Goal: Task Accomplishment & Management: Manage account settings

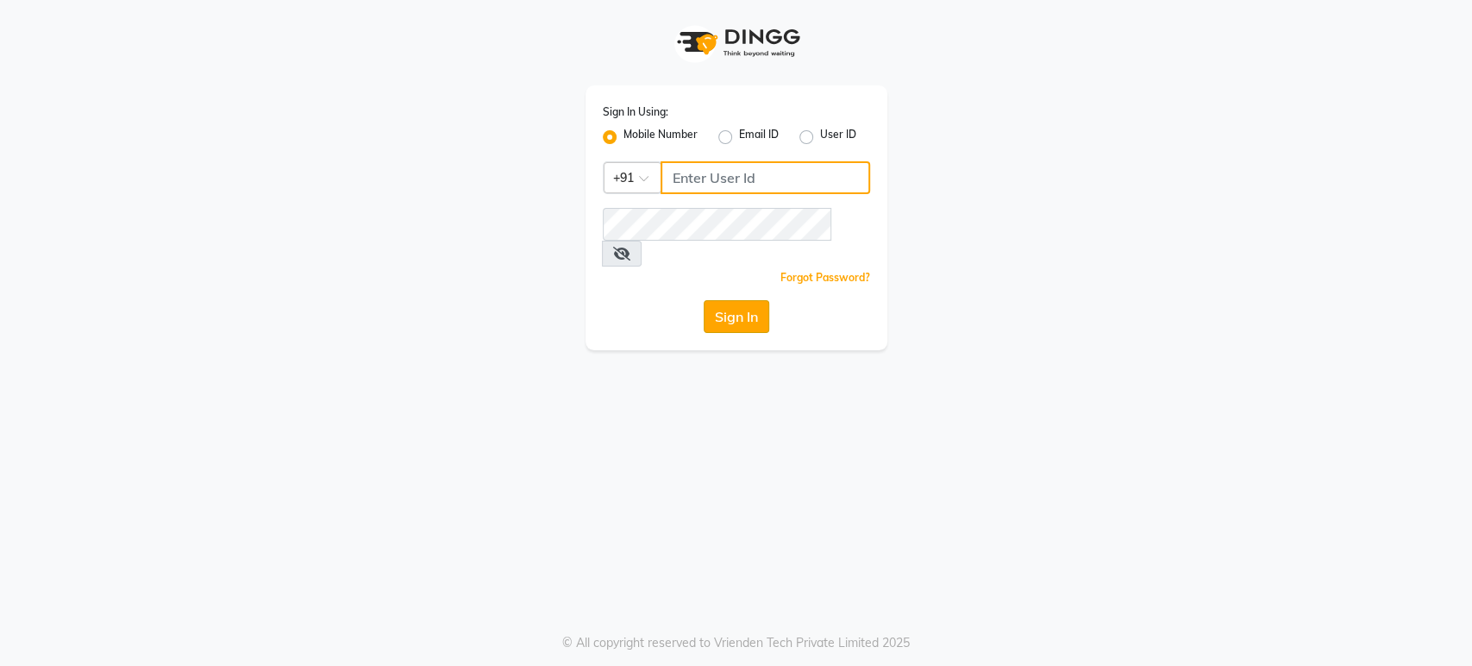
type input "9901294692"
click at [755, 300] on button "Sign In" at bounding box center [736, 316] width 66 height 33
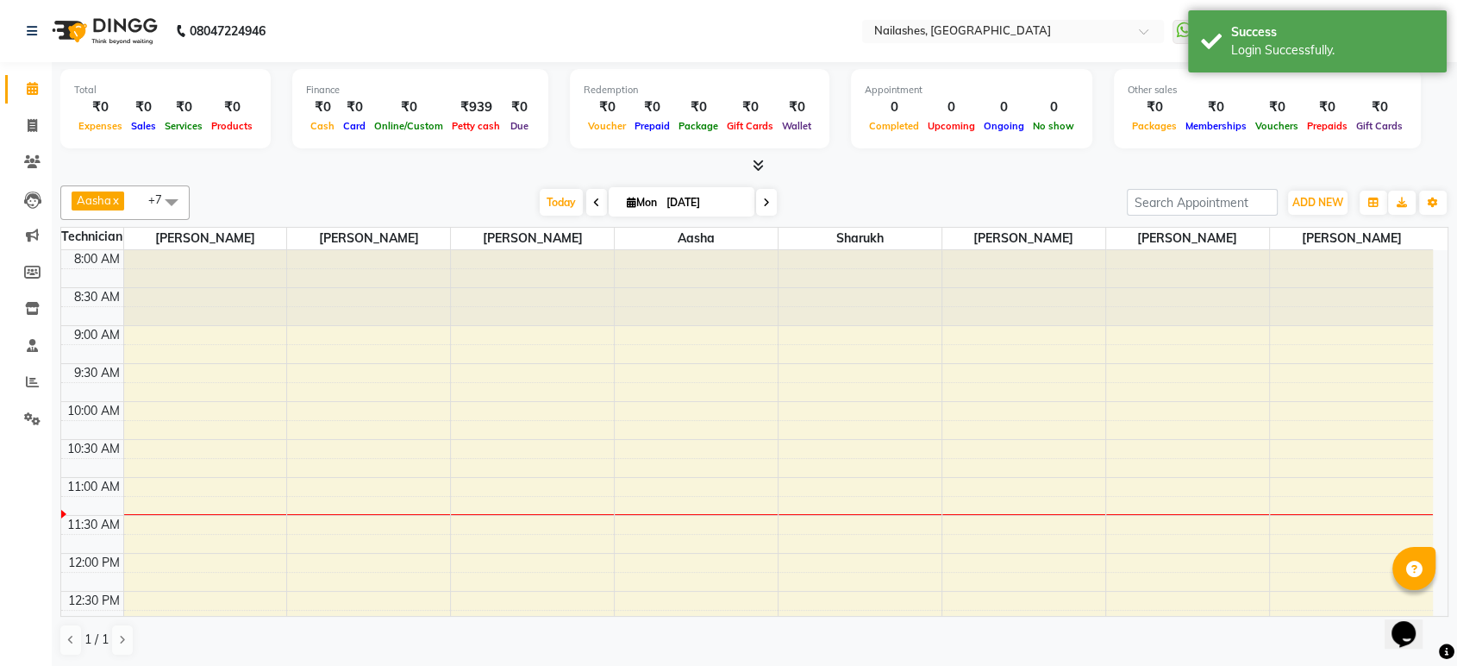
click at [753, 164] on icon at bounding box center [758, 165] width 11 height 13
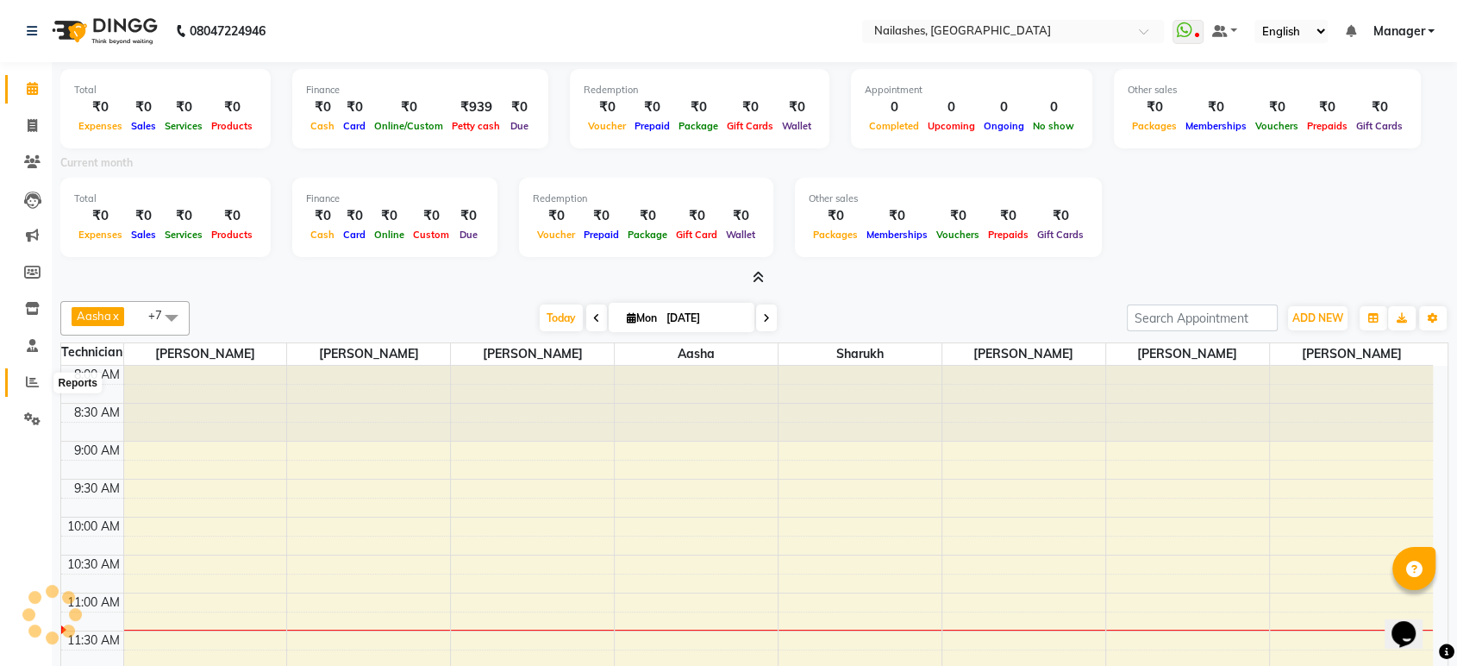
click at [27, 384] on icon at bounding box center [32, 381] width 13 height 13
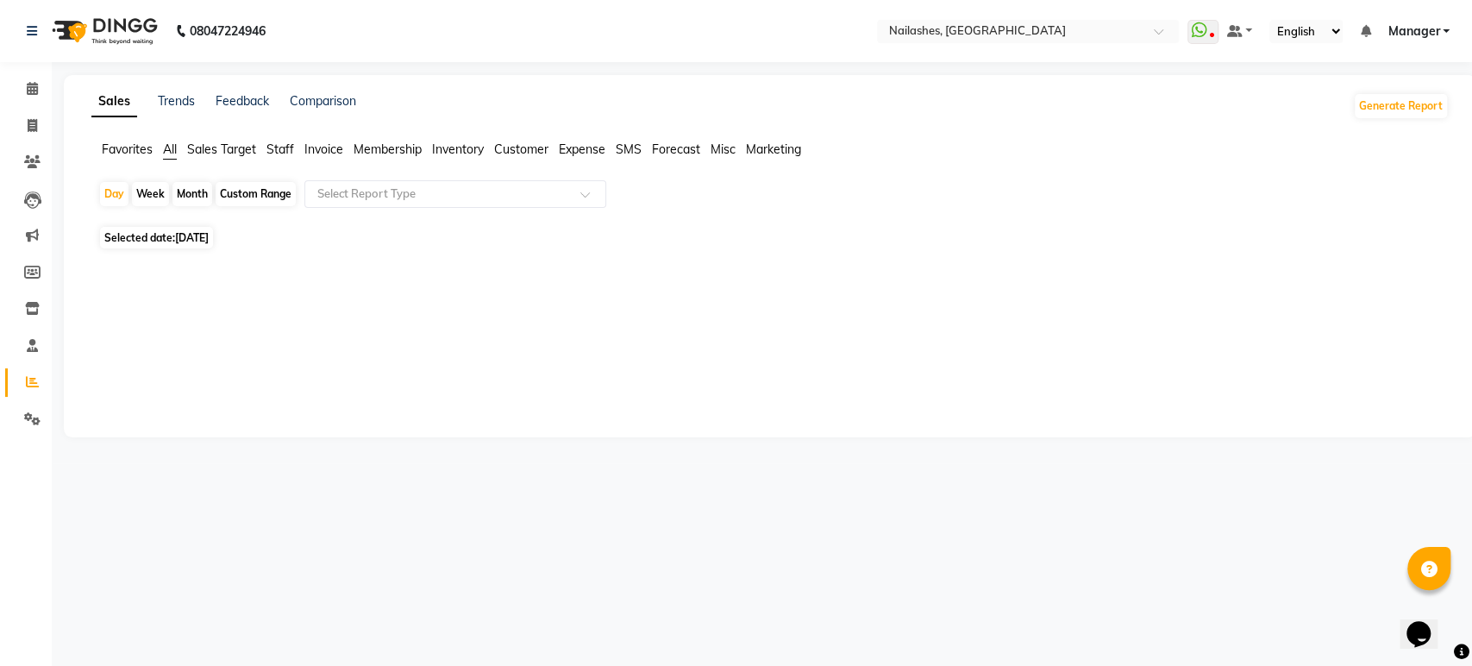
click at [291, 149] on span "Staff" at bounding box center [280, 149] width 28 height 16
click at [199, 196] on div "Month" at bounding box center [192, 194] width 40 height 24
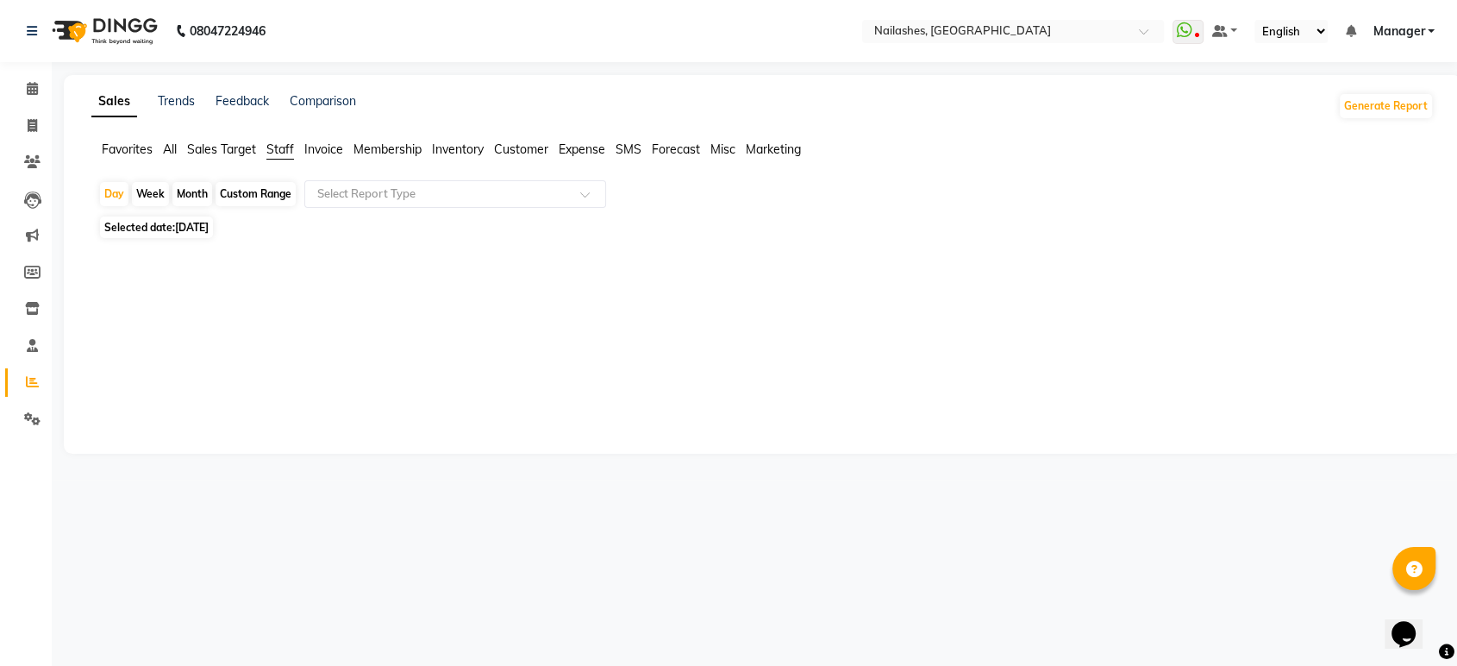
select select "9"
select select "2025"
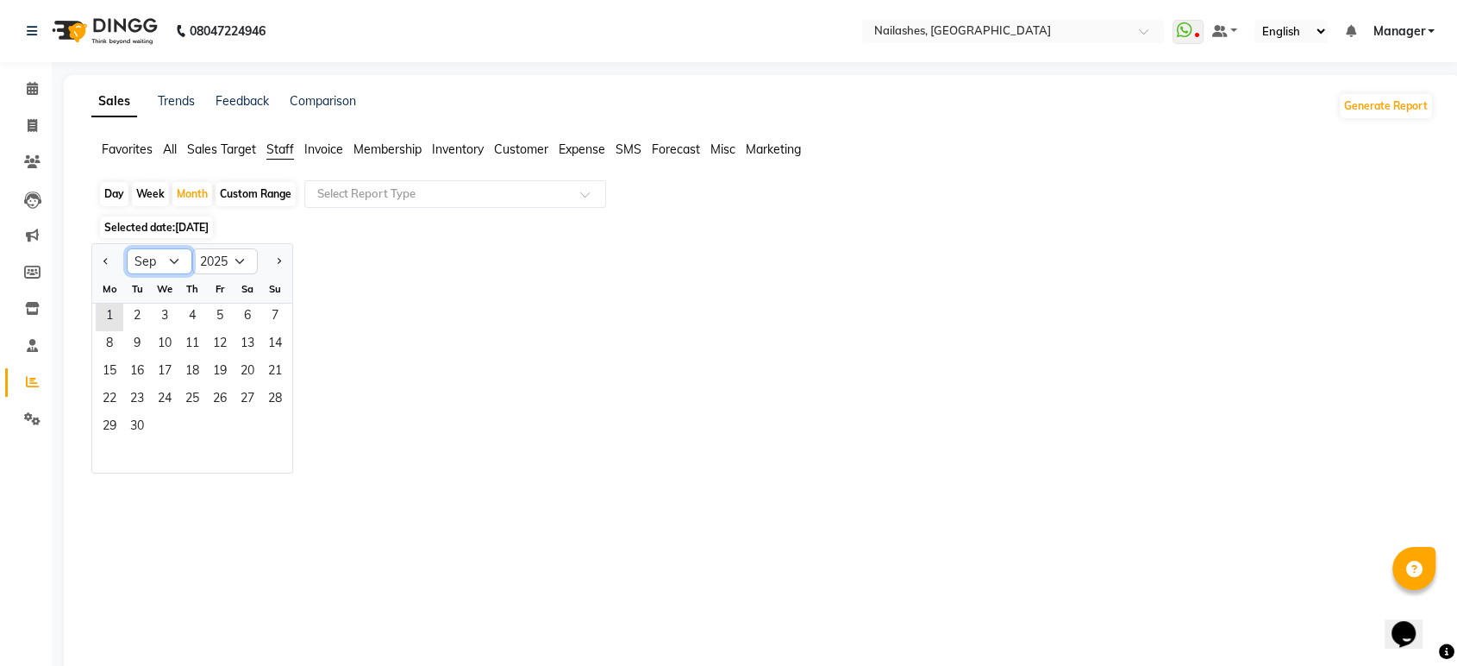
click at [174, 262] on select "Jan Feb Mar Apr May Jun Jul Aug Sep Oct Nov Dec" at bounding box center [160, 261] width 66 height 26
select select "8"
click at [127, 248] on select "Jan Feb Mar Apr May Jun Jul Aug Sep Oct Nov Dec" at bounding box center [160, 261] width 66 height 26
click at [280, 436] on span "31" at bounding box center [275, 428] width 28 height 28
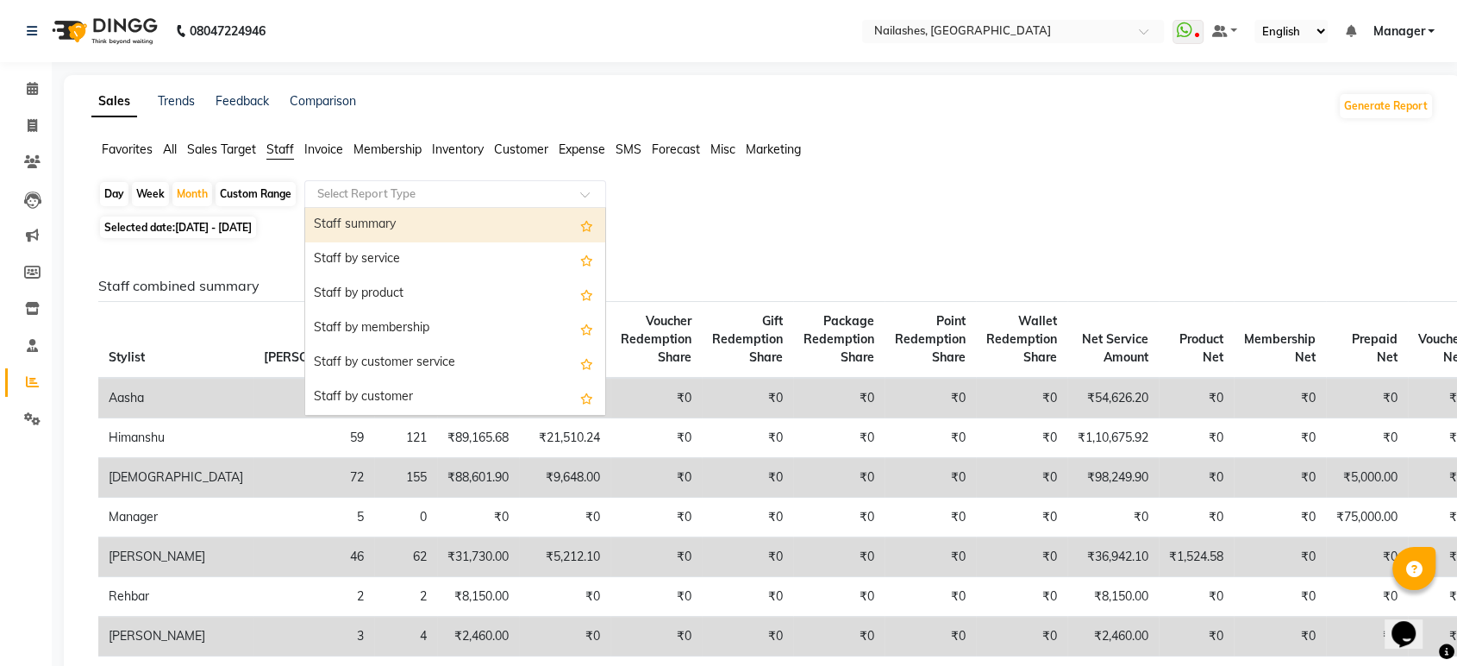
click at [425, 191] on input "text" at bounding box center [438, 193] width 248 height 17
click at [409, 219] on div "Staff summary" at bounding box center [455, 225] width 300 height 34
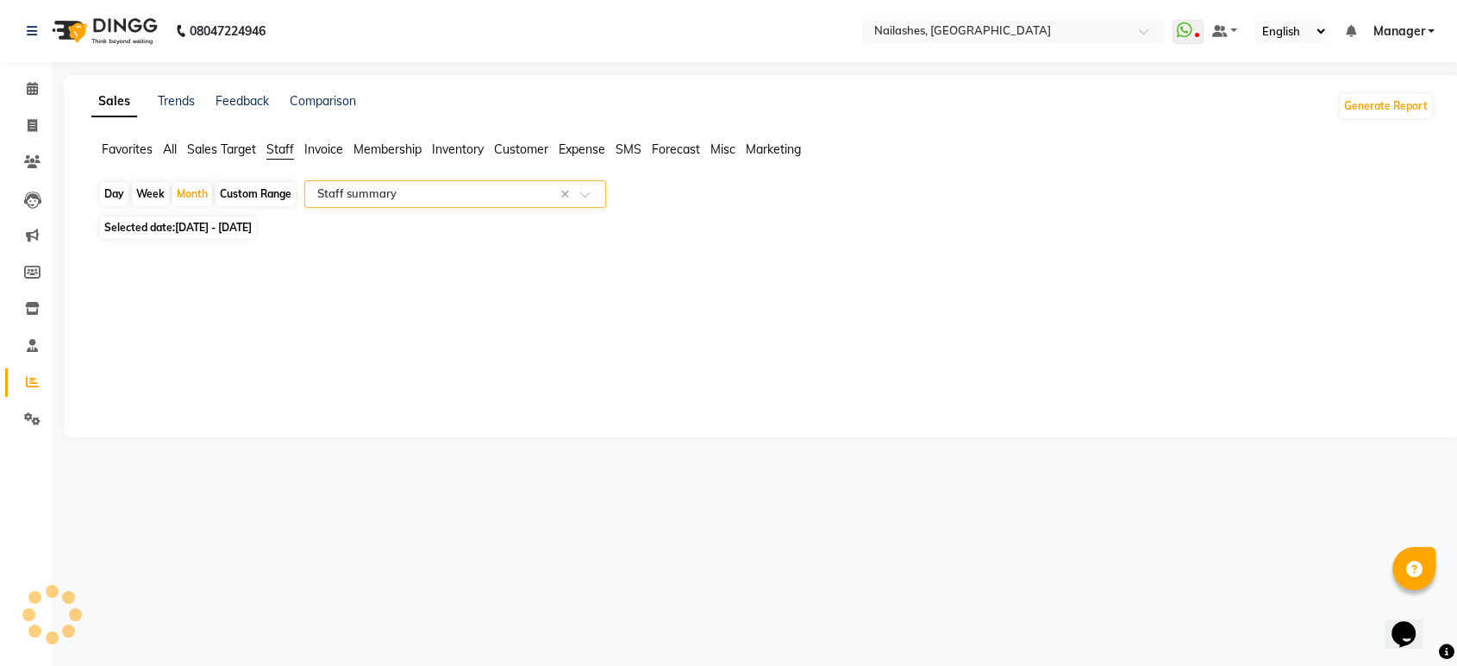
select select "csv"
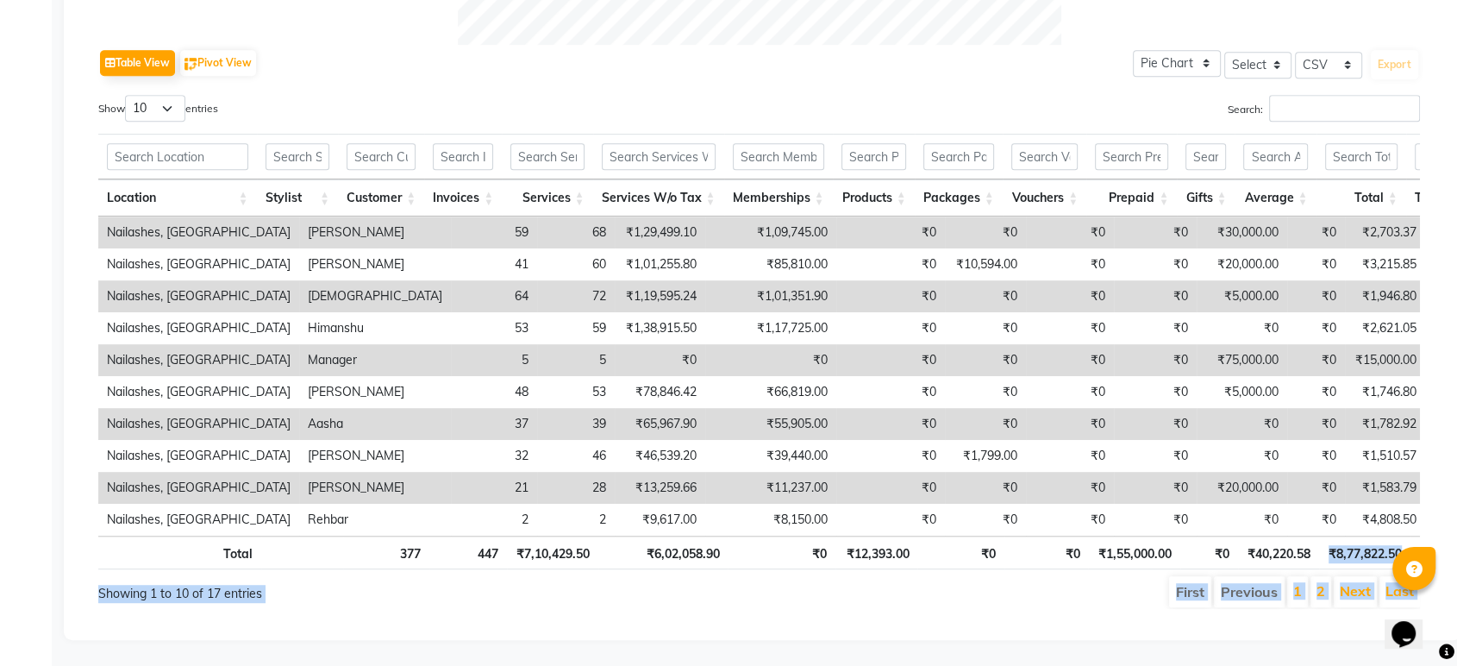
scroll to position [0, 13]
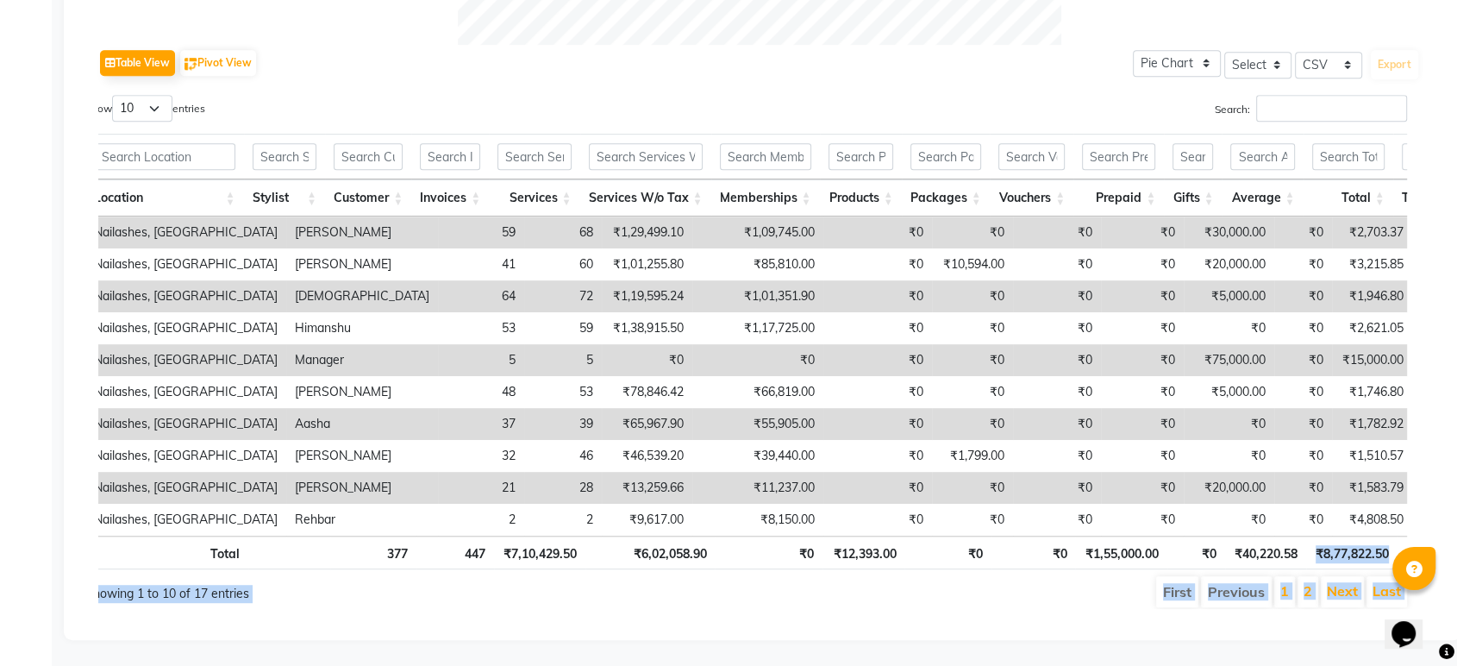
drag, startPoint x: 1324, startPoint y: 538, endPoint x: 1401, endPoint y: 549, distance: 77.5
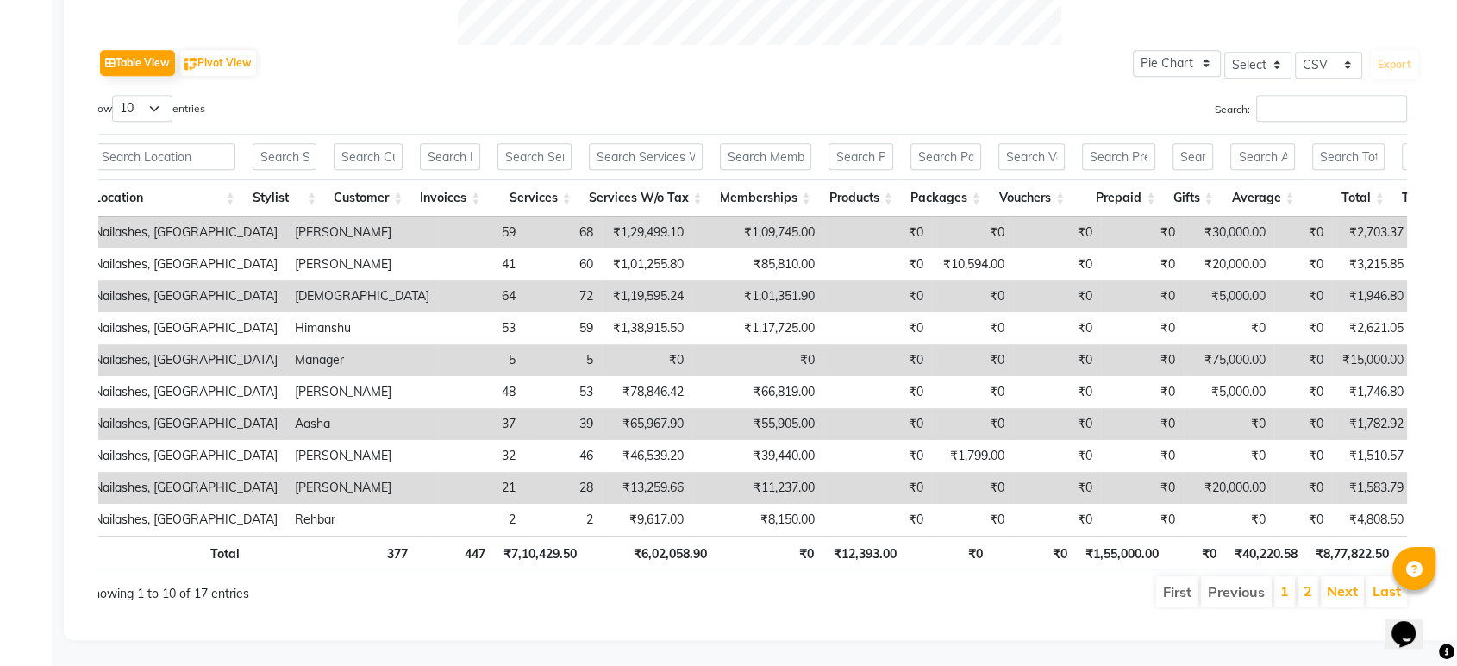
click at [1416, 459] on div "Location Stylist Customer Invoices Services Services W/o Tax Memberships Produc…" at bounding box center [745, 351] width 1347 height 446
drag, startPoint x: 507, startPoint y: 543, endPoint x: 584, endPoint y: 550, distance: 77.9
click at [584, 550] on tr "Total 377 447 ₹7,10,429.50 ₹6,02,058.90 ₹0 ₹12,393.00 ₹0 ₹0 ₹1,55,000.00 ₹0 ₹40…" at bounding box center [1005, 552] width 1841 height 34
click at [614, 574] on div "Showing 1 to 10 of 17 entries" at bounding box center [352, 588] width 535 height 28
drag, startPoint x: 400, startPoint y: 329, endPoint x: 415, endPoint y: 341, distance: 18.4
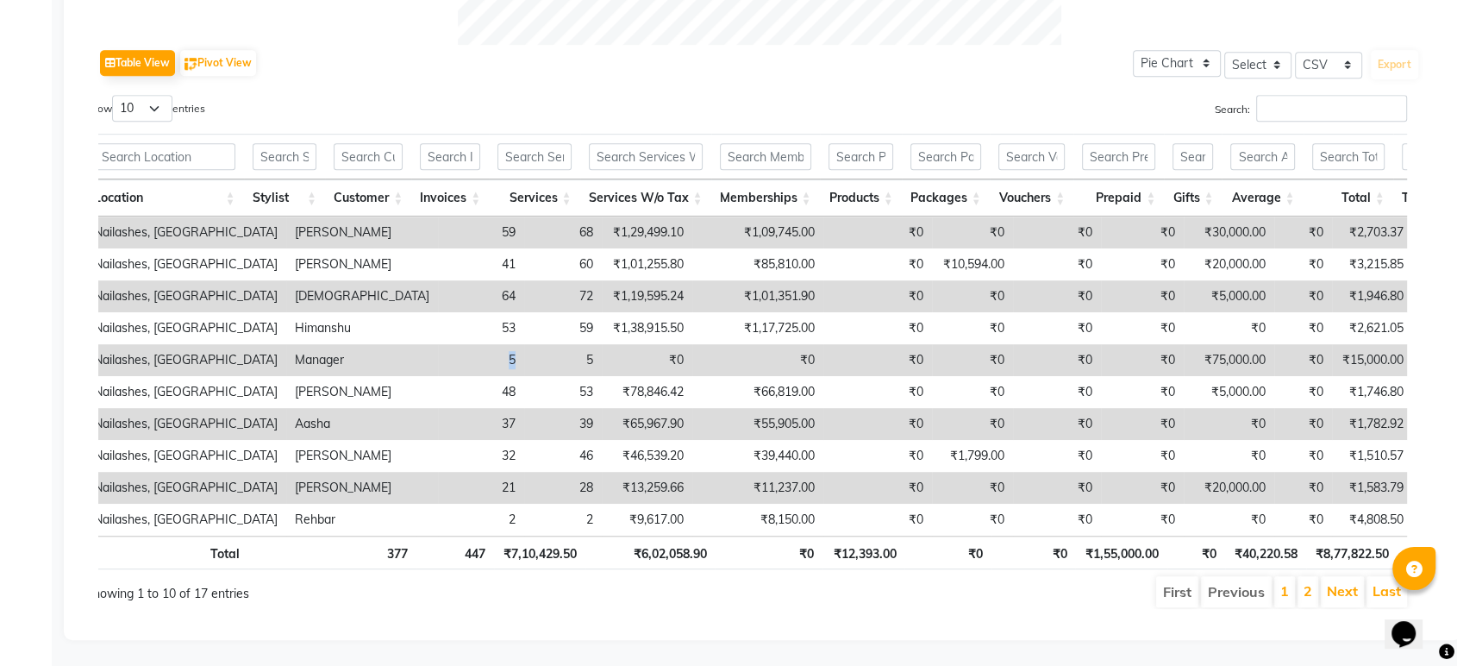
click at [438, 344] on td "5" at bounding box center [481, 360] width 86 height 32
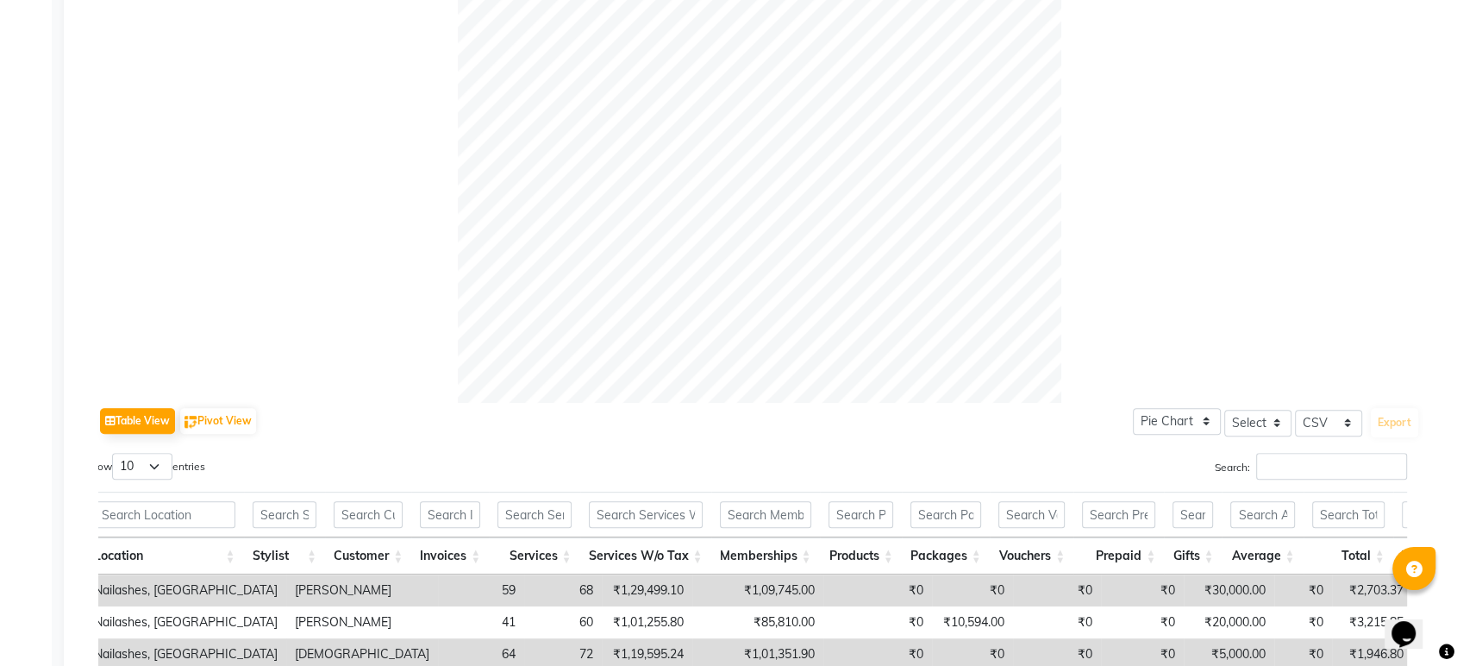
scroll to position [864, 0]
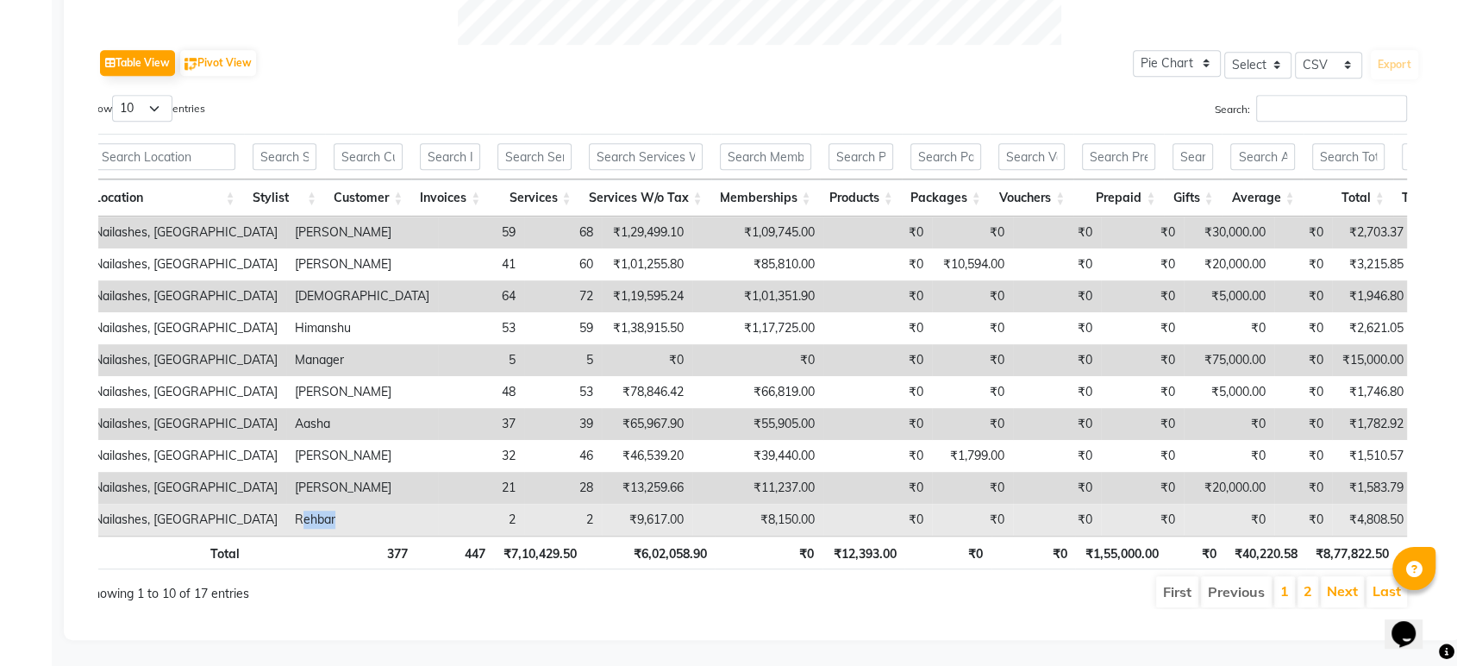
drag, startPoint x: 268, startPoint y: 492, endPoint x: 309, endPoint y: 492, distance: 40.5
click at [309, 503] on td "Rehbar" at bounding box center [362, 519] width 152 height 32
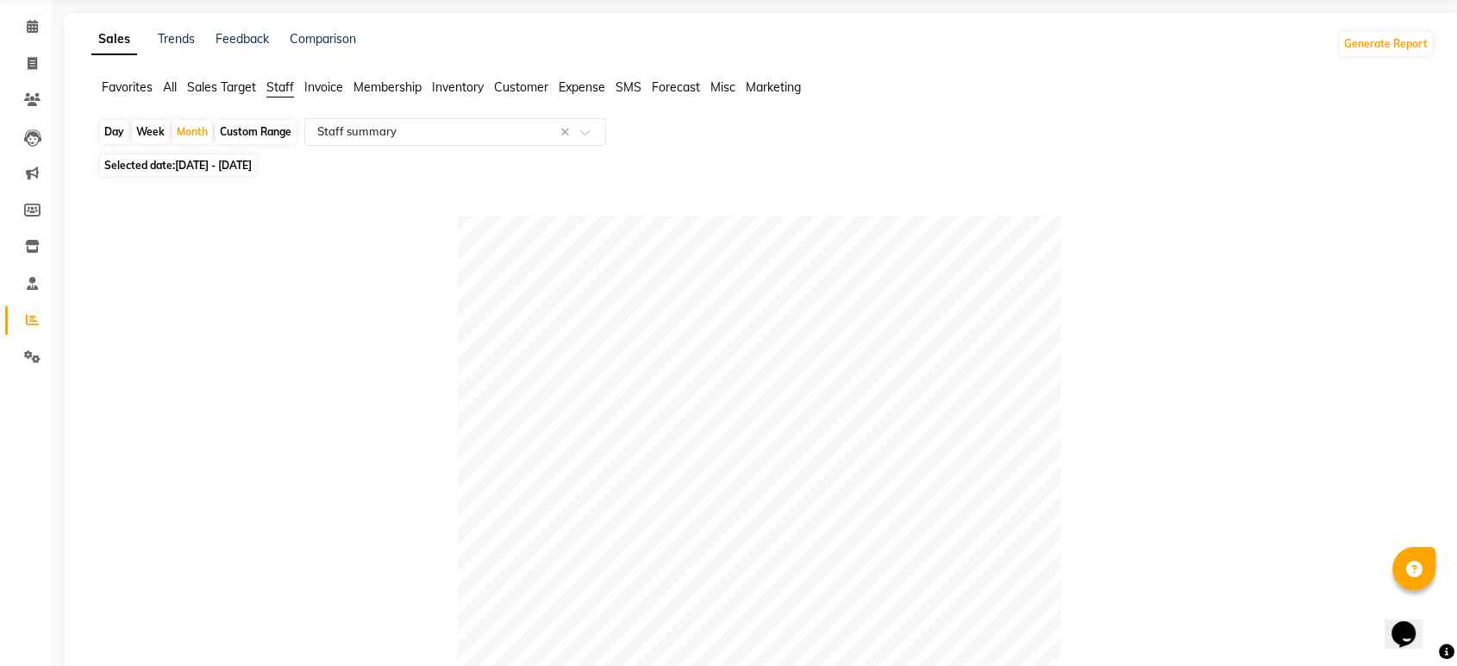
scroll to position [0, 0]
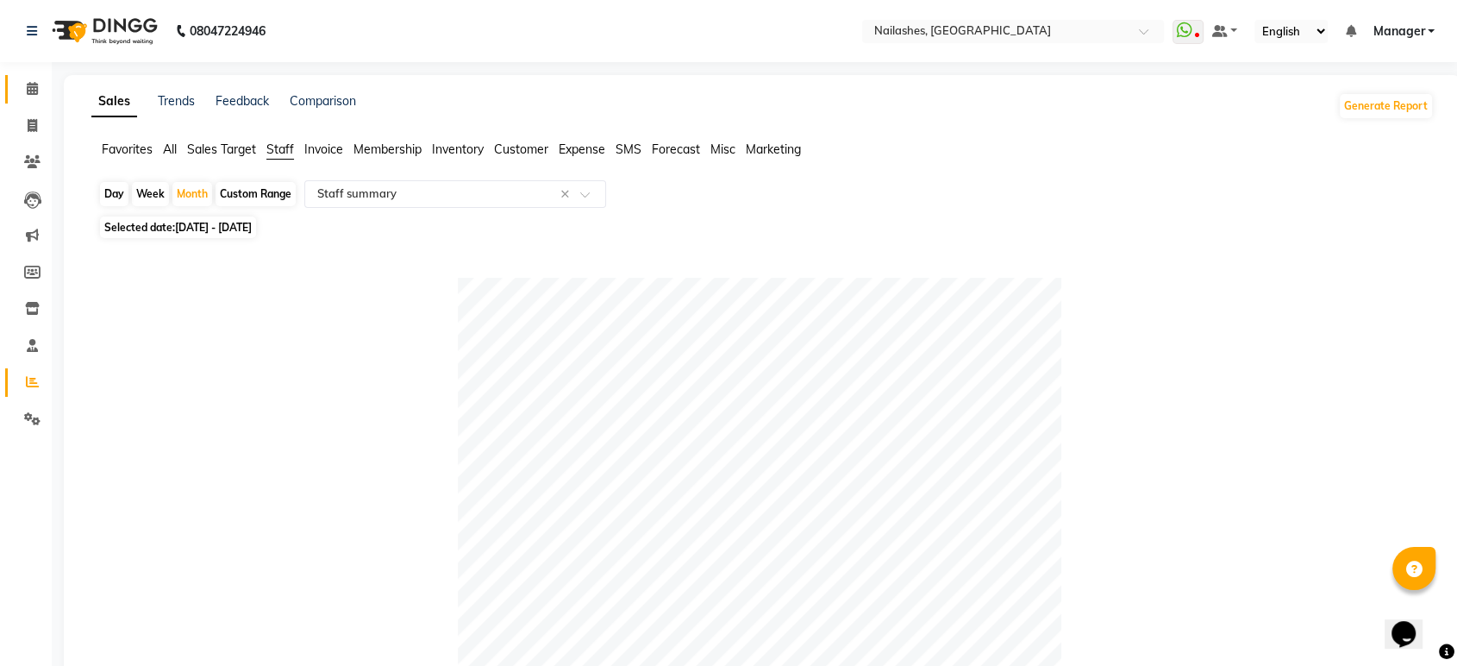
click at [34, 85] on icon at bounding box center [32, 88] width 11 height 13
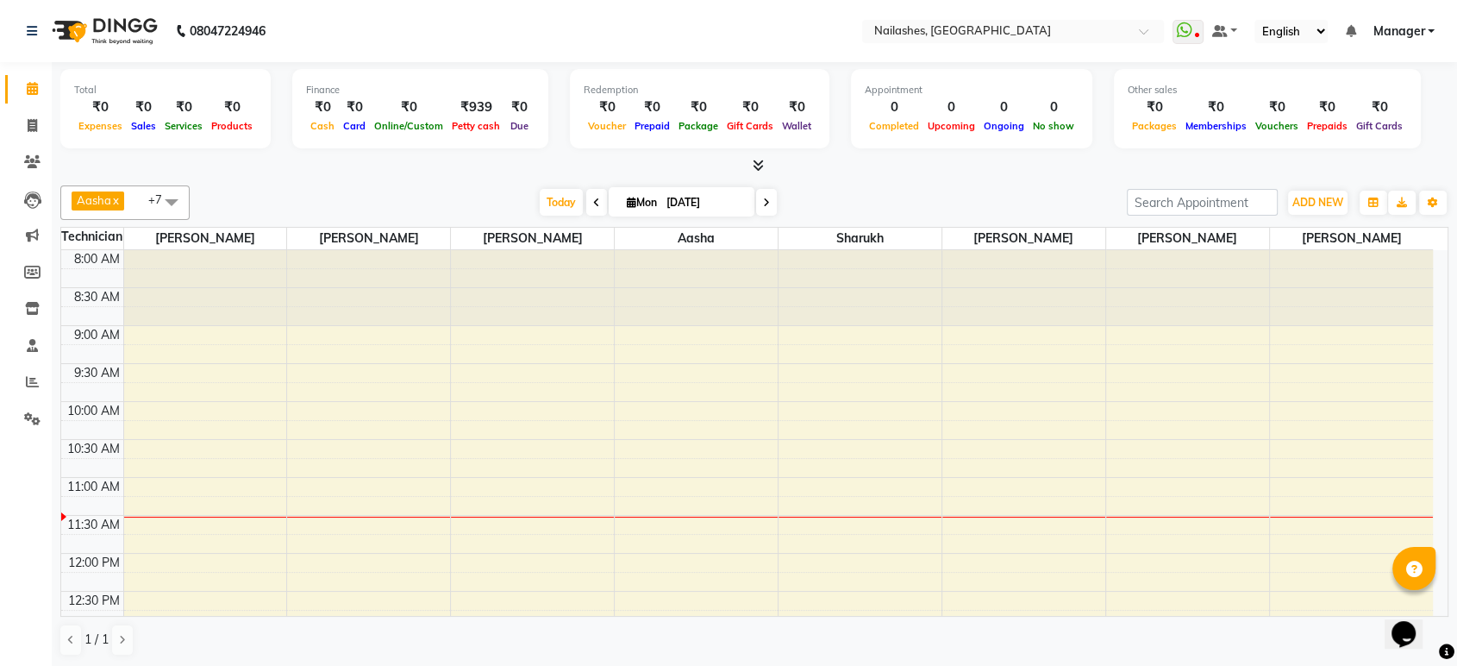
click at [759, 173] on span at bounding box center [755, 166] width 18 height 18
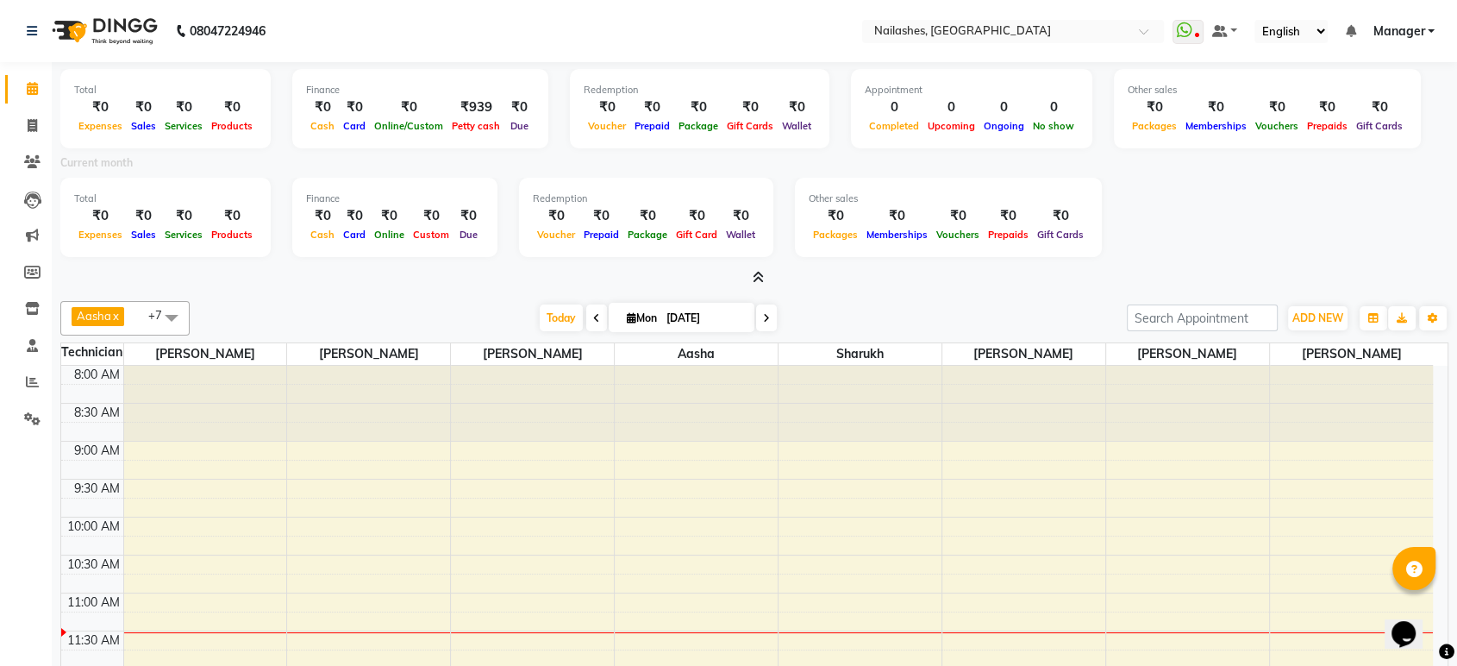
click at [756, 282] on icon at bounding box center [758, 277] width 11 height 13
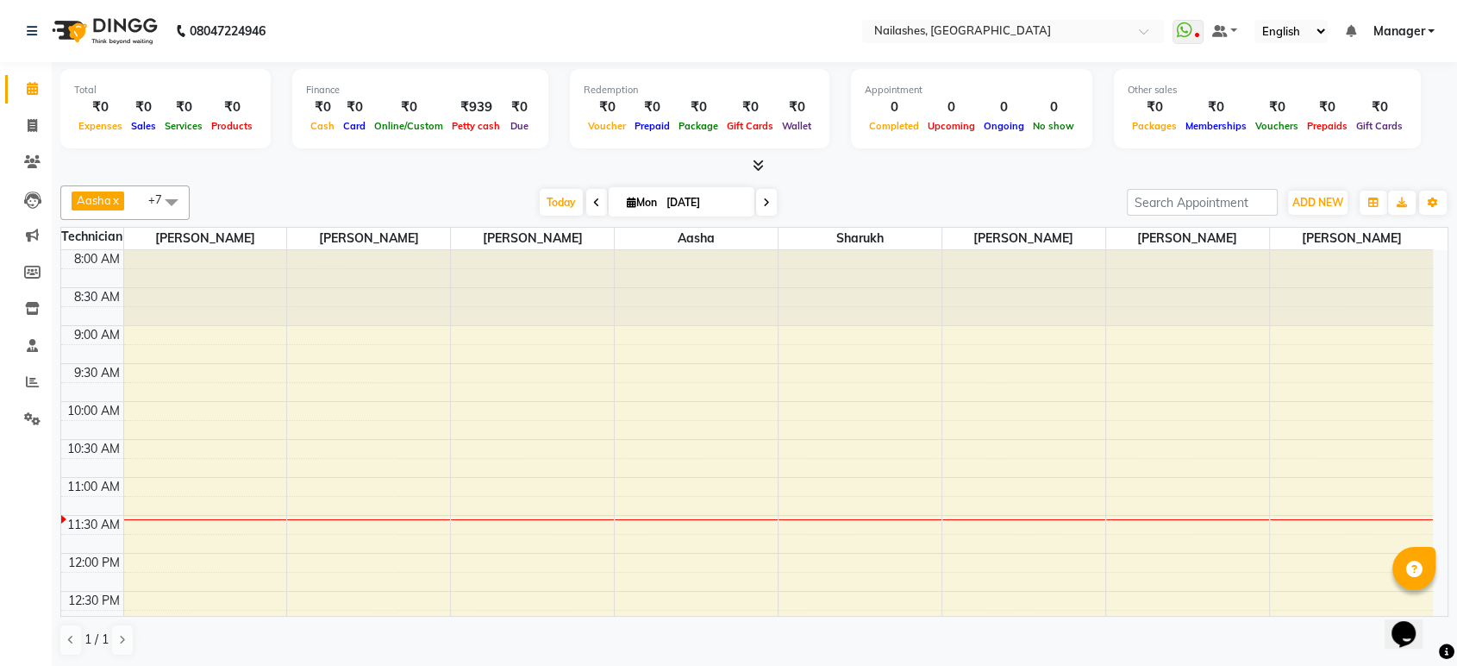
click at [760, 165] on icon at bounding box center [758, 165] width 11 height 13
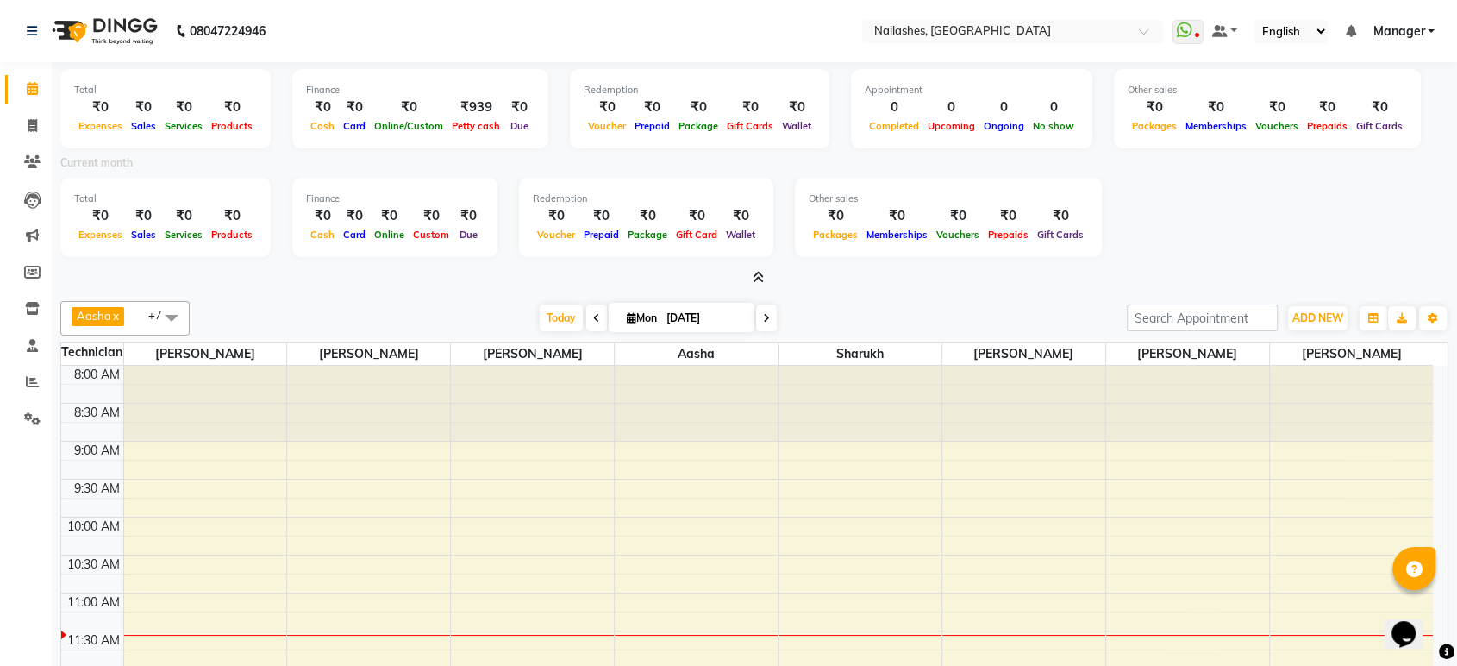
click at [759, 278] on icon at bounding box center [758, 277] width 11 height 13
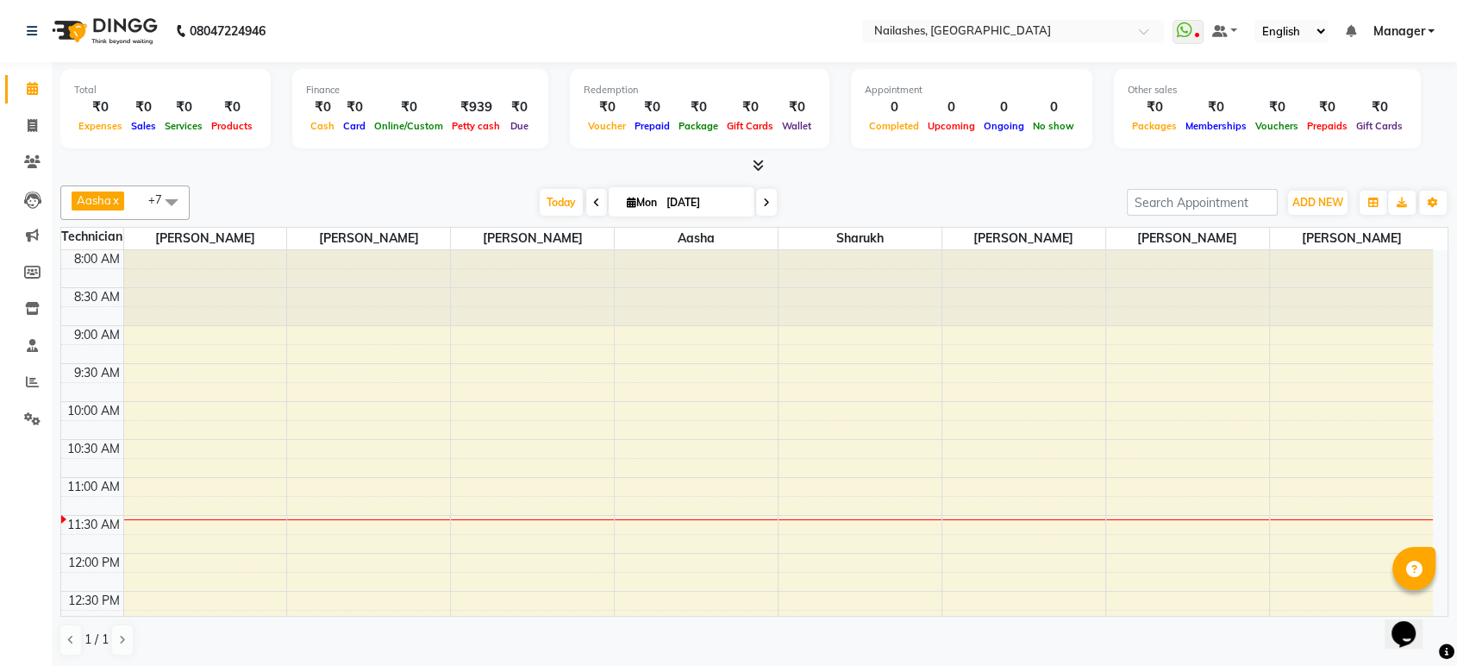
click at [1433, 603] on div "Opens Chat This icon Opens the chat window." at bounding box center [1411, 603] width 41 height 0
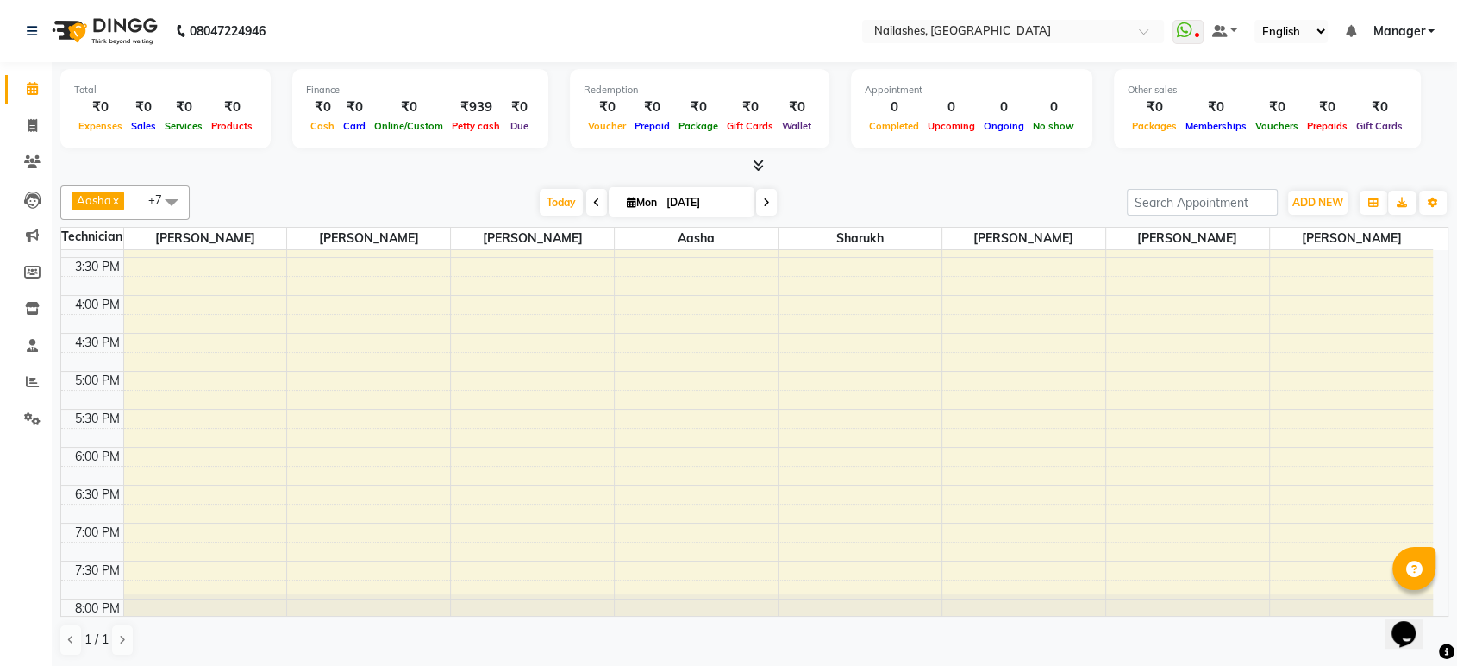
scroll to position [615, 0]
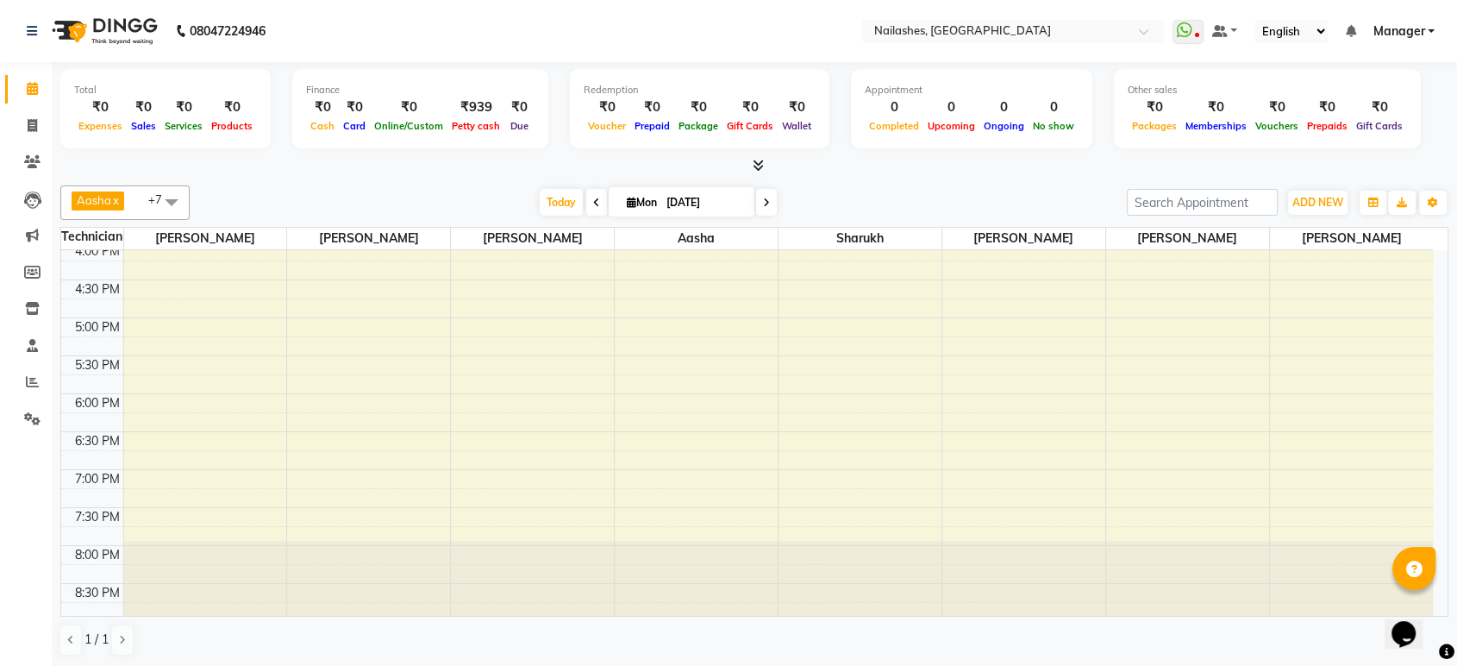
click at [1440, 247] on div "Technician SAM HIMANSHU sanjana Aasha sharukh KRISHNA Ranjeet Yogeshwari" at bounding box center [754, 239] width 1386 height 22
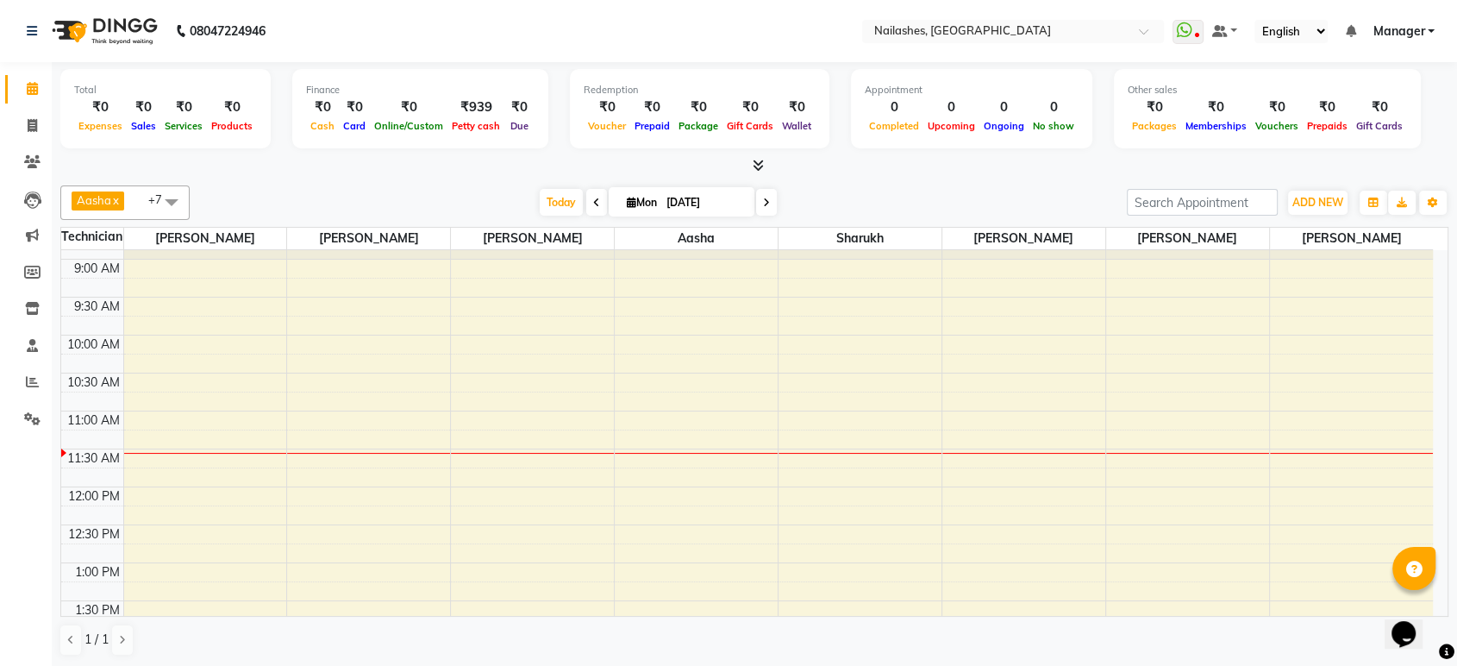
scroll to position [0, 0]
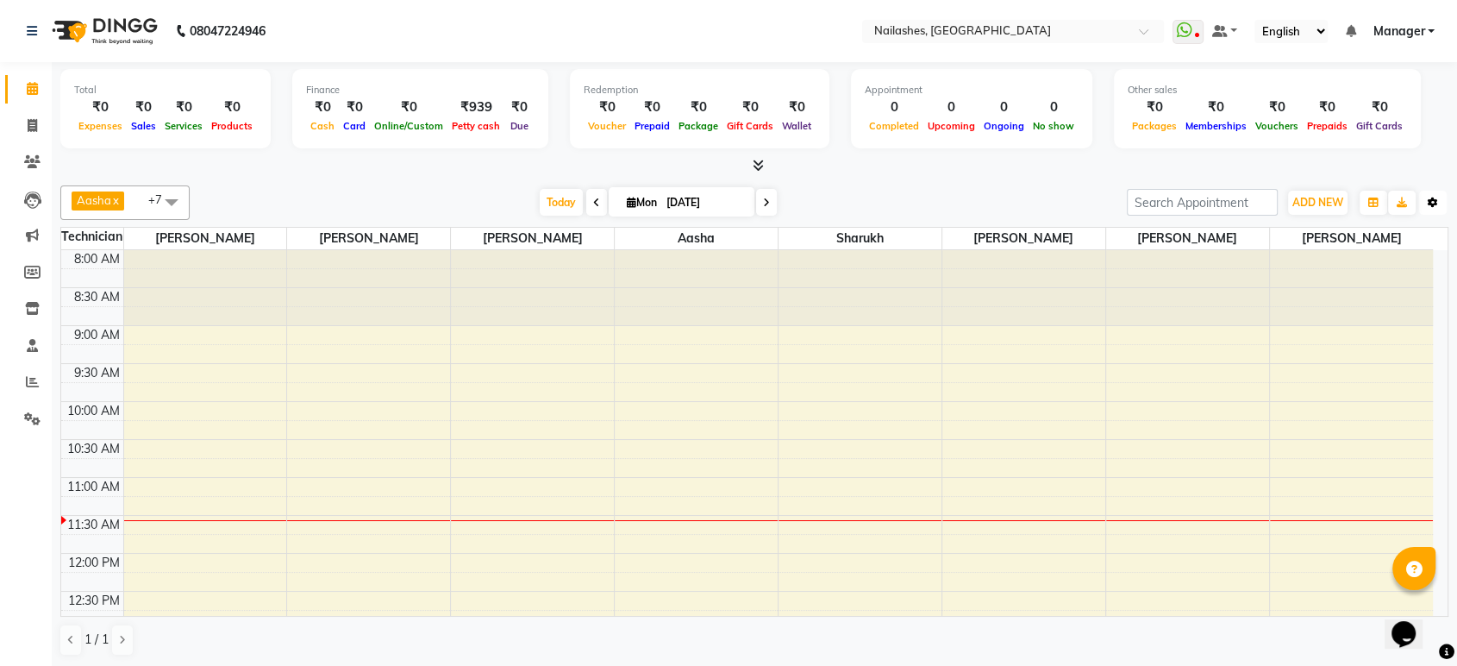
click at [1431, 205] on icon "button" at bounding box center [1433, 202] width 10 height 10
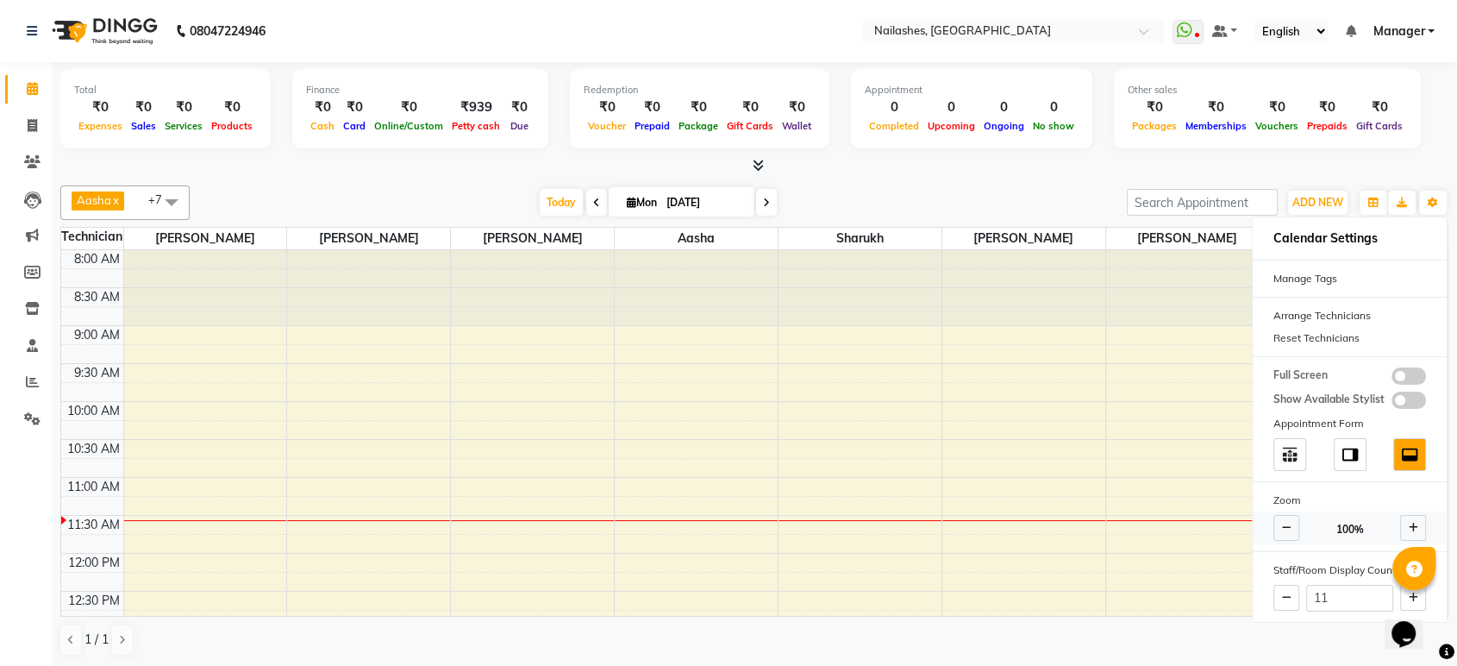
click at [1289, 524] on icon at bounding box center [1286, 527] width 9 height 10
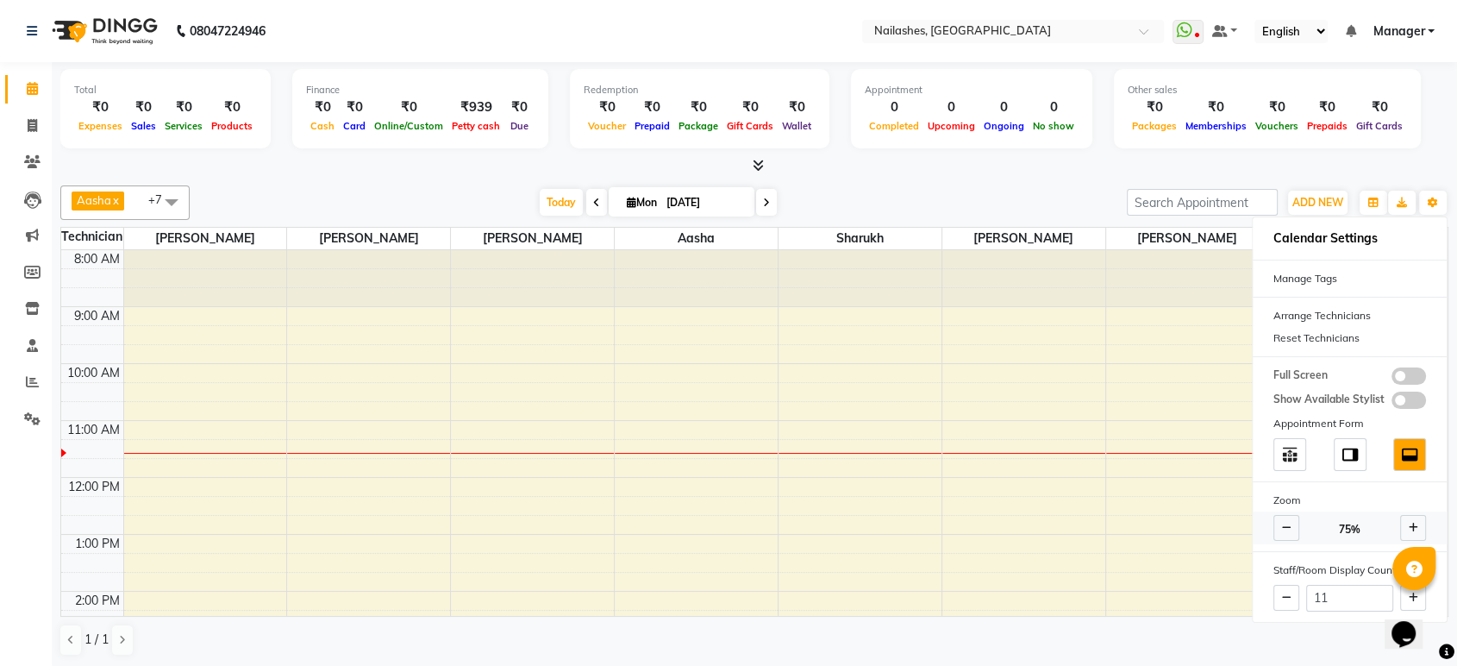
click at [1289, 524] on icon at bounding box center [1286, 527] width 9 height 10
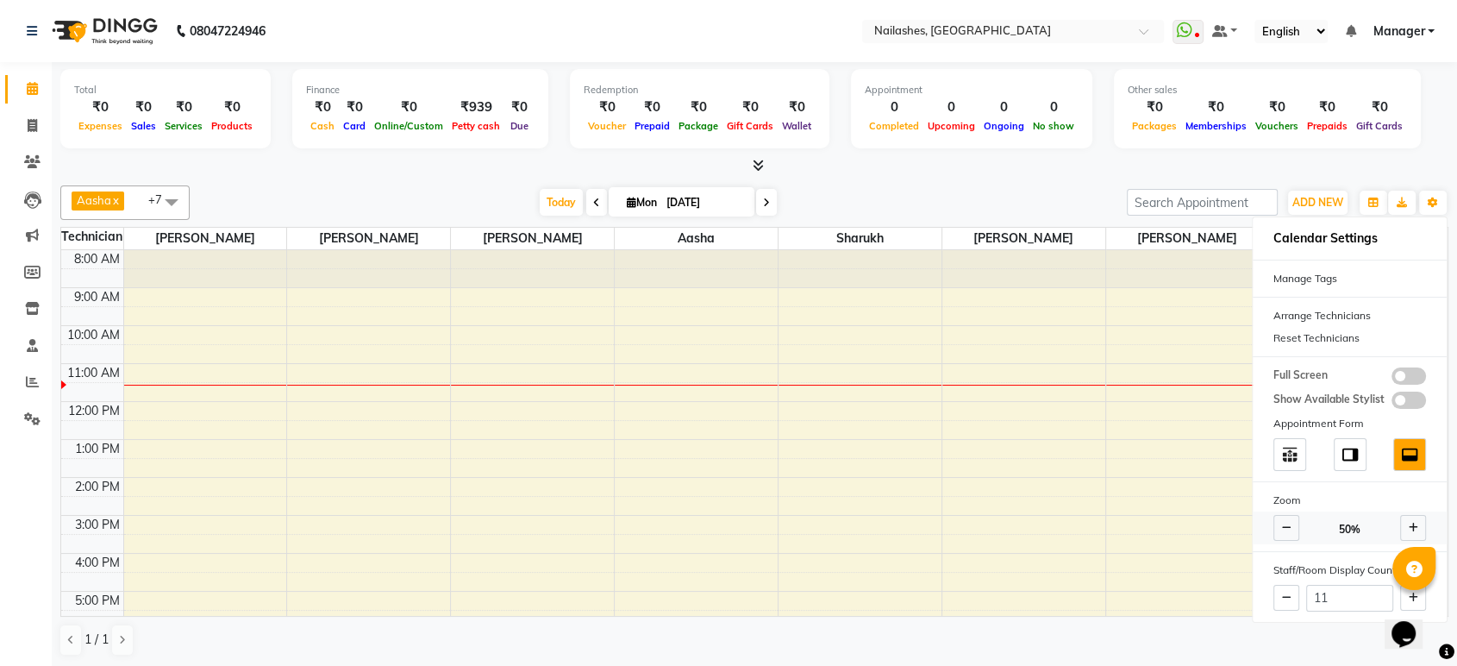
click at [1289, 524] on icon at bounding box center [1286, 527] width 9 height 10
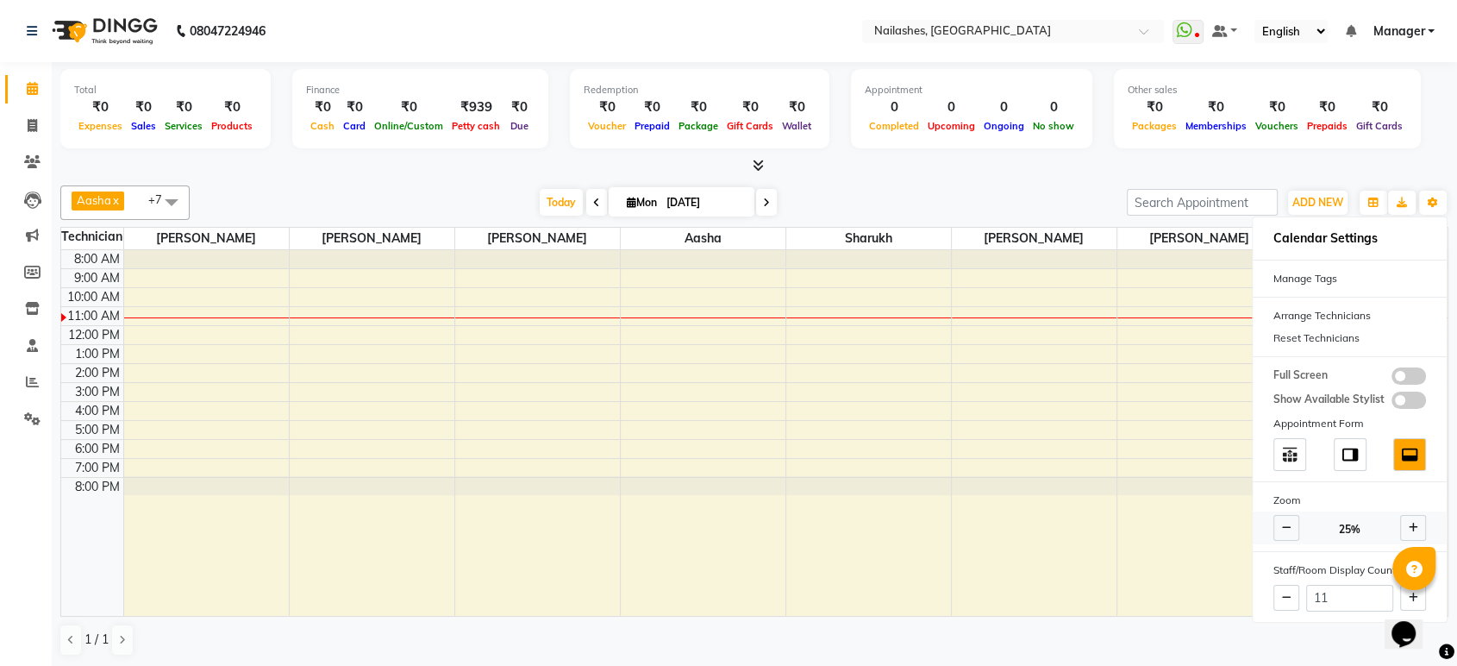
click at [1421, 529] on span at bounding box center [1413, 528] width 26 height 26
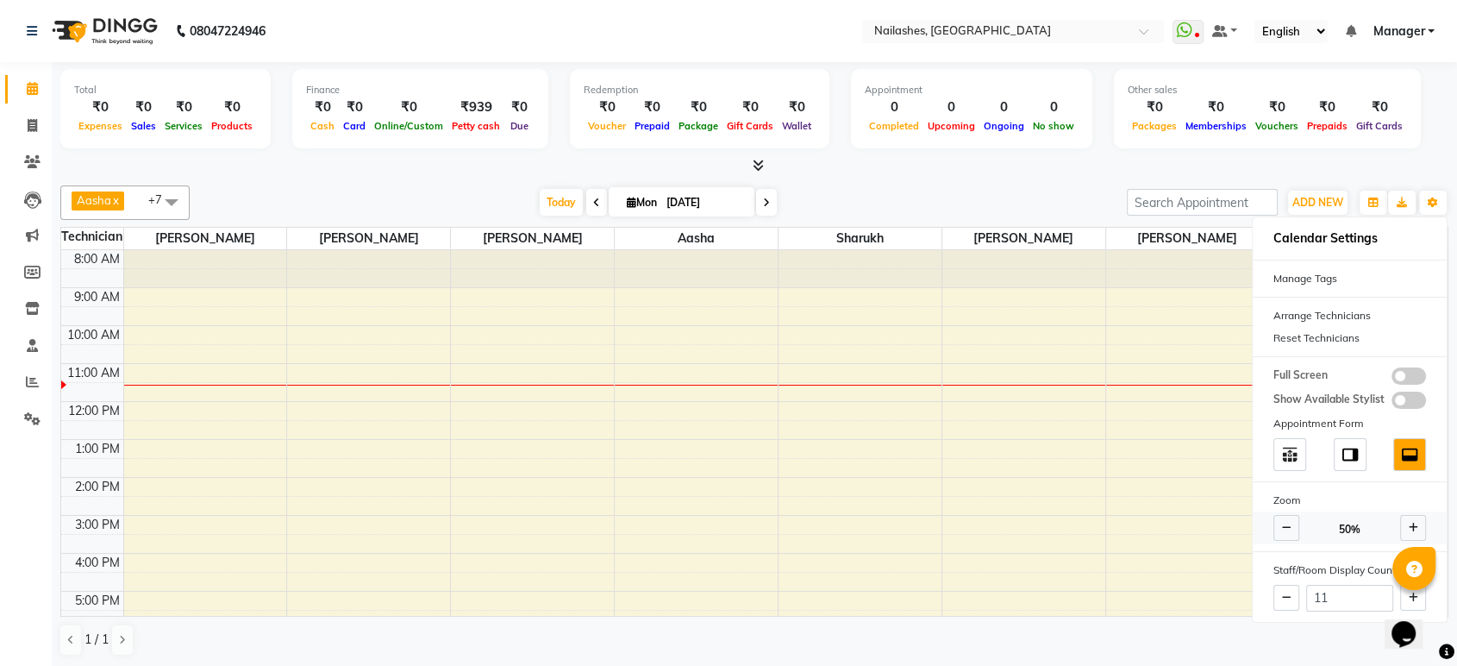
click at [1416, 525] on span at bounding box center [1413, 528] width 26 height 26
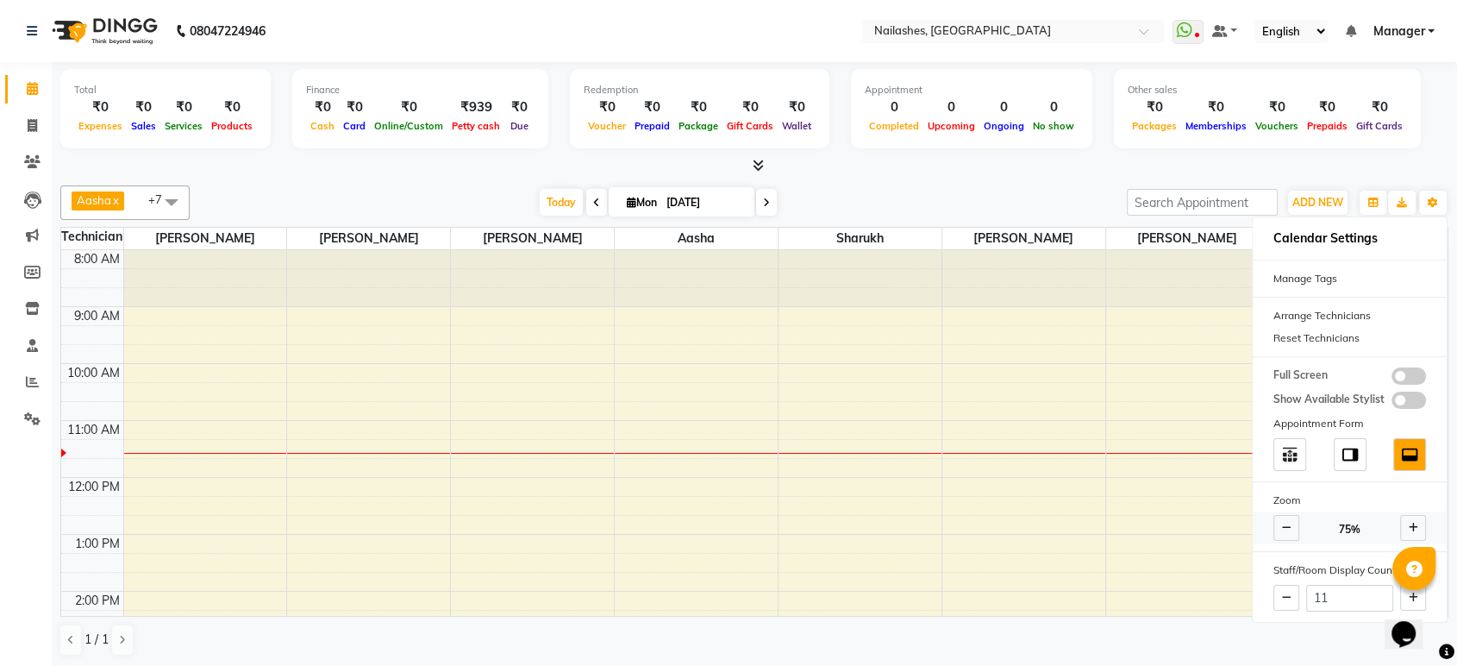
click at [1416, 525] on span at bounding box center [1413, 528] width 26 height 26
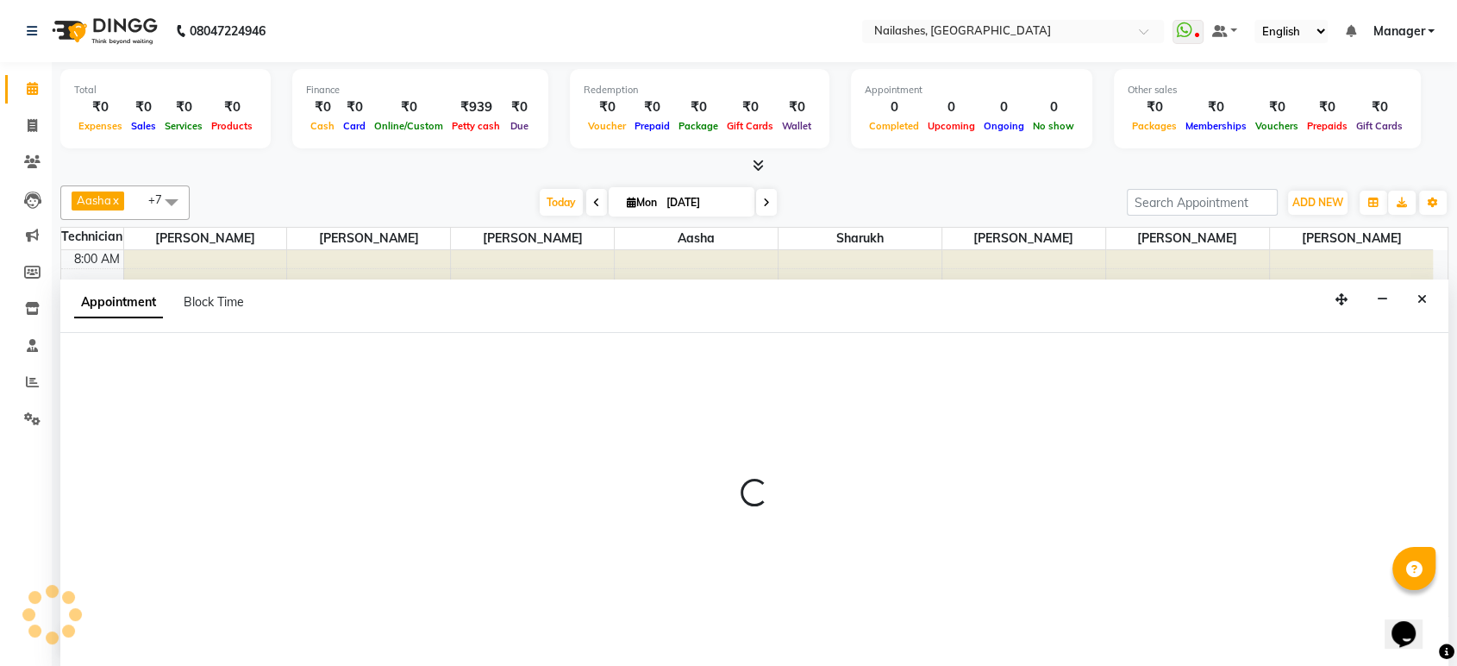
select select "87849"
select select "tentative"
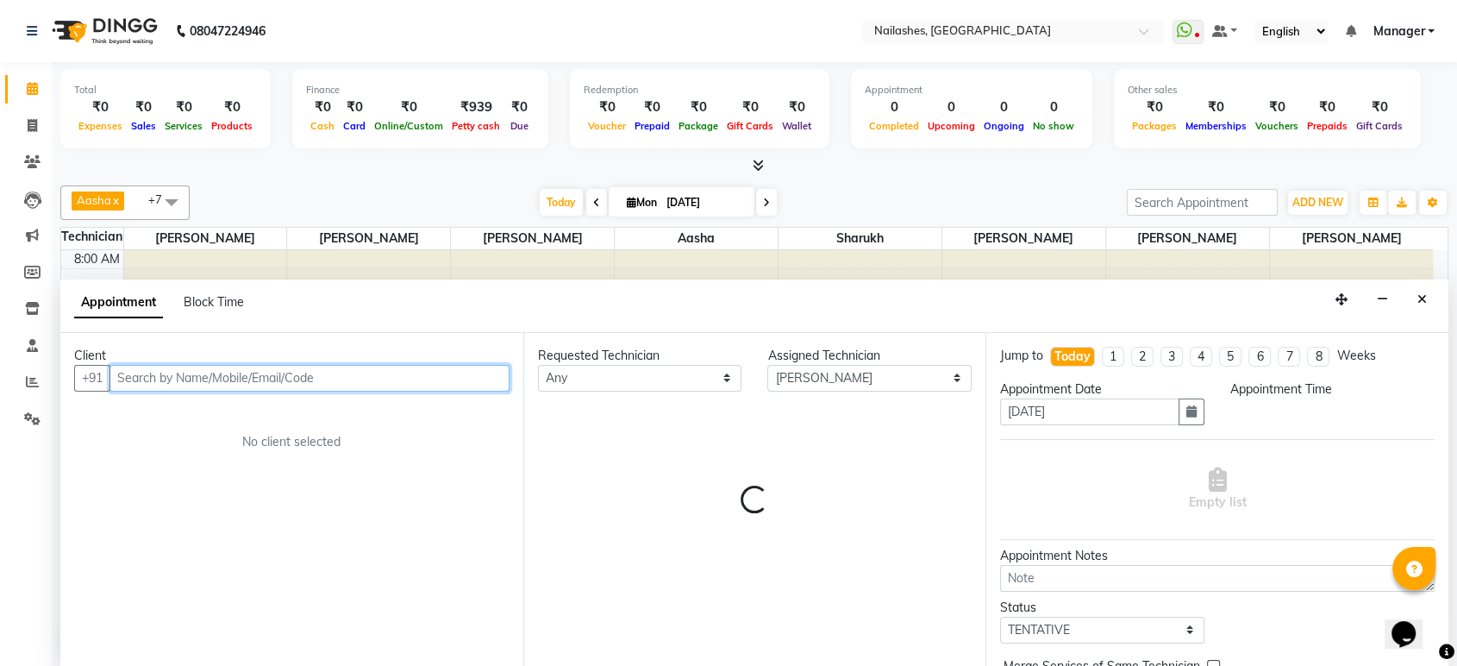
select select "570"
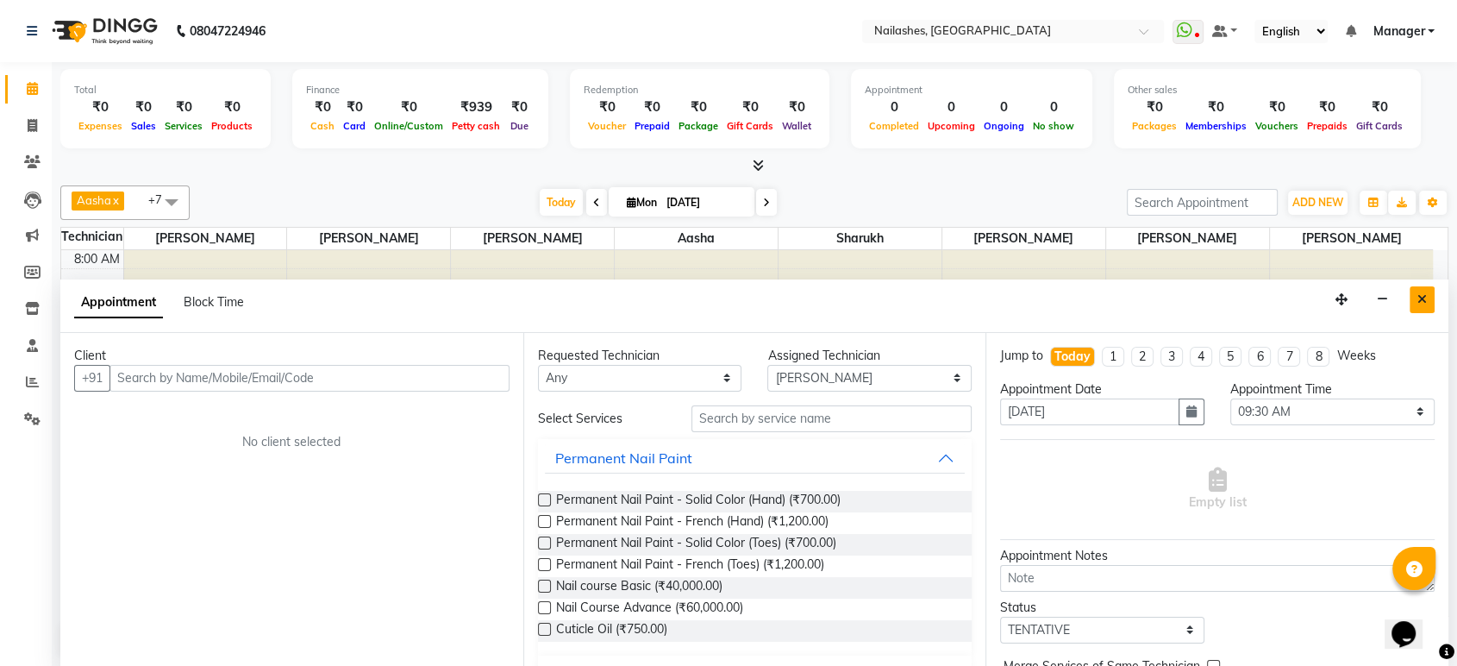
click at [1418, 299] on icon "Close" at bounding box center [1421, 299] width 9 height 12
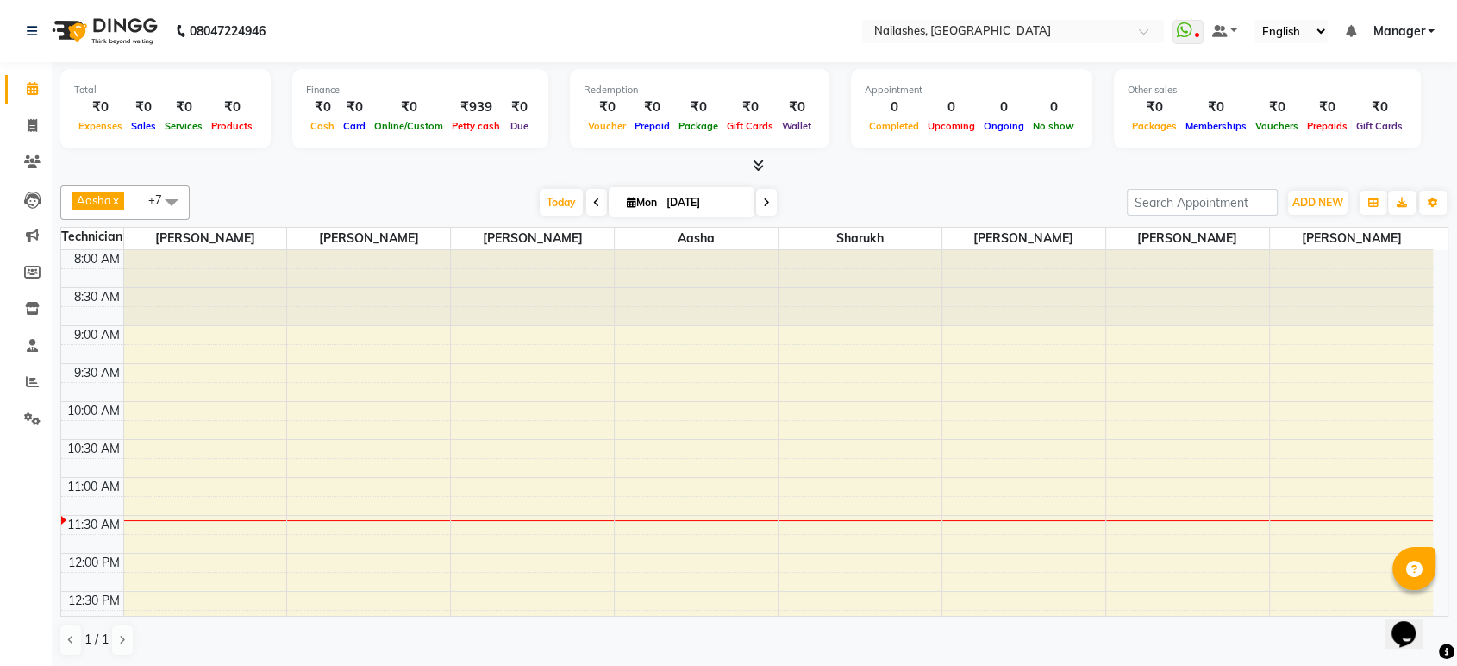
select select "36442"
select select "tentative"
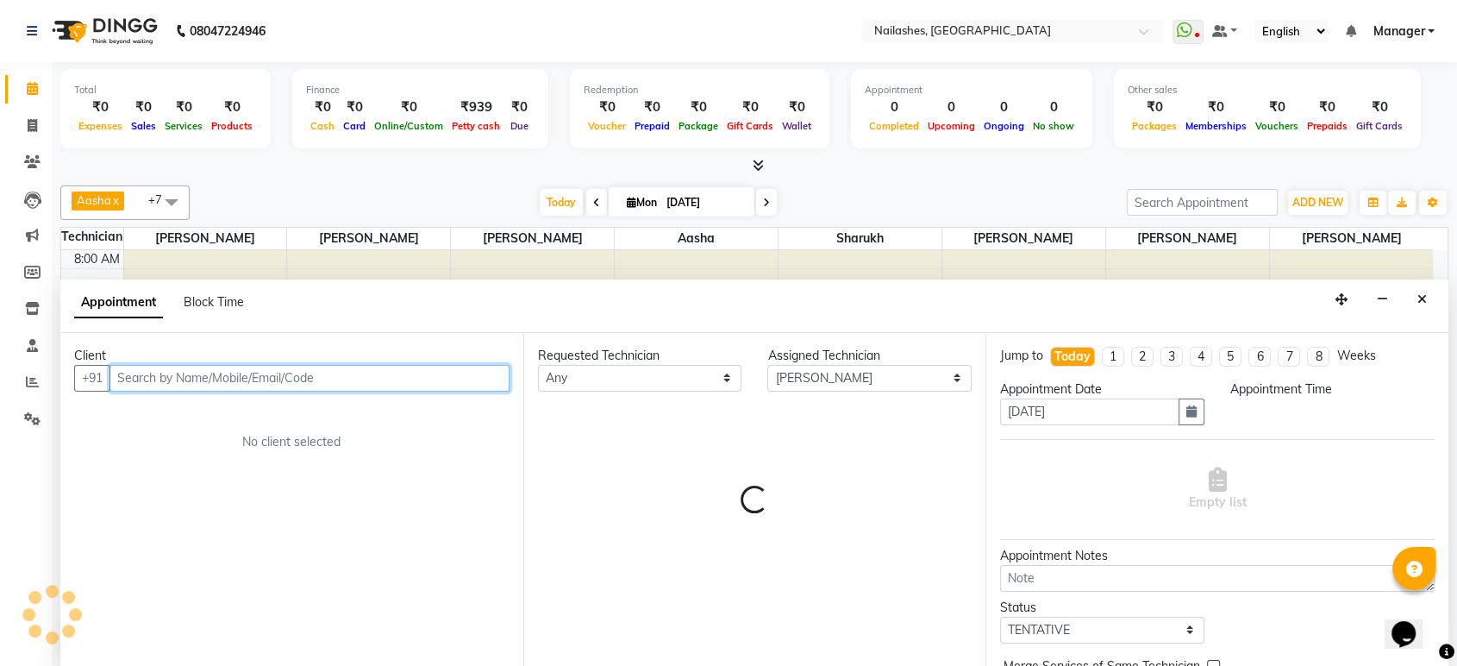
select select "540"
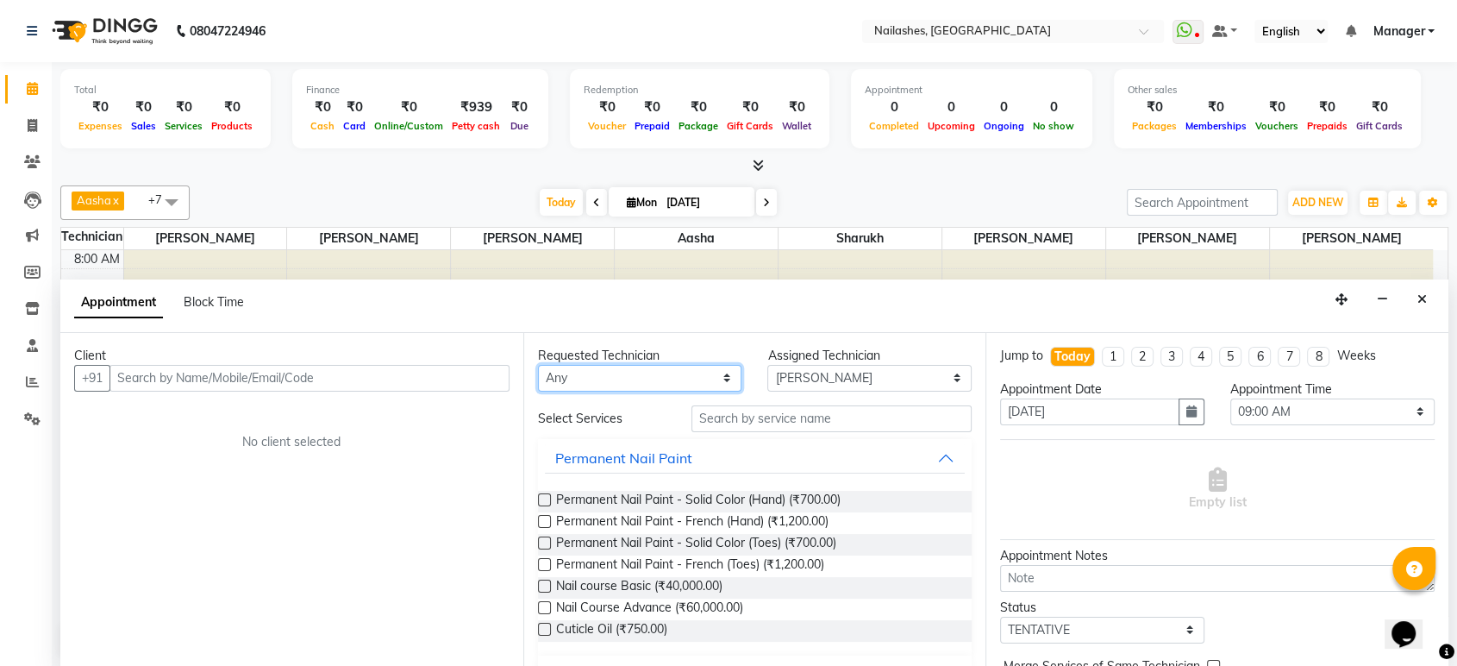
click at [634, 371] on select "Any [PERSON_NAME] [PERSON_NAME] Asid [PERSON_NAME] [PERSON_NAME] Sarjapur [PERS…" at bounding box center [640, 378] width 204 height 27
click at [459, 403] on div "Client +91 No client selected" at bounding box center [291, 500] width 463 height 334
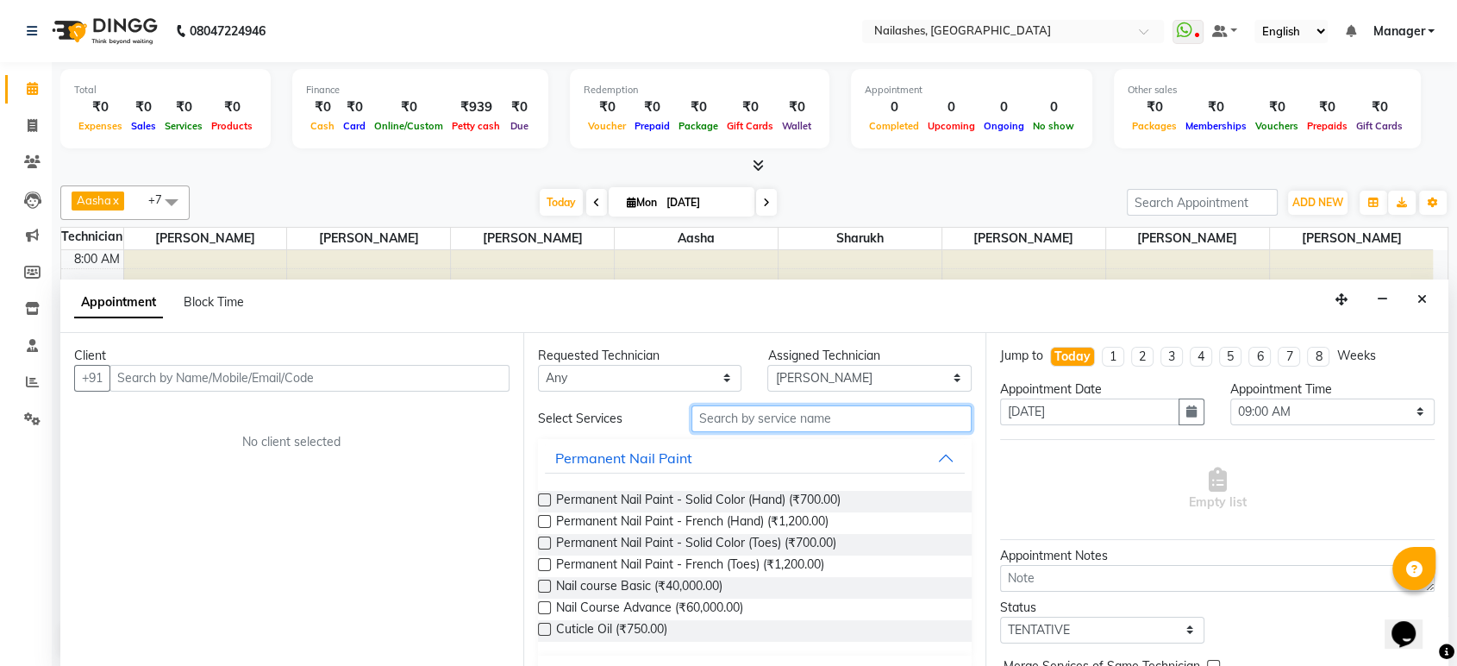
click at [835, 422] on input "text" at bounding box center [831, 418] width 281 height 27
click at [1426, 301] on icon "Close" at bounding box center [1421, 299] width 9 height 12
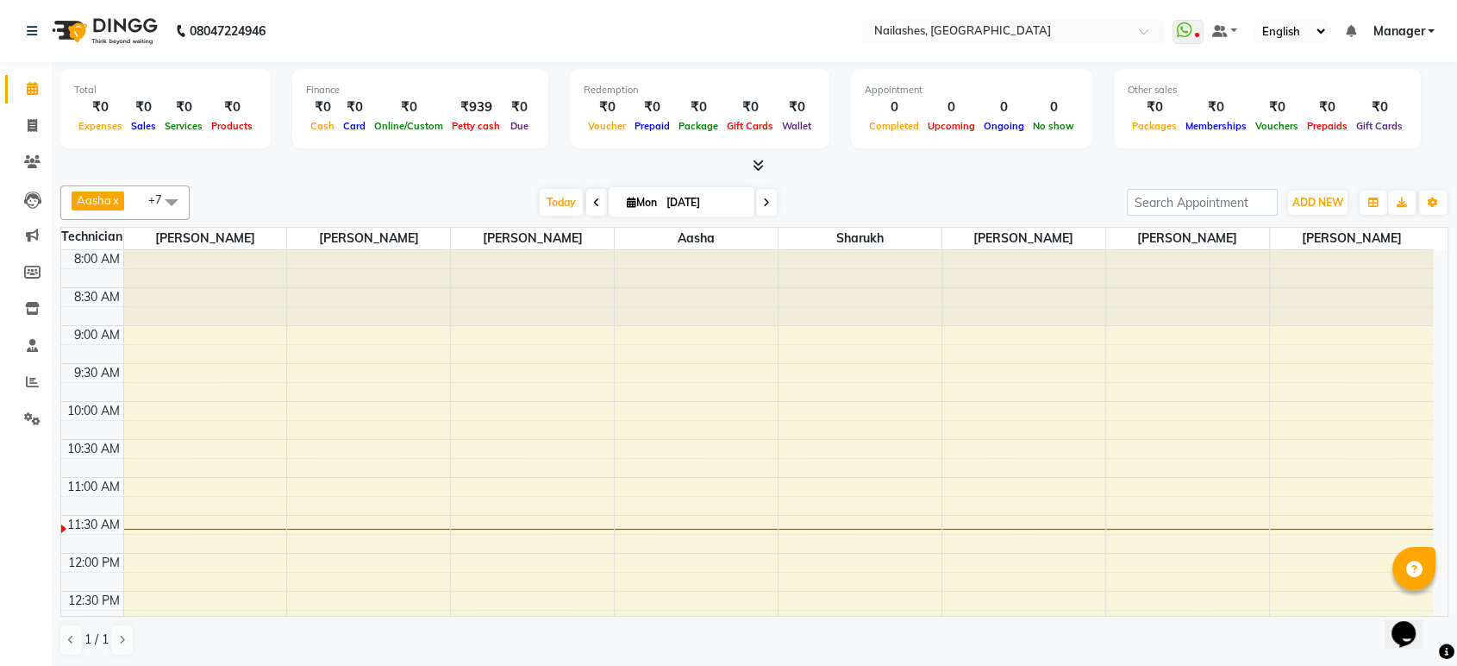
click at [172, 209] on span at bounding box center [171, 201] width 34 height 33
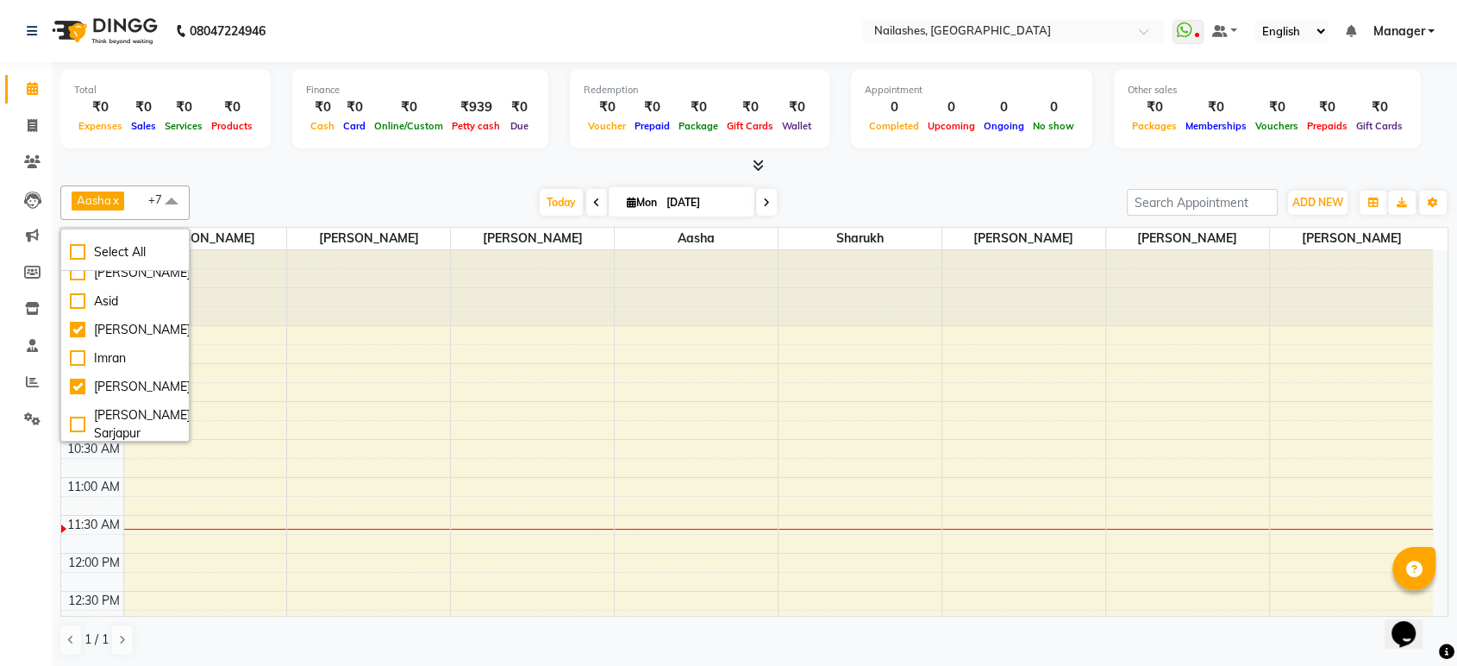
scroll to position [16, 0]
click at [324, 322] on div at bounding box center [368, 287] width 163 height 75
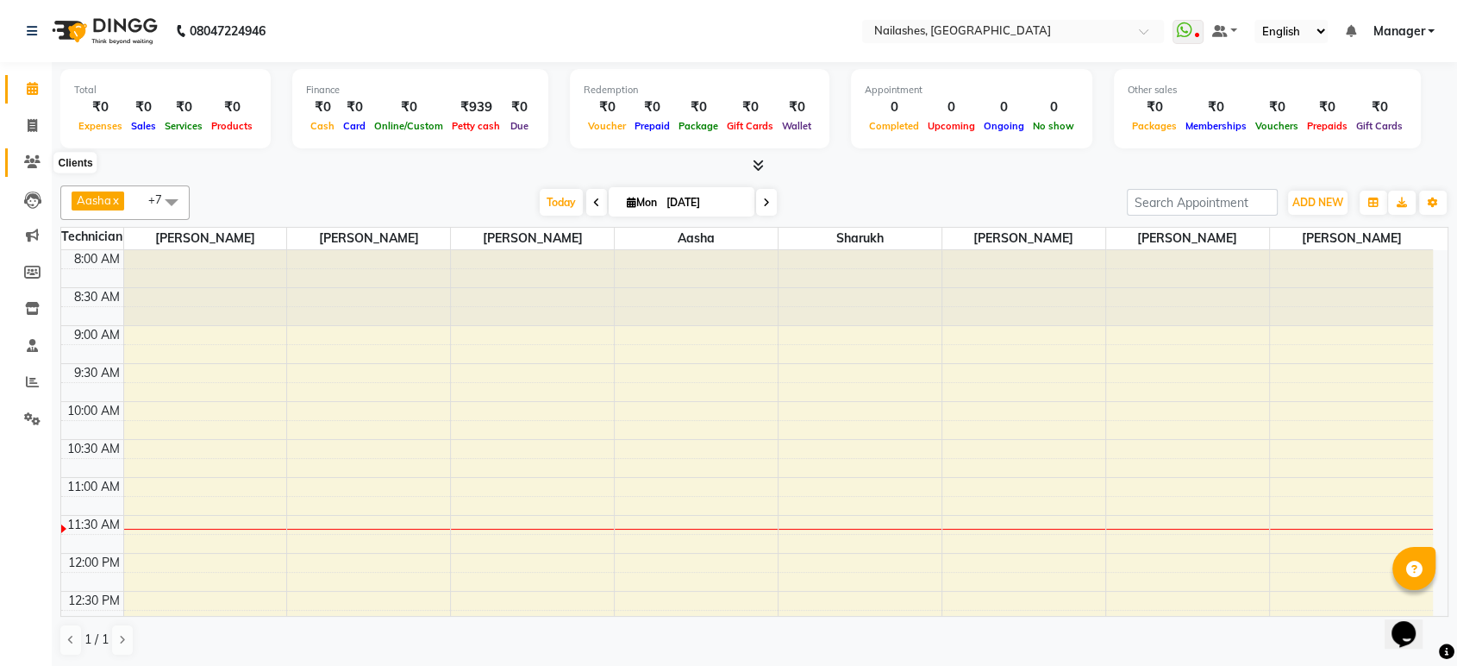
click at [30, 167] on icon at bounding box center [32, 161] width 16 height 13
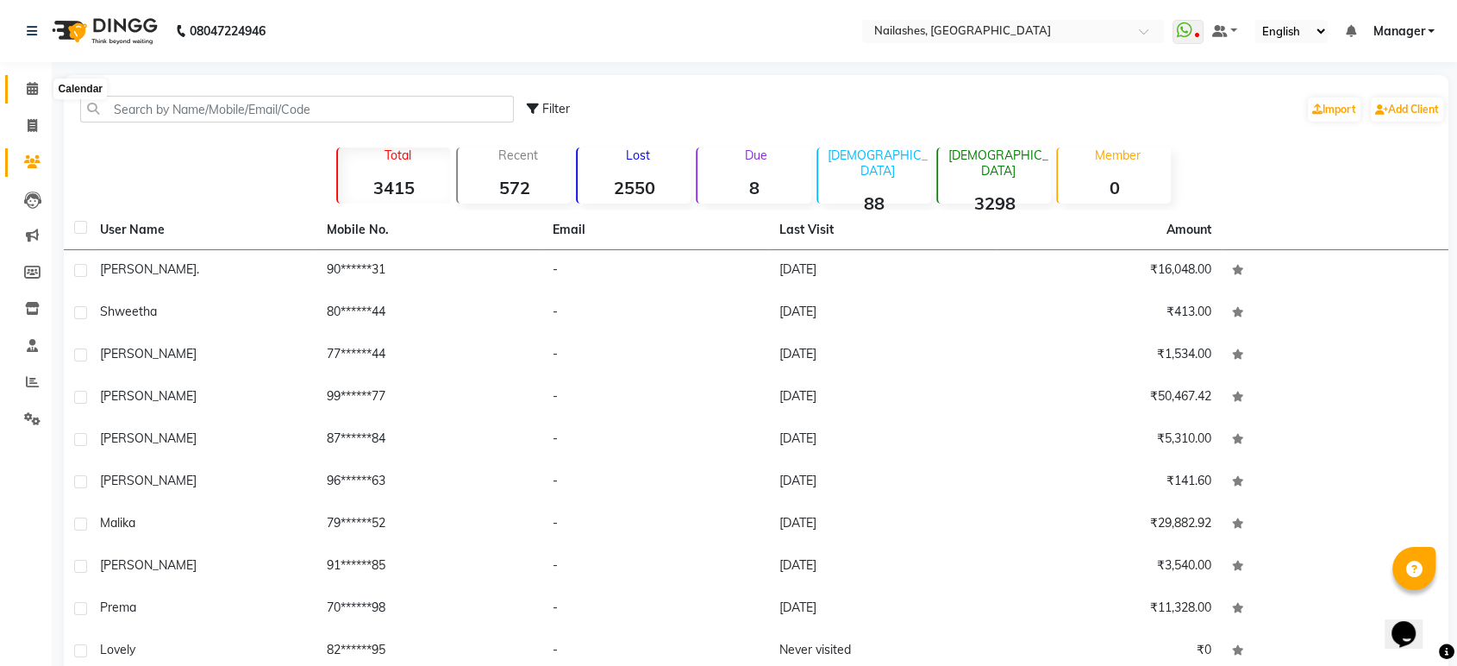
click at [26, 97] on span at bounding box center [32, 89] width 30 height 20
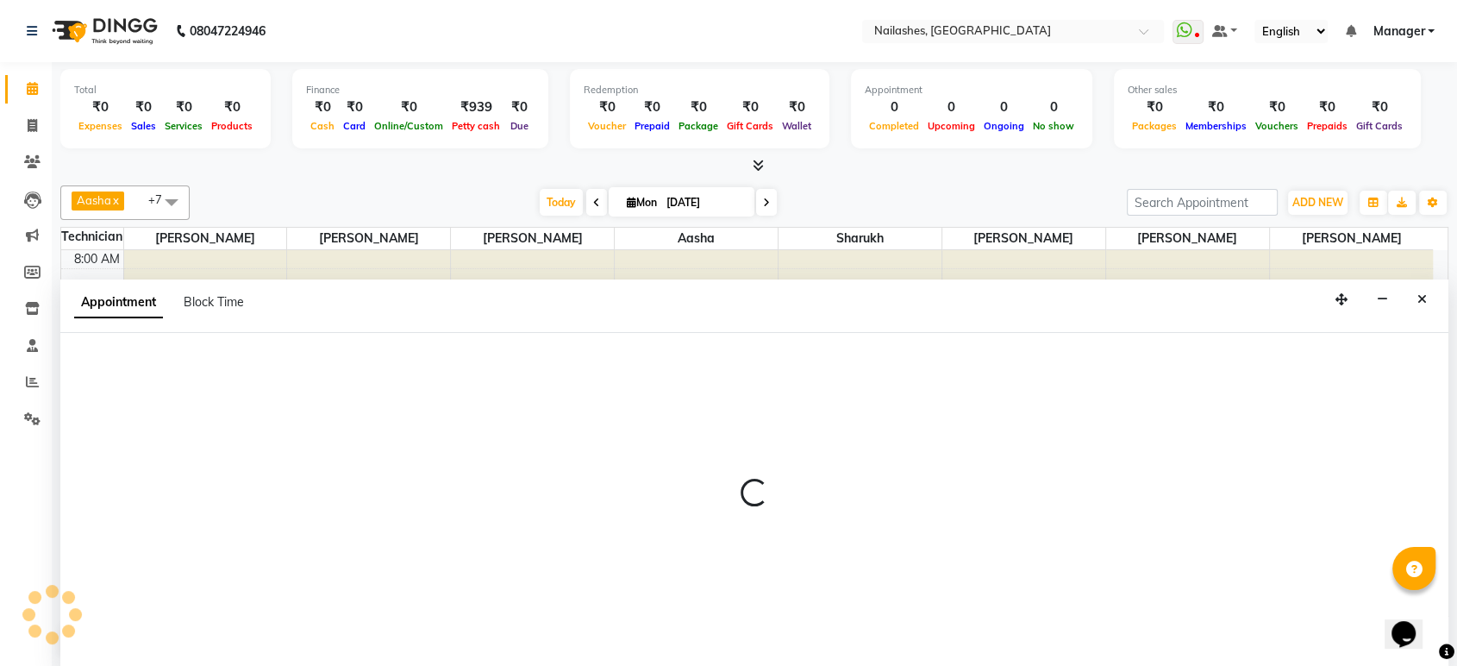
select select "80924"
select select "tentative"
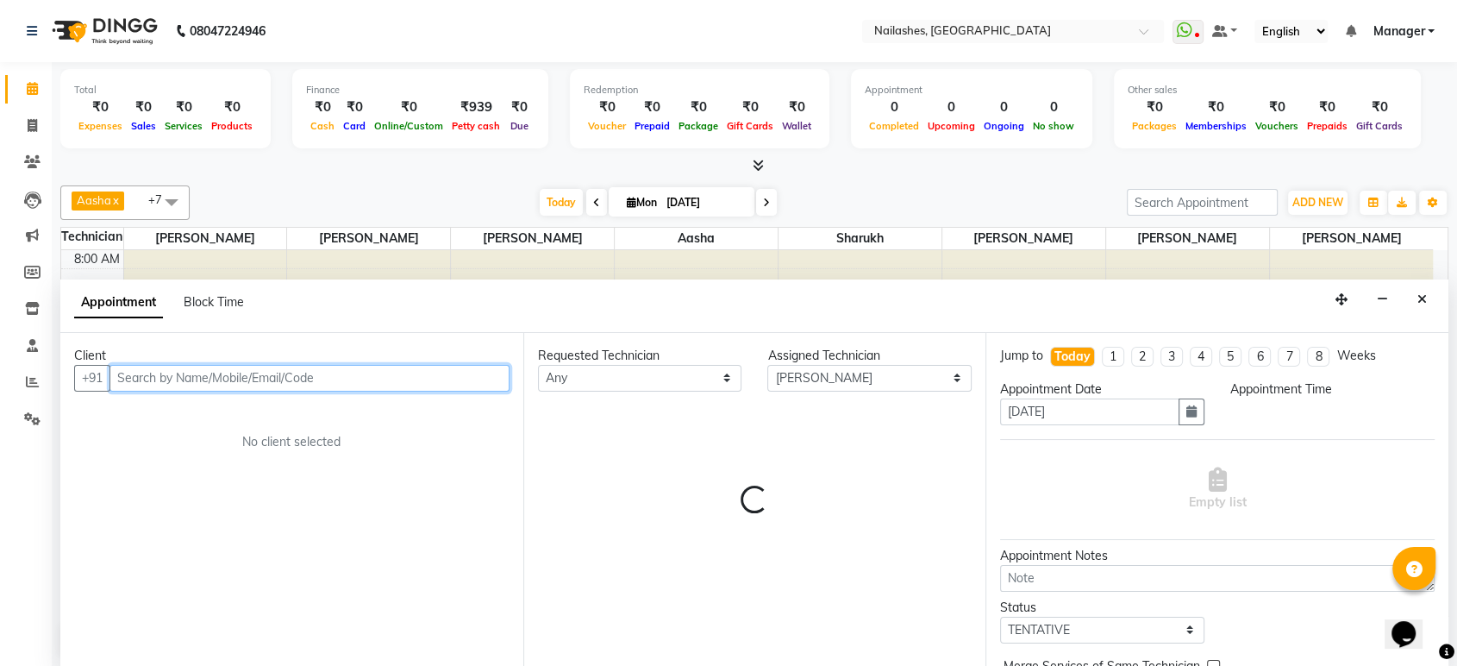
select select "555"
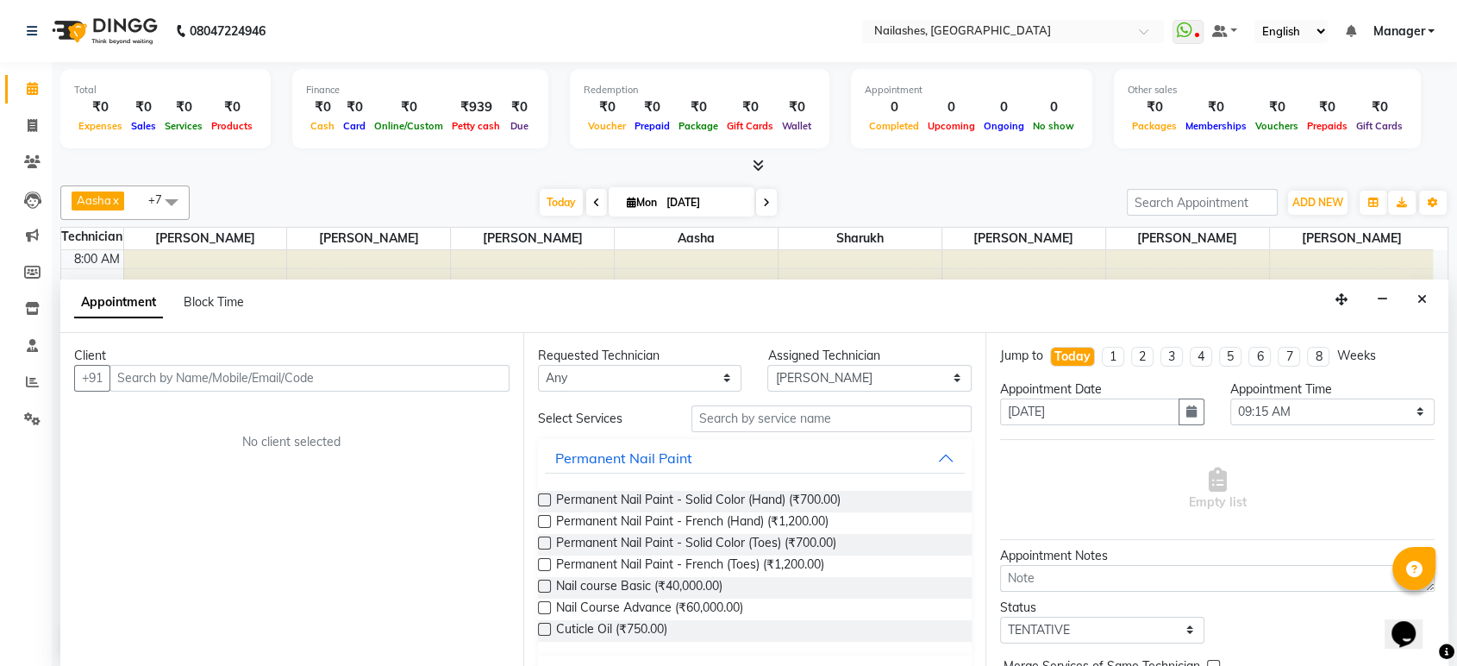
click at [303, 185] on div "Aasha x HIMANSHU x KRISHNA x SAM x sanjana x Yogeshwari x sharukh x Ranjeet x +…" at bounding box center [754, 202] width 1388 height 34
click at [1390, 288] on button "button" at bounding box center [1382, 299] width 27 height 27
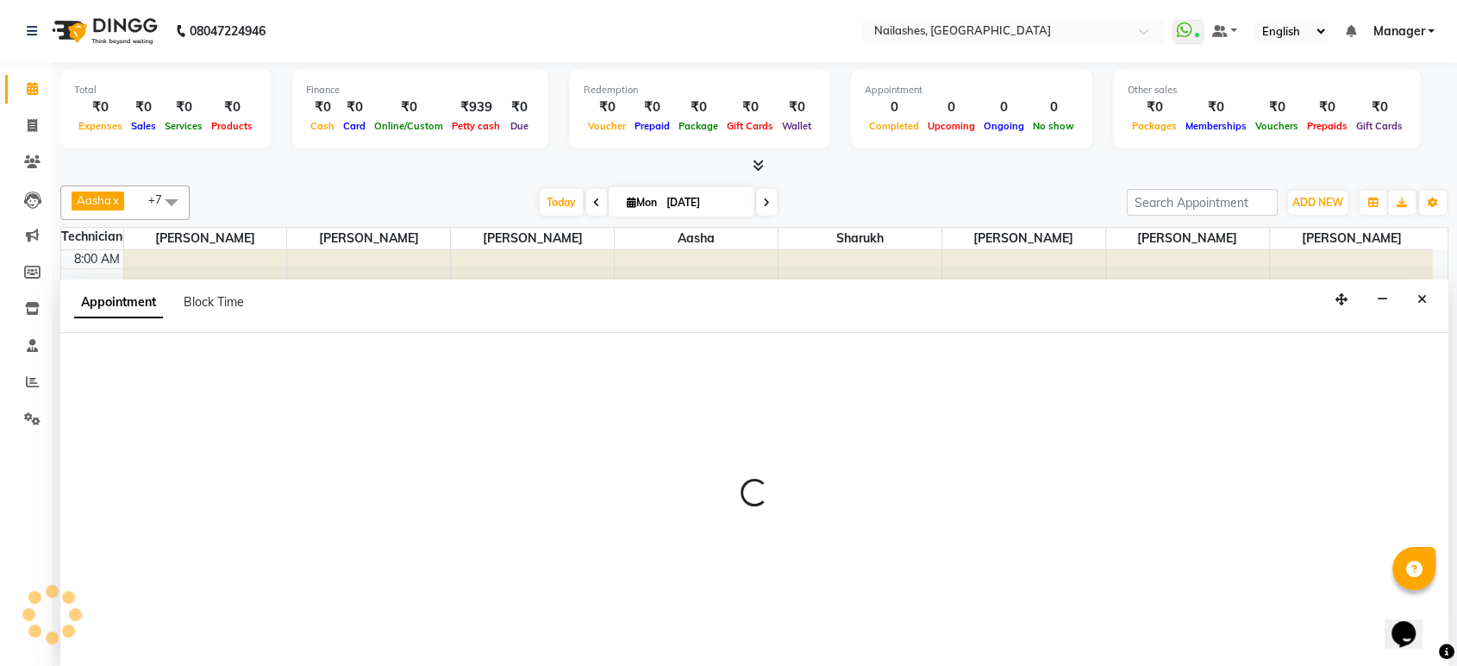
select select "80924"
select select "705"
select select "tentative"
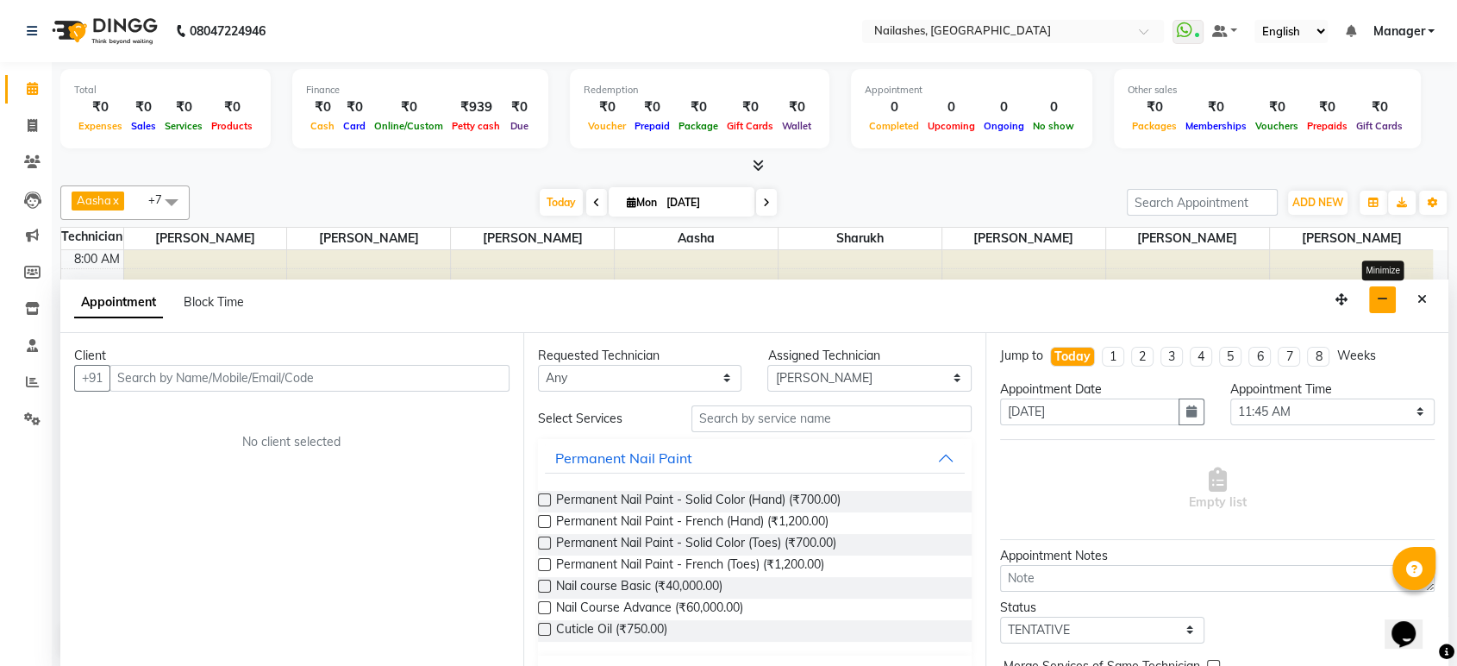
click at [1376, 305] on button "button" at bounding box center [1382, 299] width 27 height 27
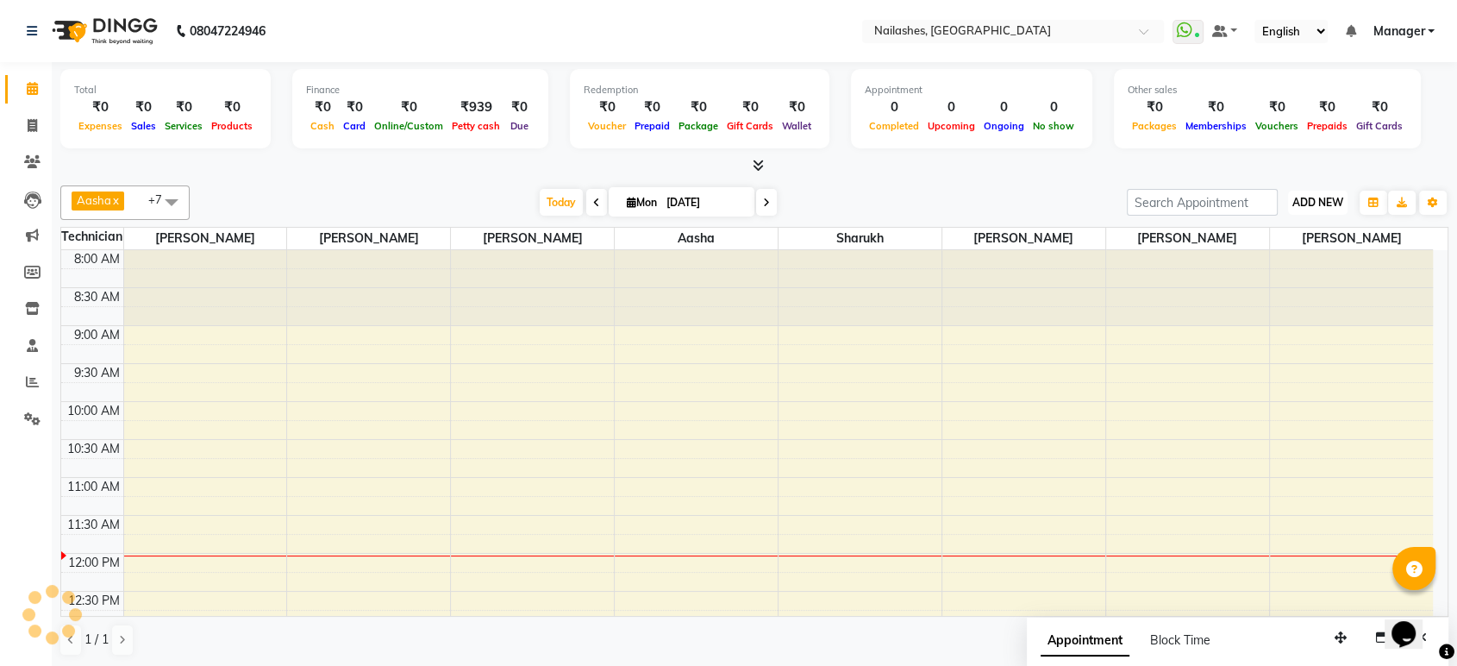
click at [1309, 208] on button "ADD NEW Toggle Dropdown" at bounding box center [1317, 203] width 59 height 24
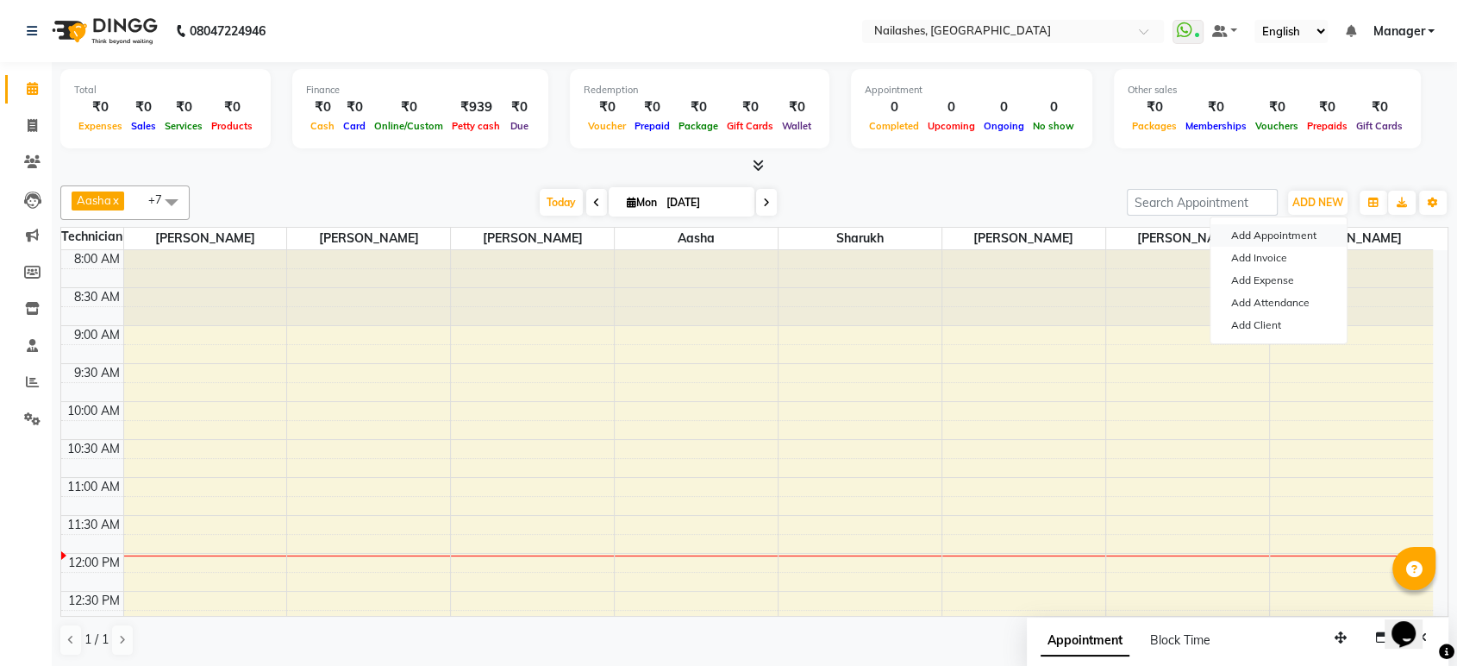
click at [1262, 241] on button "Add Appointment" at bounding box center [1278, 235] width 136 height 22
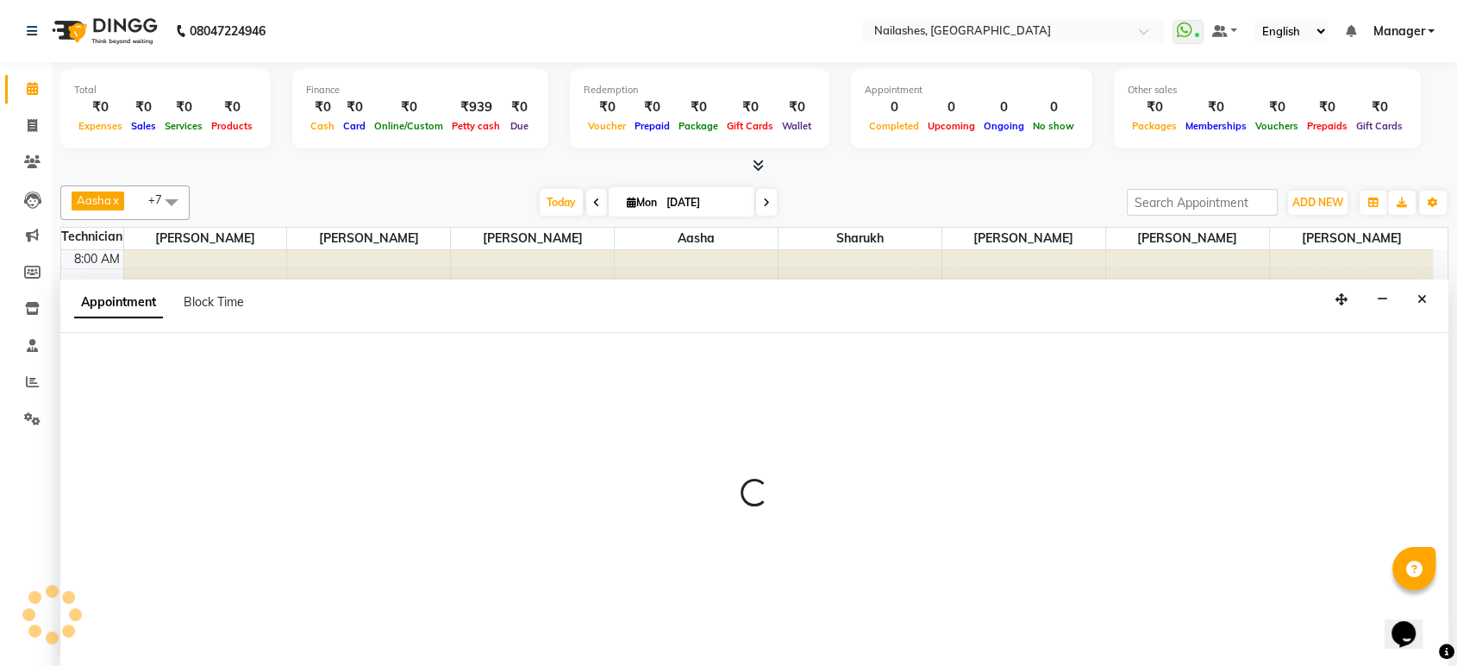
select select "tentative"
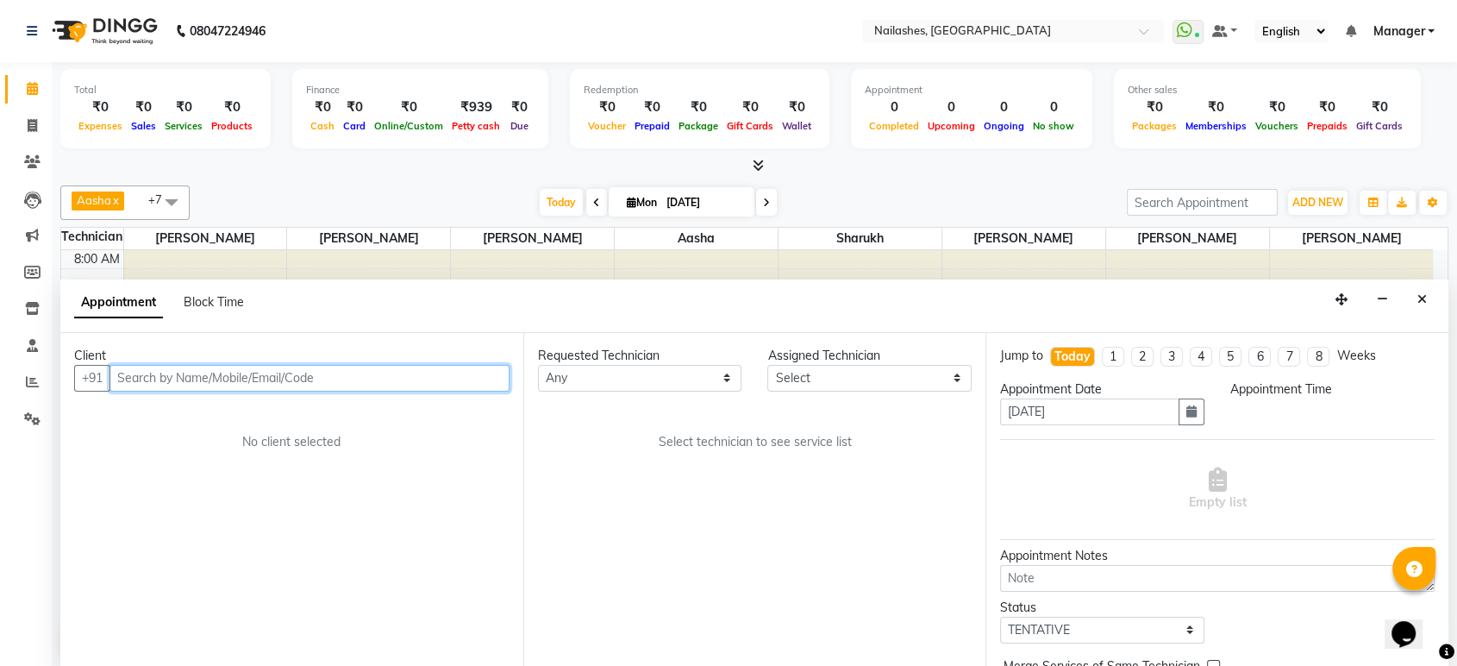
select select "540"
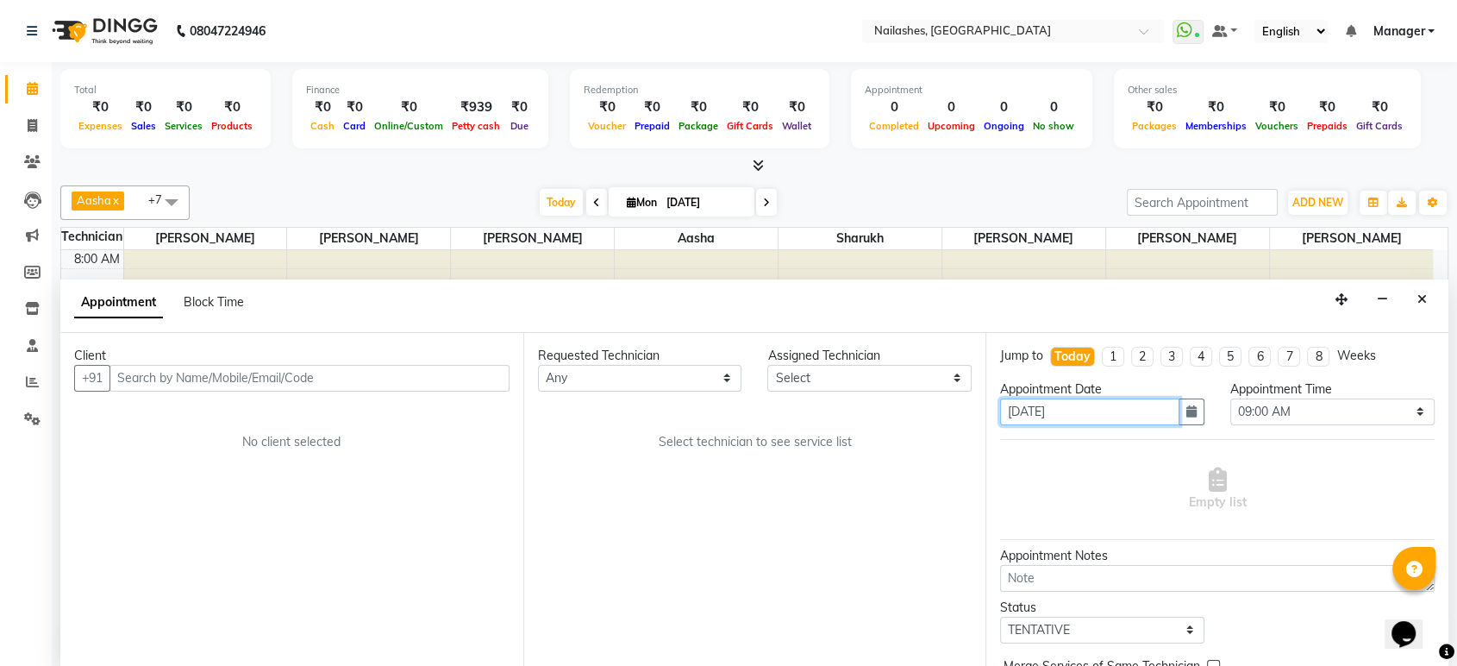
click at [1046, 419] on input "[DATE]" at bounding box center [1089, 411] width 179 height 27
click at [1186, 409] on icon "button" at bounding box center [1191, 411] width 10 height 12
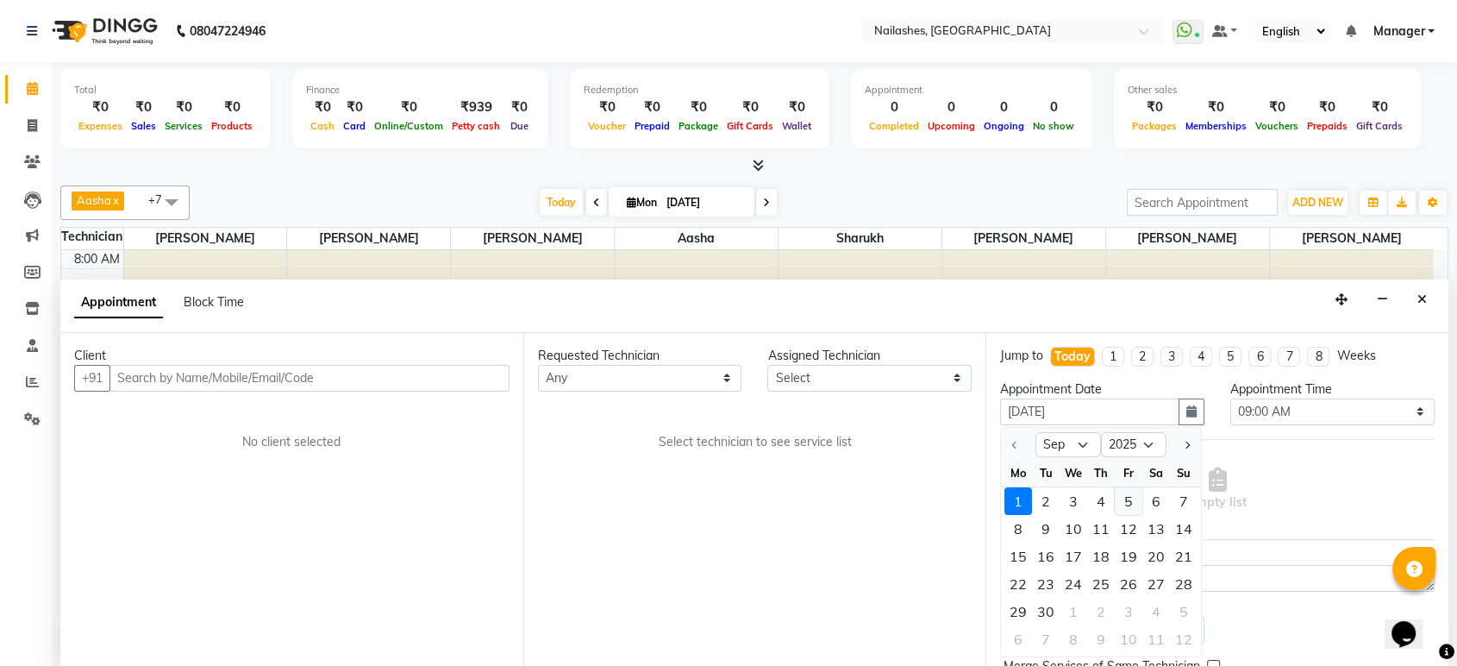
click at [1125, 492] on div "5" at bounding box center [1129, 500] width 28 height 28
type input "[DATE]"
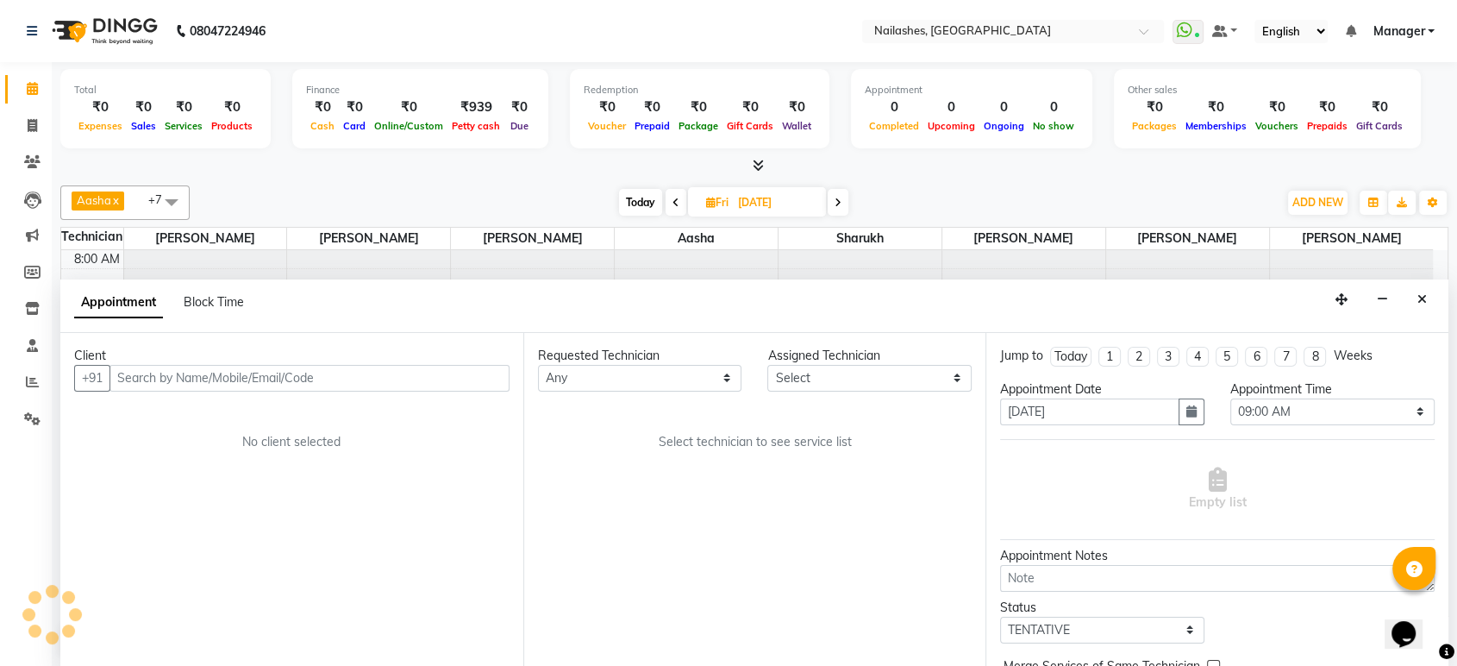
scroll to position [303, 0]
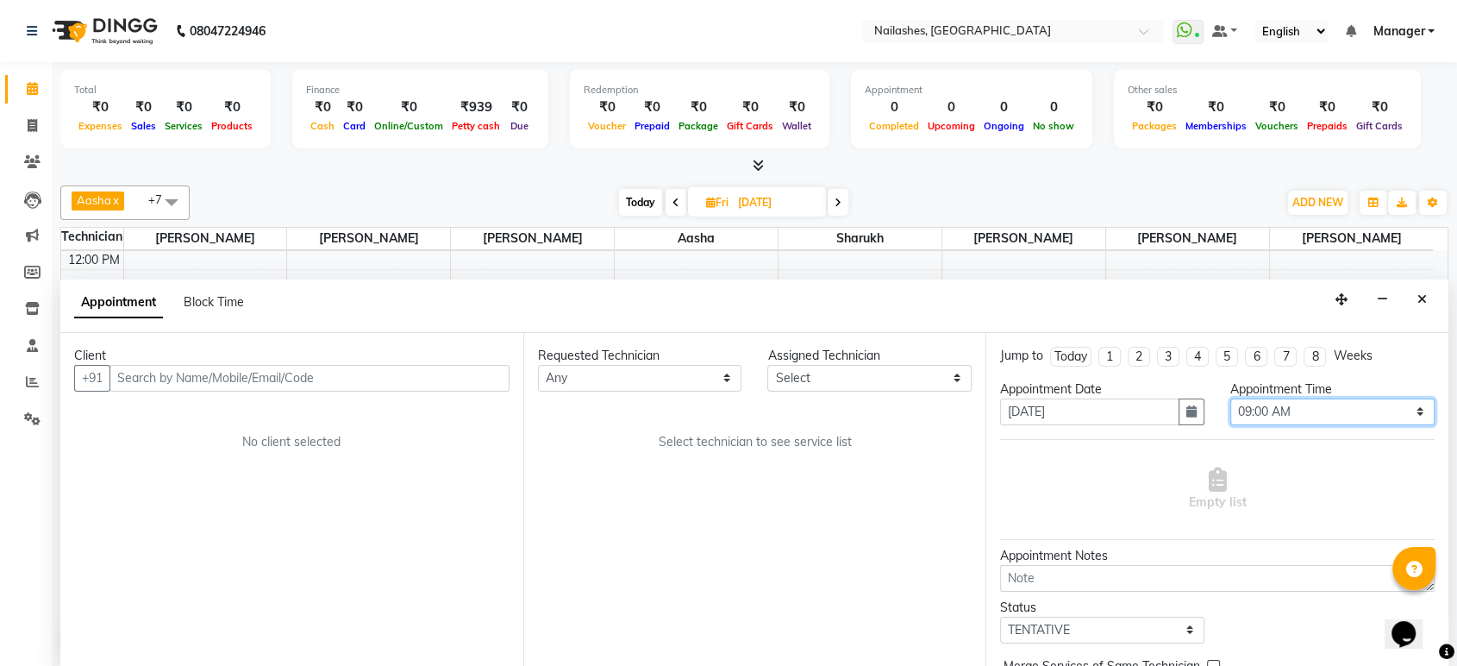
click at [1339, 416] on select "Select 09:00 AM 09:15 AM 09:30 AM 09:45 AM 10:00 AM 10:15 AM 10:30 AM 10:45 AM …" at bounding box center [1332, 411] width 204 height 27
select select "720"
click at [1230, 398] on select "Select 09:00 AM 09:15 AM 09:30 AM 09:45 AM 10:00 AM 10:15 AM 10:30 AM 10:45 AM …" at bounding box center [1332, 411] width 204 height 27
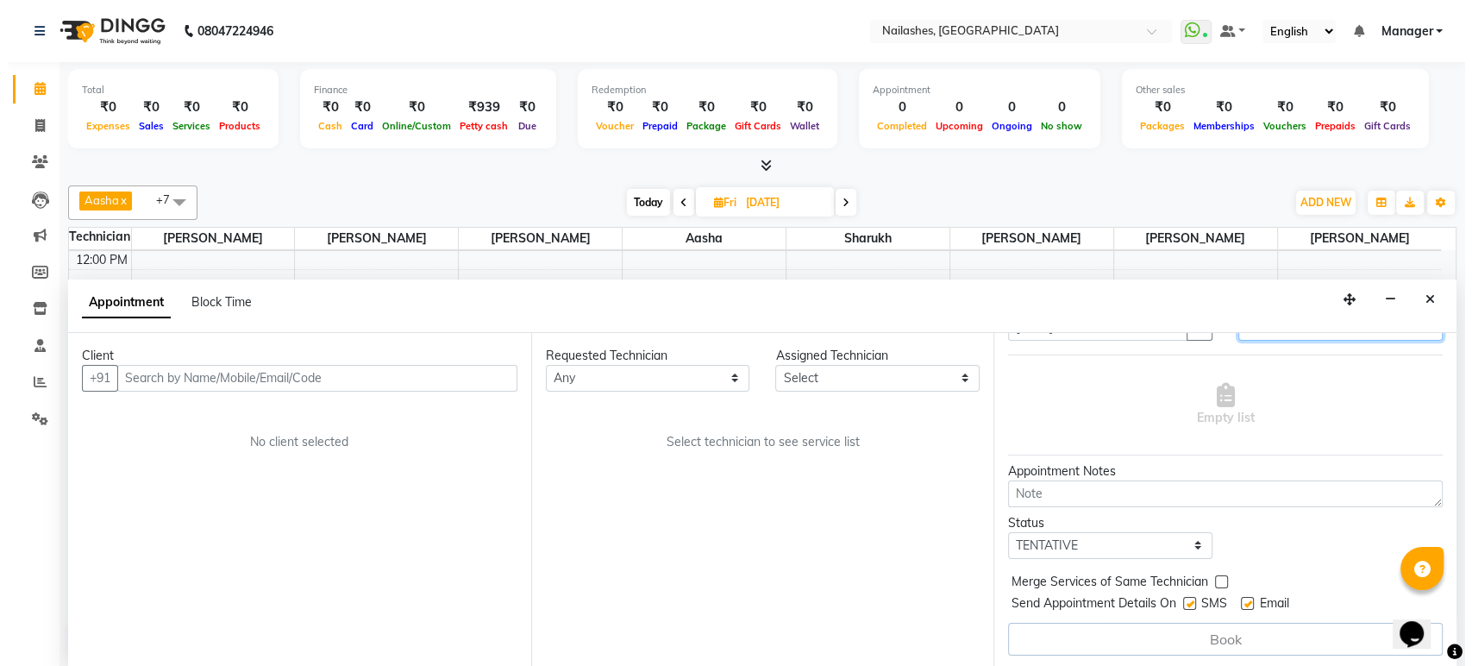
scroll to position [0, 0]
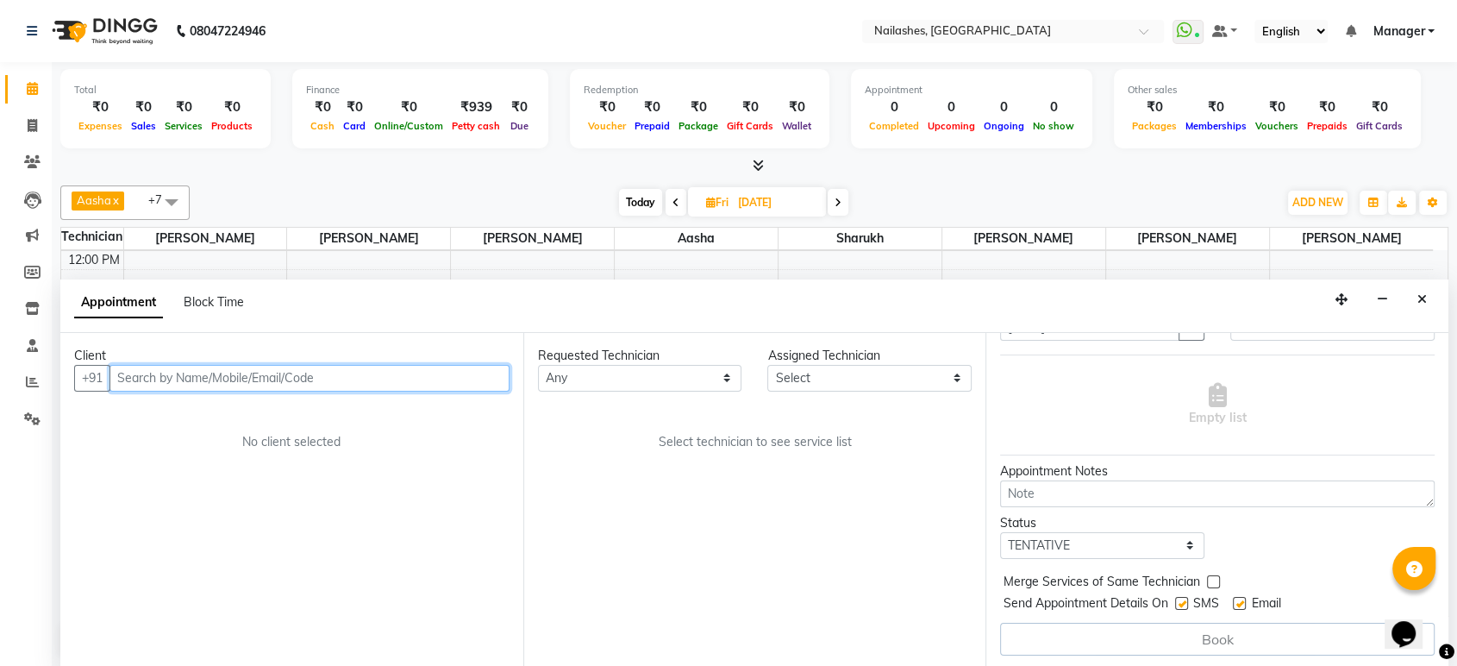
click at [372, 383] on input "text" at bounding box center [309, 378] width 400 height 27
type input "8105890370"
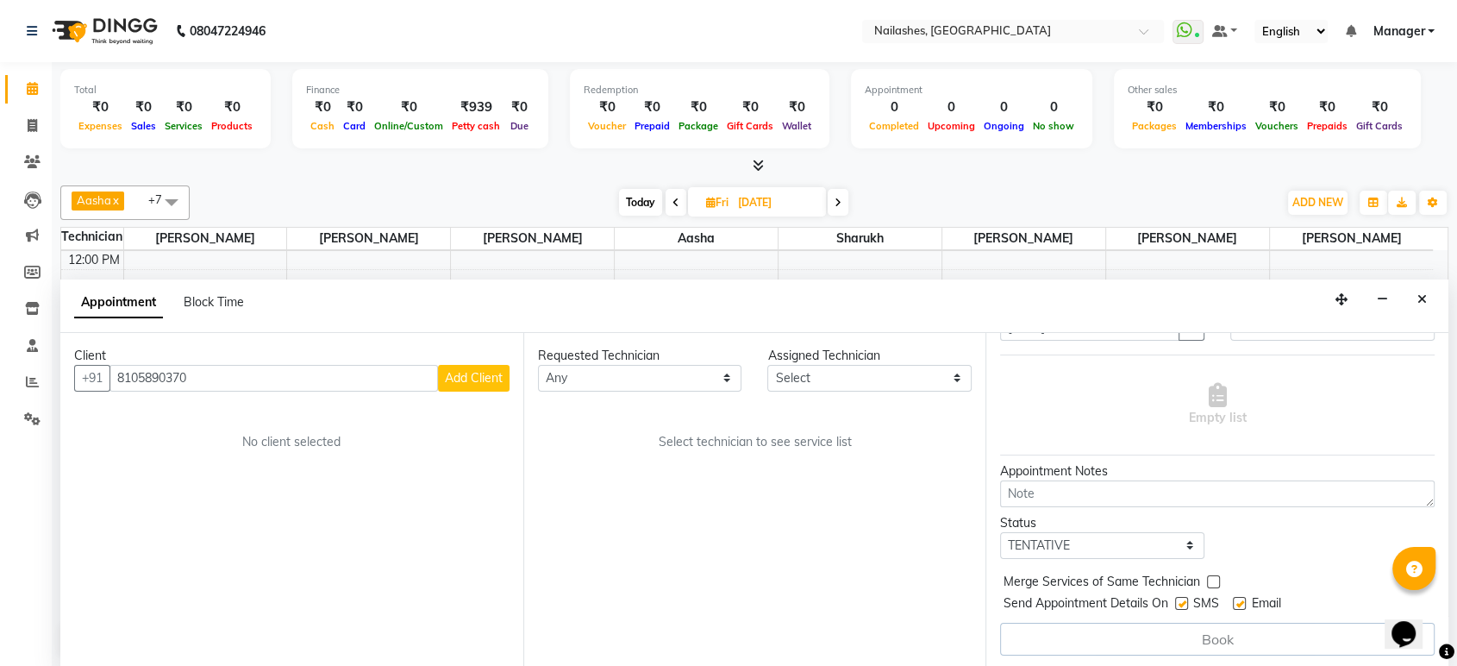
click at [497, 382] on span "Add Client" at bounding box center [474, 378] width 58 height 16
select select "21"
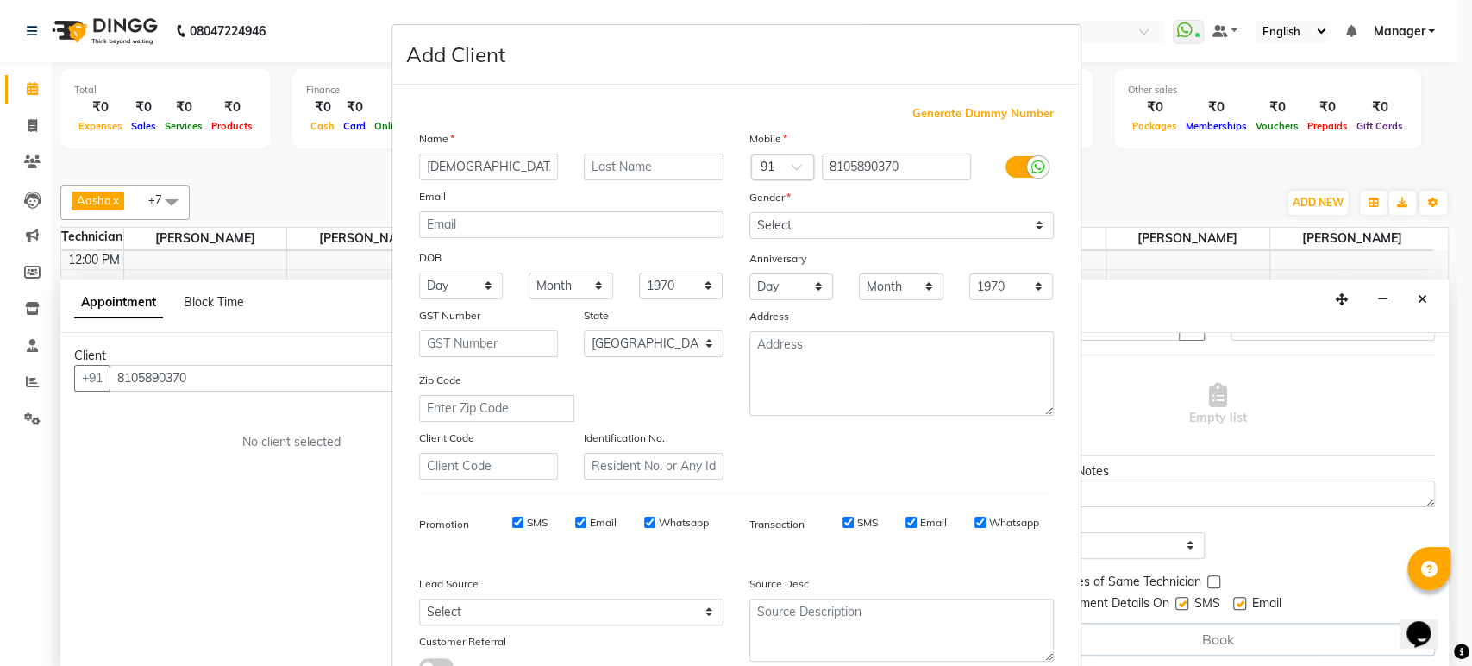
type input "[DEMOGRAPHIC_DATA]"
click at [977, 224] on select "Select [DEMOGRAPHIC_DATA] [DEMOGRAPHIC_DATA] Other Prefer Not To Say" at bounding box center [901, 225] width 304 height 27
select select "[DEMOGRAPHIC_DATA]"
click at [749, 212] on select "Select [DEMOGRAPHIC_DATA] [DEMOGRAPHIC_DATA] Other Prefer Not To Say" at bounding box center [901, 225] width 304 height 27
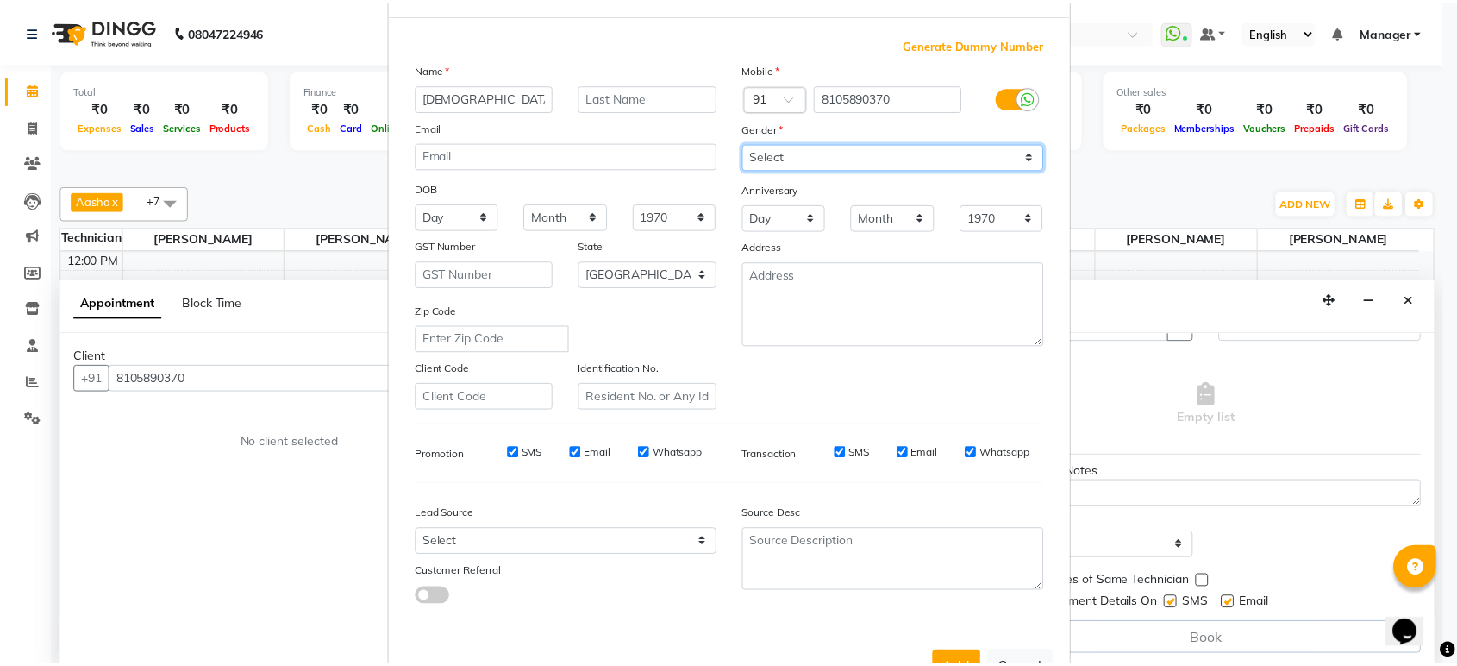
scroll to position [126, 0]
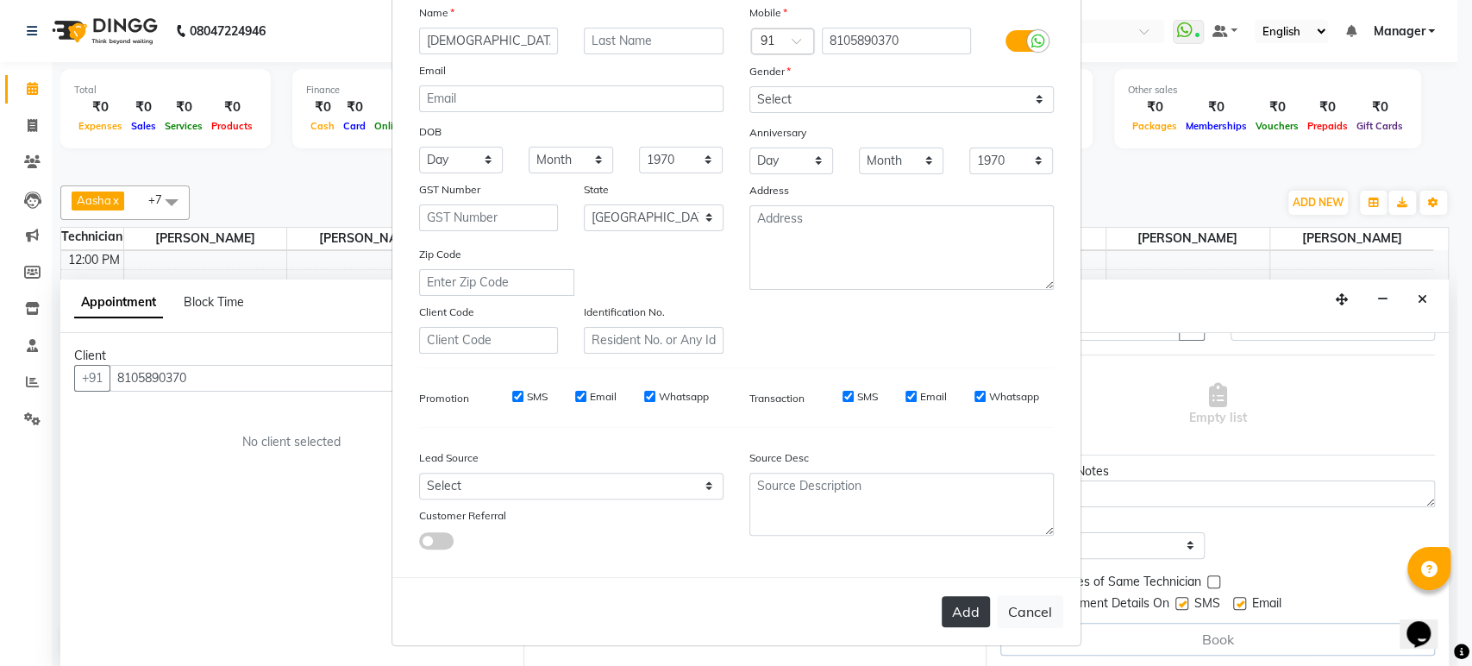
click at [958, 608] on button "Add" at bounding box center [965, 611] width 48 height 31
type input "81******70"
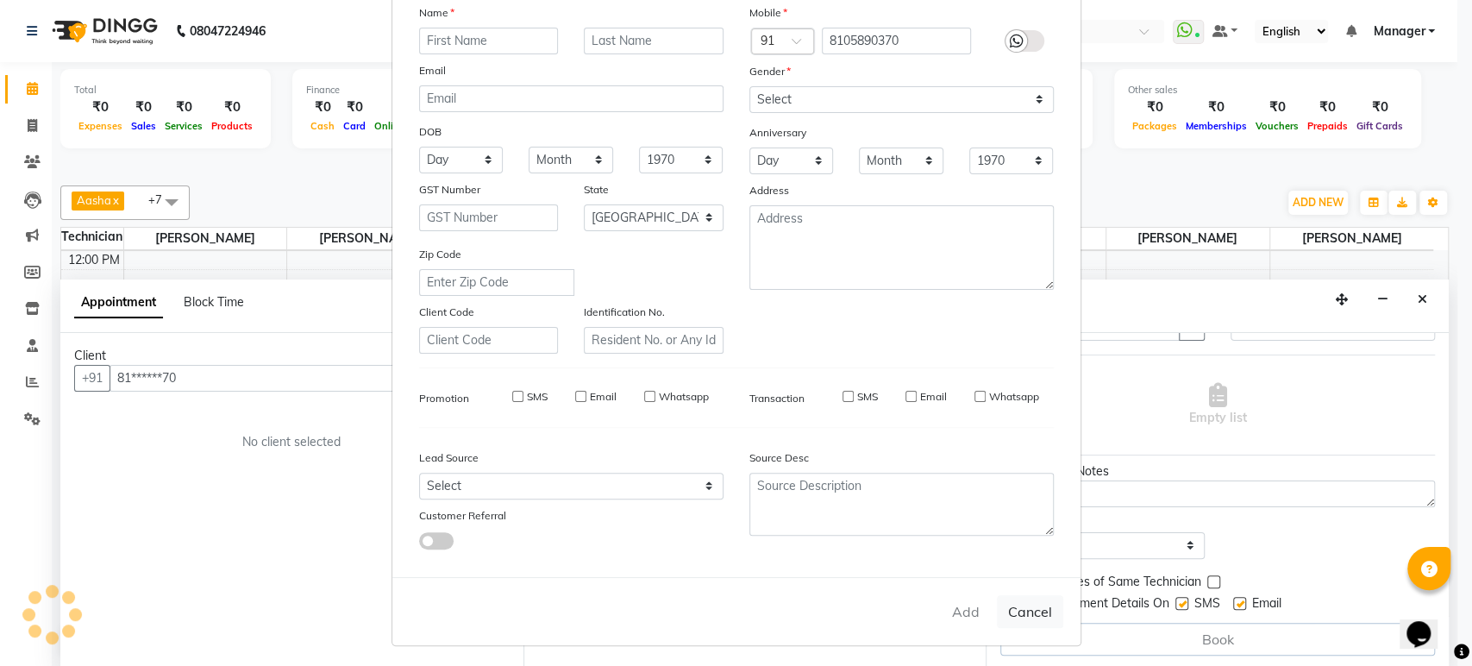
select select
select select "null"
select select
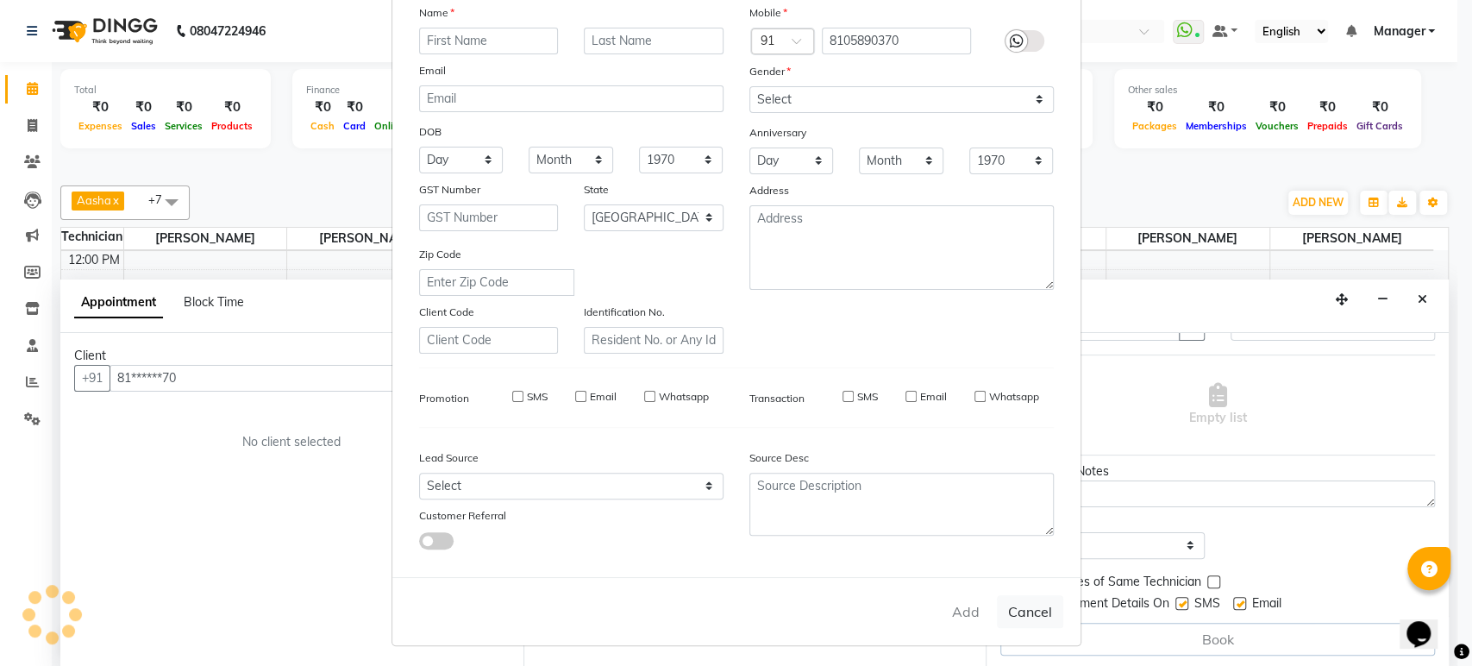
select select
checkbox input "false"
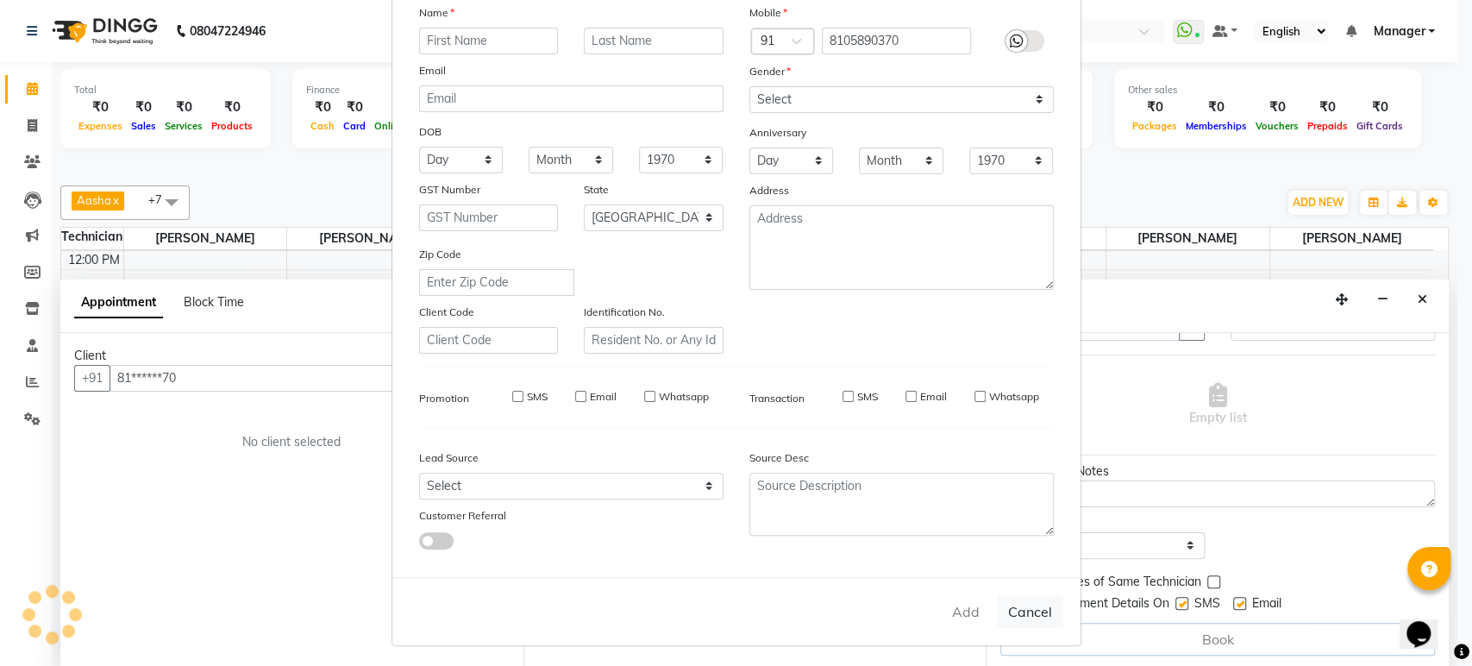
checkbox input "false"
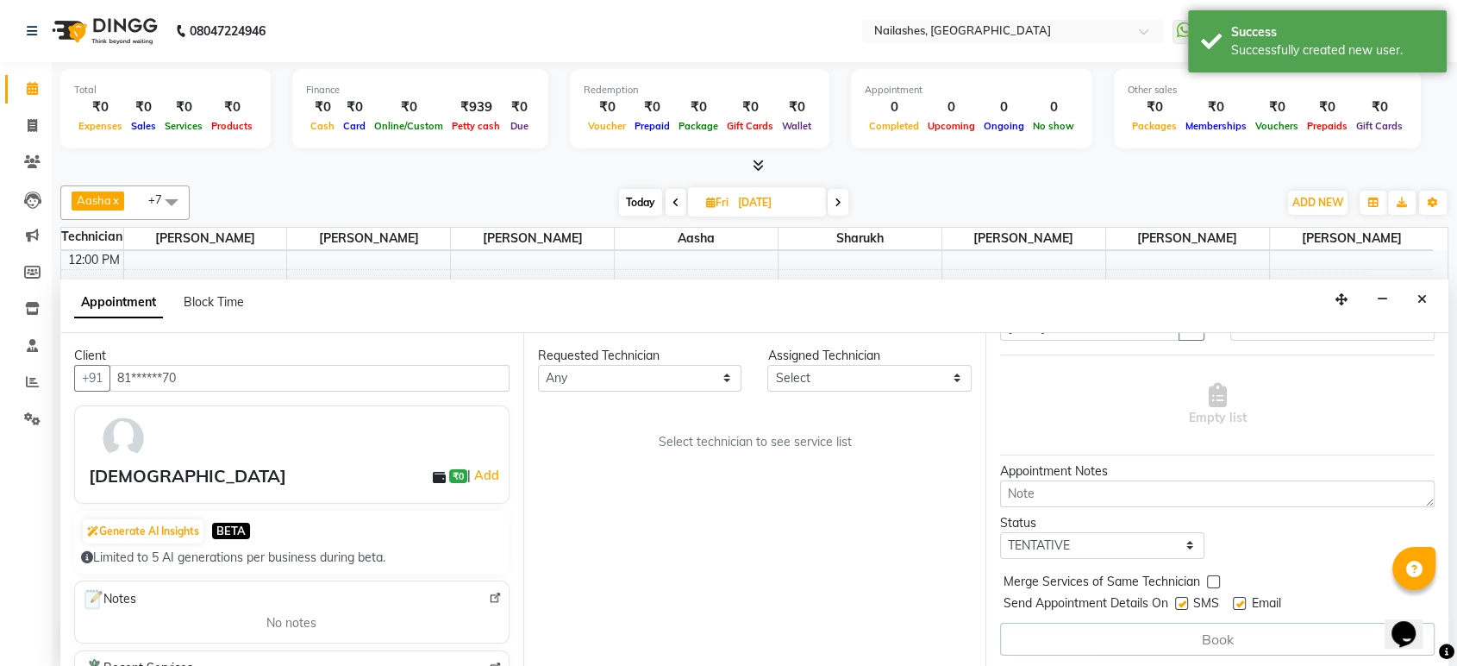
scroll to position [0, 0]
click at [692, 378] on select "Any [PERSON_NAME] [PERSON_NAME] Asid [PERSON_NAME] [PERSON_NAME] Sarjapur [PERS…" at bounding box center [640, 378] width 204 height 27
select select "67180"
click at [538, 365] on select "Any [PERSON_NAME] [PERSON_NAME] Asid [PERSON_NAME] [PERSON_NAME] Sarjapur [PERS…" at bounding box center [640, 378] width 204 height 27
select select "67180"
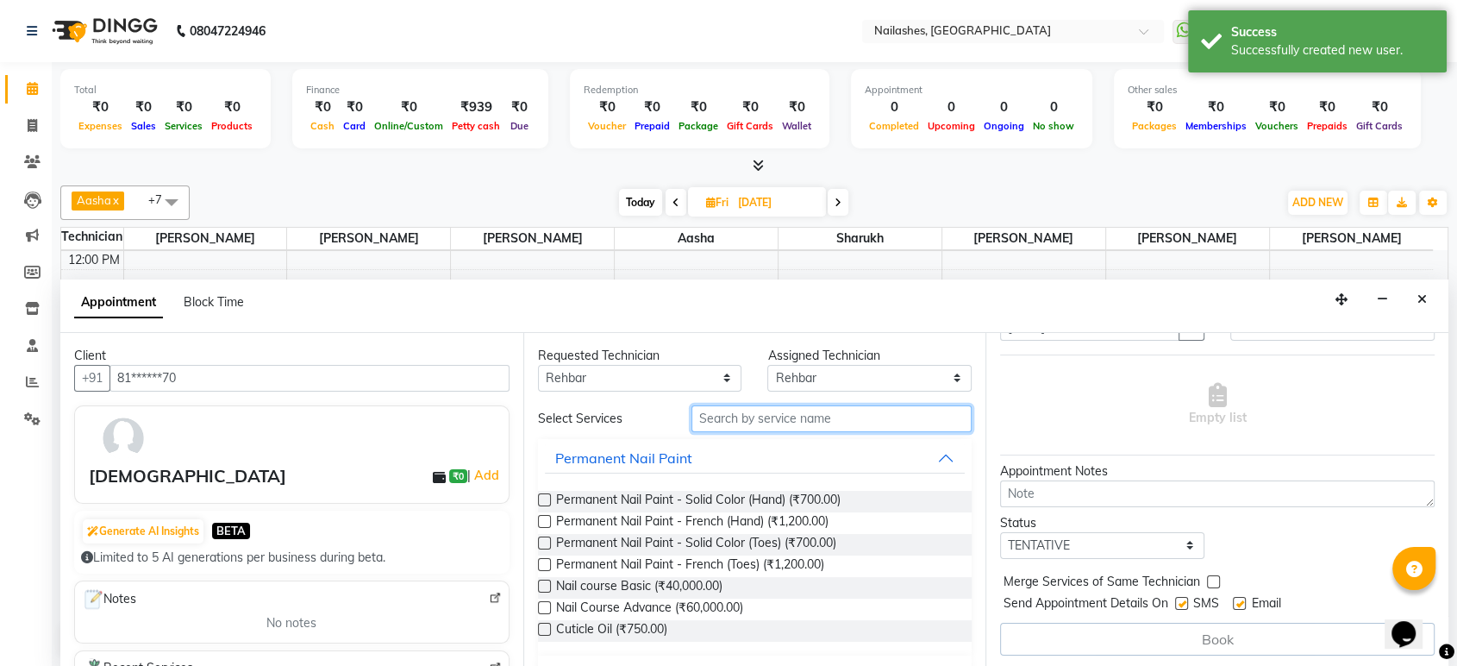
click at [800, 416] on input "text" at bounding box center [831, 418] width 281 height 27
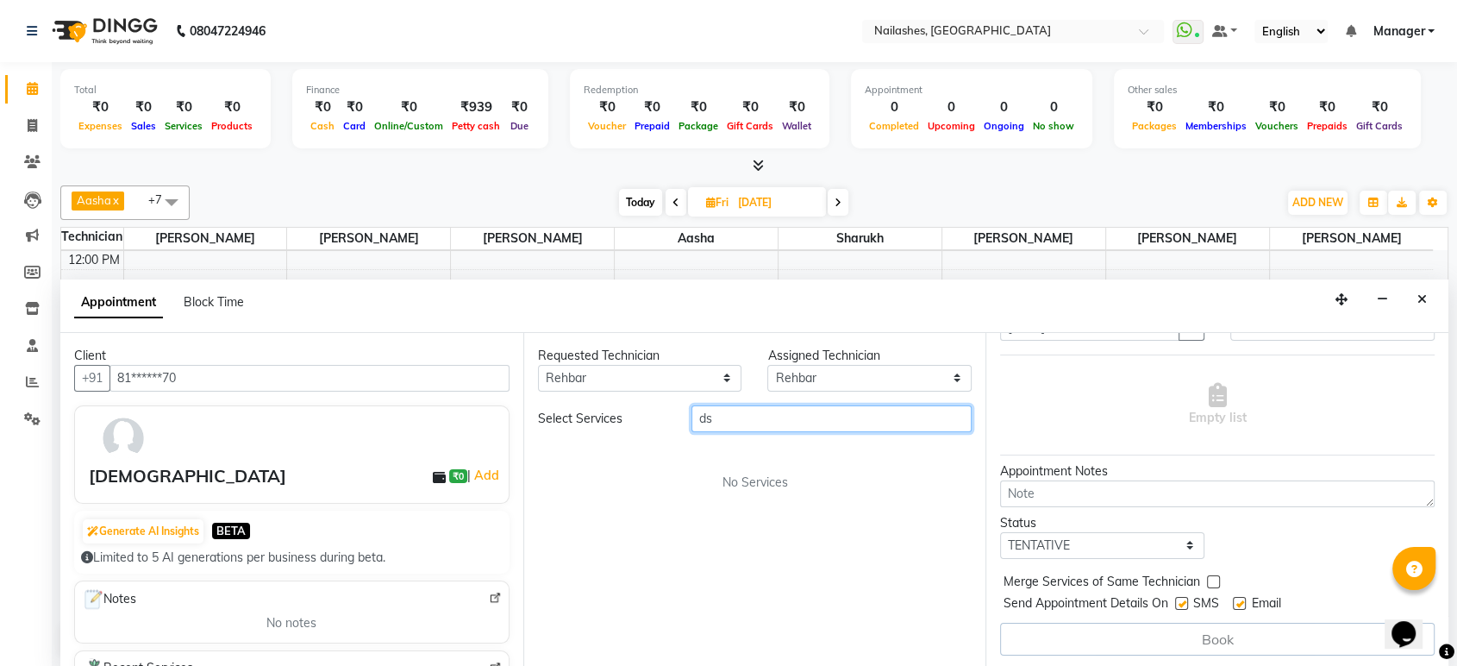
type input "d"
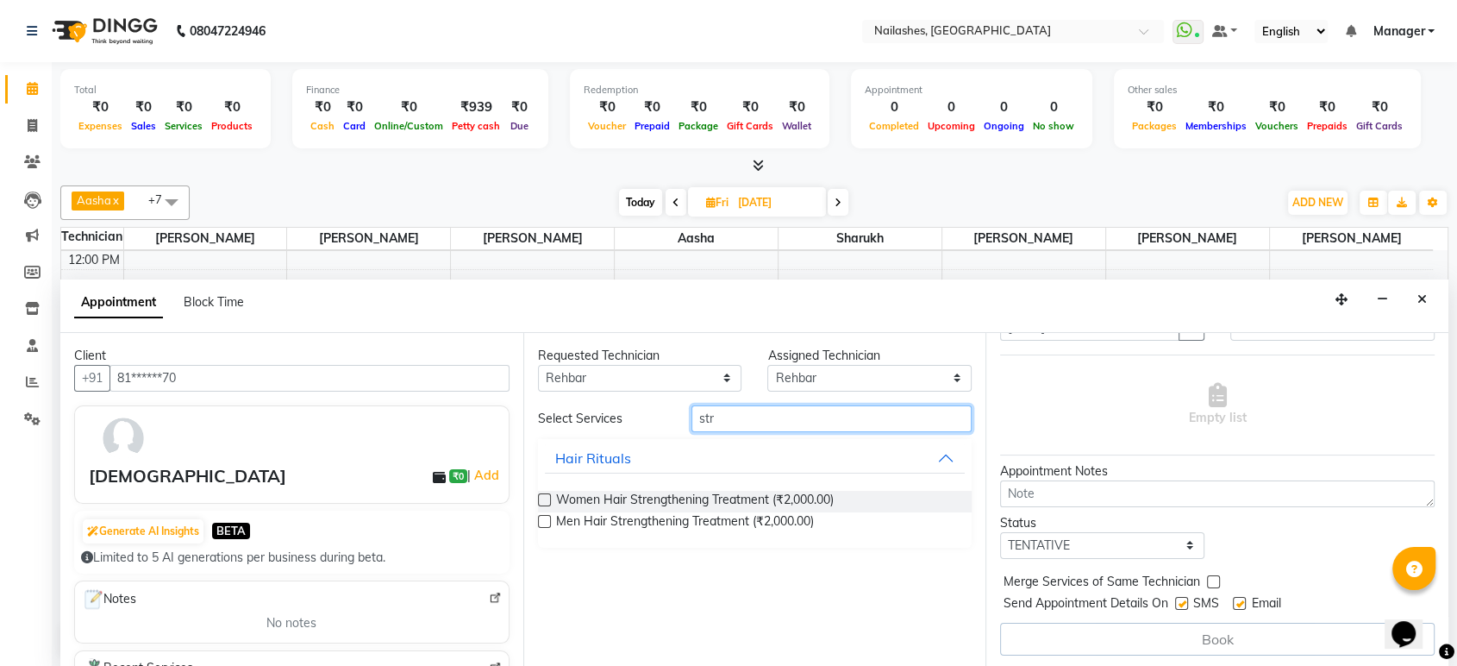
type input "str"
click at [938, 495] on div "Women Hair Strengthening Treatment (₹2,000.00)" at bounding box center [755, 502] width 434 height 22
click at [538, 497] on label at bounding box center [544, 499] width 13 height 13
click at [538, 497] on input "checkbox" at bounding box center [543, 501] width 11 height 11
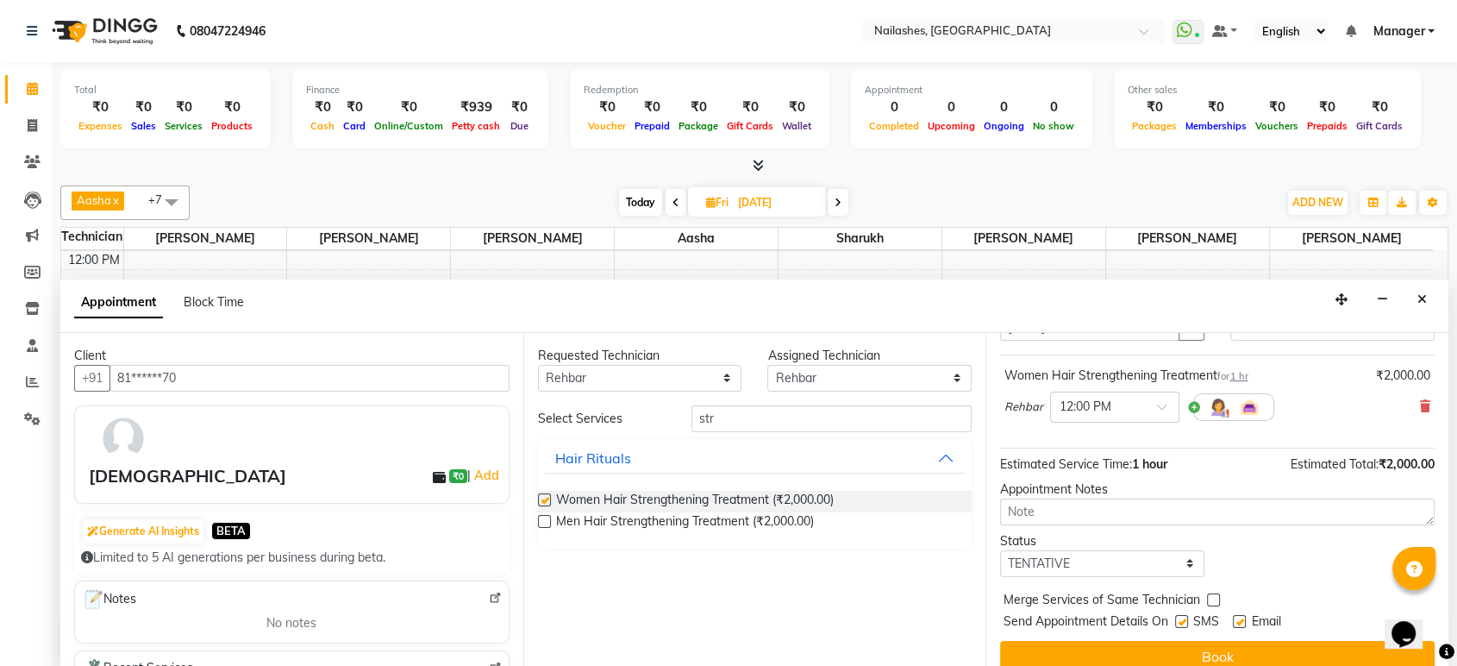
checkbox input "false"
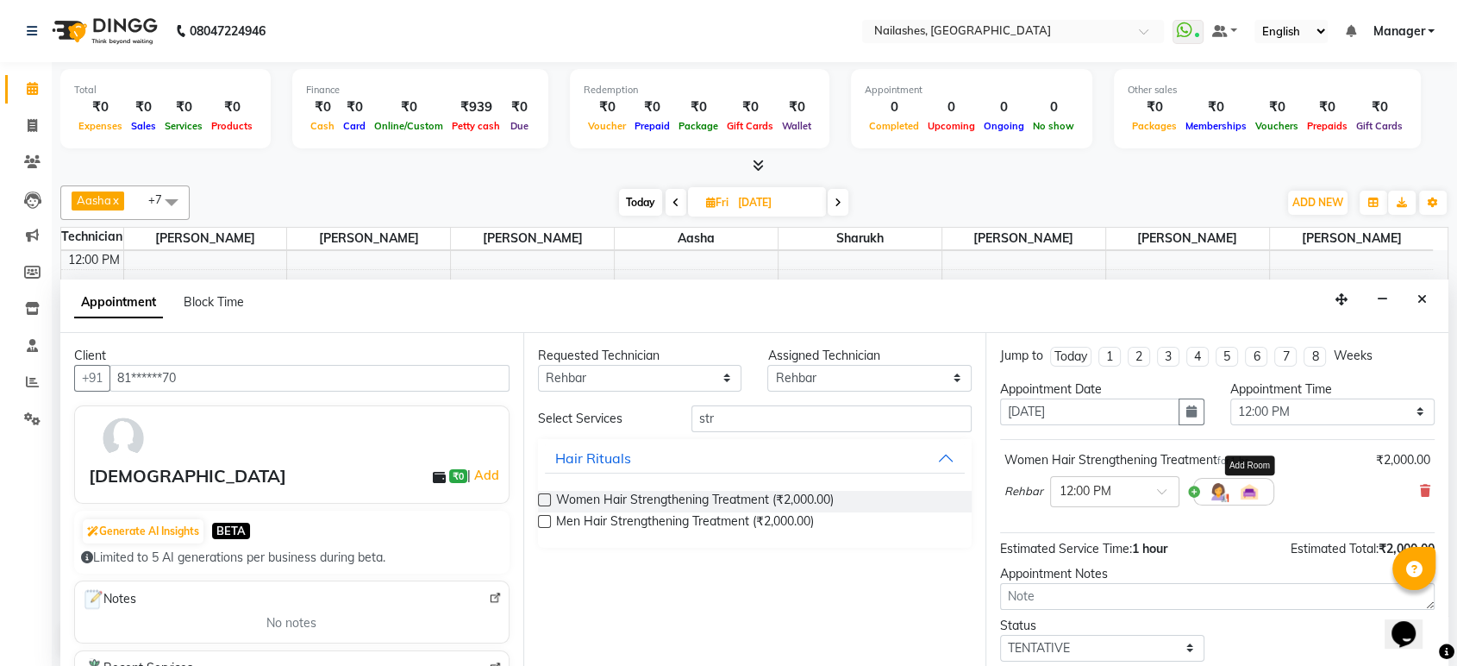
scroll to position [102, 0]
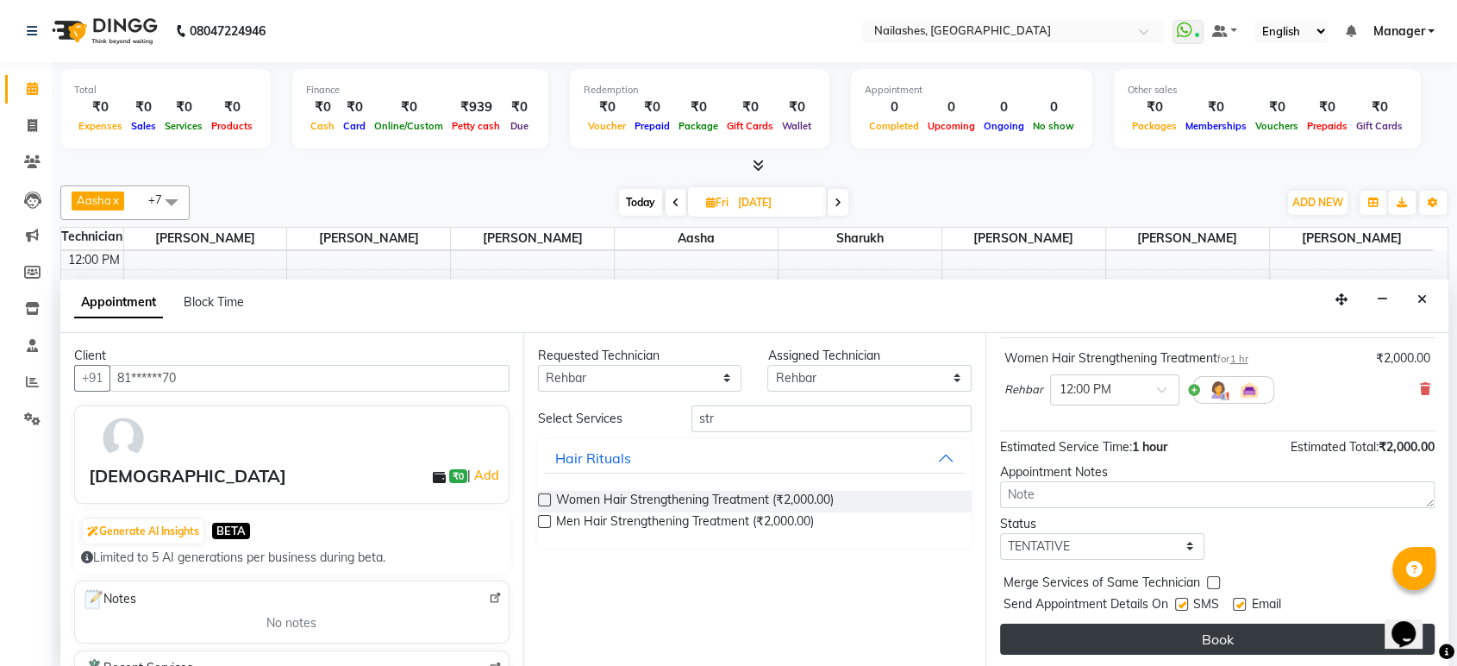
click at [1197, 627] on button "Book" at bounding box center [1217, 638] width 434 height 31
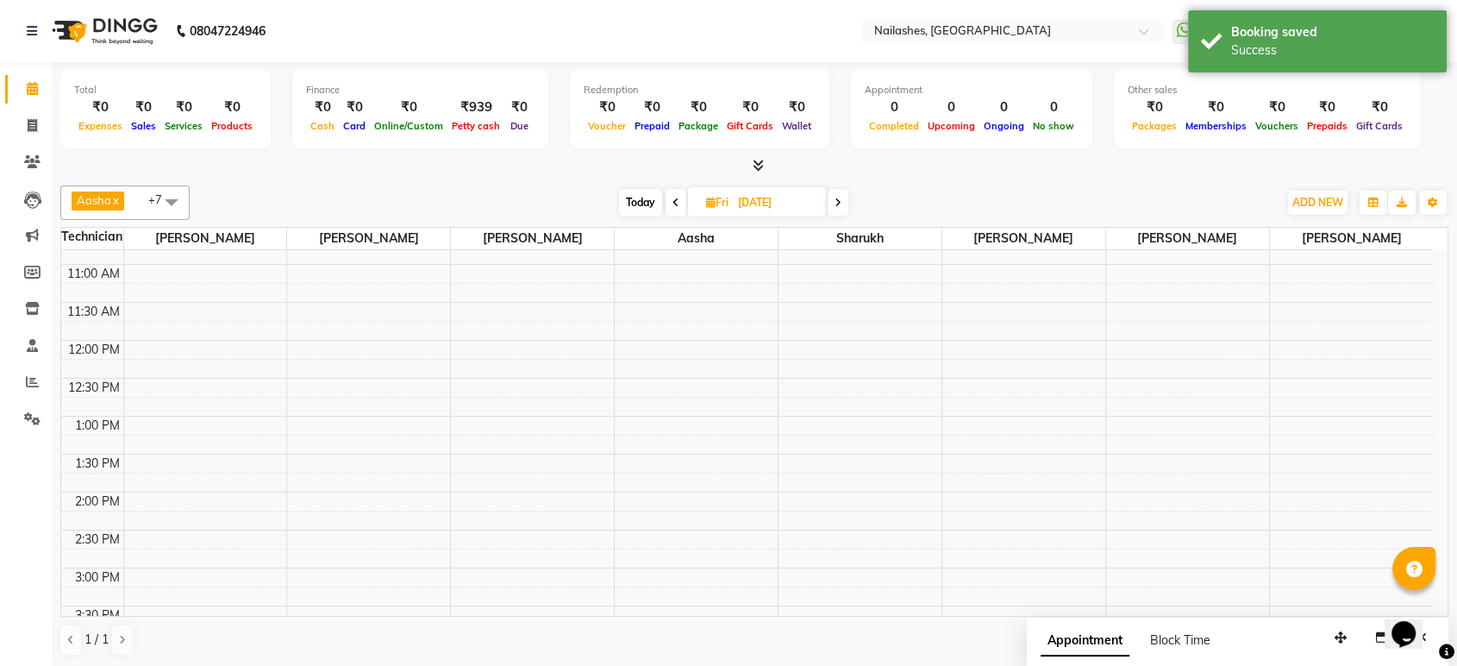
scroll to position [0, 0]
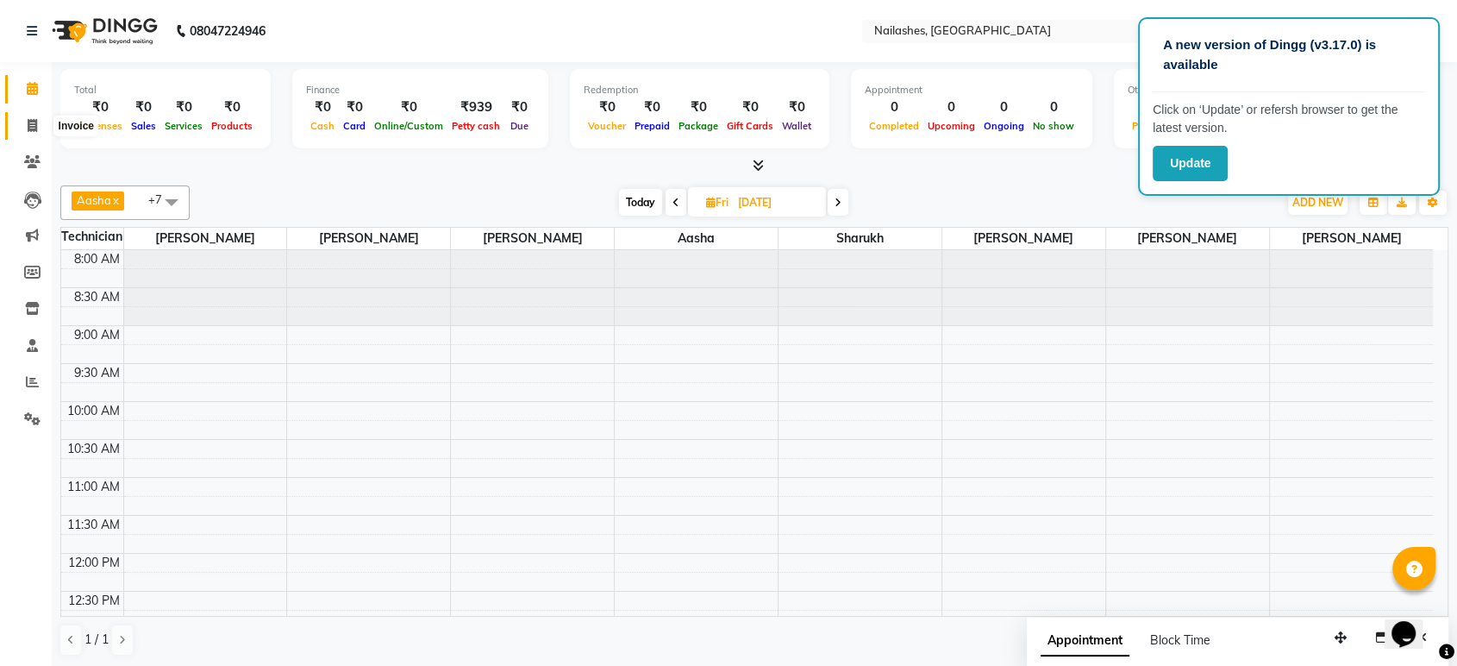
click at [30, 117] on span at bounding box center [32, 126] width 30 height 20
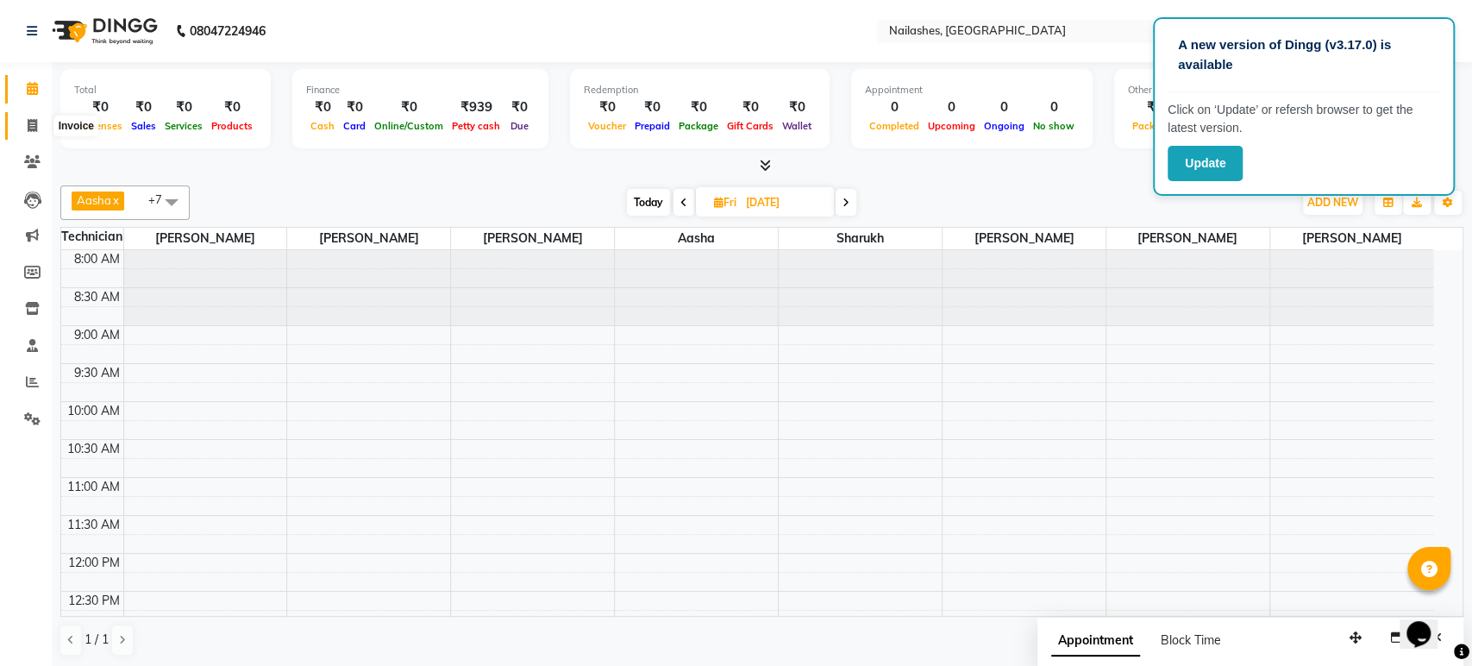
select select "service"
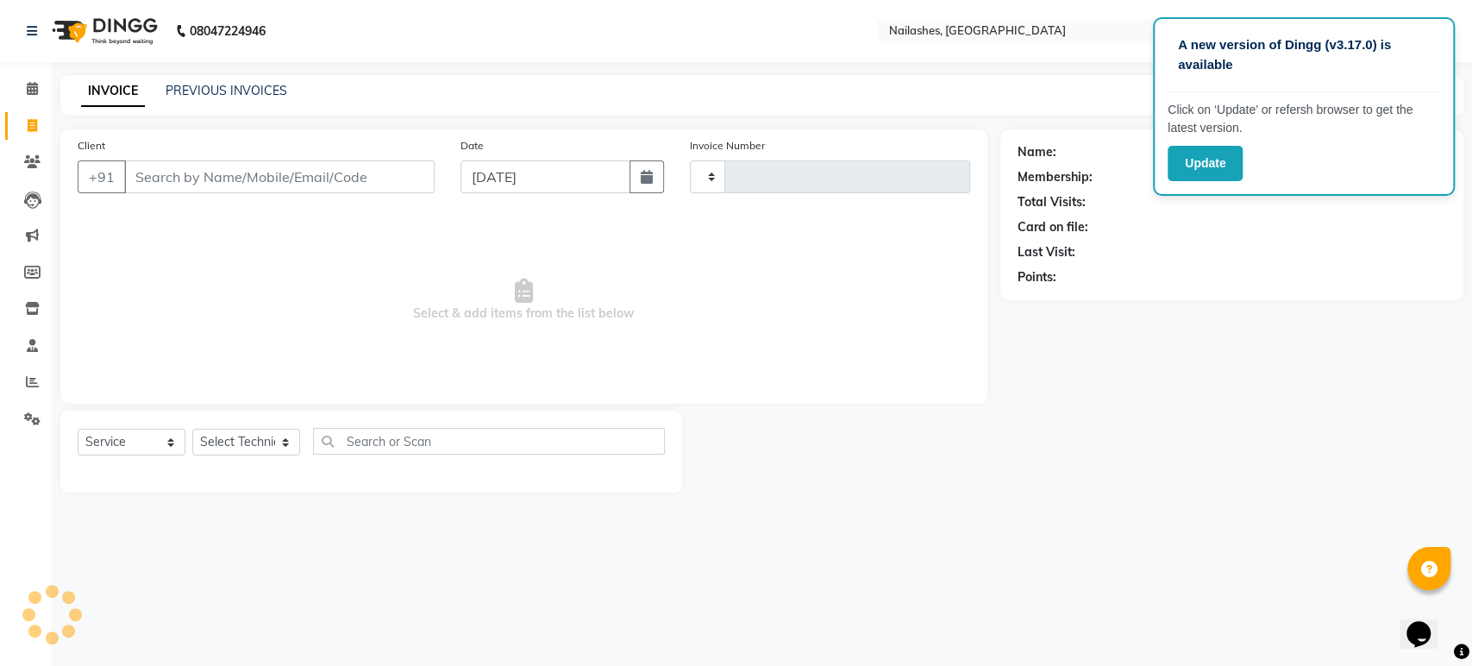
type input "1628"
select select "4251"
click at [7, 89] on link "Calendar" at bounding box center [25, 89] width 41 height 28
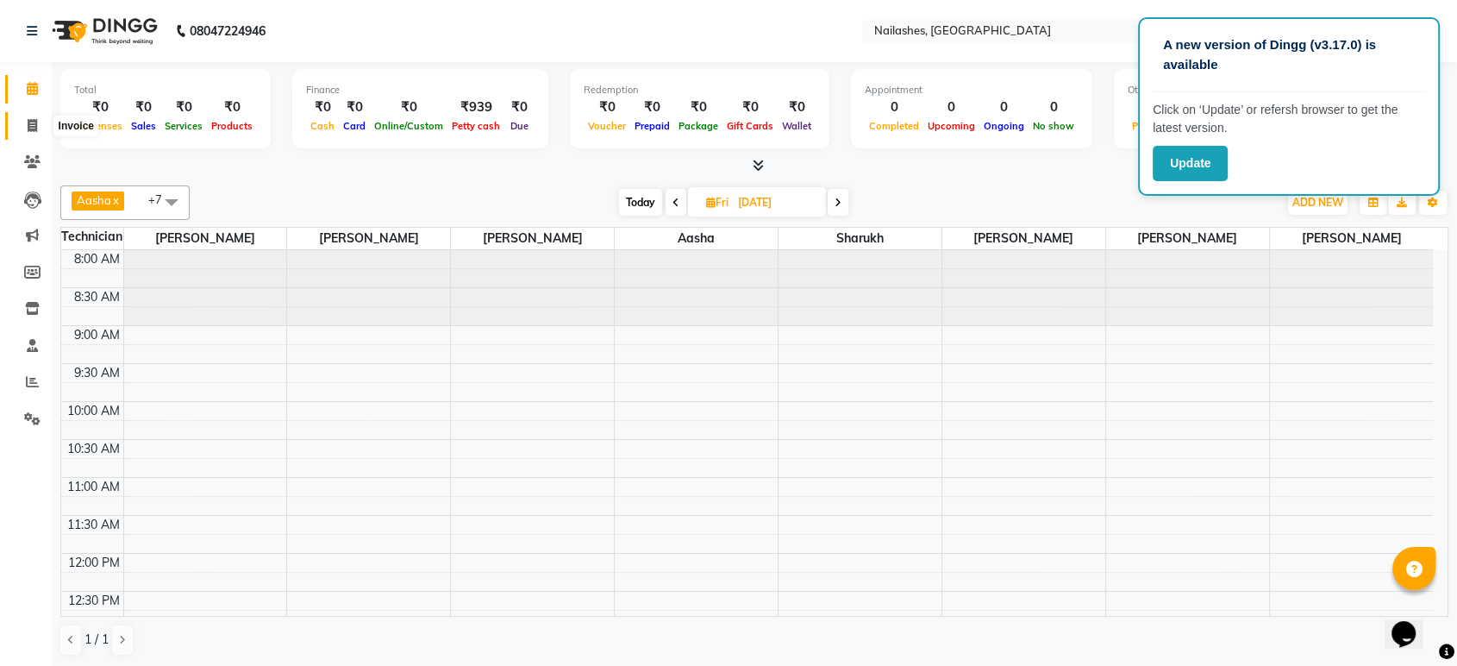
click at [24, 128] on span at bounding box center [32, 126] width 30 height 20
select select "service"
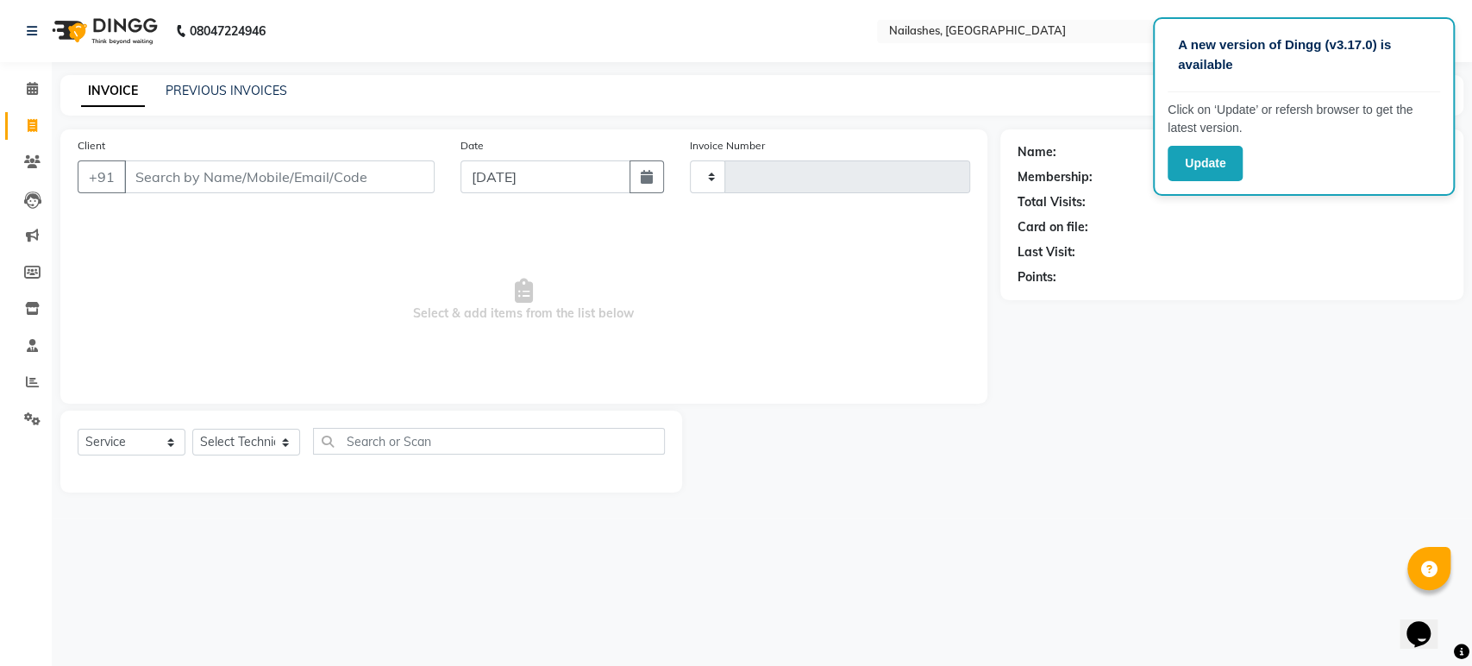
type input "1628"
select select "4251"
click at [34, 89] on icon at bounding box center [32, 88] width 11 height 13
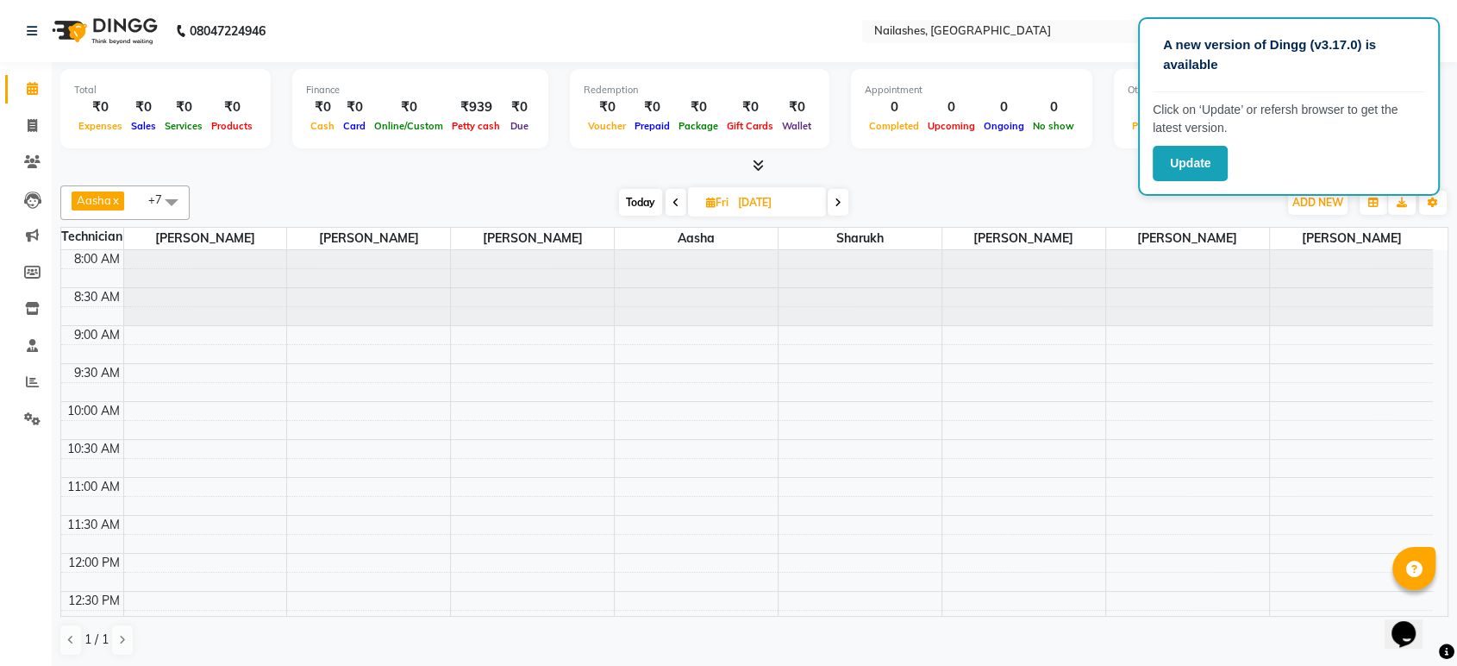
click at [1435, 30] on div "A new version of Dingg (v3.17.0) is available Click on ‘Update’ or refersh brow…" at bounding box center [1289, 106] width 302 height 178
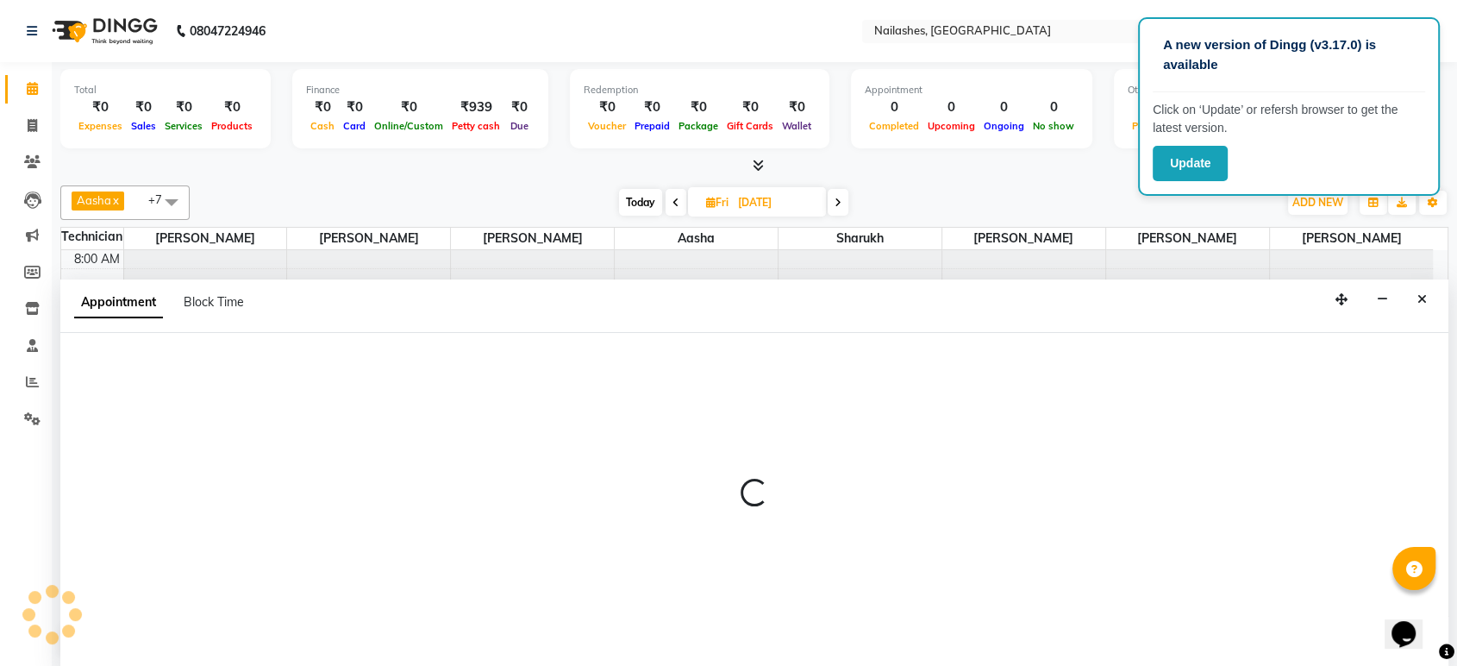
select select "88565"
select select "tentative"
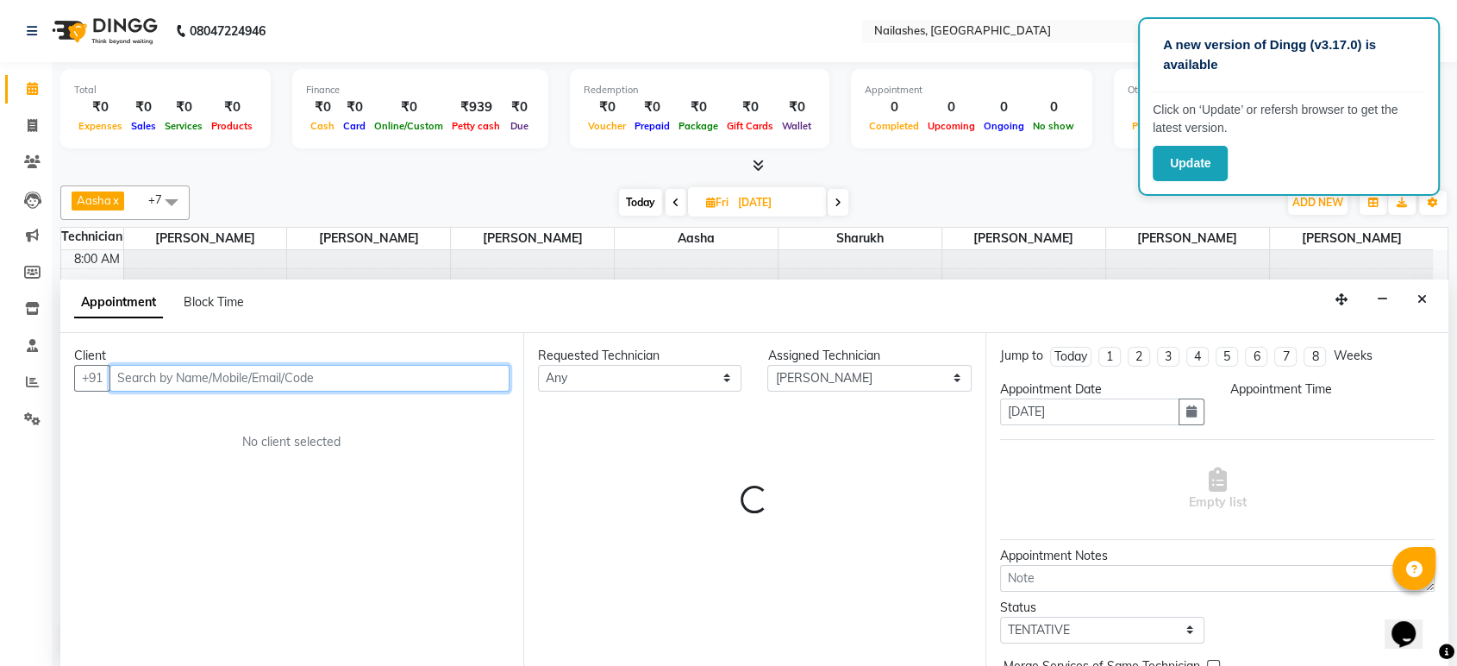
click at [1054, 124] on span "No show" at bounding box center [1053, 126] width 50 height 12
select select "570"
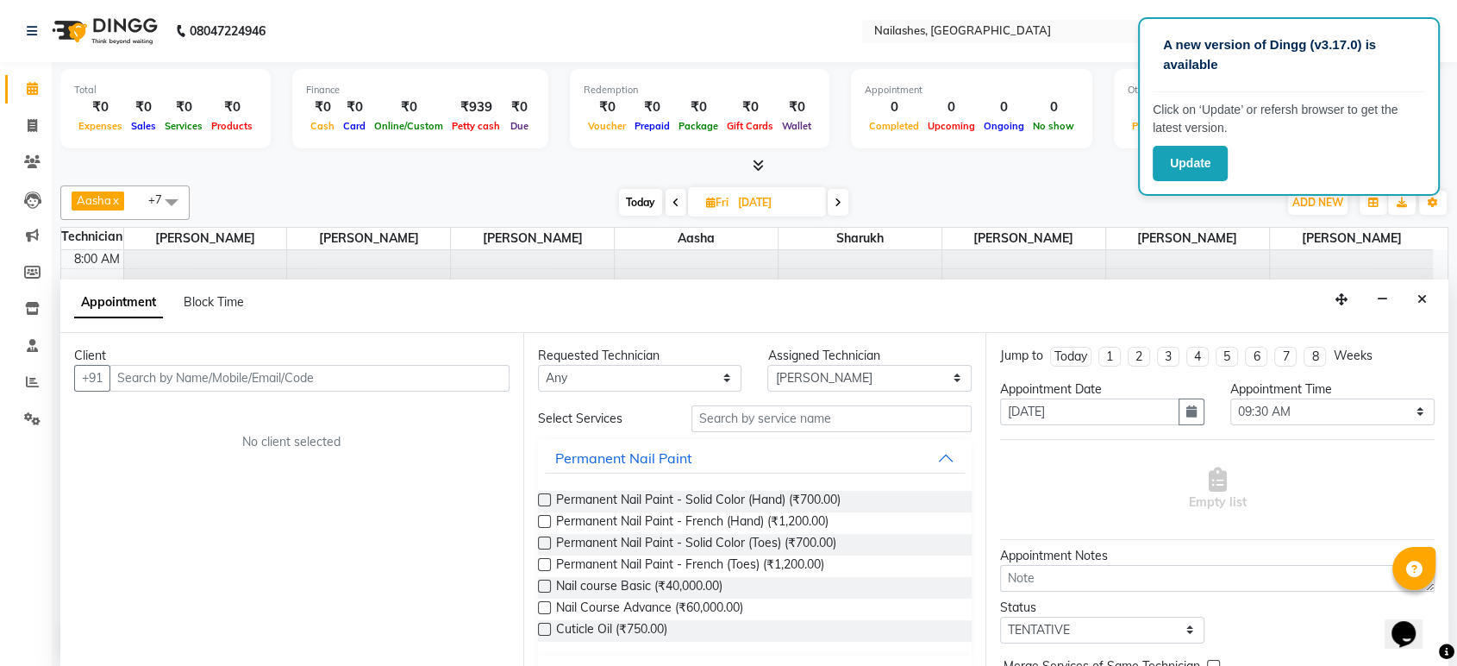
click at [1085, 198] on div "[DATE] [DATE]" at bounding box center [733, 203] width 1071 height 26
click at [38, 83] on span at bounding box center [32, 89] width 30 height 20
click at [29, 128] on icon at bounding box center [32, 125] width 9 height 13
select select "service"
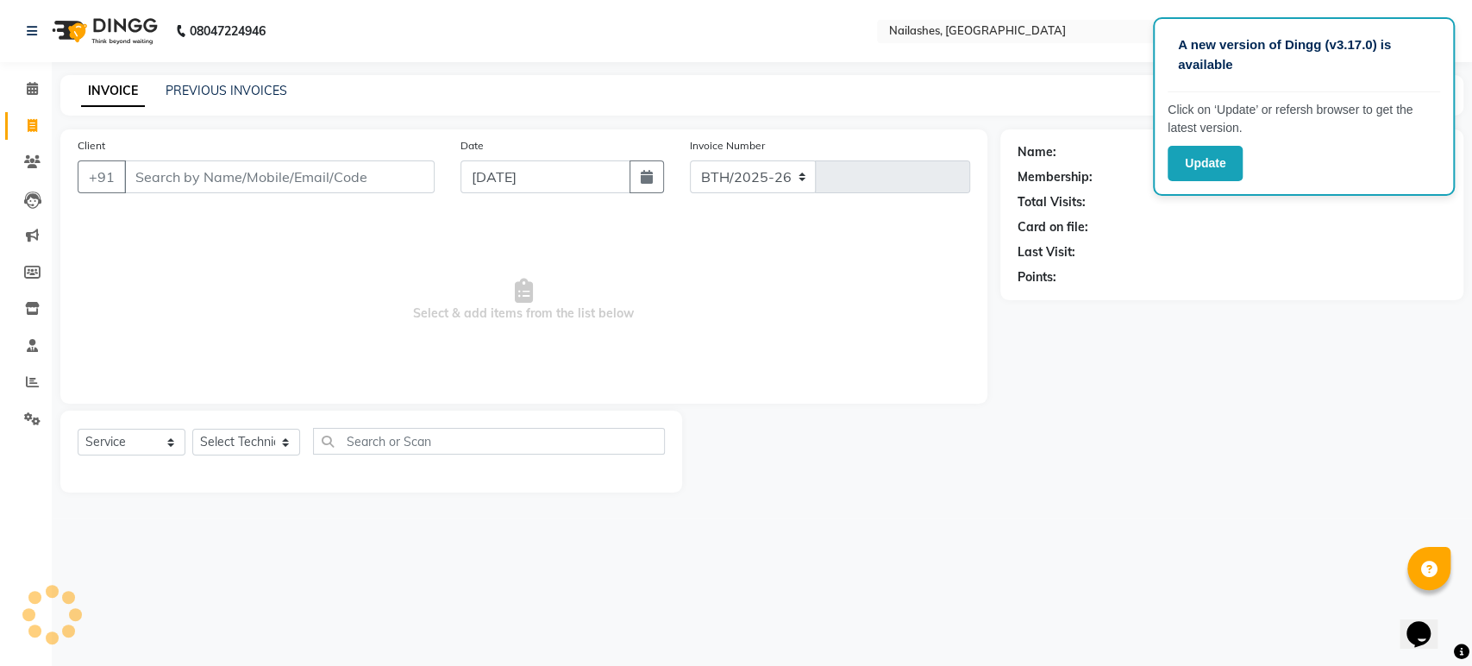
select select "4251"
type input "1628"
click at [39, 88] on span at bounding box center [32, 89] width 30 height 20
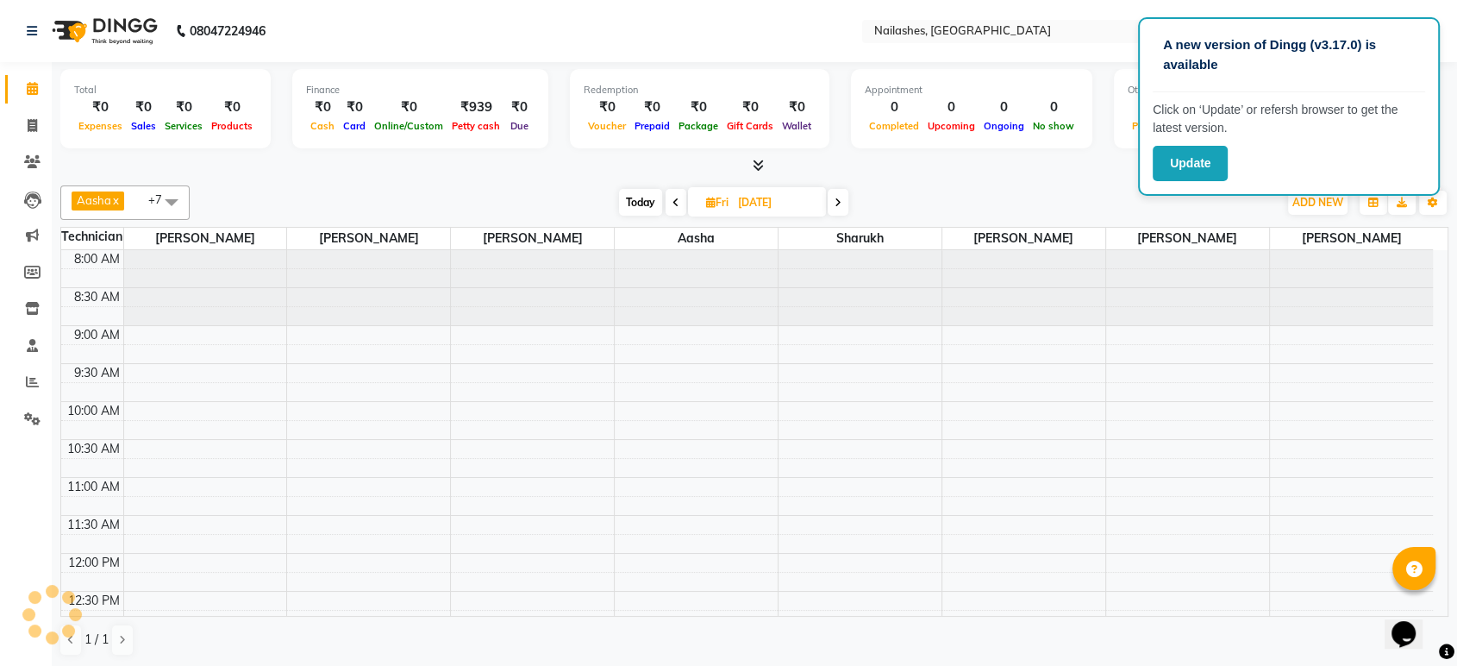
scroll to position [303, 0]
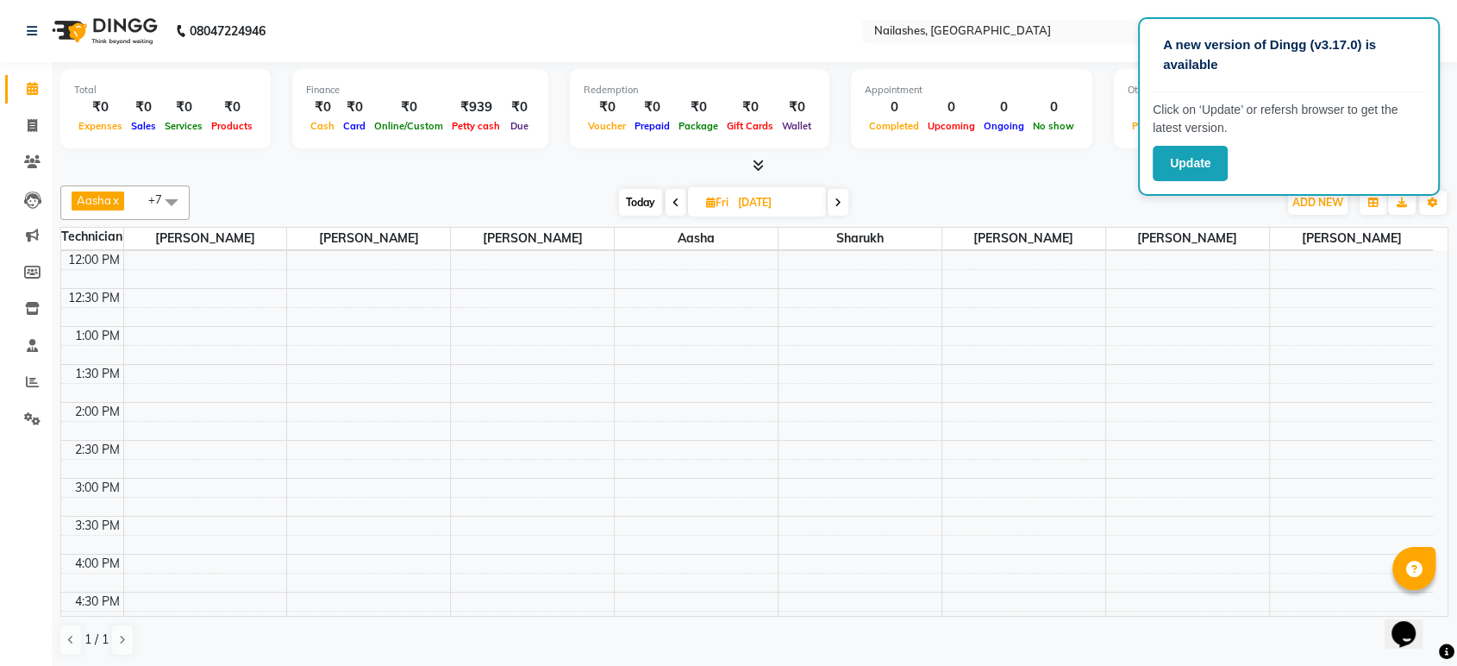
click at [1292, 144] on div "A new version of Dingg (v3.17.0) is available Click on ‘Update’ or refersh brow…" at bounding box center [1289, 106] width 302 height 178
click at [96, 564] on div "4:00 PM" at bounding box center [98, 563] width 52 height 18
click at [97, 555] on div "4:00 PM" at bounding box center [98, 563] width 52 height 18
click at [1319, 205] on span "ADD NEW" at bounding box center [1317, 202] width 51 height 13
click at [1262, 238] on button "Add Appointment" at bounding box center [1278, 235] width 136 height 22
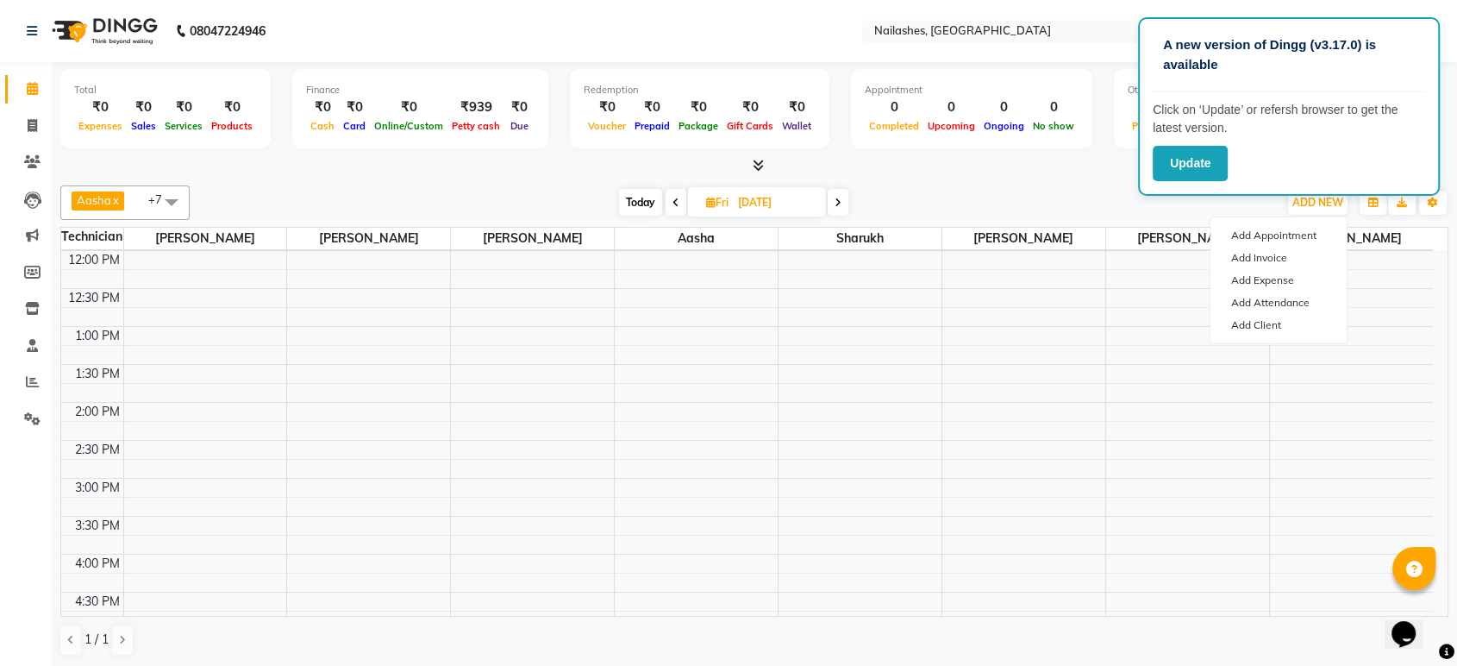
select select "tentative"
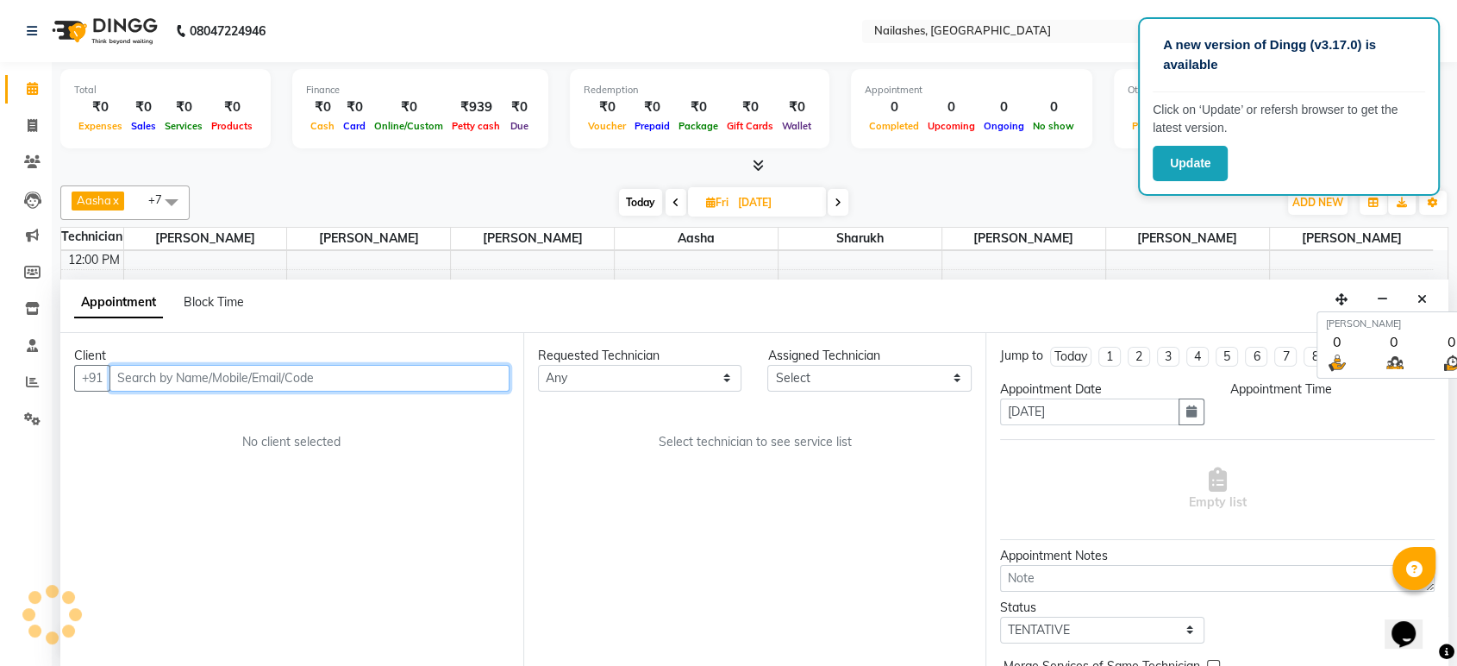
select select "540"
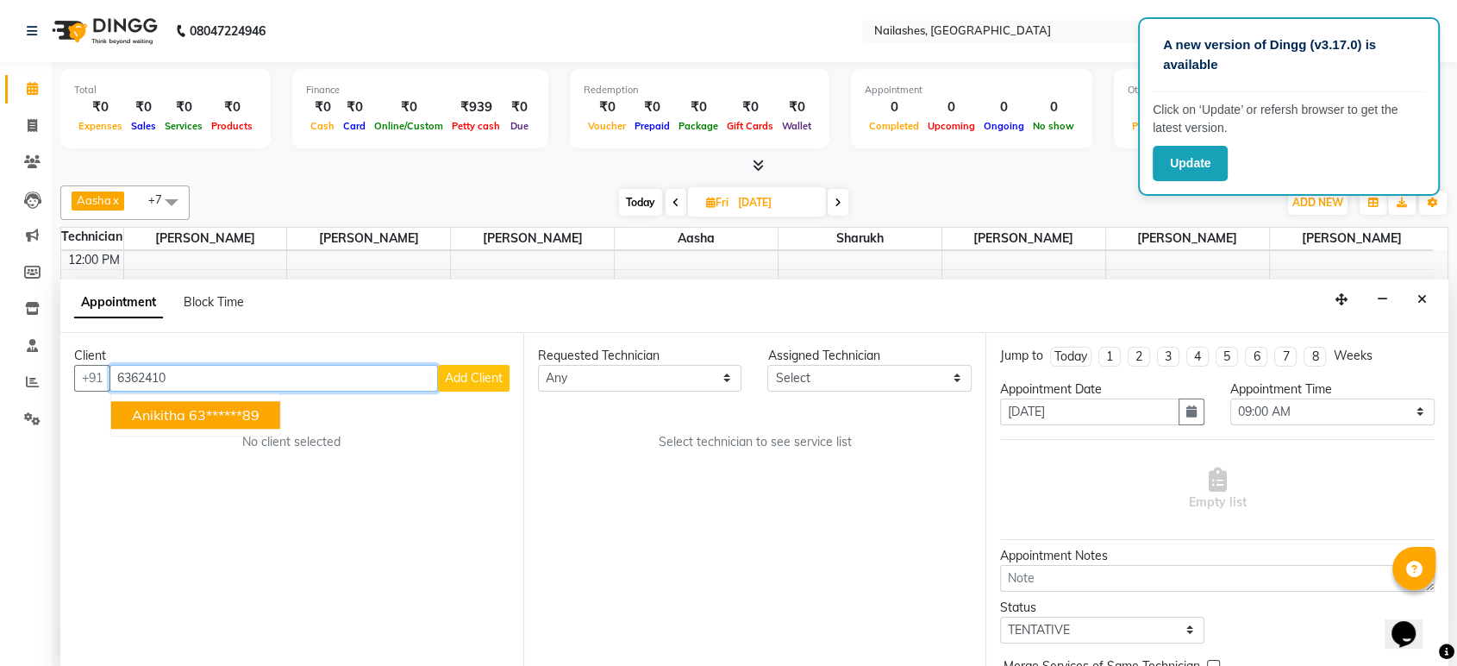
click at [235, 406] on ngb-highlight "63******89" at bounding box center [224, 414] width 71 height 17
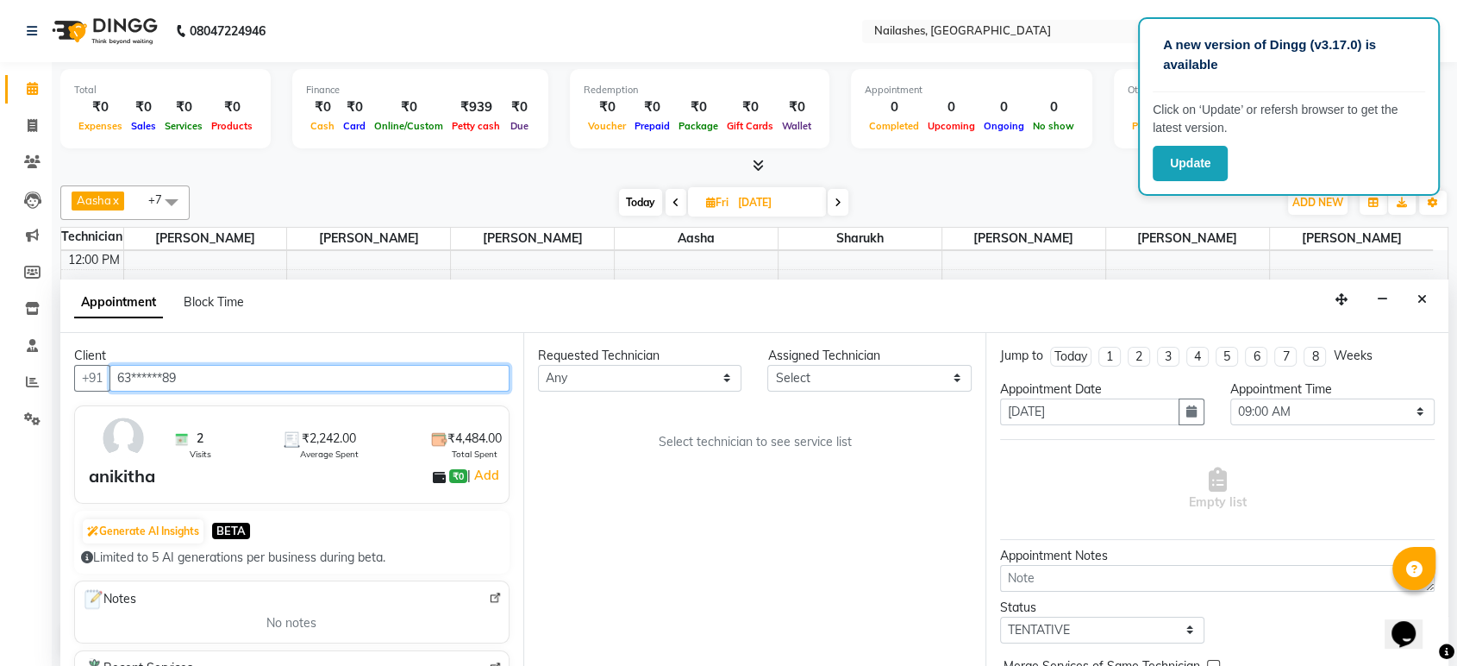
type input "63******89"
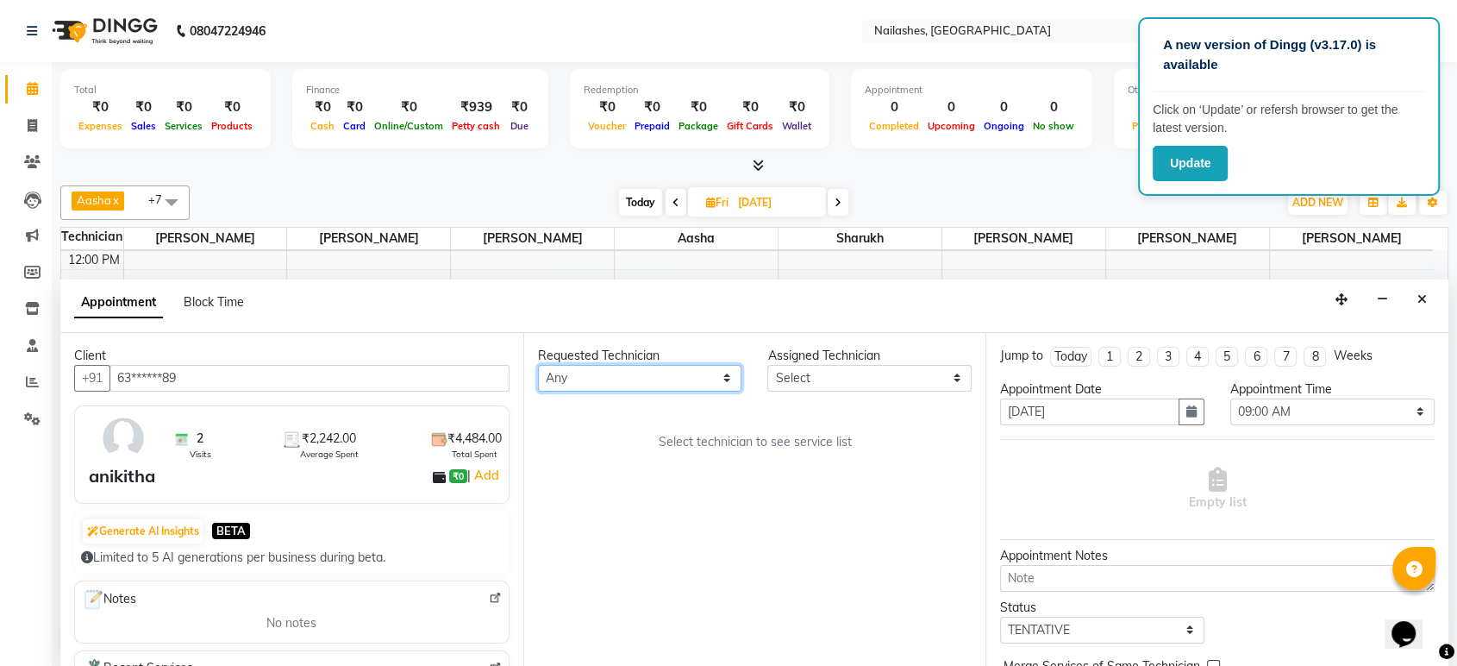
click at [708, 384] on select "Any [PERSON_NAME] [PERSON_NAME] Asid [PERSON_NAME] [PERSON_NAME] Sarjapur [PERS…" at bounding box center [640, 378] width 204 height 27
select select "43566"
click at [538, 365] on select "Any [PERSON_NAME] [PERSON_NAME] Asid [PERSON_NAME] [PERSON_NAME] Sarjapur [PERS…" at bounding box center [640, 378] width 204 height 27
select select "43566"
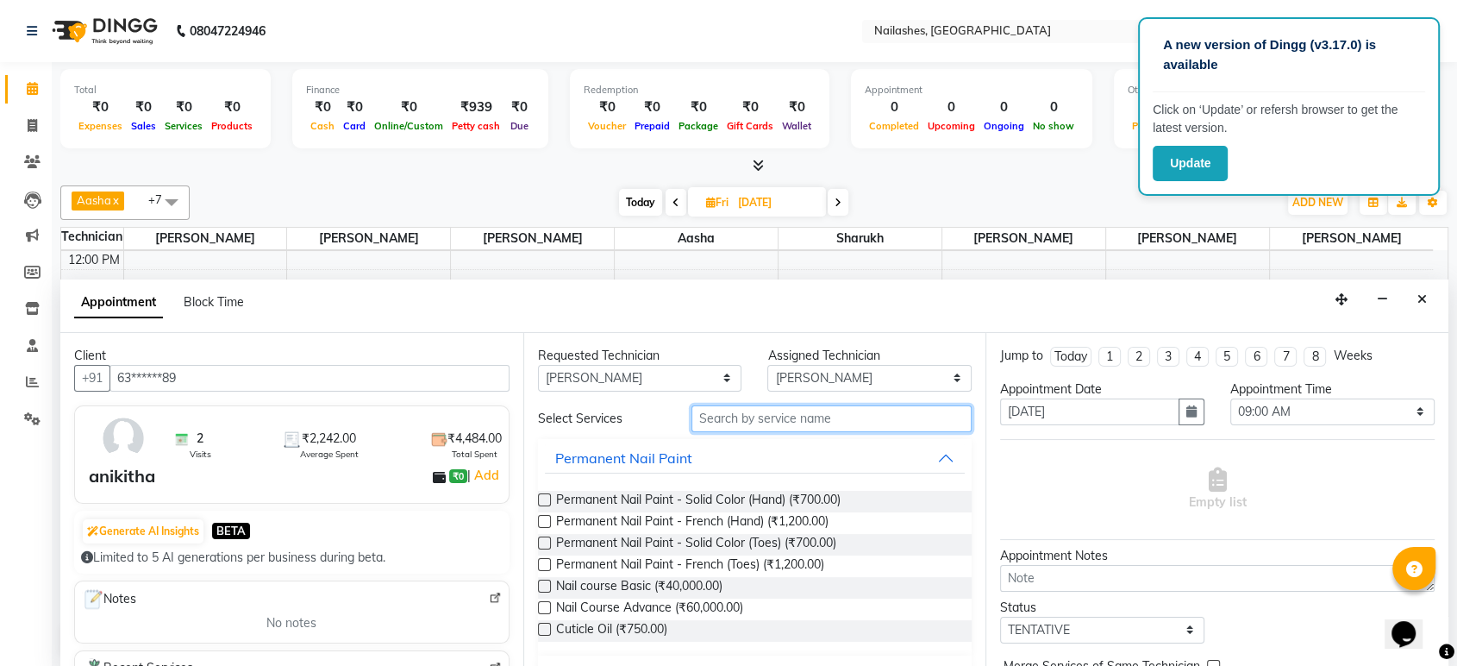
click at [737, 412] on input "text" at bounding box center [831, 418] width 281 height 27
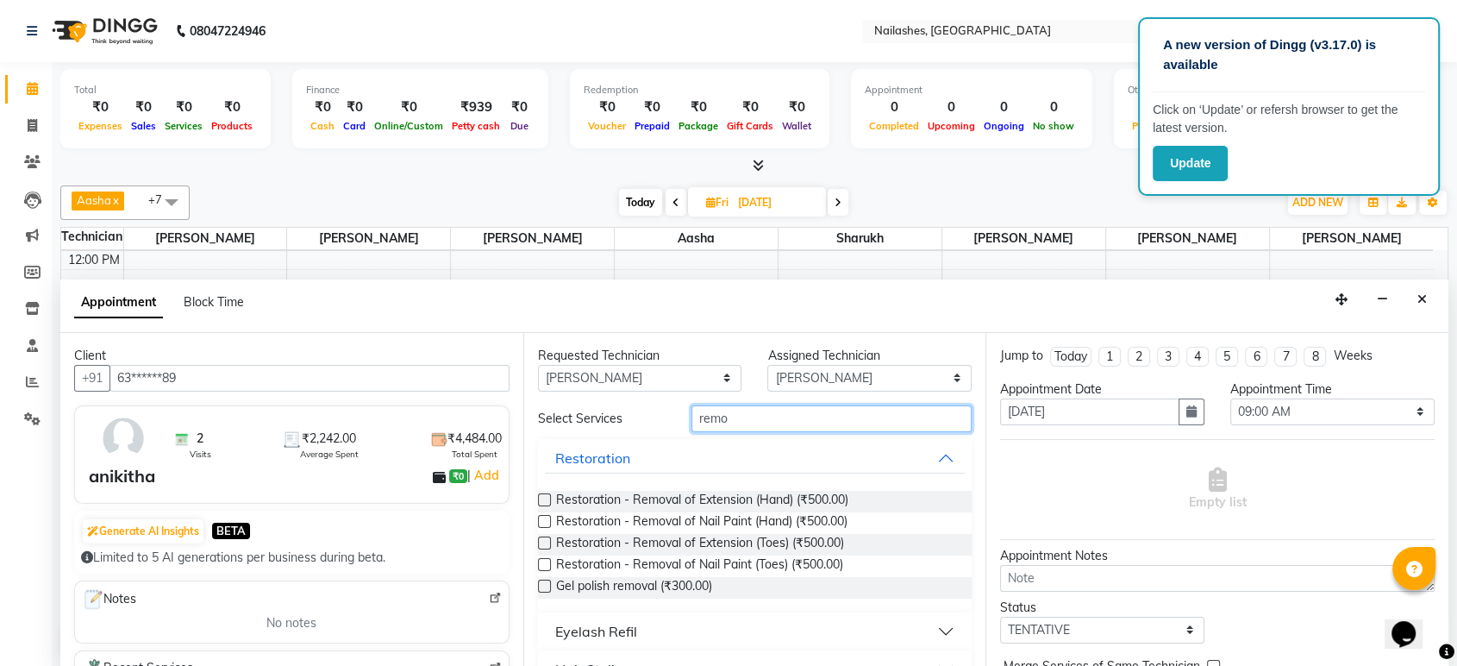
type input "remo"
click at [545, 495] on label at bounding box center [544, 499] width 13 height 13
click at [545, 496] on input "checkbox" at bounding box center [543, 501] width 11 height 11
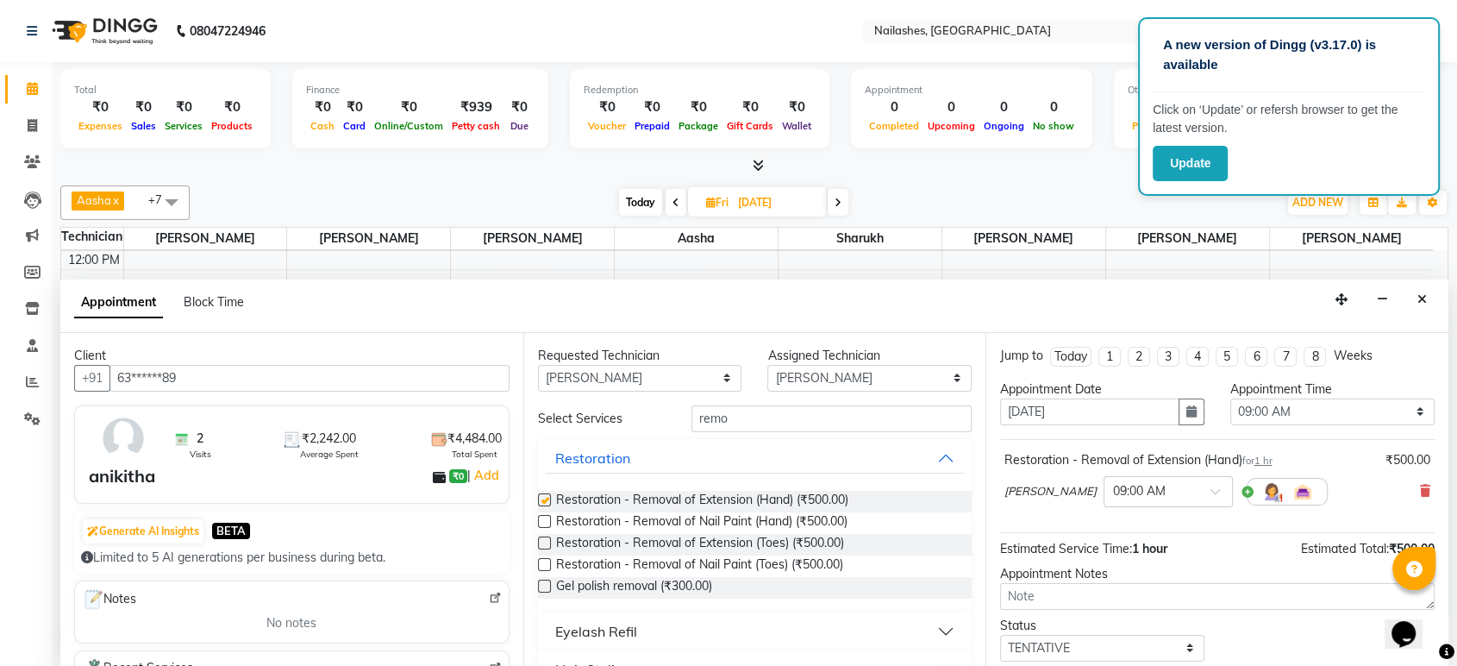
checkbox input "false"
click at [1303, 403] on select "Select 09:00 AM 09:15 AM 09:30 AM 09:45 AM 10:00 AM 10:15 AM 10:30 AM 10:45 AM …" at bounding box center [1332, 411] width 204 height 27
select select "960"
click at [1230, 398] on select "Select 09:00 AM 09:15 AM 09:30 AM 09:45 AM 10:00 AM 10:15 AM 10:30 AM 10:45 AM …" at bounding box center [1332, 411] width 204 height 27
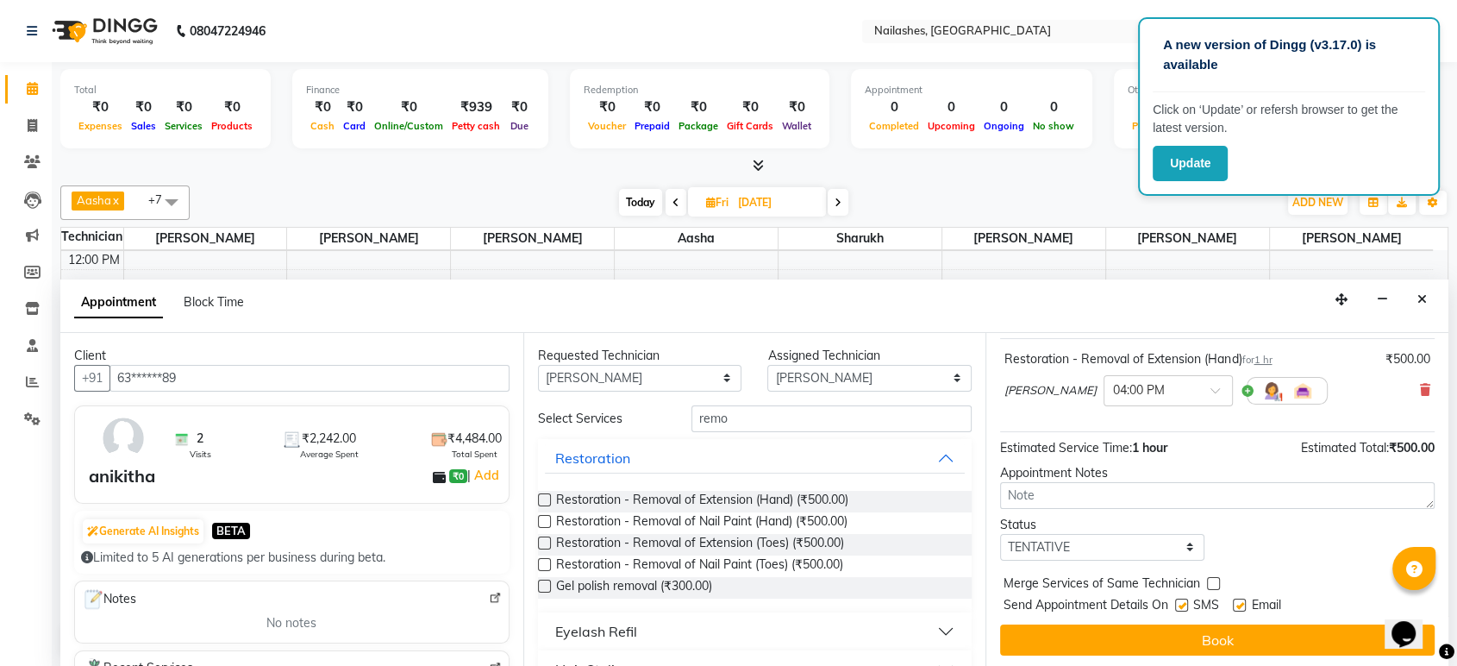
scroll to position [102, 0]
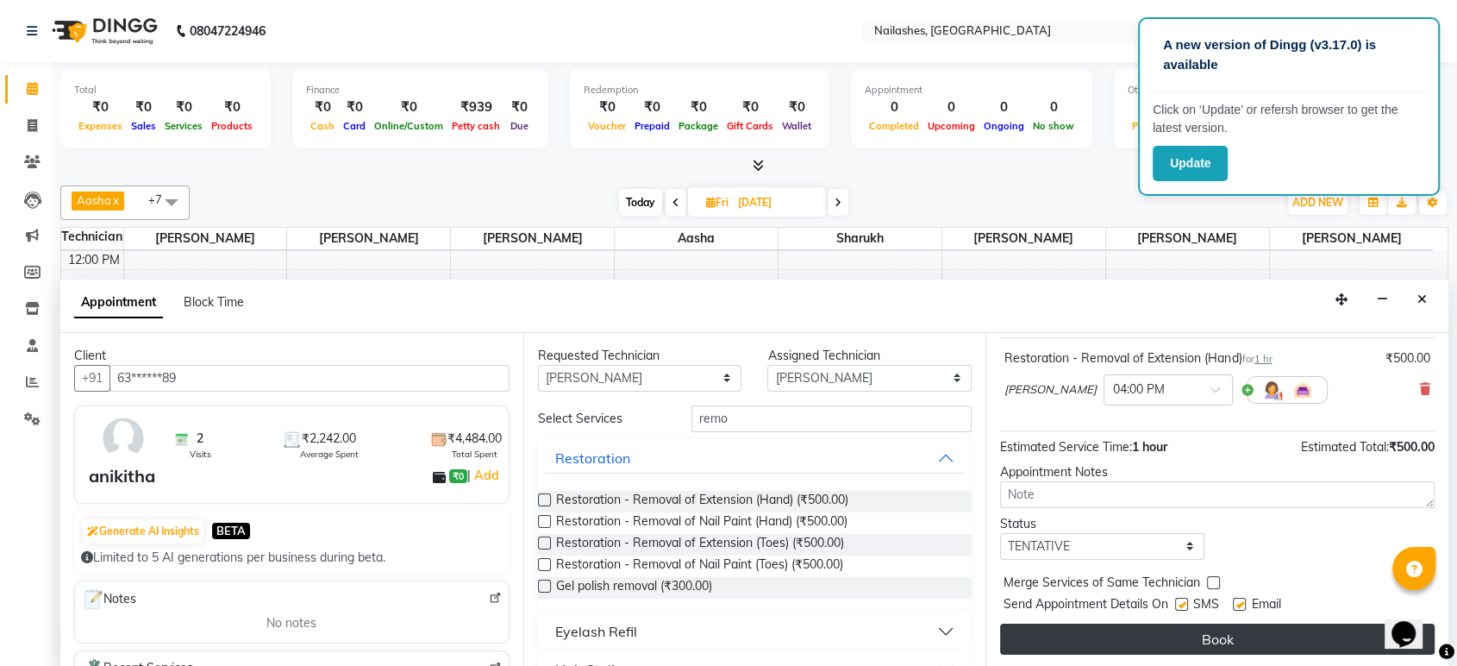
click at [1223, 634] on button "Book" at bounding box center [1217, 638] width 434 height 31
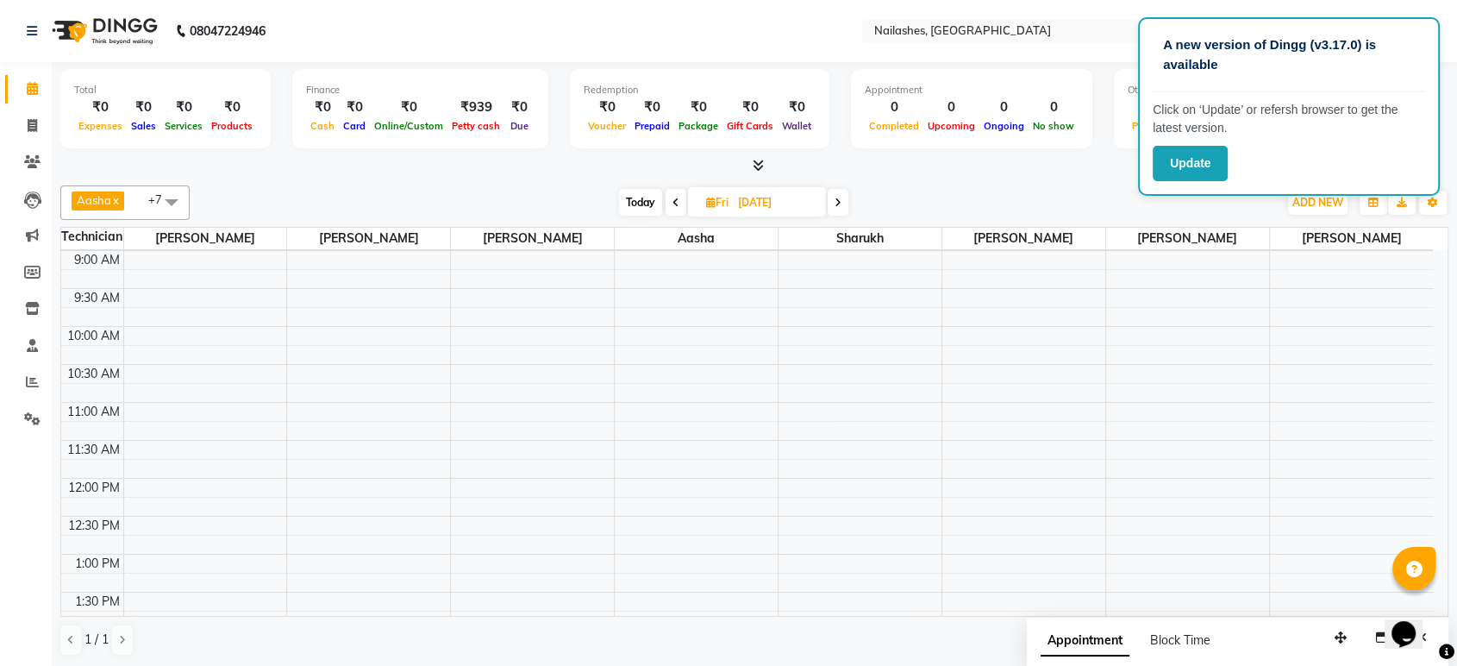
scroll to position [0, 0]
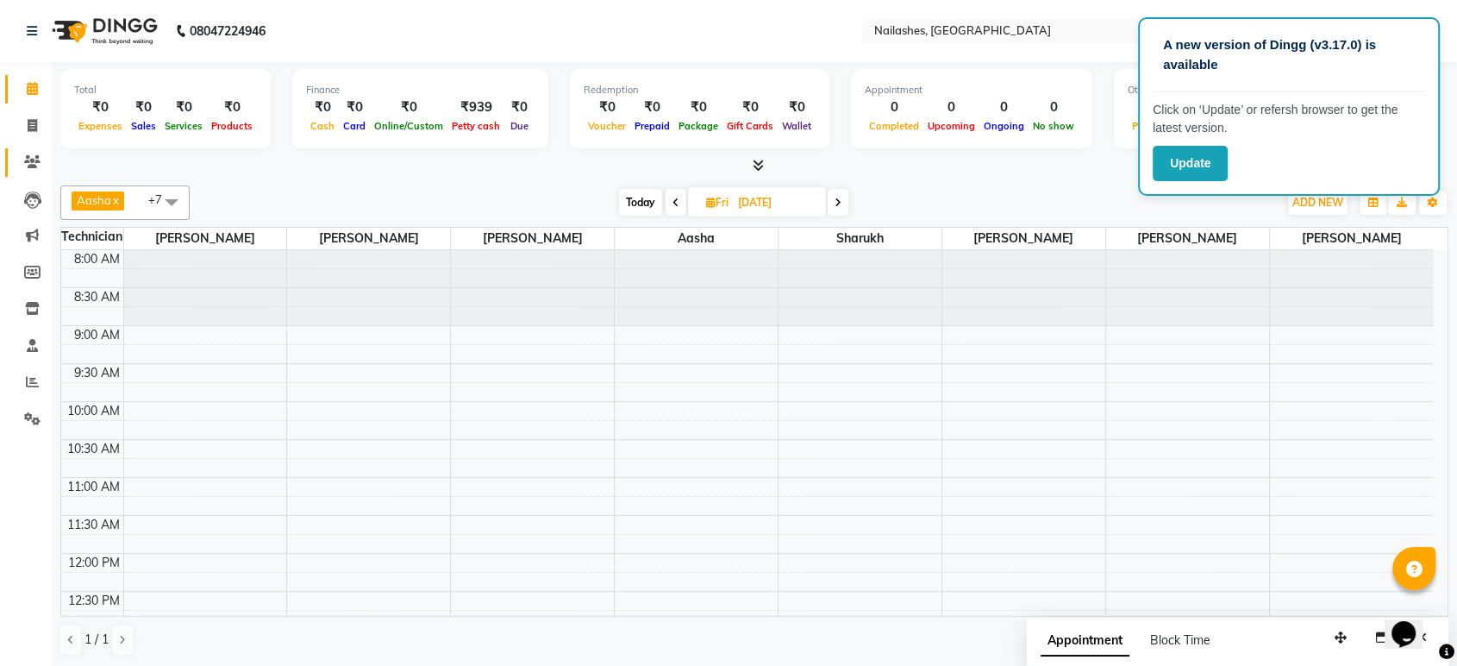
click at [33, 174] on link "Clients" at bounding box center [25, 162] width 41 height 28
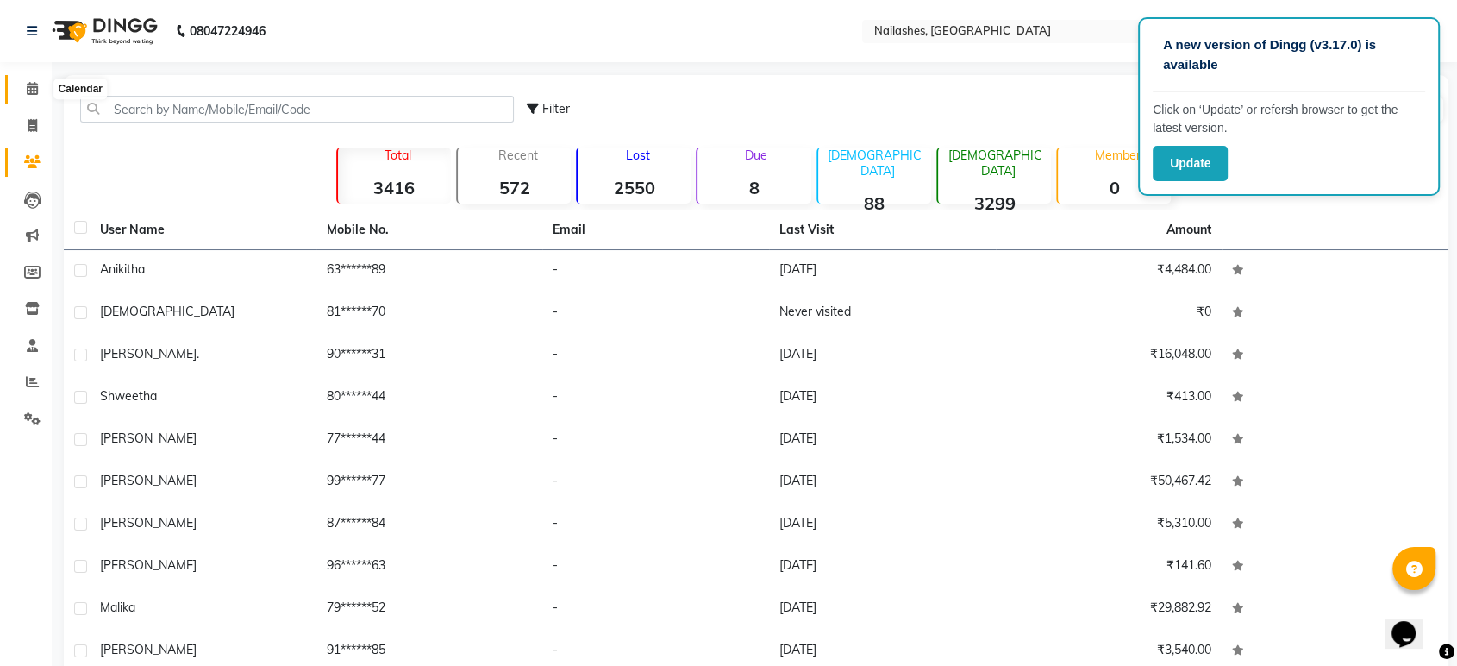
click at [34, 97] on span at bounding box center [32, 89] width 30 height 20
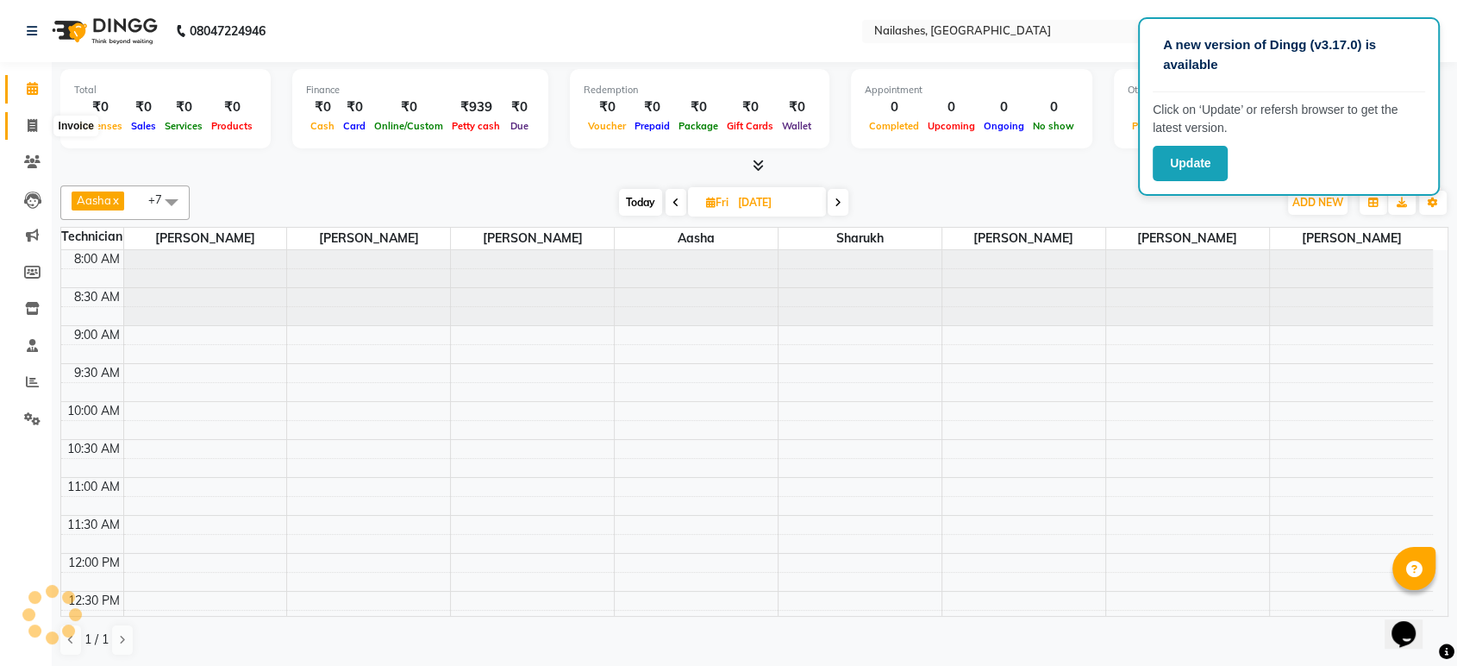
click at [21, 126] on span at bounding box center [32, 126] width 30 height 20
select select "service"
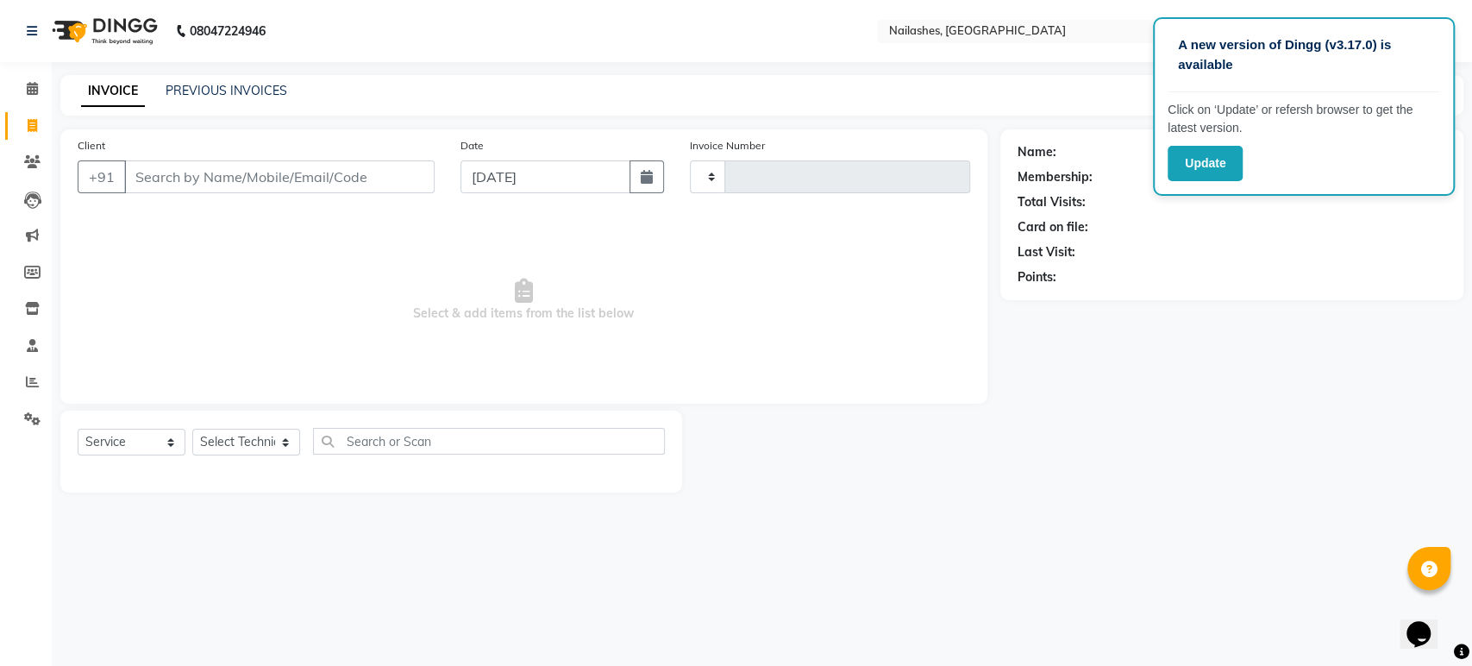
type input "1628"
select select "4251"
click at [35, 81] on span at bounding box center [32, 89] width 30 height 20
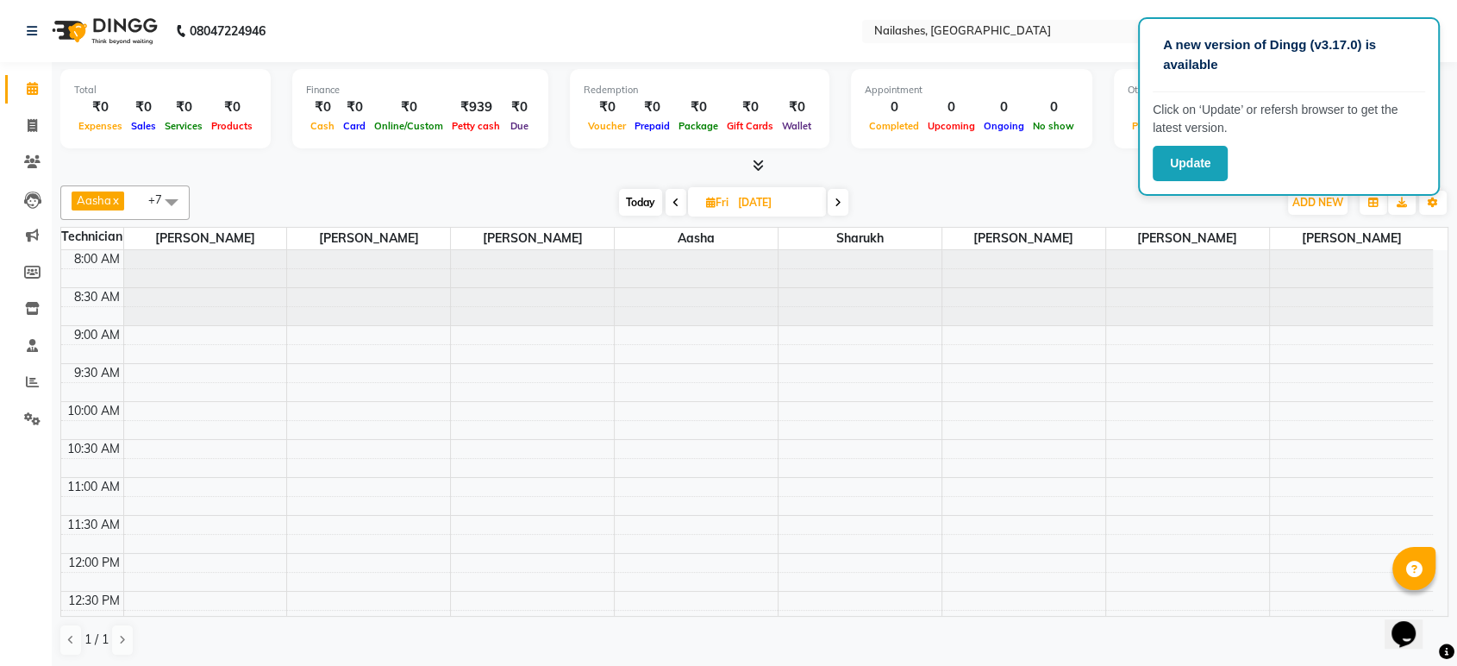
click at [237, 106] on div "₹0" at bounding box center [232, 107] width 50 height 20
click at [236, 107] on div "₹0" at bounding box center [232, 107] width 50 height 20
click at [38, 119] on span at bounding box center [32, 126] width 30 height 20
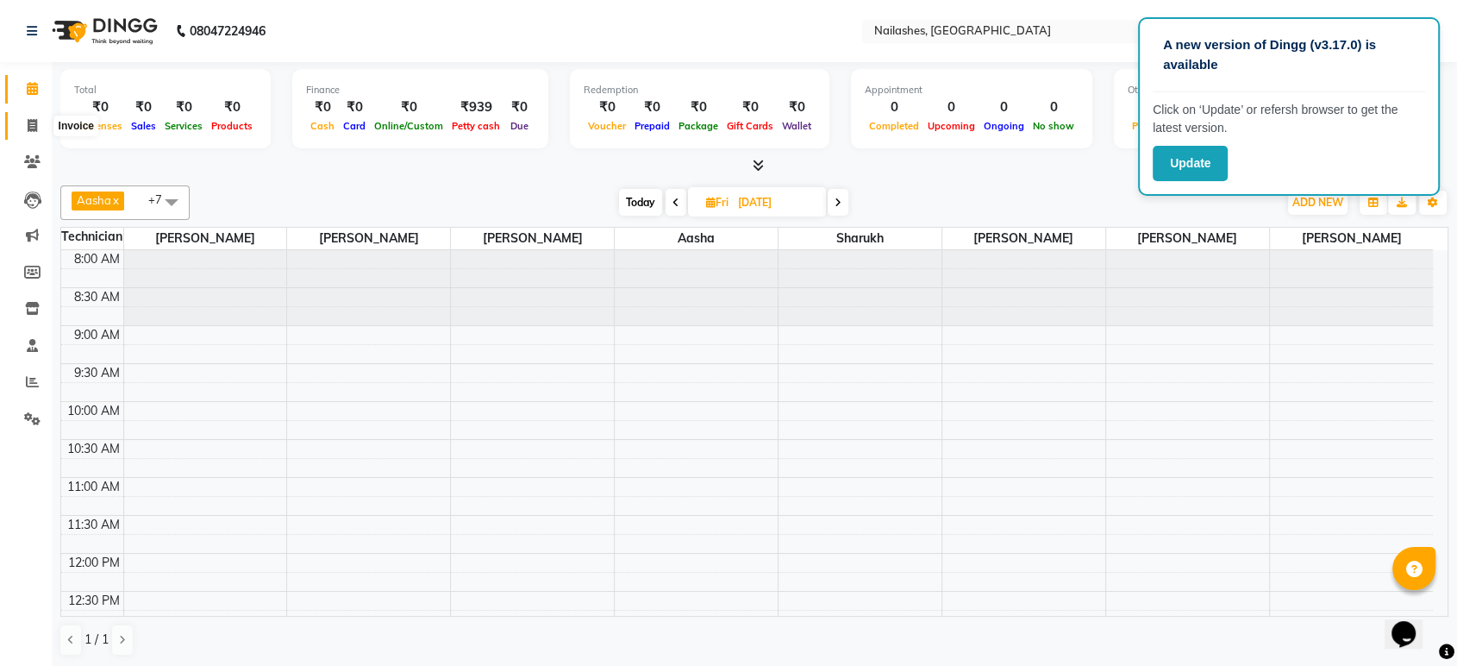
select select "service"
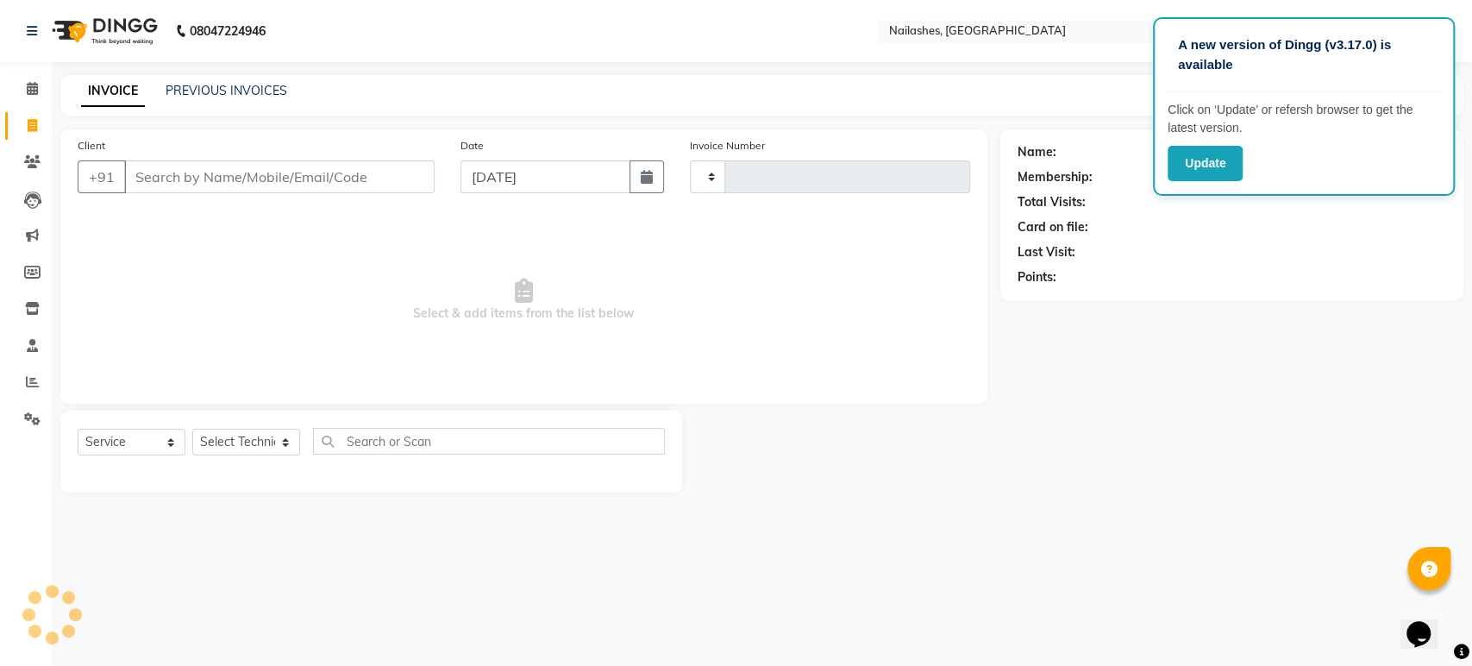
type input "1628"
select select "4251"
click at [281, 173] on input "Client" at bounding box center [279, 176] width 310 height 33
click at [285, 433] on select "Select Technician [PERSON_NAME] [PERSON_NAME] Asid deepak HANMI [PERSON_NAME] M…" at bounding box center [246, 441] width 108 height 27
select select "67180"
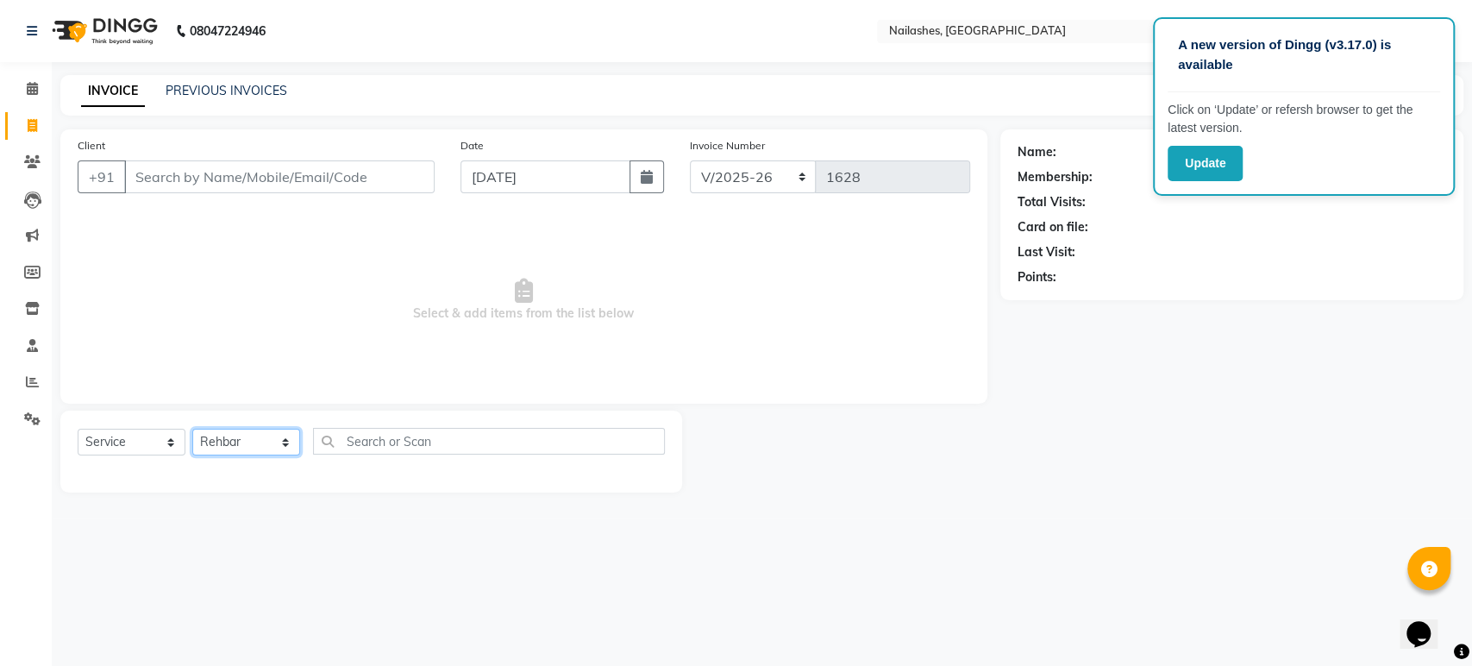
click at [192, 428] on select "Select Technician [PERSON_NAME] [PERSON_NAME] Asid deepak HANMI [PERSON_NAME] M…" at bounding box center [246, 441] width 108 height 27
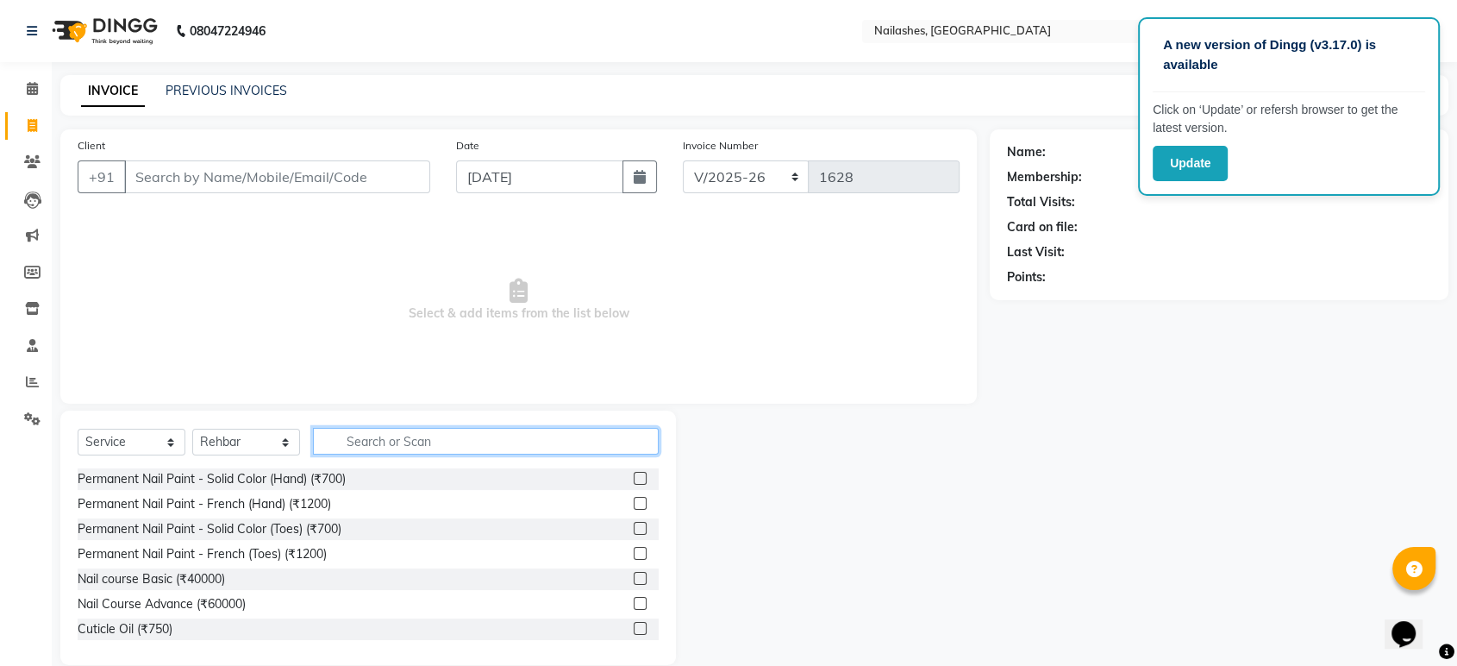
drag, startPoint x: 400, startPoint y: 431, endPoint x: 416, endPoint y: 427, distance: 16.1
click at [409, 431] on input "text" at bounding box center [486, 441] width 346 height 27
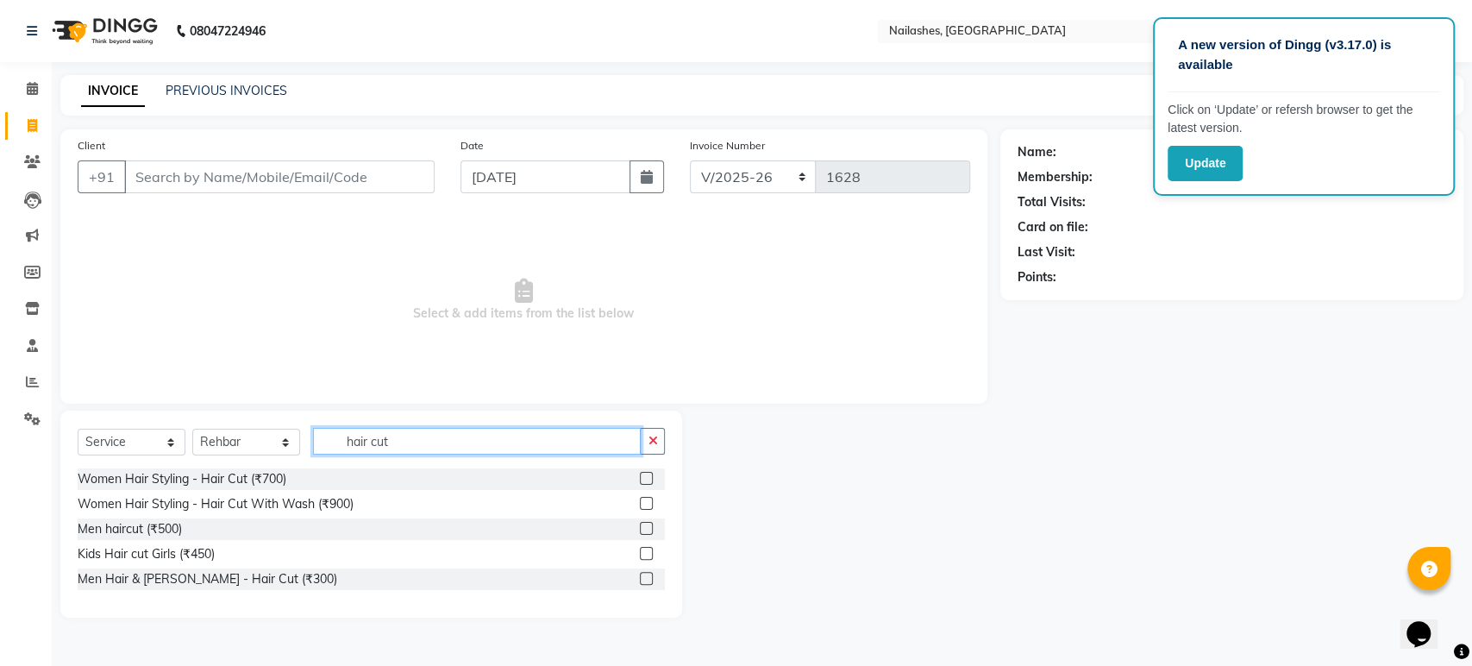
type input "hair cut"
click at [648, 573] on label at bounding box center [646, 578] width 13 height 13
click at [648, 573] on input "checkbox" at bounding box center [645, 578] width 11 height 11
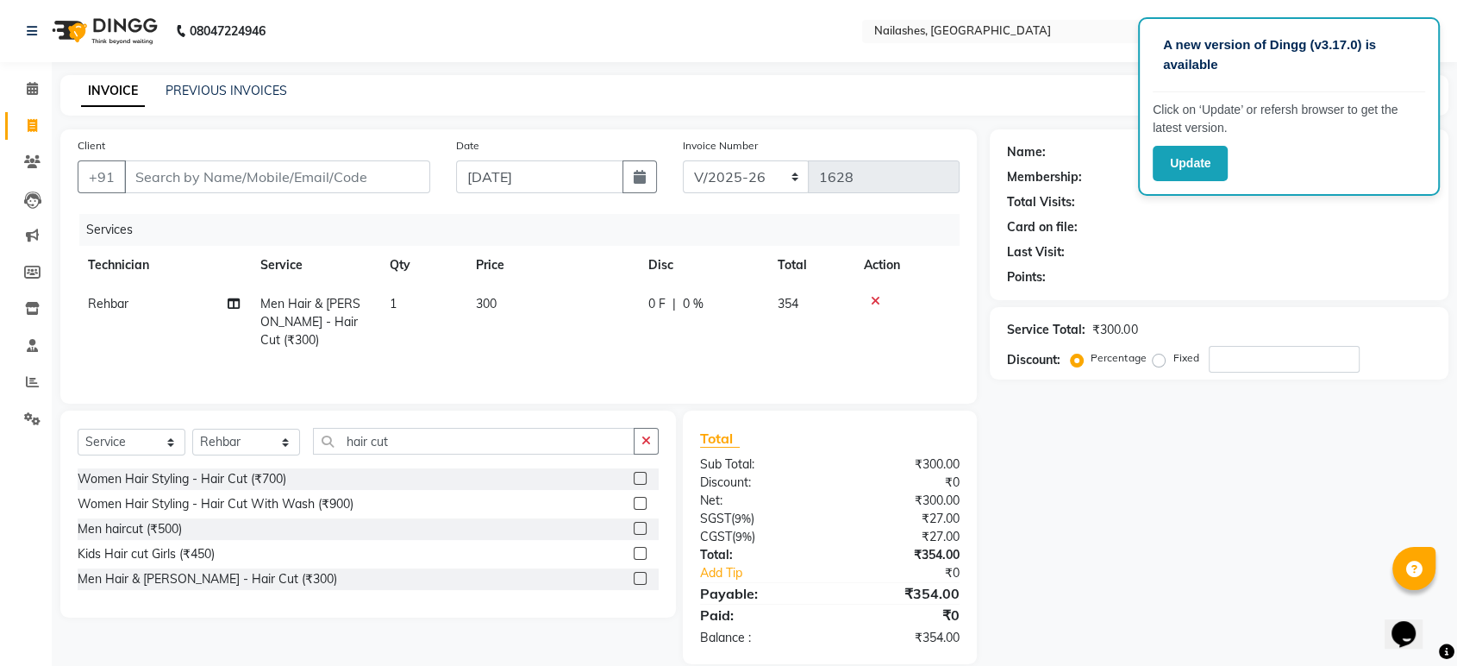
click at [873, 288] on td at bounding box center [906, 321] width 106 height 75
click at [875, 303] on icon at bounding box center [875, 301] width 9 height 12
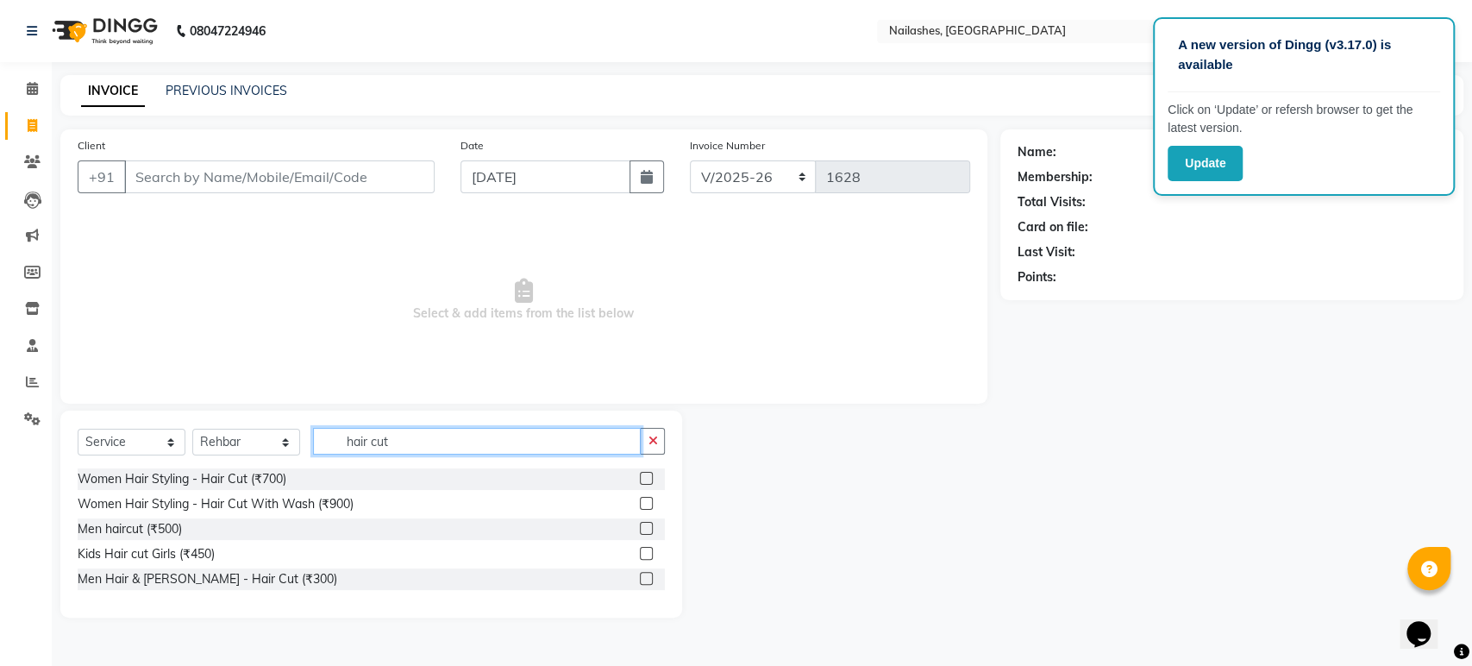
click at [445, 450] on input "hair cut" at bounding box center [477, 441] width 328 height 27
click at [641, 580] on label at bounding box center [646, 578] width 13 height 13
click at [641, 580] on input "checkbox" at bounding box center [645, 578] width 11 height 11
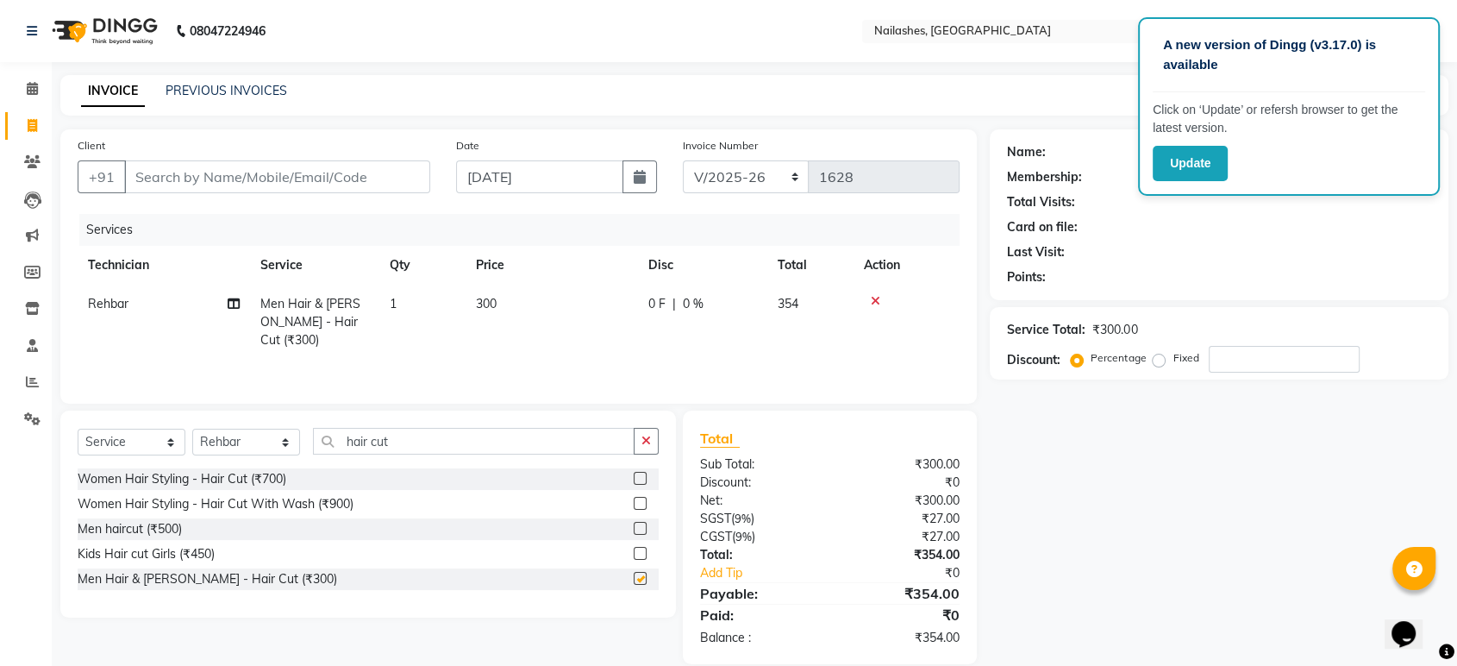
checkbox input "false"
click at [511, 296] on td "300" at bounding box center [552, 321] width 172 height 75
select select "67180"
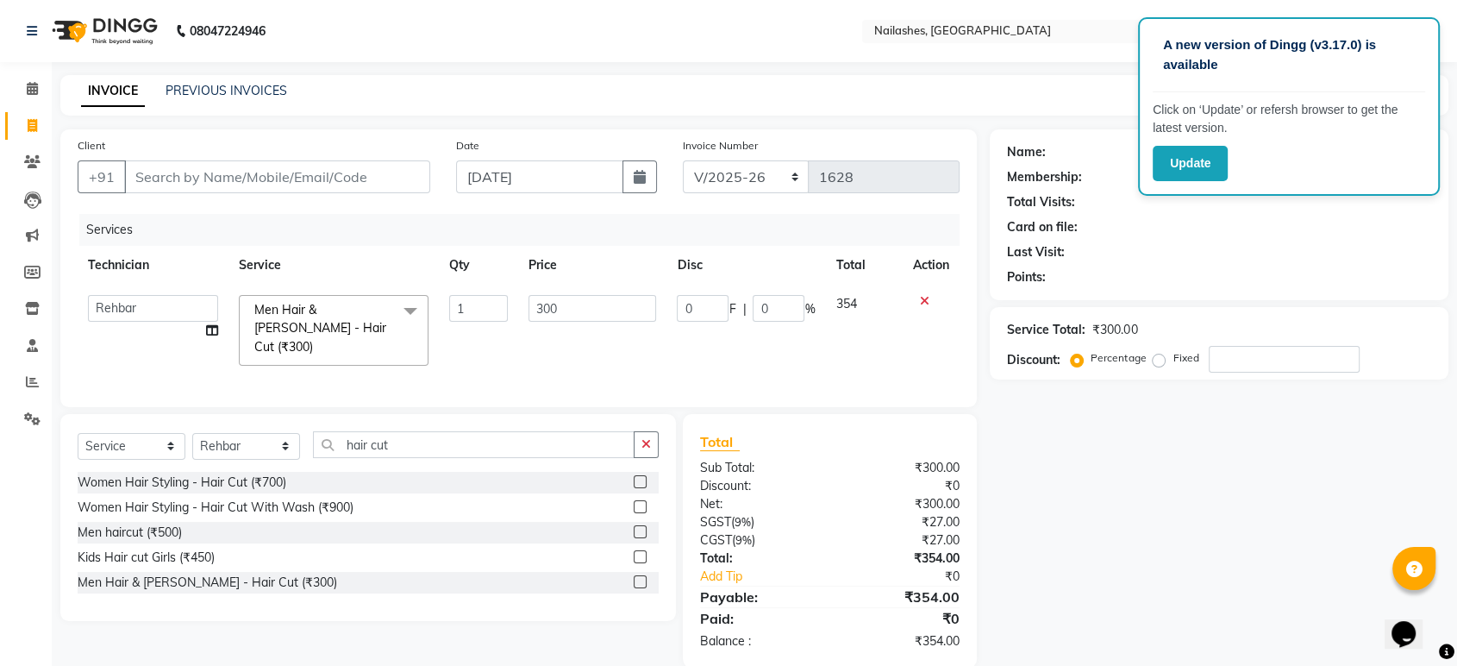
click at [522, 295] on td "300" at bounding box center [592, 329] width 148 height 91
click at [602, 303] on input "300" at bounding box center [592, 308] width 128 height 27
type input "3"
type input "500"
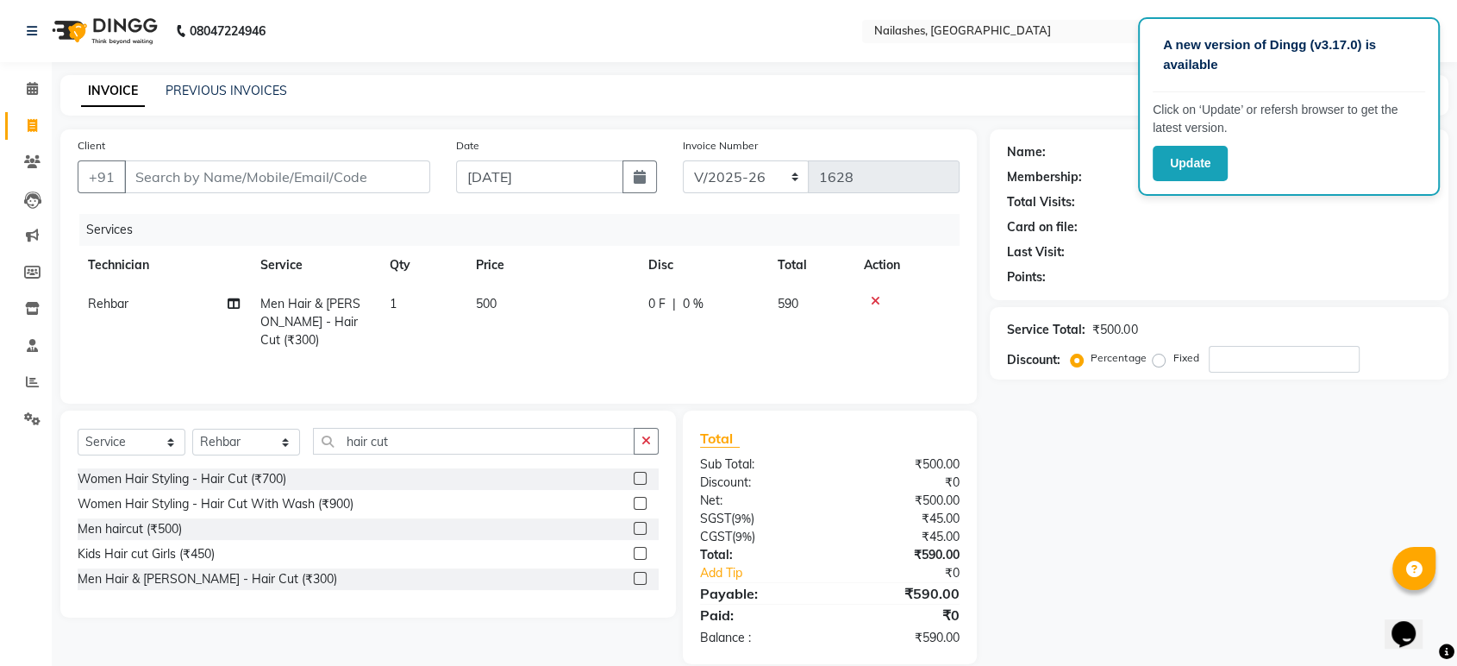
click at [718, 233] on div "Services" at bounding box center [525, 230] width 893 height 32
click at [524, 340] on td "500" at bounding box center [552, 321] width 172 height 75
select select "67180"
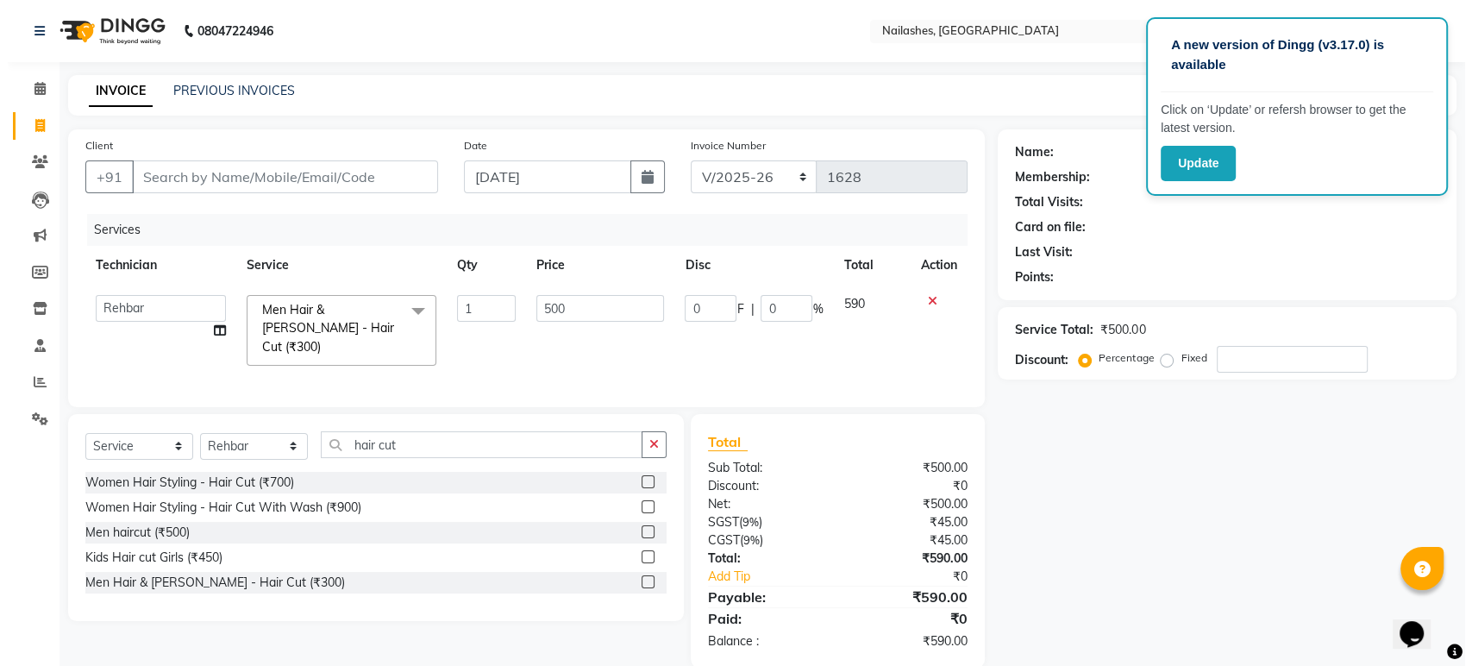
scroll to position [22, 0]
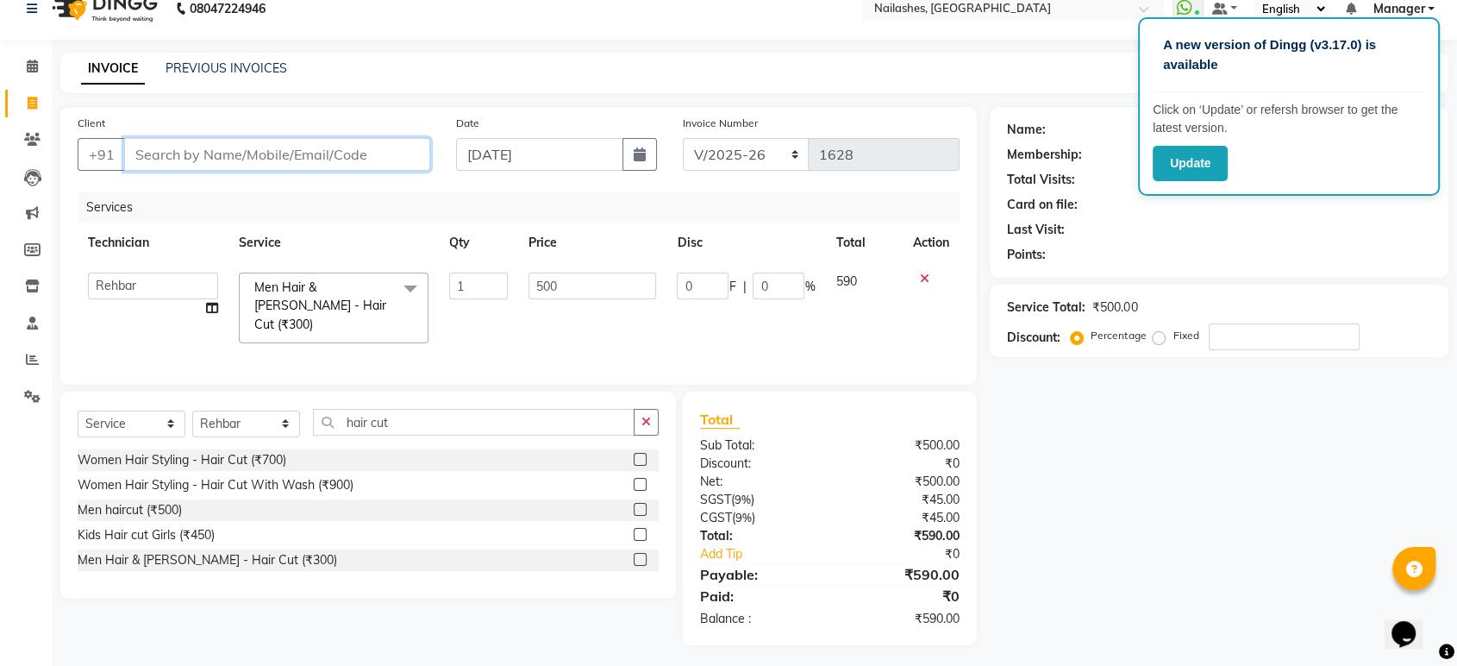
drag, startPoint x: 189, startPoint y: 148, endPoint x: 178, endPoint y: 136, distance: 15.9
click at [189, 148] on input "Client" at bounding box center [277, 154] width 306 height 33
type input "8"
type input "0"
type input "8319024460"
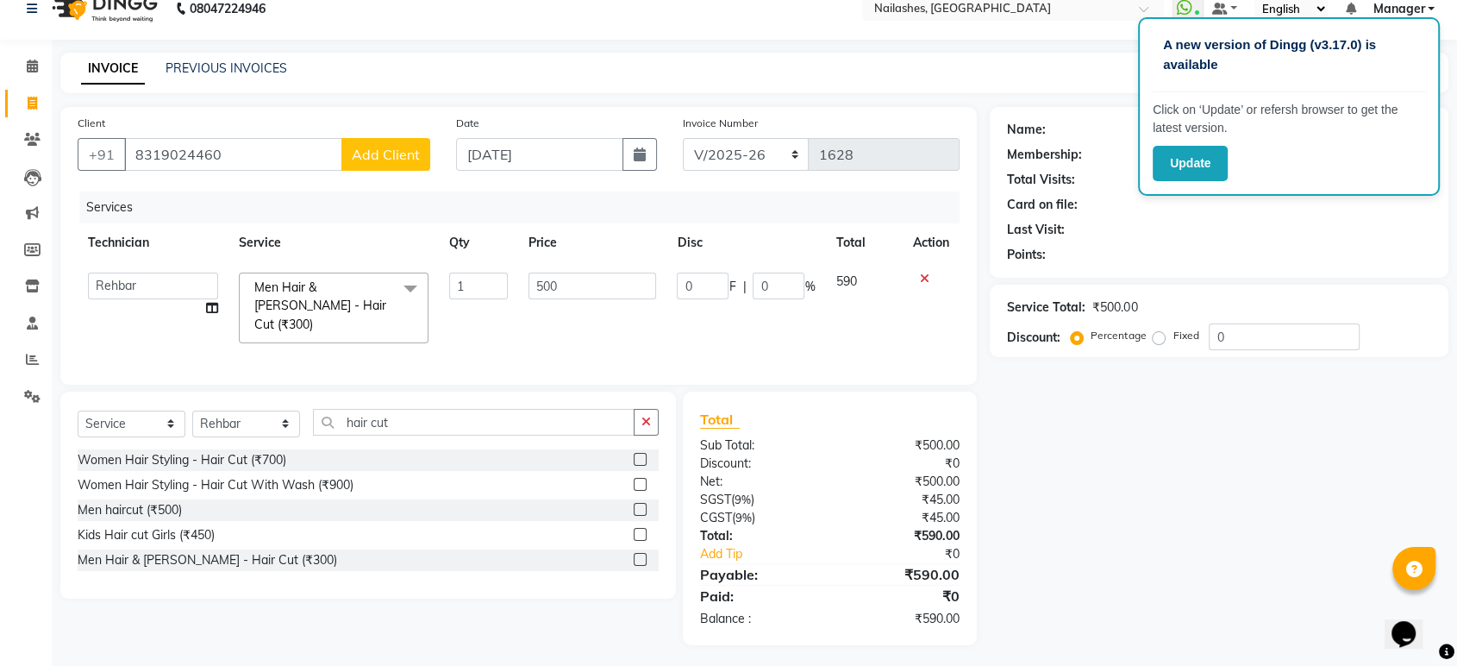
click at [399, 154] on span "Add Client" at bounding box center [386, 154] width 68 height 17
select select "21"
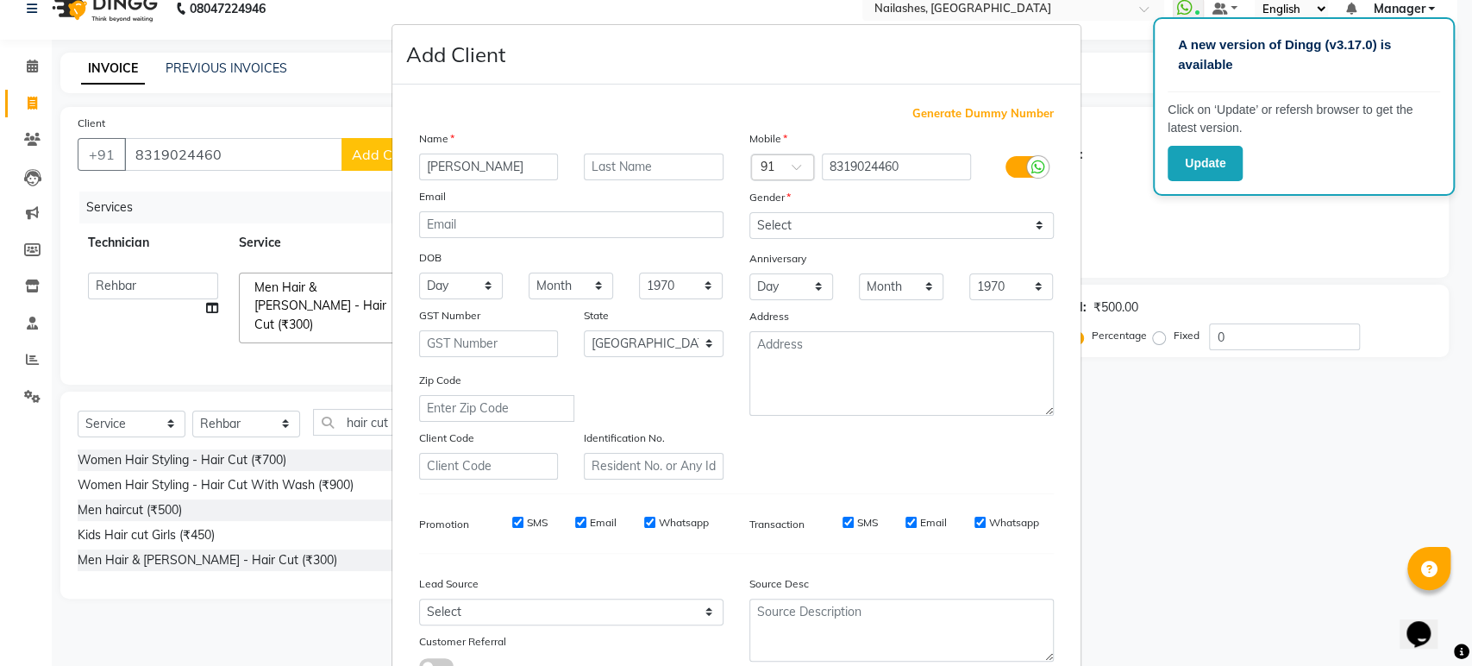
type input "[PERSON_NAME]"
click at [900, 227] on select "Select [DEMOGRAPHIC_DATA] [DEMOGRAPHIC_DATA] Other Prefer Not To Say" at bounding box center [901, 225] width 304 height 27
select select "[DEMOGRAPHIC_DATA]"
click at [749, 212] on select "Select [DEMOGRAPHIC_DATA] [DEMOGRAPHIC_DATA] Other Prefer Not To Say" at bounding box center [901, 225] width 304 height 27
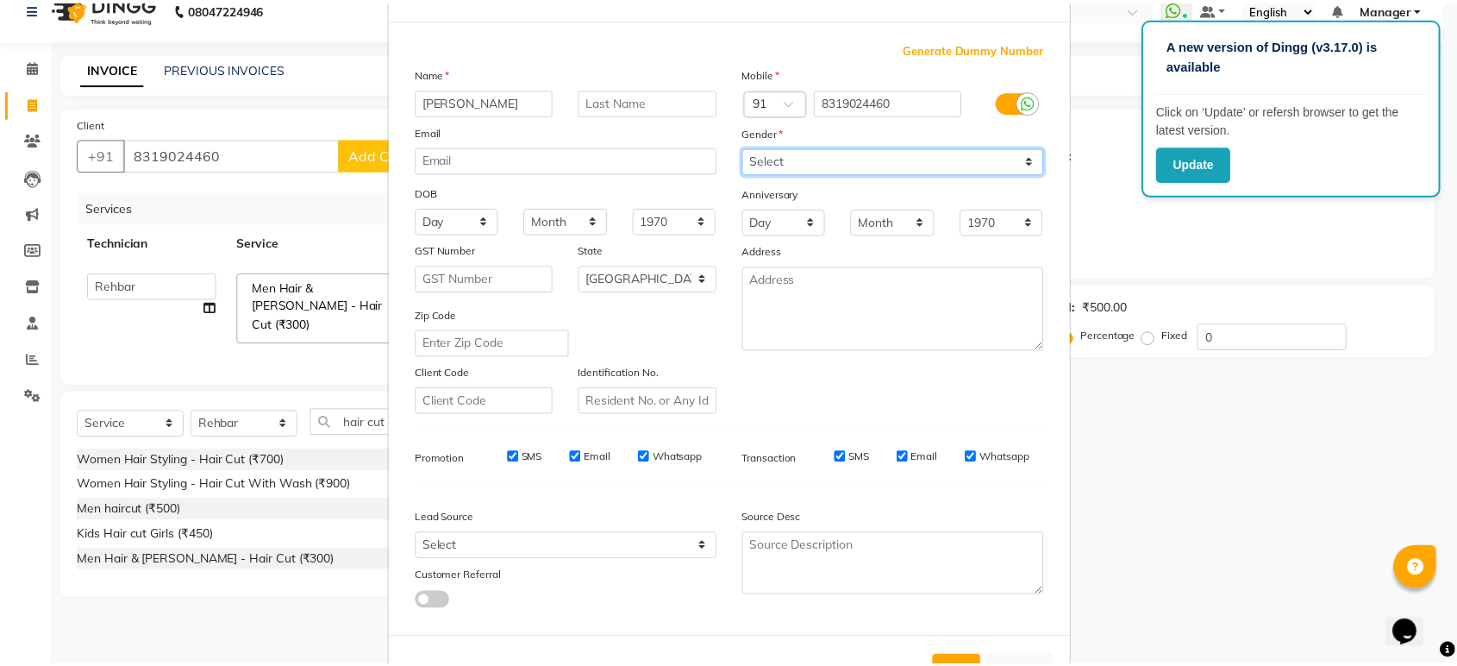
scroll to position [126, 0]
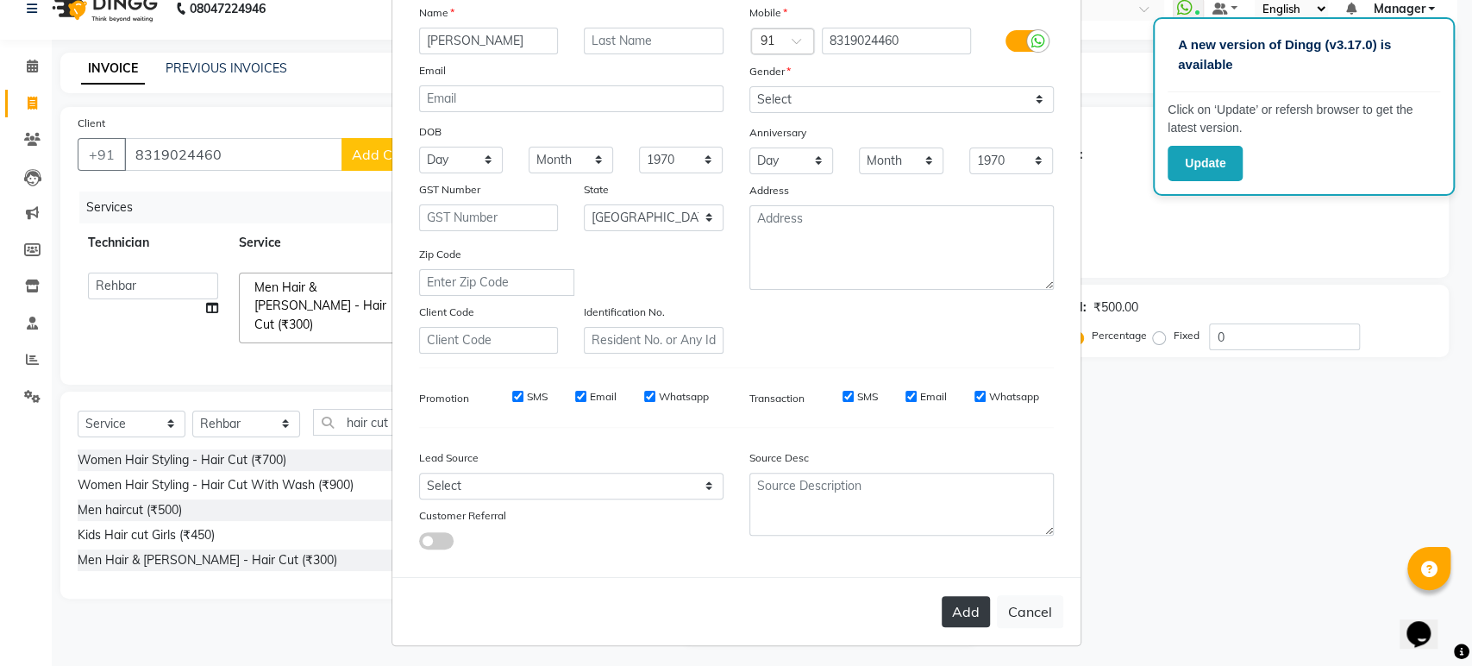
click at [959, 616] on button "Add" at bounding box center [965, 611] width 48 height 31
type input "83******60"
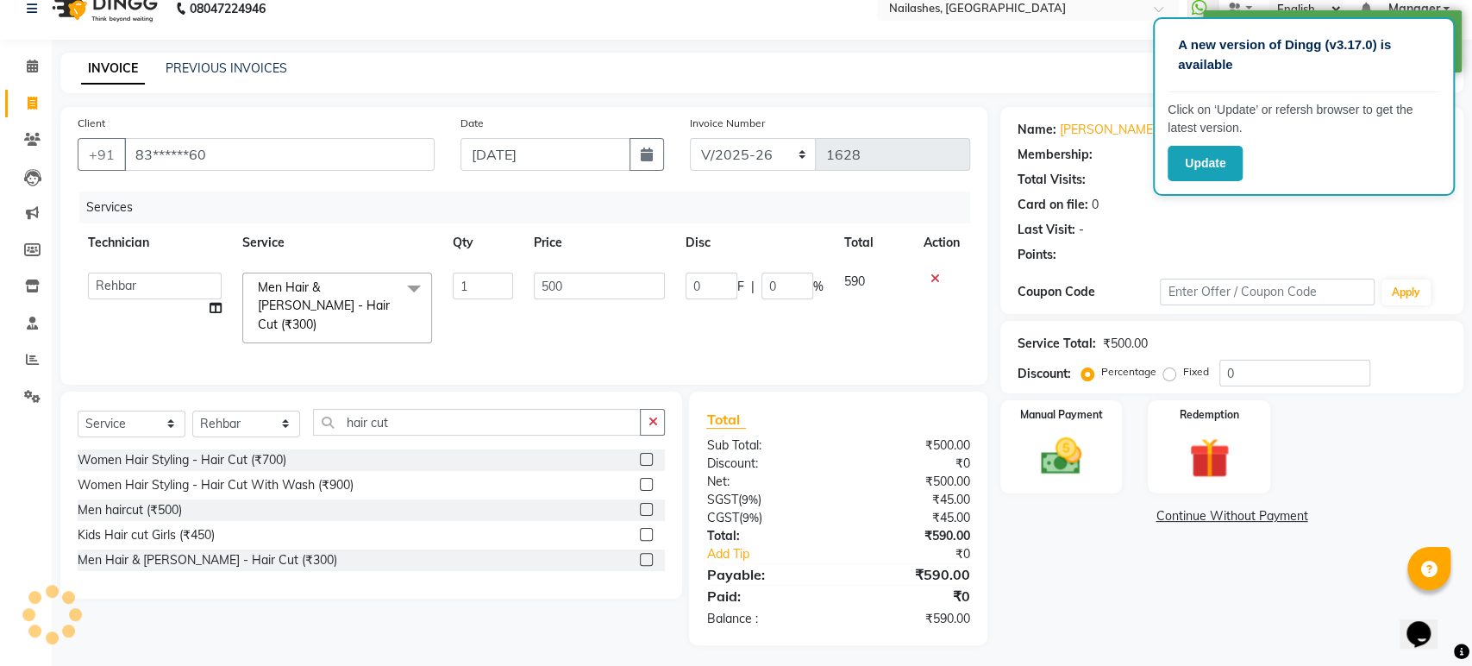
select select "1: Object"
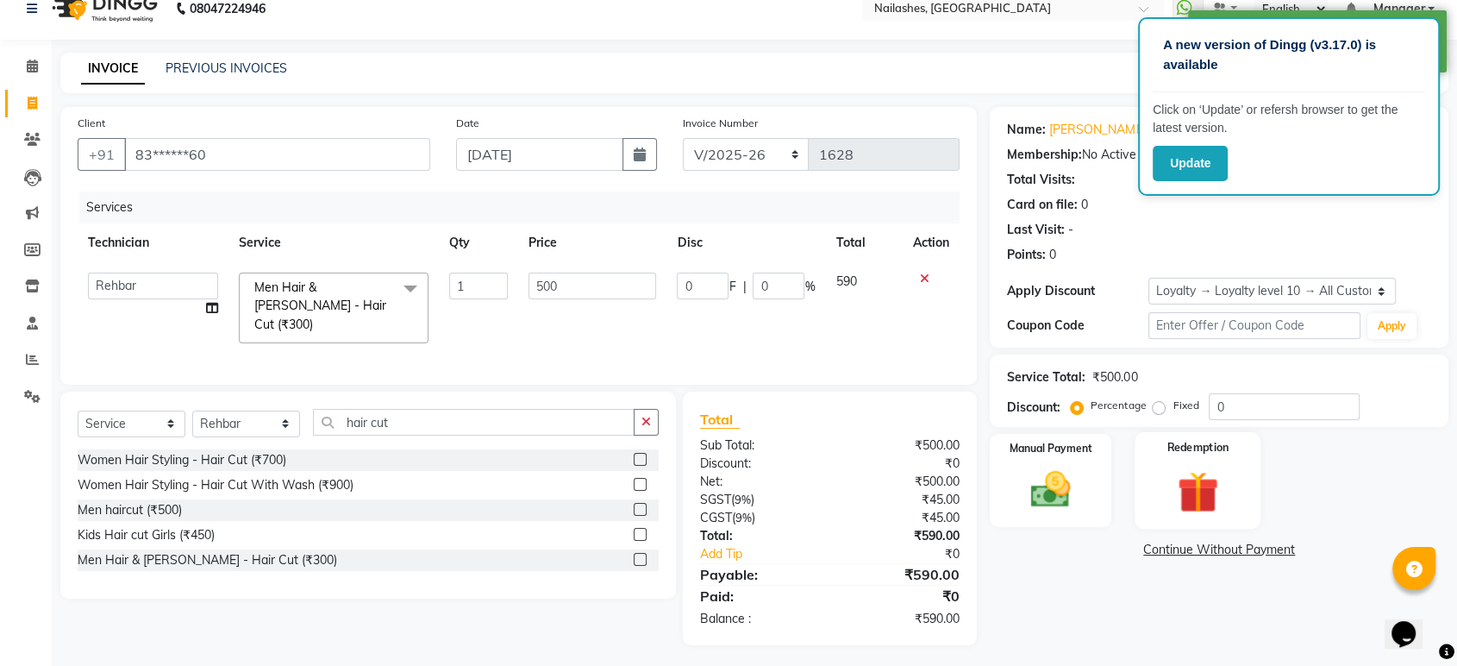
click at [1197, 472] on img at bounding box center [1197, 492] width 67 height 52
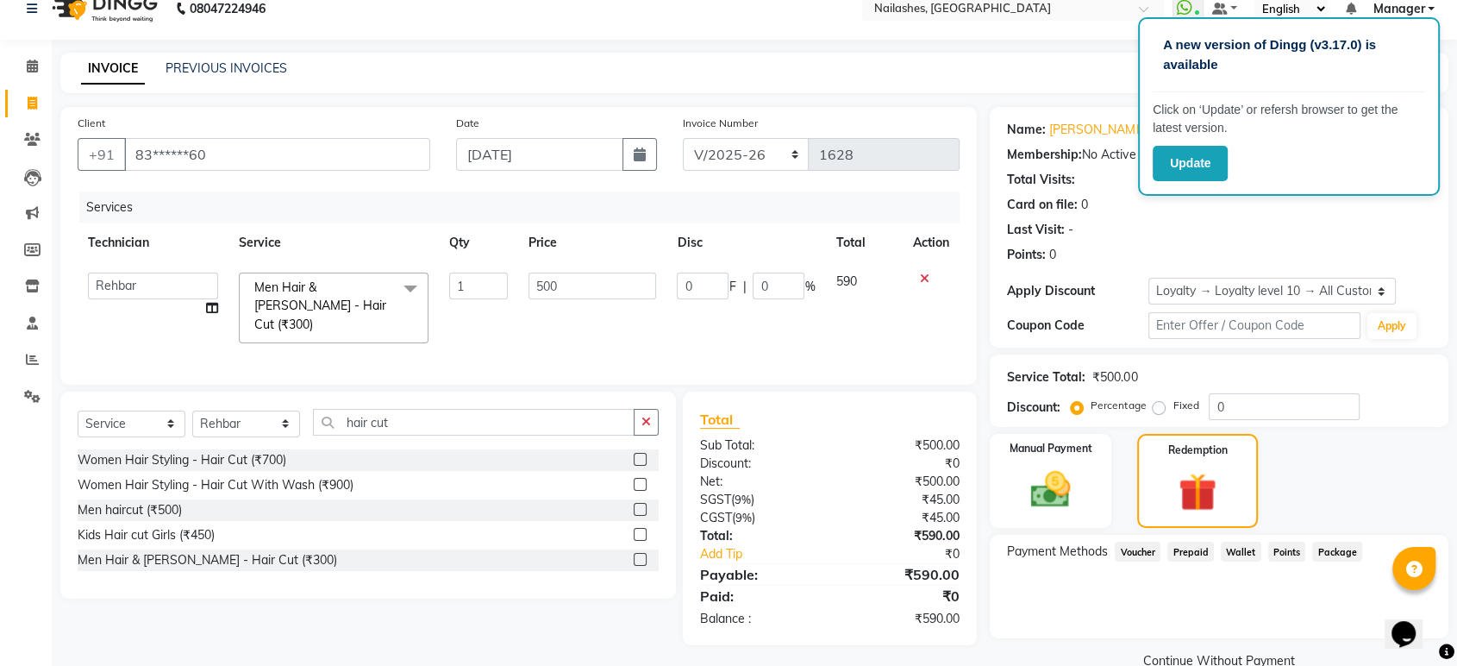
click at [1188, 550] on span "Prepaid" at bounding box center [1190, 551] width 47 height 20
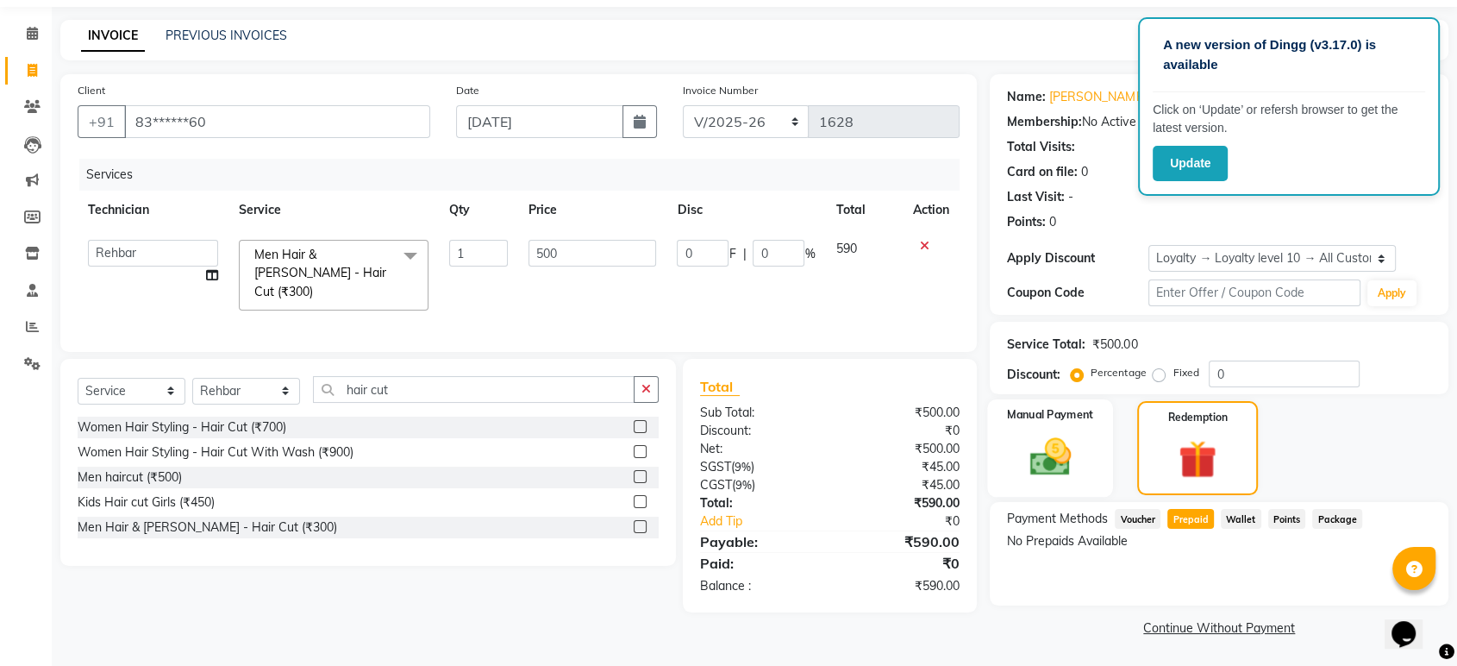
click at [1055, 455] on img at bounding box center [1049, 457] width 67 height 48
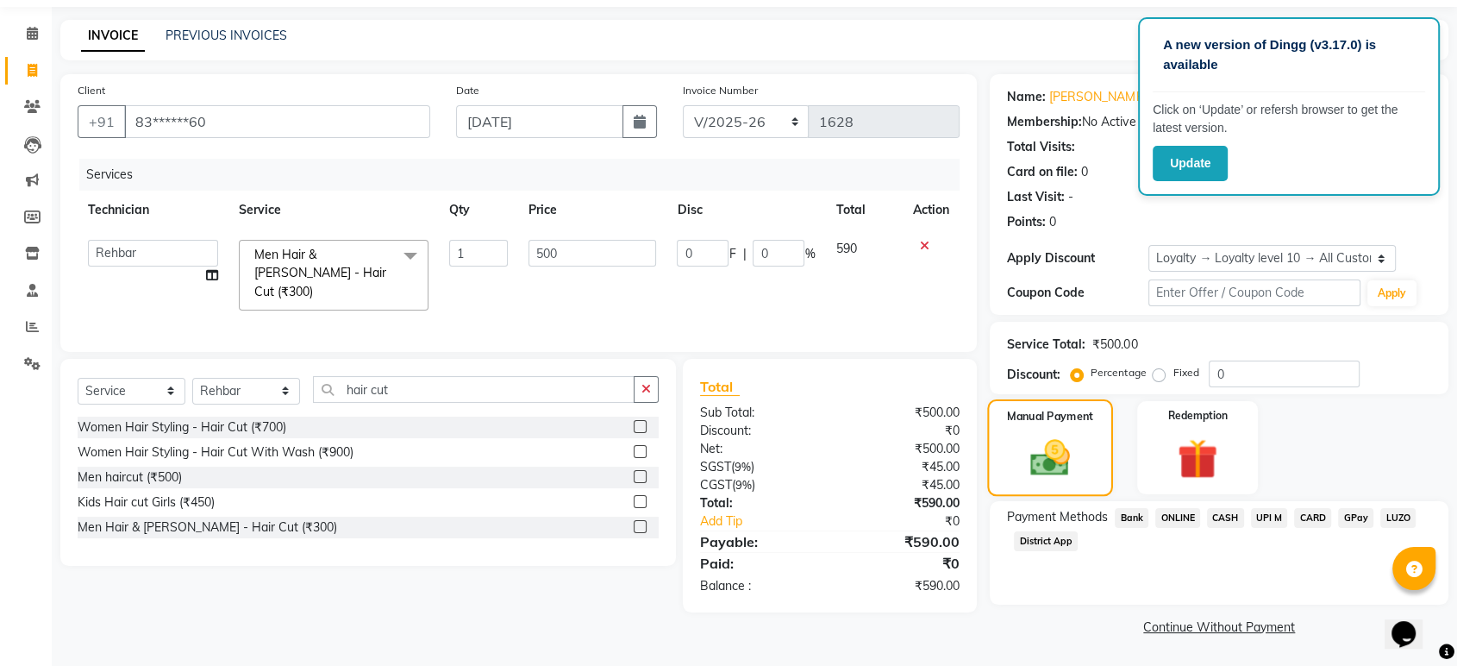
scroll to position [54, 0]
click at [1400, 516] on span "LUZO" at bounding box center [1397, 519] width 35 height 20
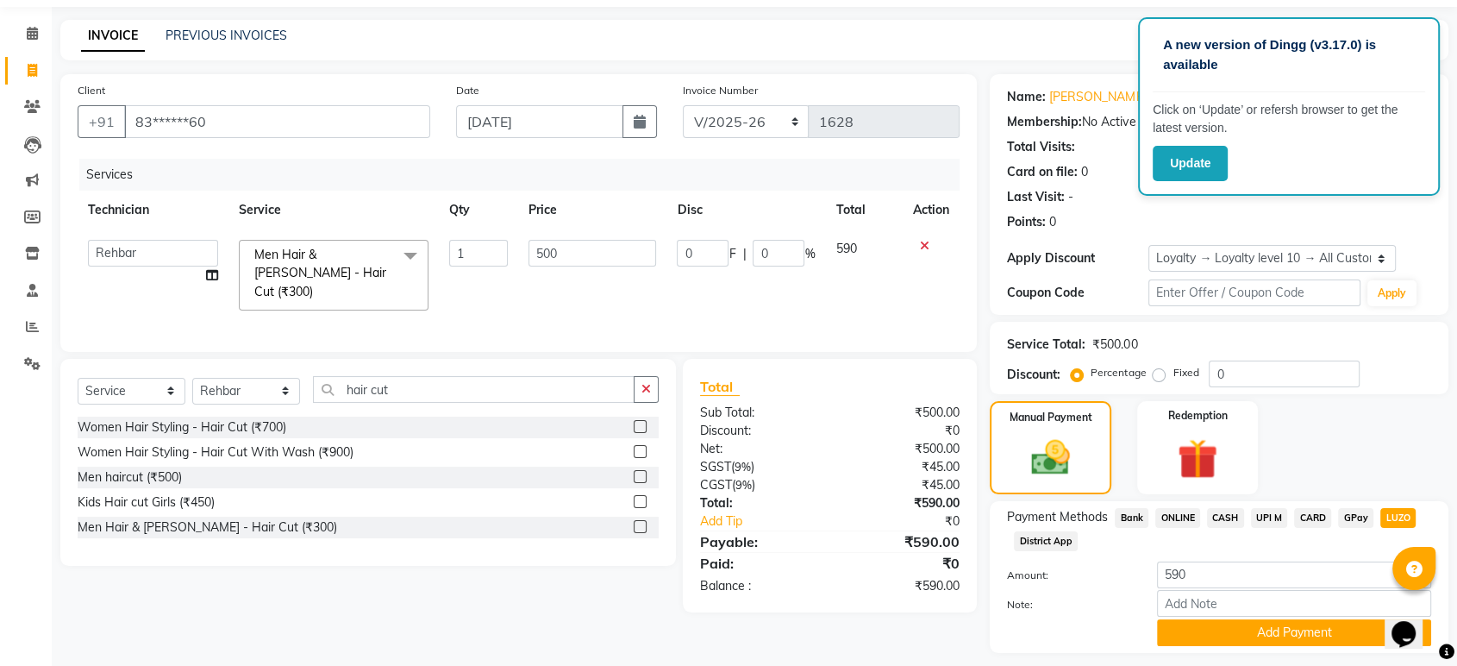
scroll to position [103, 0]
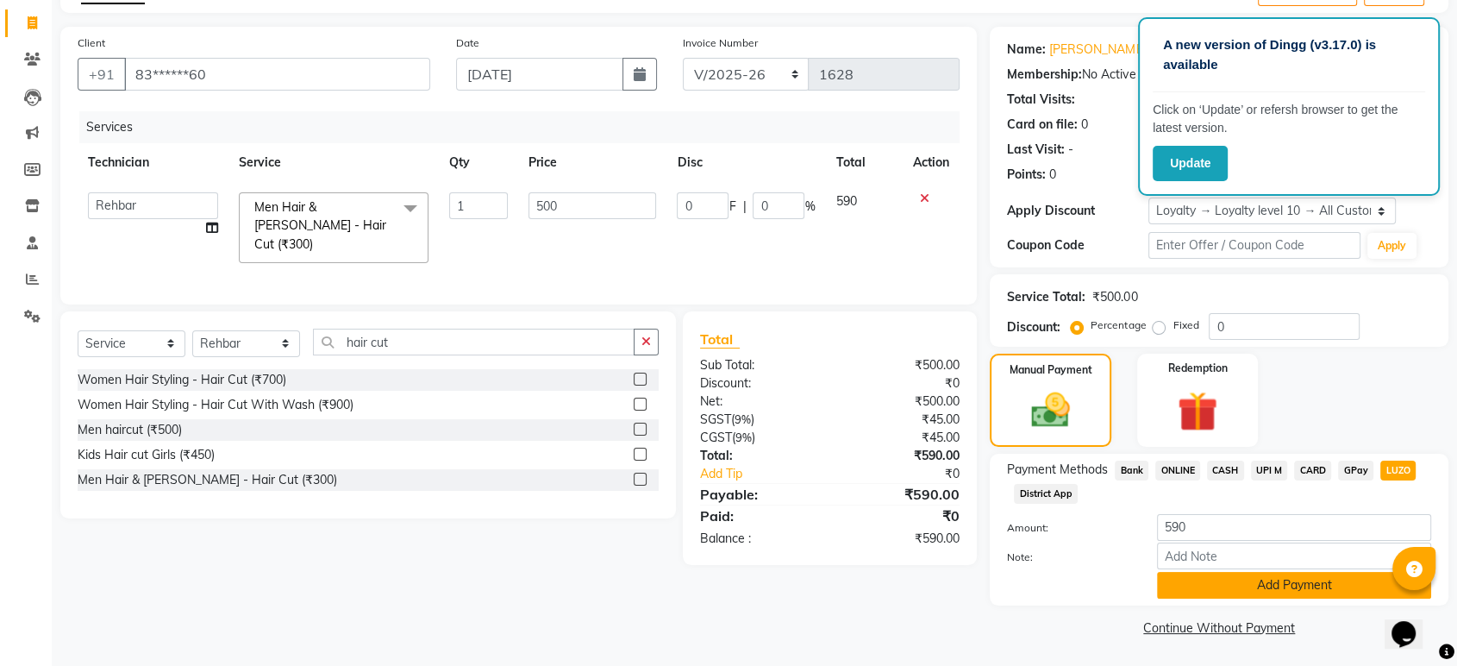
click at [1313, 584] on button "Add Payment" at bounding box center [1294, 585] width 274 height 27
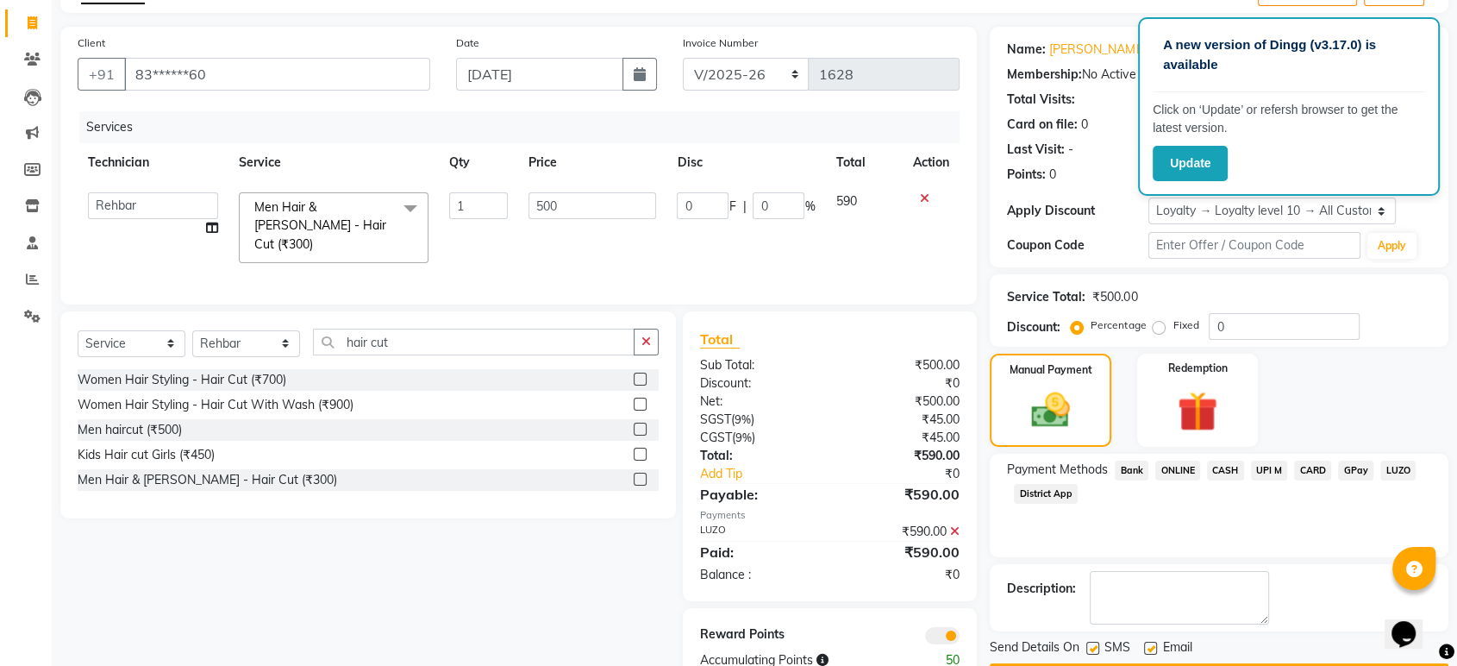
scroll to position [151, 0]
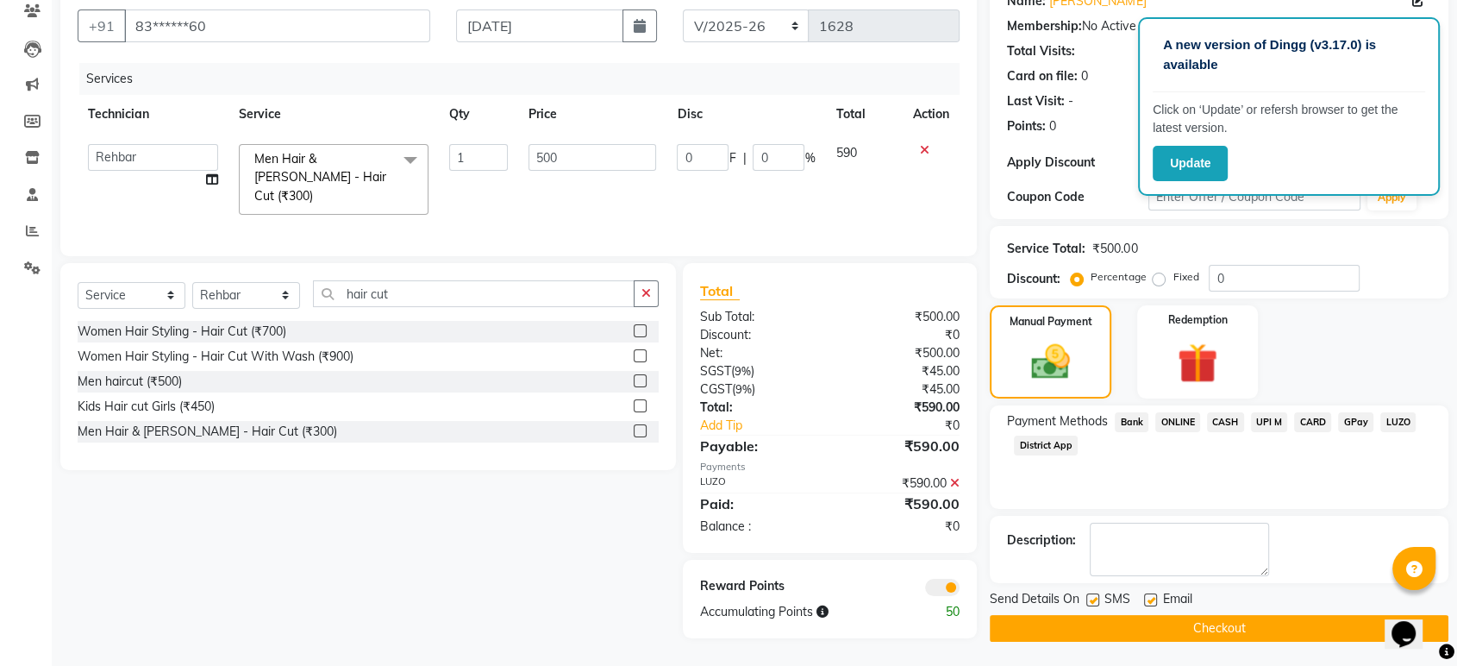
drag, startPoint x: 1240, startPoint y: 632, endPoint x: 97, endPoint y: 260, distance: 1201.2
click at [97, 260] on div "Client +91 83******60 Date [DATE] Invoice Number BTH/2025-26 RED/2025-26 V/2025…" at bounding box center [754, 309] width 1414 height 663
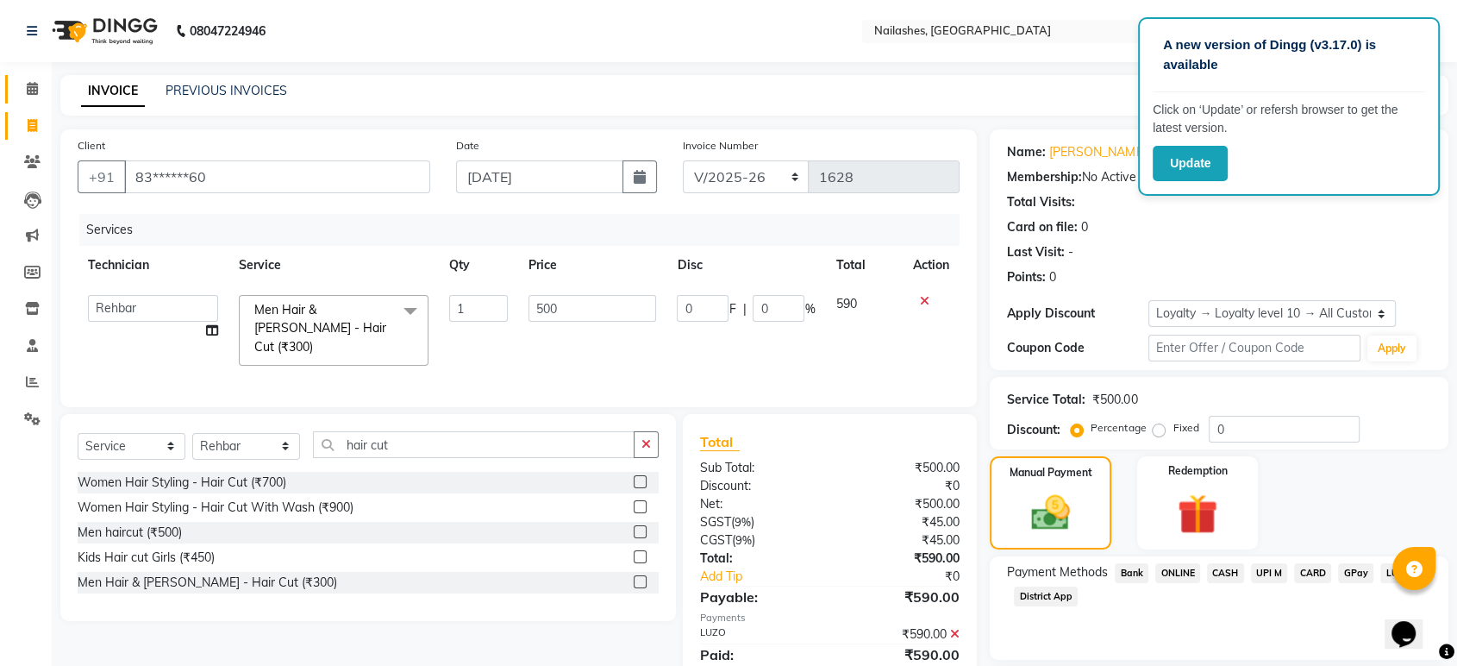
click at [40, 101] on link "Calendar" at bounding box center [25, 89] width 41 height 28
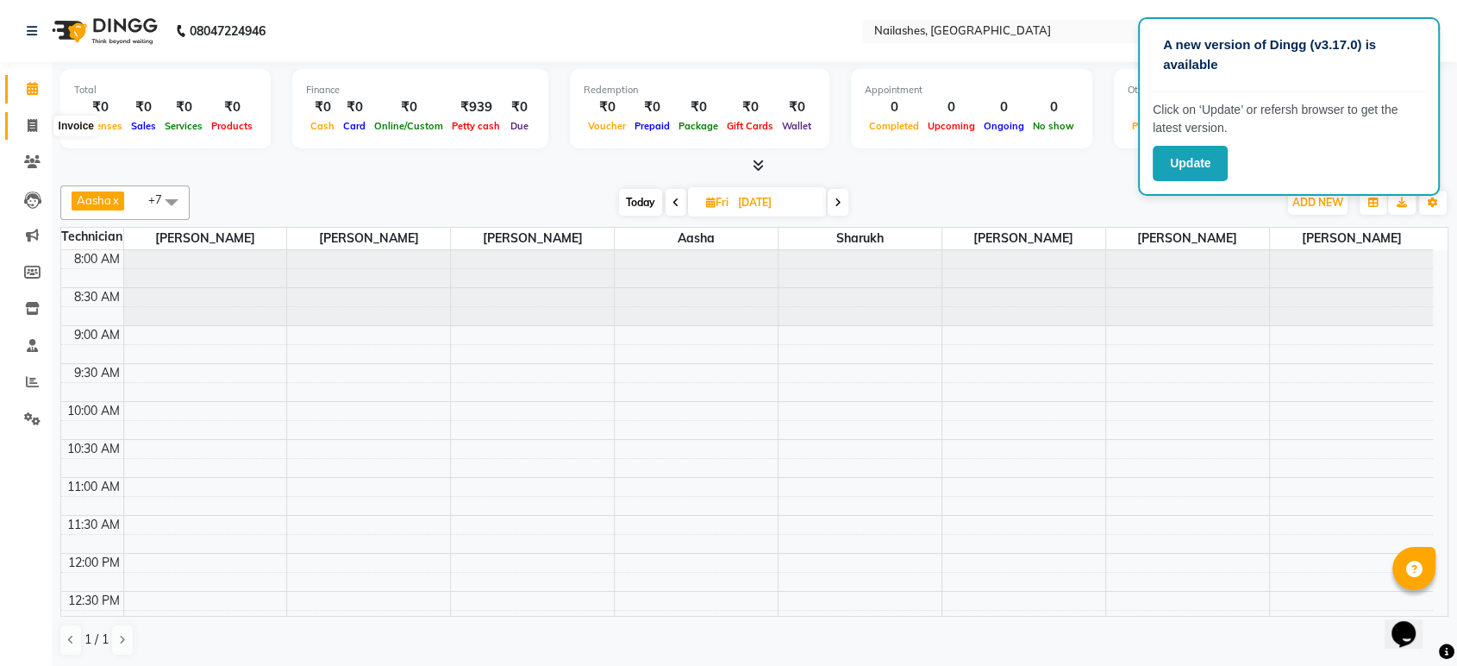
click at [22, 133] on span at bounding box center [32, 126] width 30 height 20
select select "service"
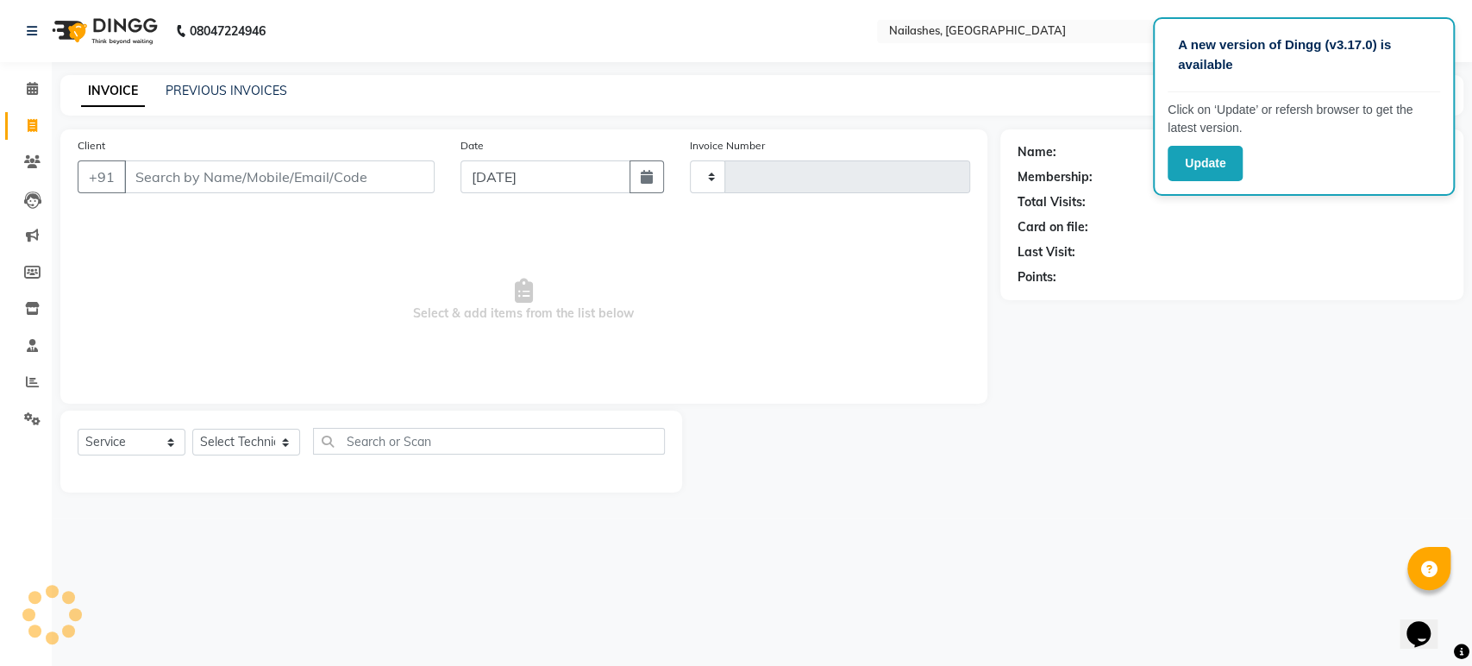
type input "1628"
select select "4251"
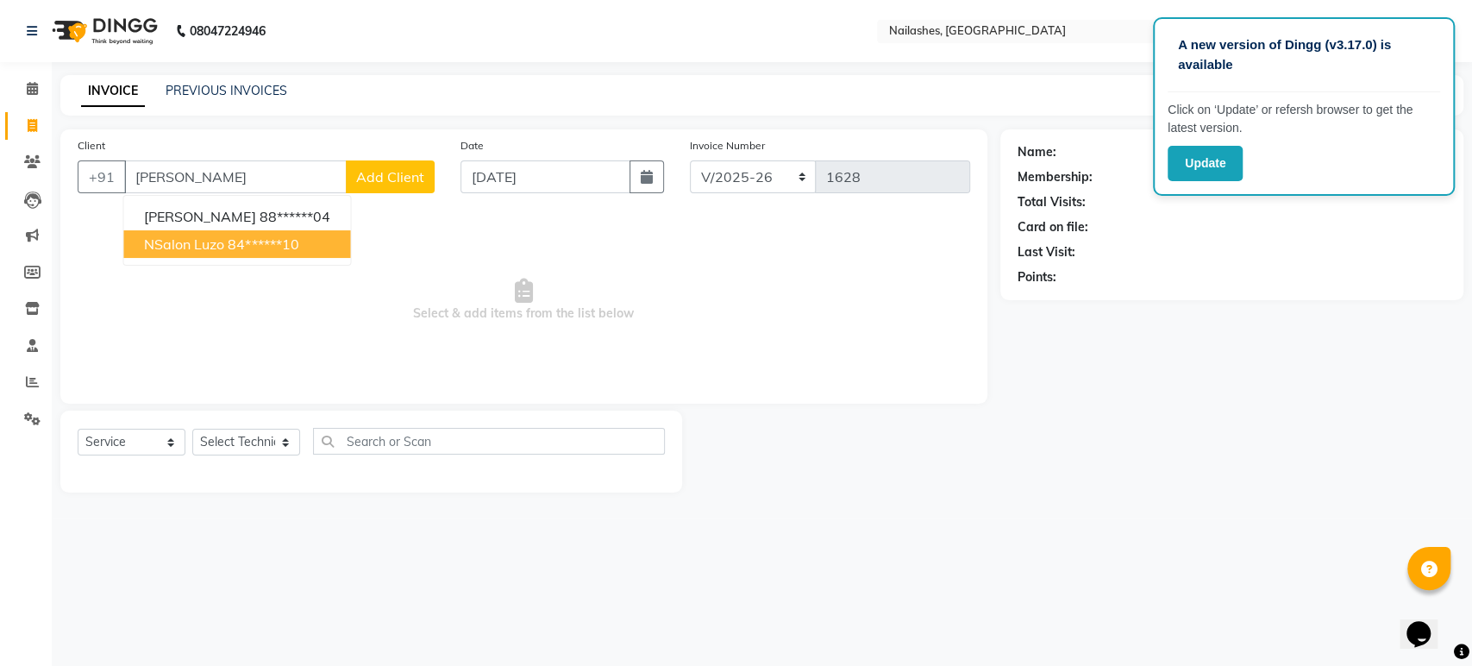
click at [246, 242] on ngb-highlight "84******10" at bounding box center [263, 243] width 71 height 17
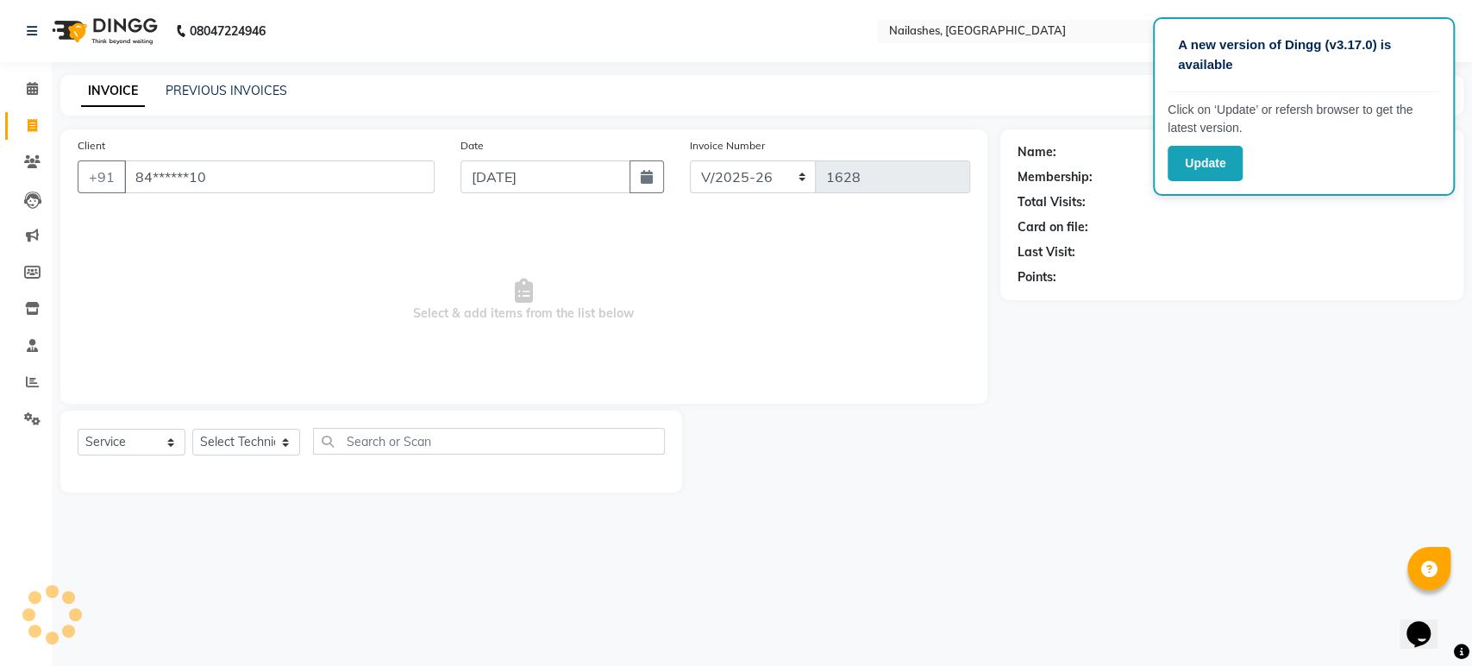
type input "84******10"
select select "1: Object"
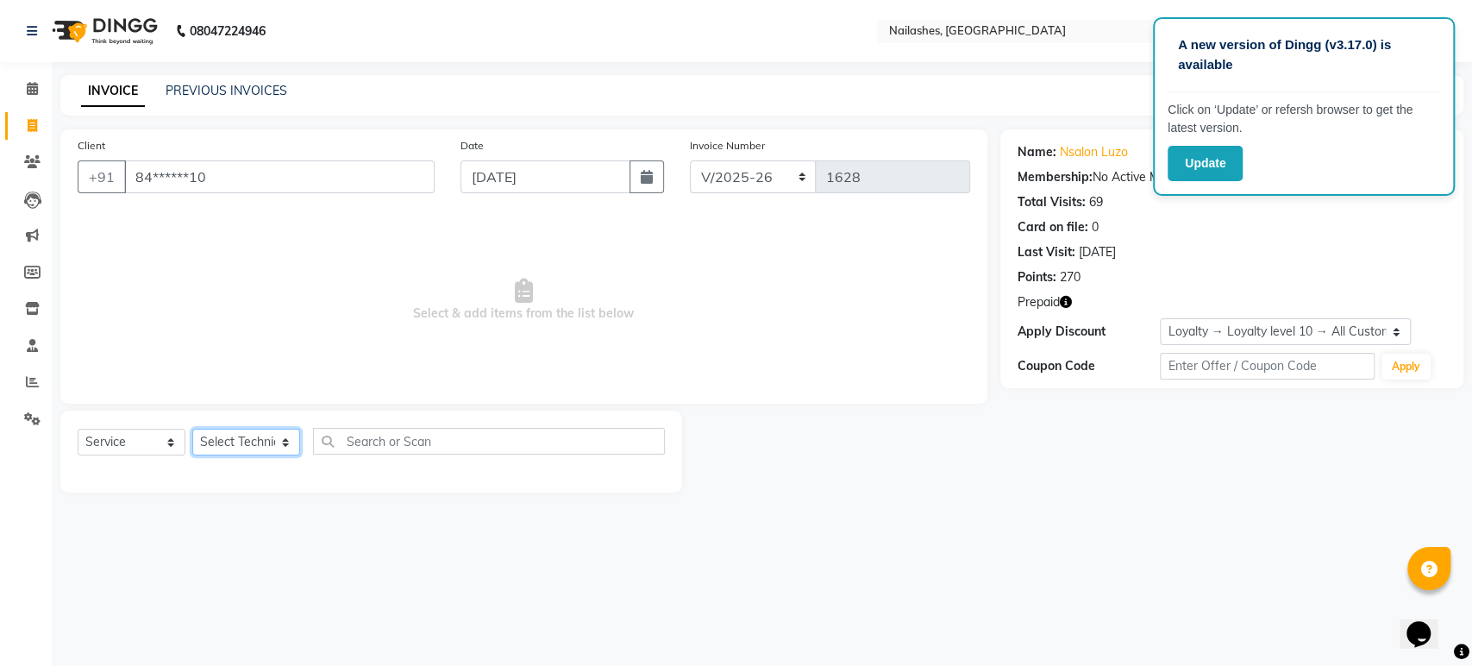
click at [222, 433] on select "Select Technician [PERSON_NAME] [PERSON_NAME] Asid deepak HANMI [PERSON_NAME] M…" at bounding box center [246, 441] width 108 height 27
select select "67180"
click at [192, 428] on select "Select Technician [PERSON_NAME] [PERSON_NAME] Asid deepak HANMI [PERSON_NAME] M…" at bounding box center [246, 441] width 108 height 27
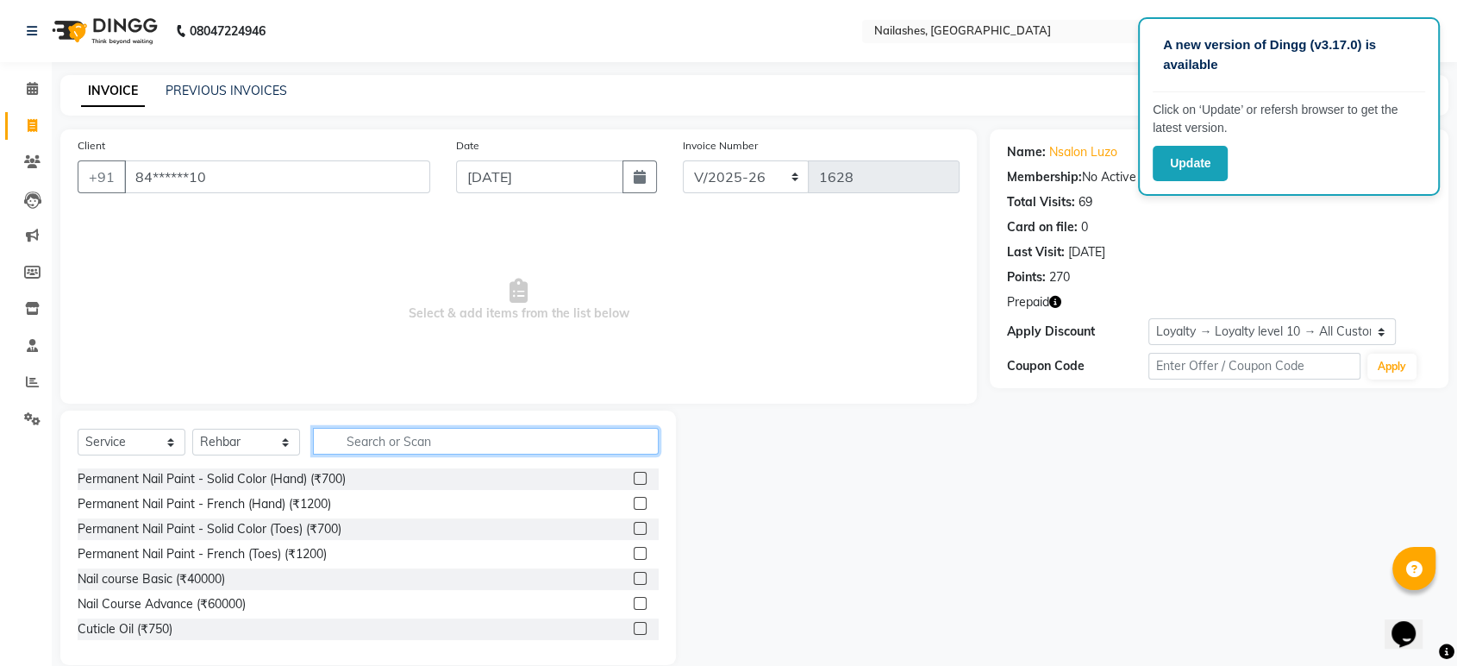
click at [408, 431] on input "text" at bounding box center [486, 441] width 346 height 27
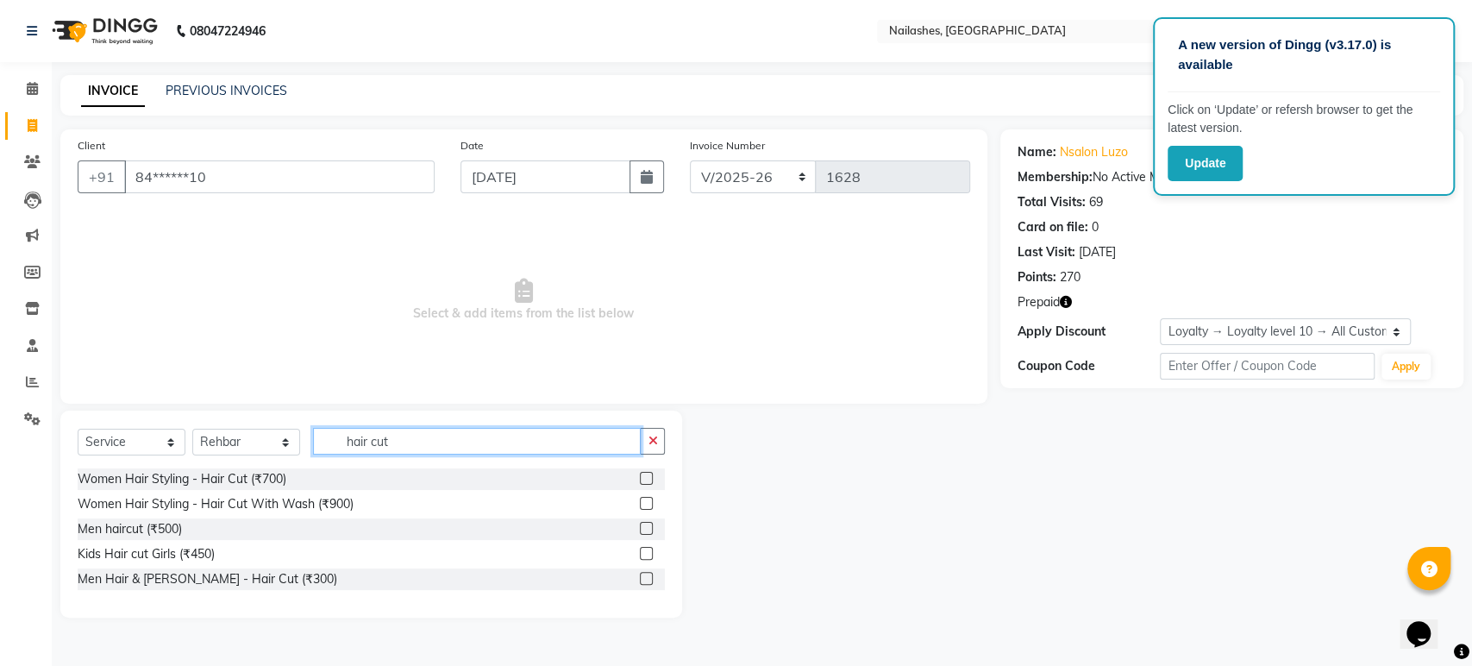
type input "hair cut"
click at [646, 578] on label at bounding box center [646, 578] width 13 height 13
click at [646, 578] on input "checkbox" at bounding box center [645, 578] width 11 height 11
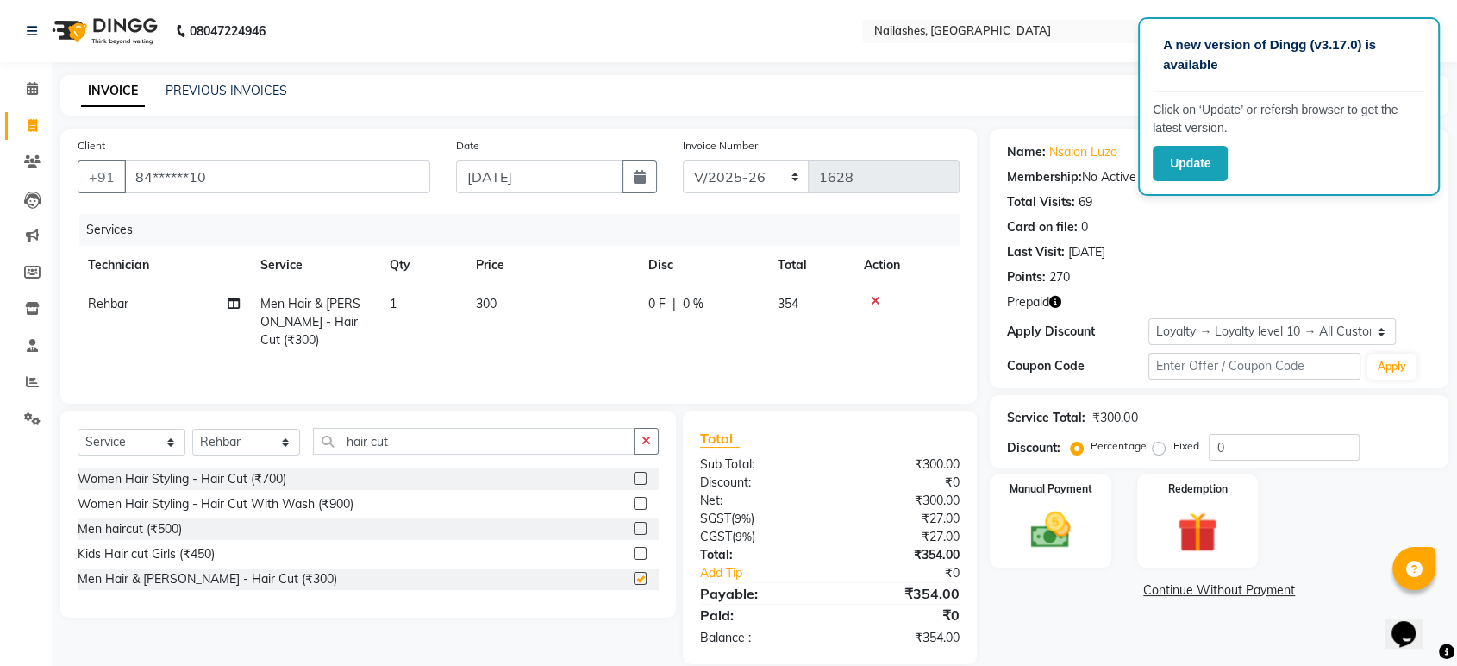
checkbox input "false"
click at [534, 299] on td "300" at bounding box center [552, 321] width 172 height 75
select select "67180"
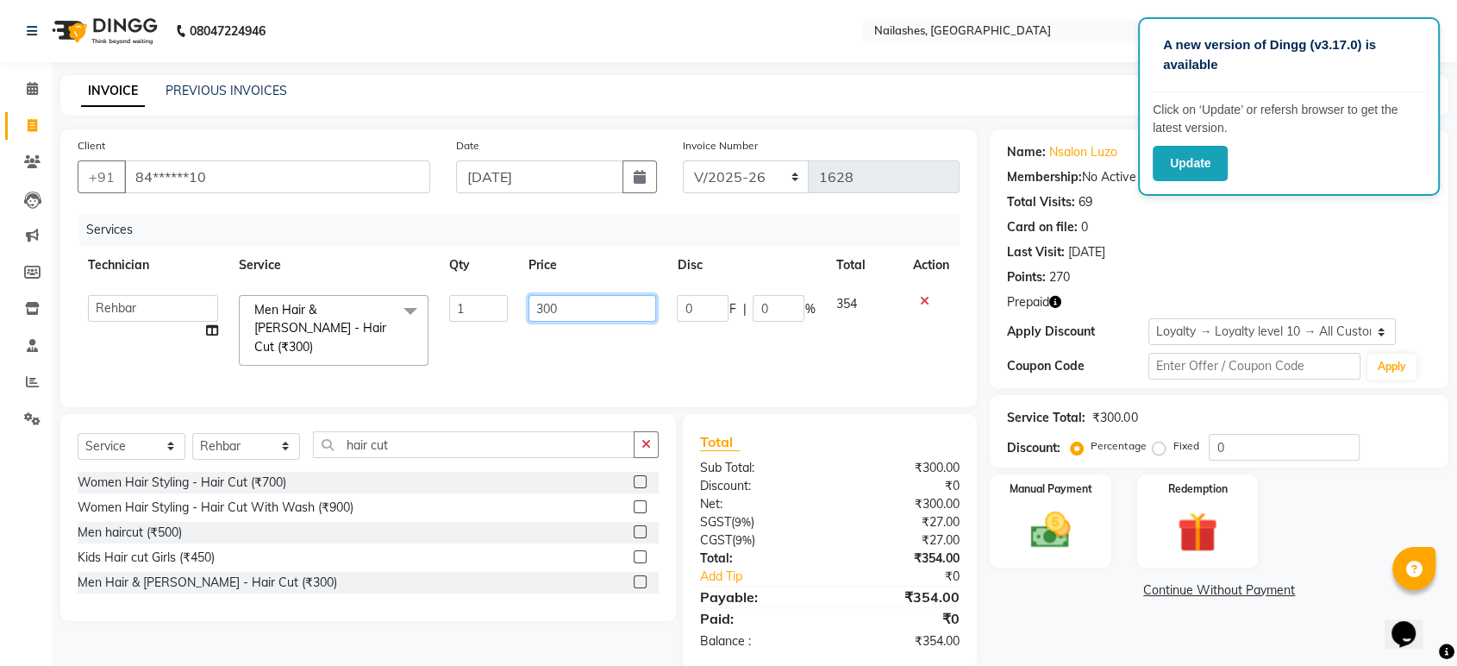
drag, startPoint x: 584, startPoint y: 308, endPoint x: 593, endPoint y: 324, distance: 18.9
click at [586, 318] on input "300" at bounding box center [592, 308] width 128 height 27
type input "3"
type input "500"
click at [632, 351] on div "Services Technician Service Qty Price Disc Total Action [PERSON_NAME] [PERSON_N…" at bounding box center [519, 302] width 882 height 176
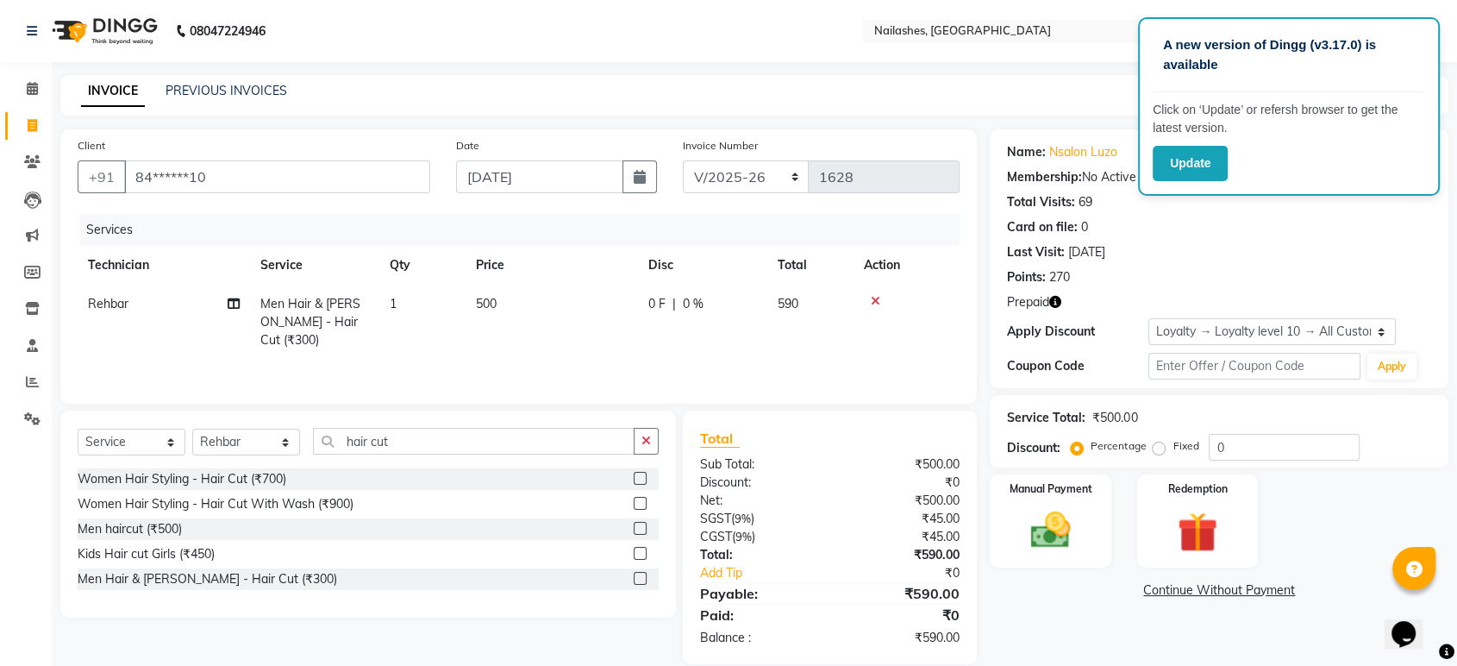
scroll to position [22, 0]
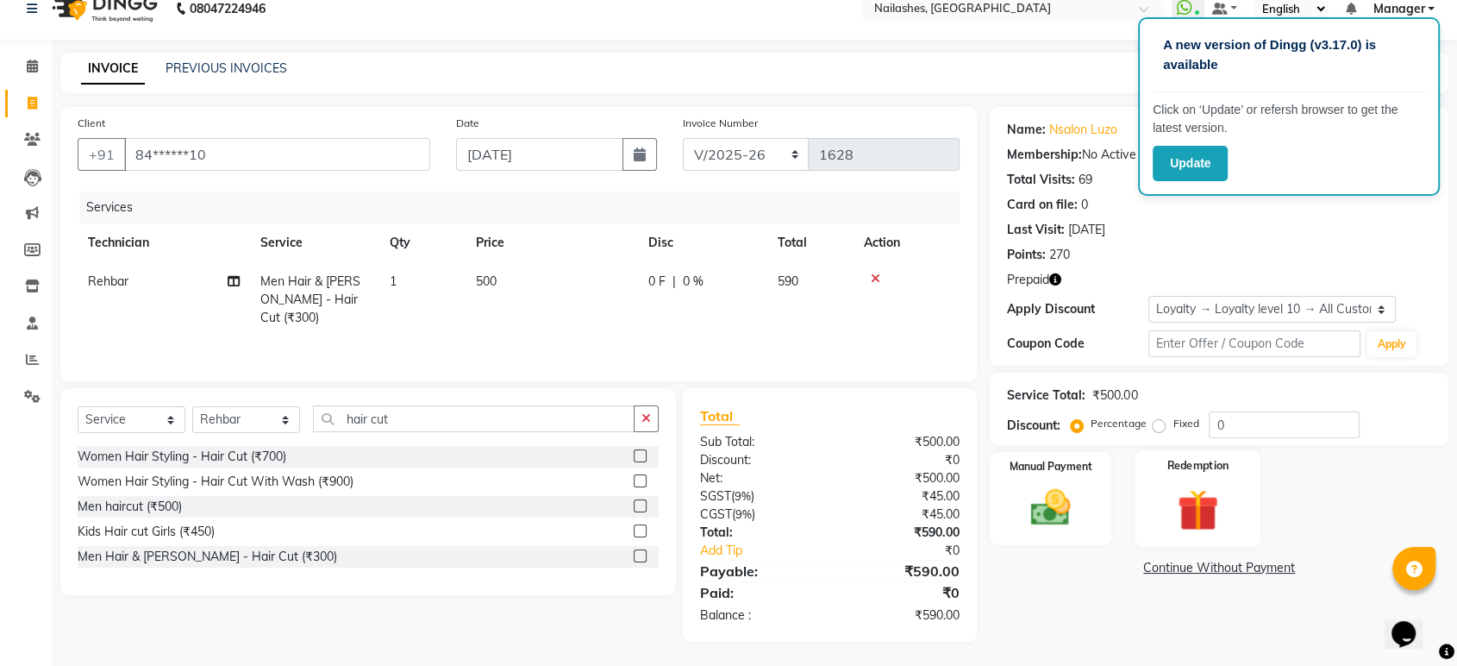
click at [1201, 497] on img at bounding box center [1197, 510] width 67 height 52
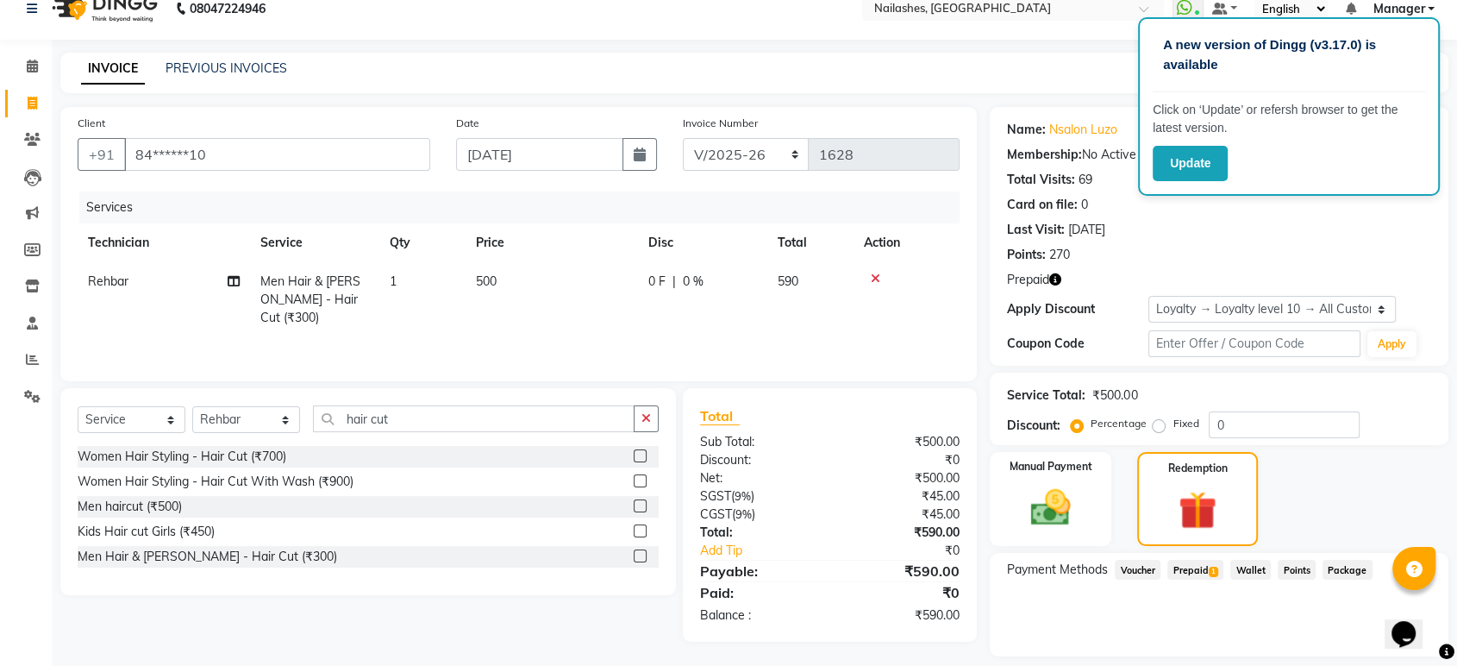
click at [1195, 562] on span "Prepaid 1" at bounding box center [1195, 569] width 56 height 20
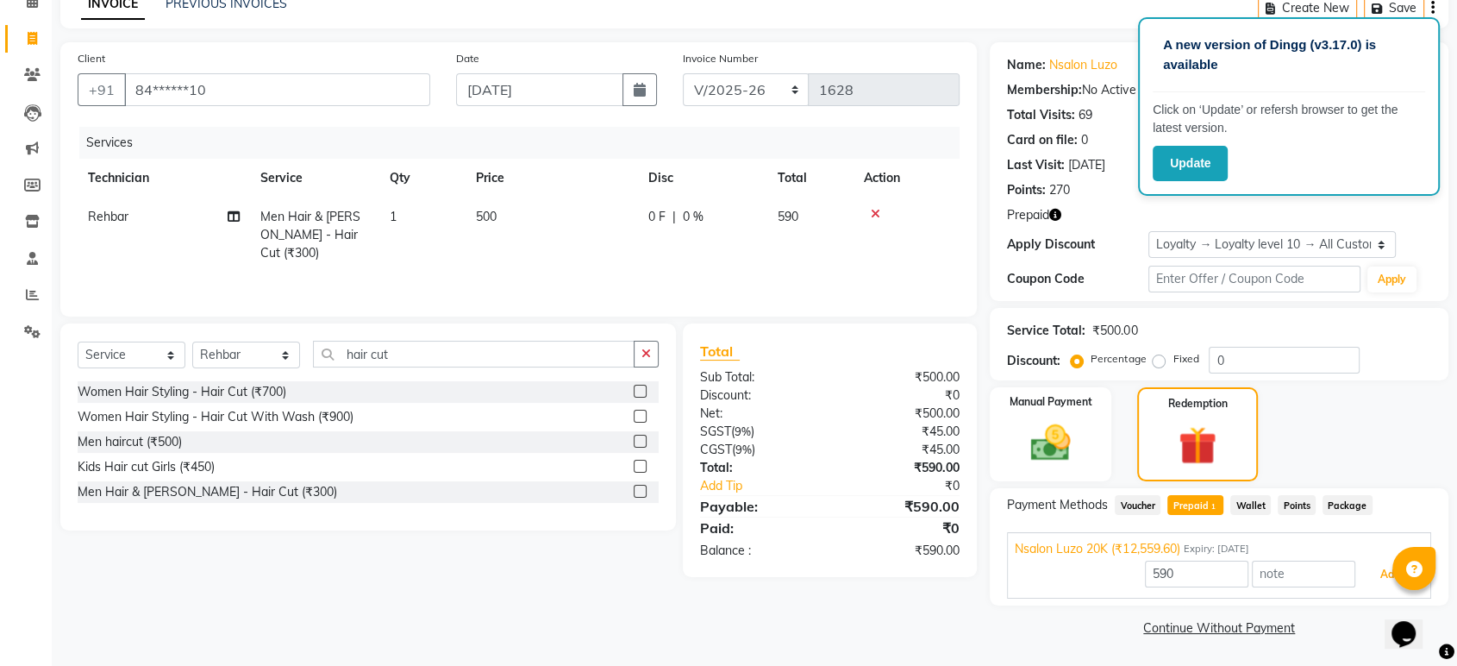
click at [1392, 577] on button "Add" at bounding box center [1390, 573] width 63 height 29
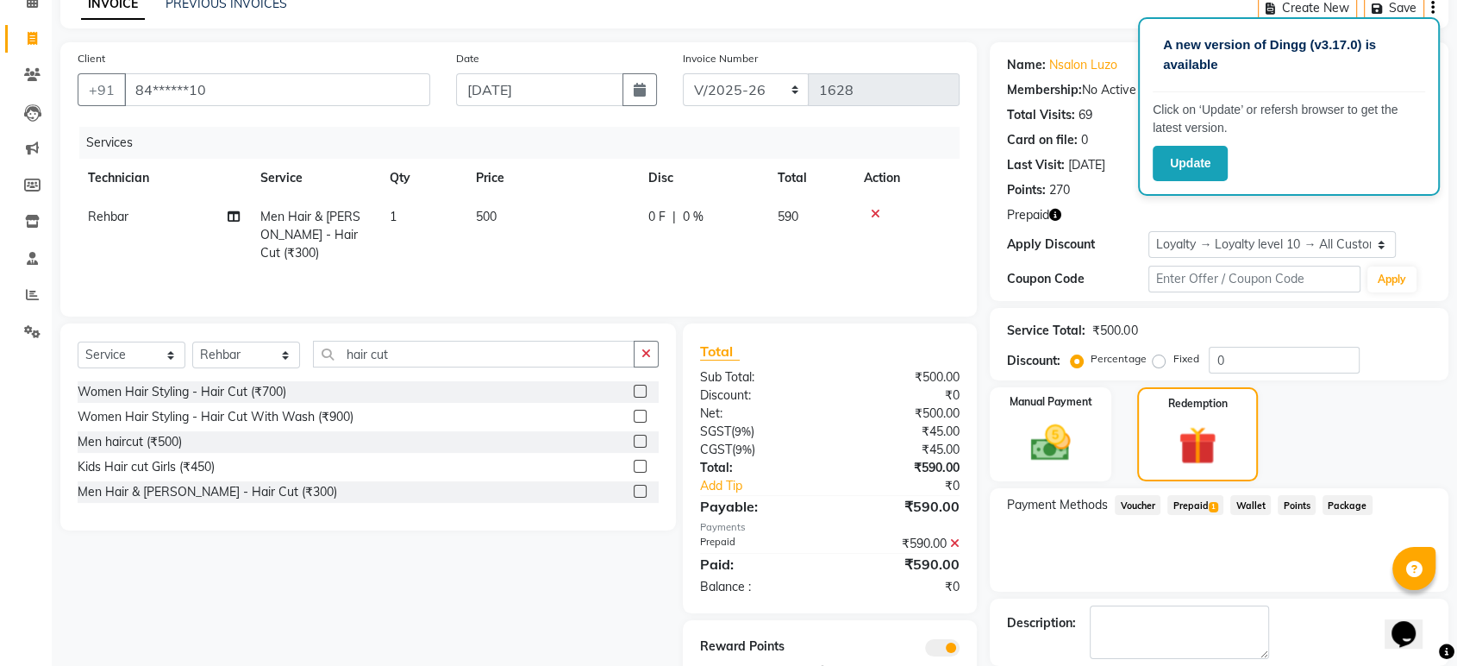
scroll to position [171, 0]
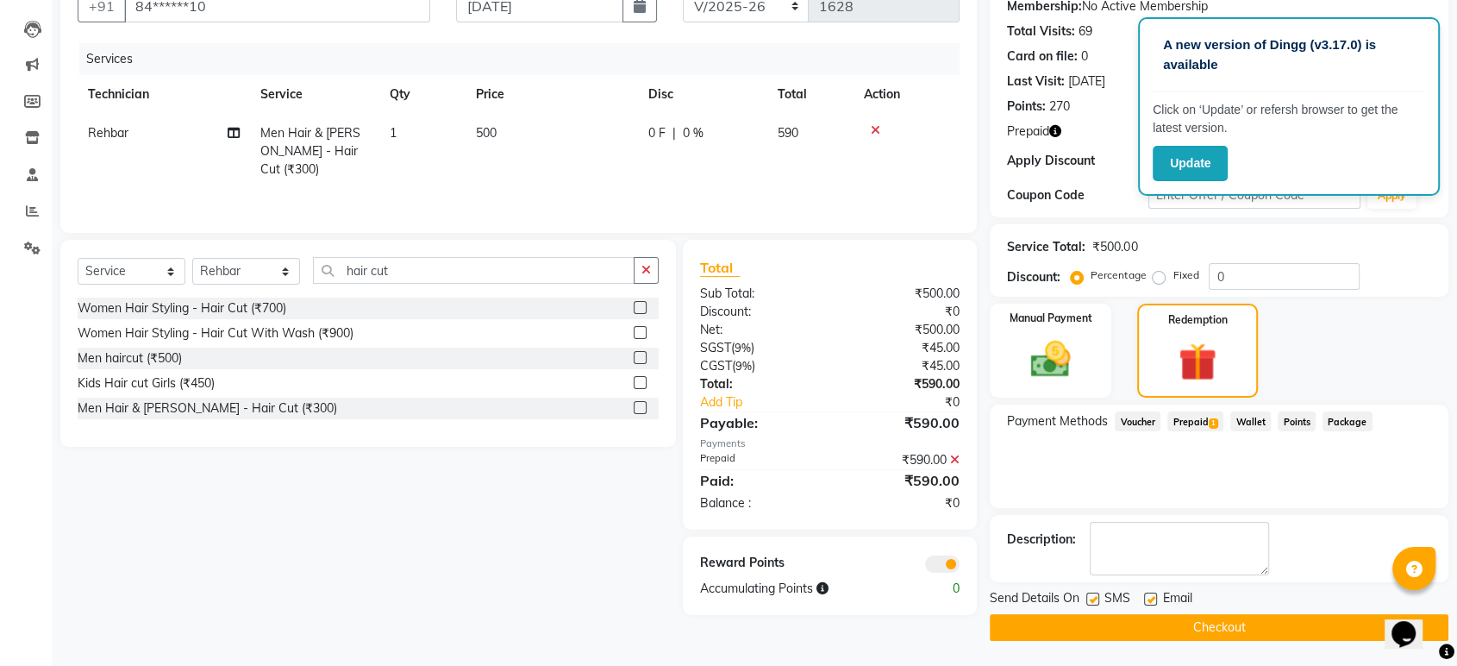
click at [1200, 616] on button "Checkout" at bounding box center [1219, 627] width 459 height 27
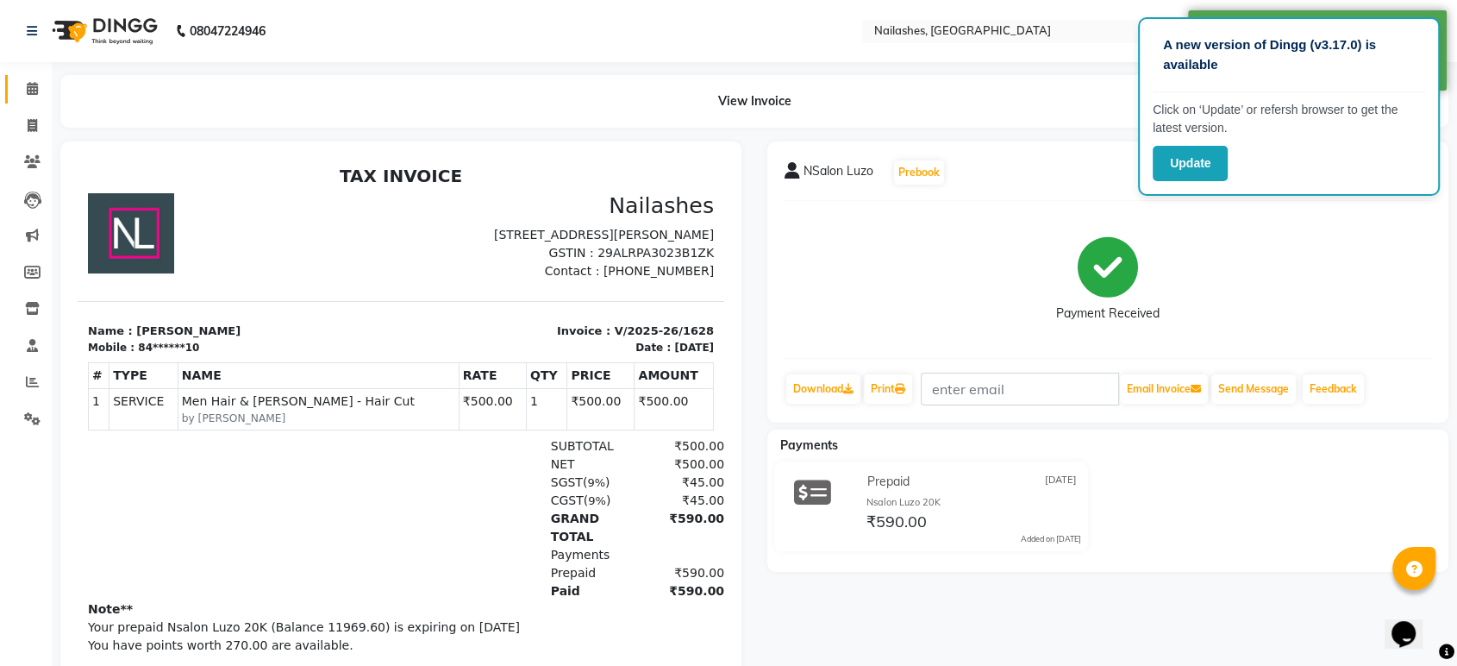
click at [24, 91] on span at bounding box center [32, 89] width 30 height 20
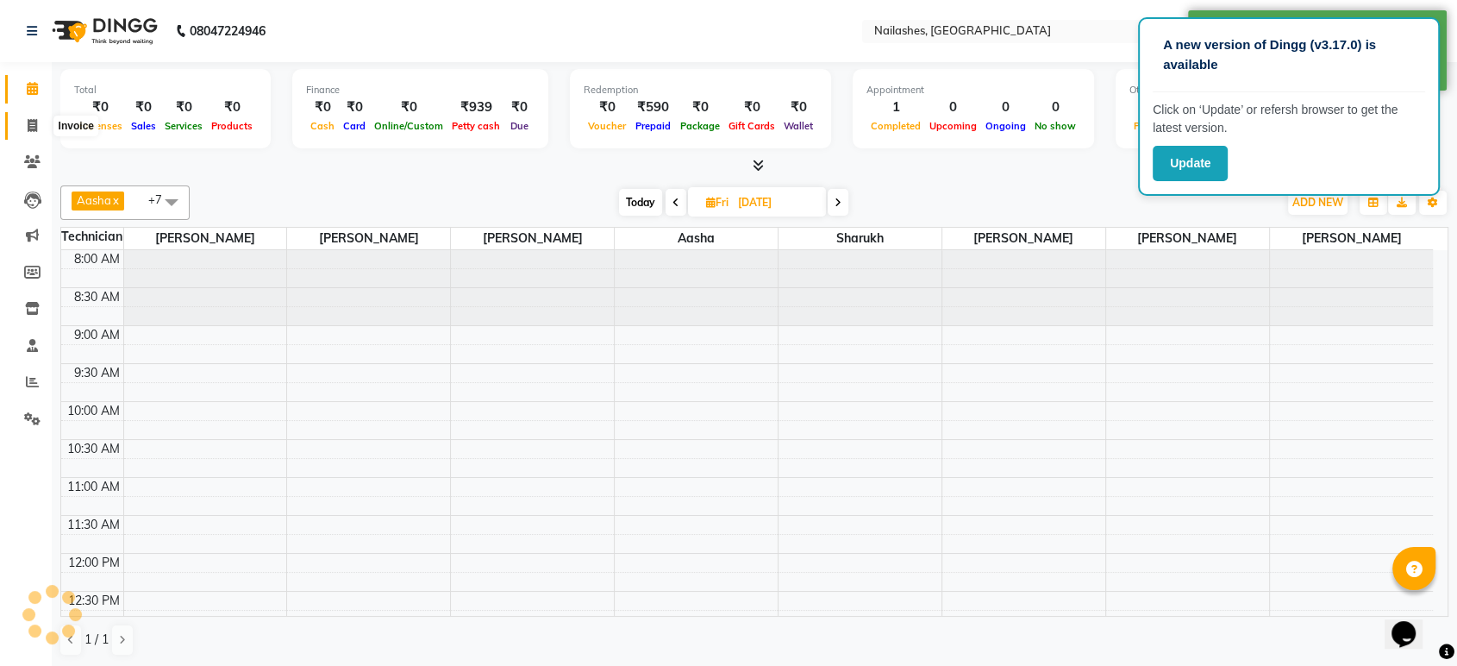
scroll to position [378, 0]
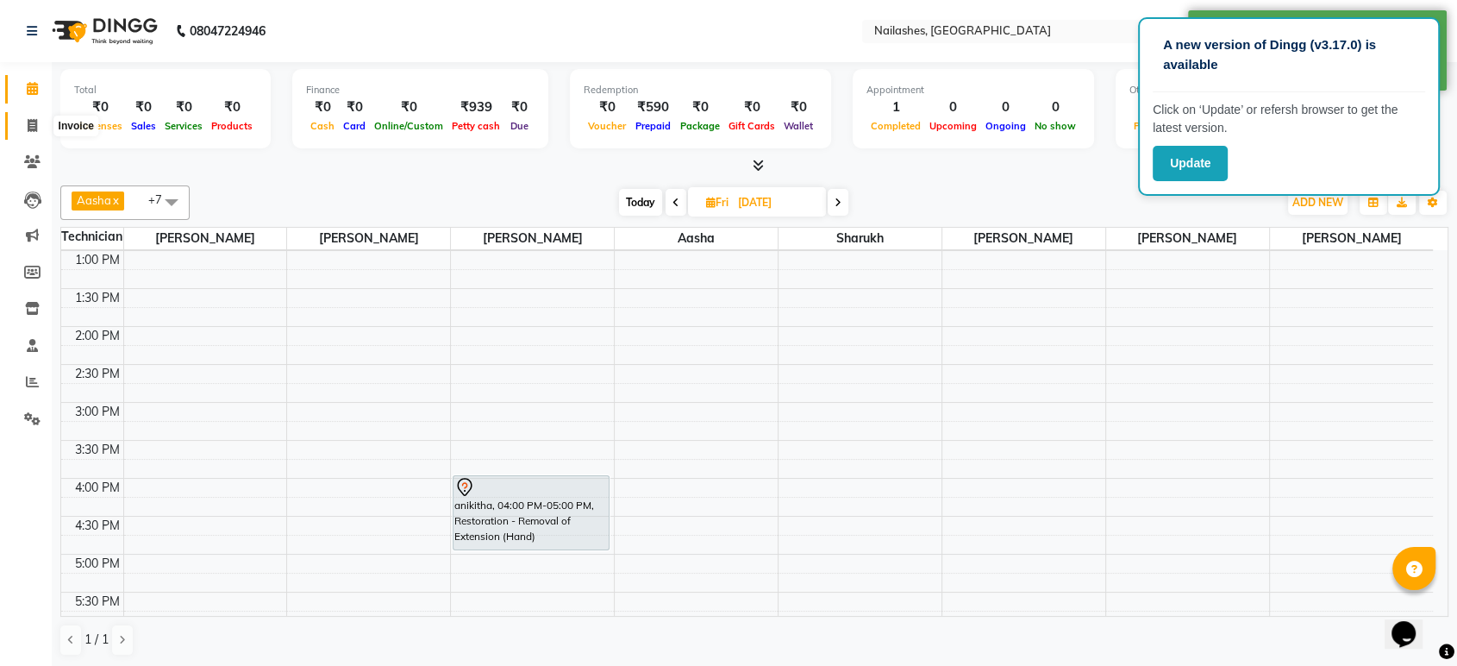
click at [37, 124] on span at bounding box center [32, 126] width 30 height 20
select select "service"
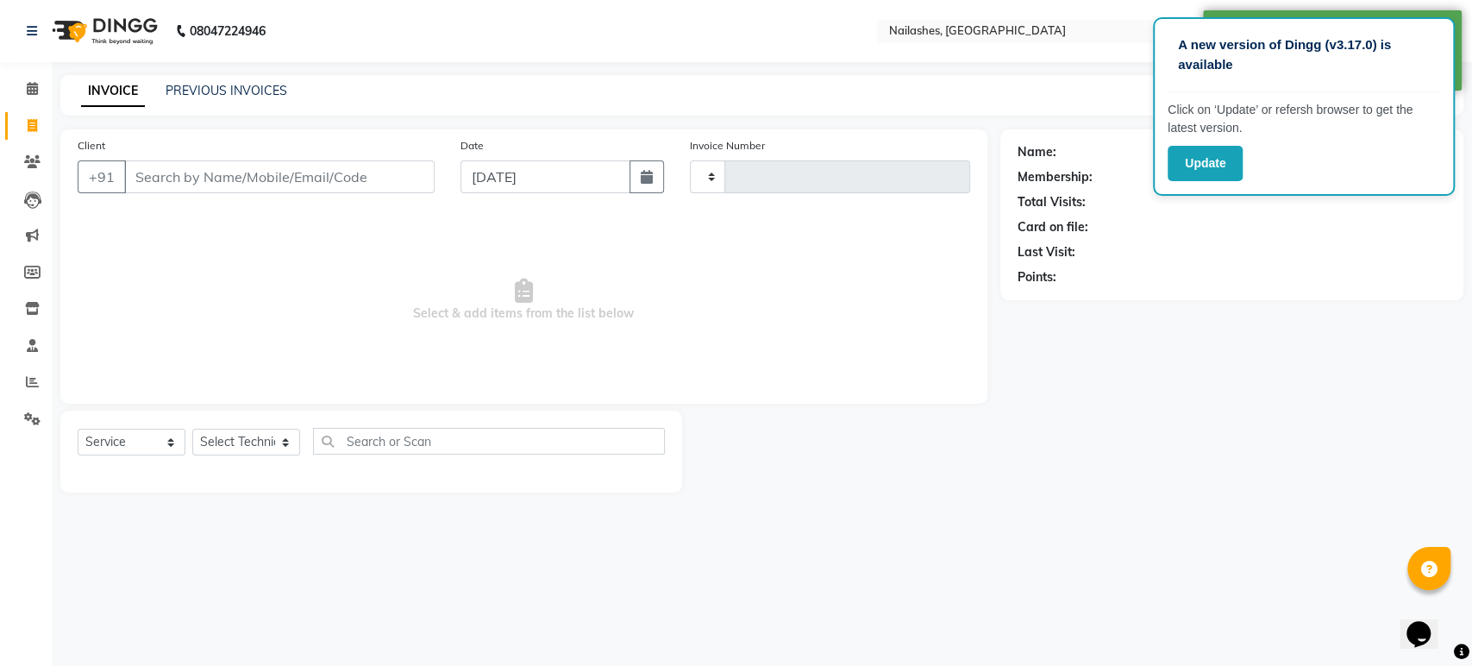
type input "1629"
select select "4251"
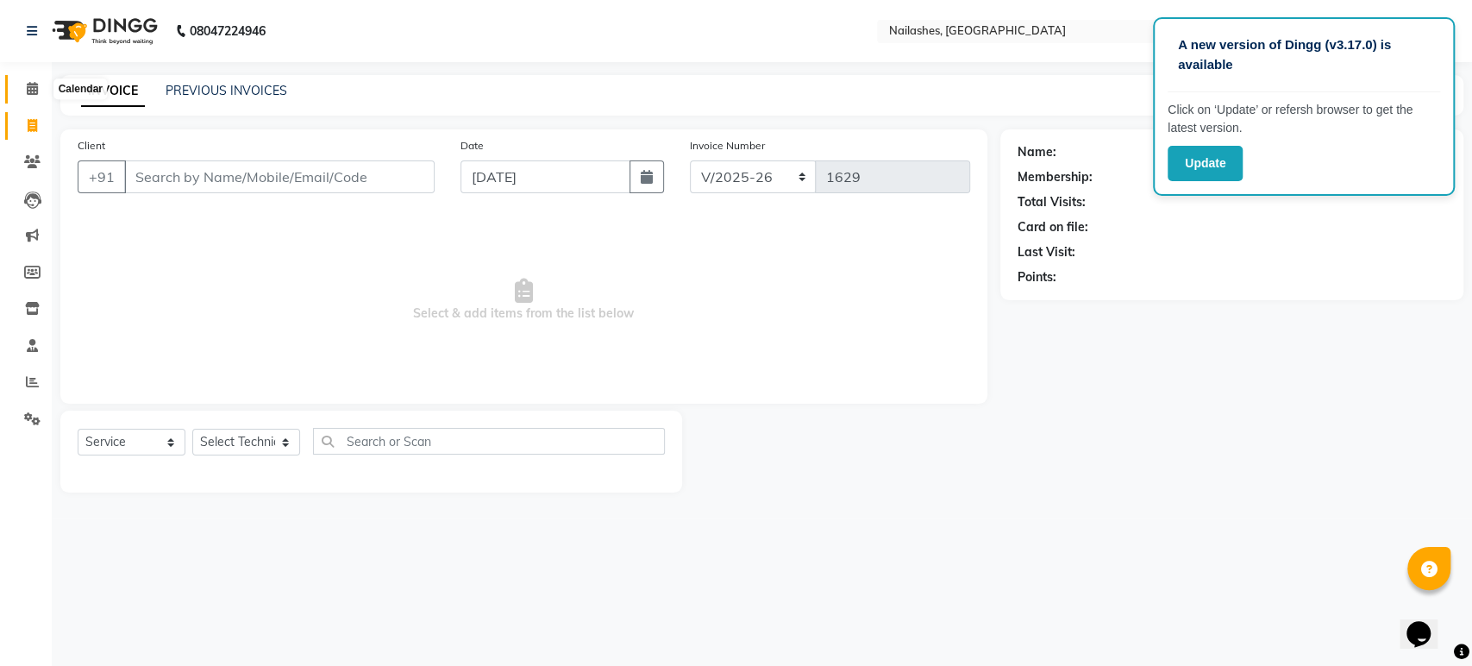
click at [33, 85] on icon at bounding box center [32, 88] width 11 height 13
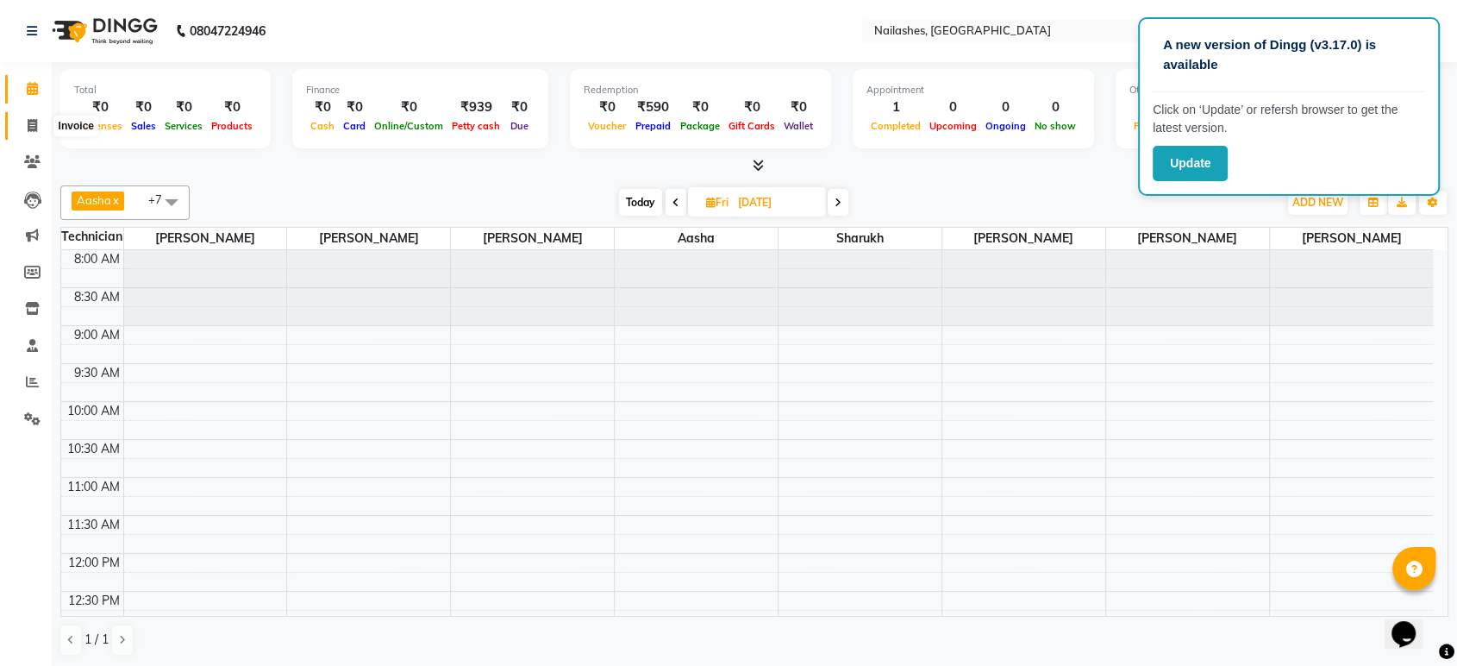
click at [28, 121] on icon at bounding box center [32, 125] width 9 height 13
select select "service"
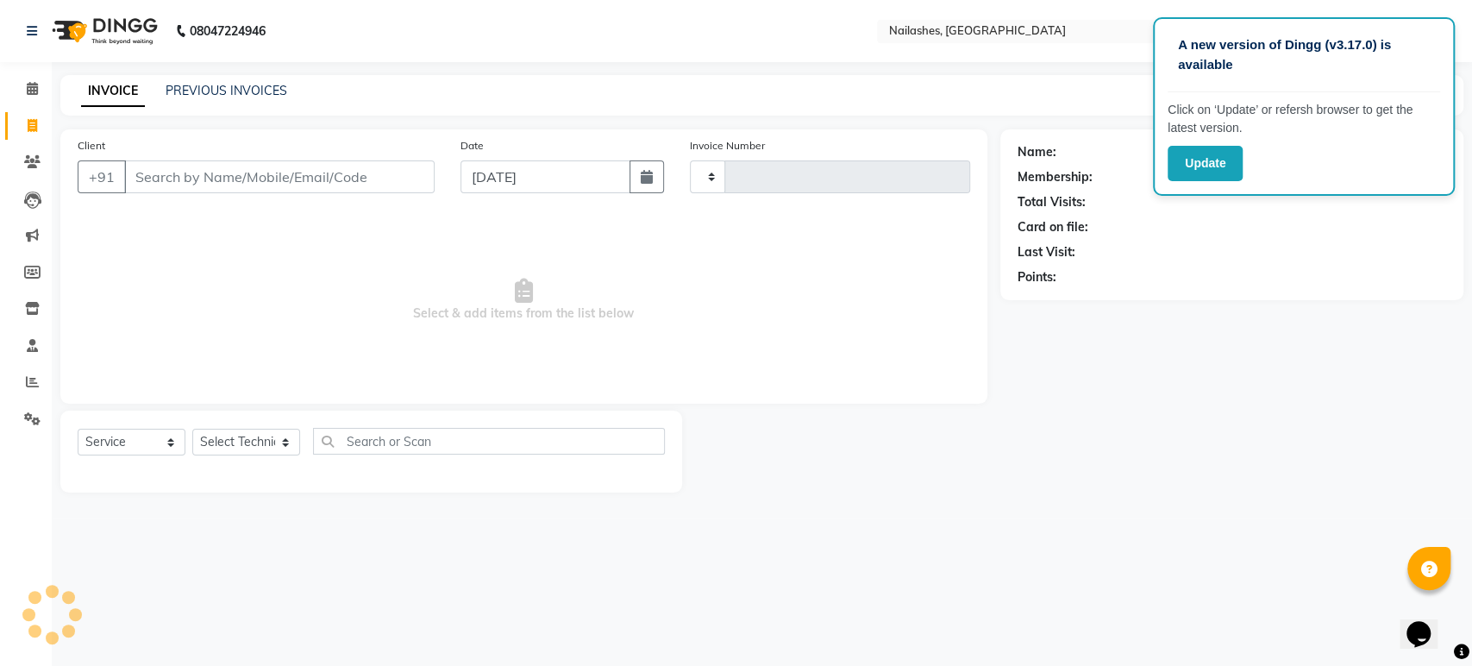
type input "1629"
select select "4251"
click at [23, 88] on span at bounding box center [32, 89] width 30 height 20
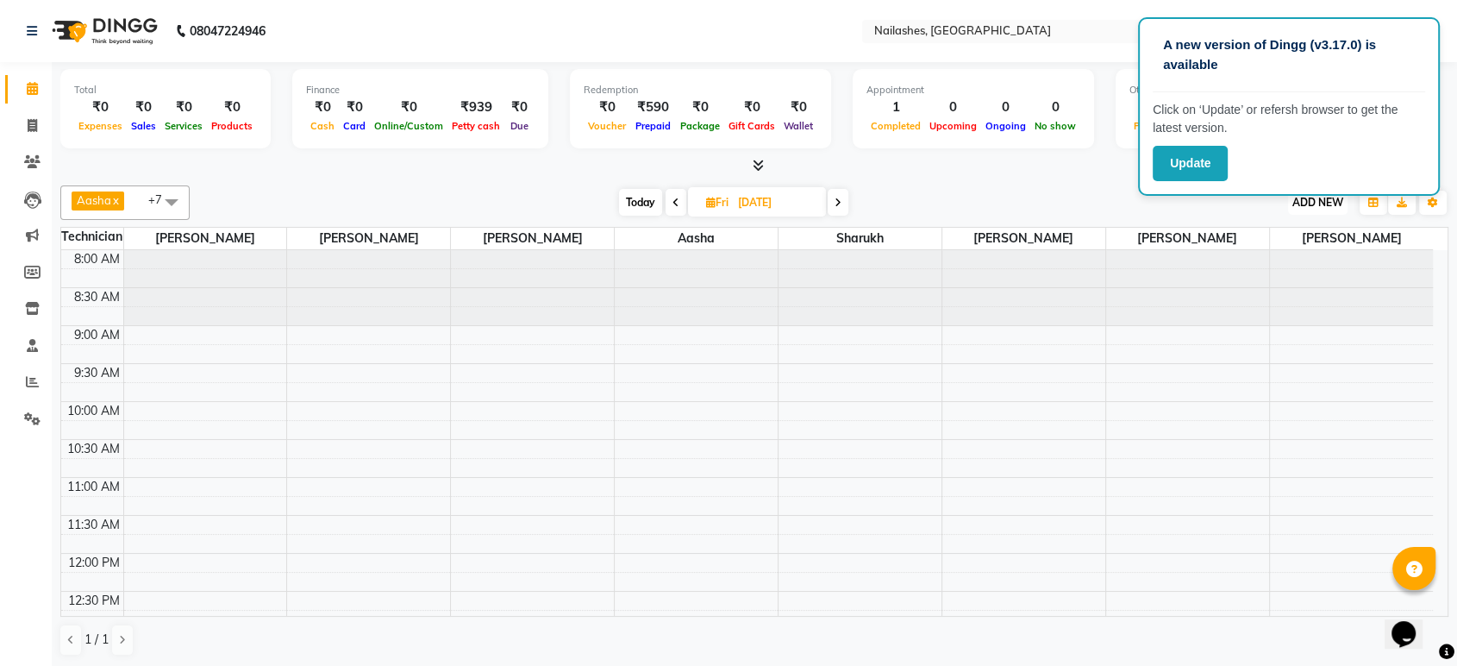
click at [1328, 201] on span "ADD NEW" at bounding box center [1317, 202] width 51 height 13
click at [1284, 239] on button "Add Appointment" at bounding box center [1278, 235] width 136 height 22
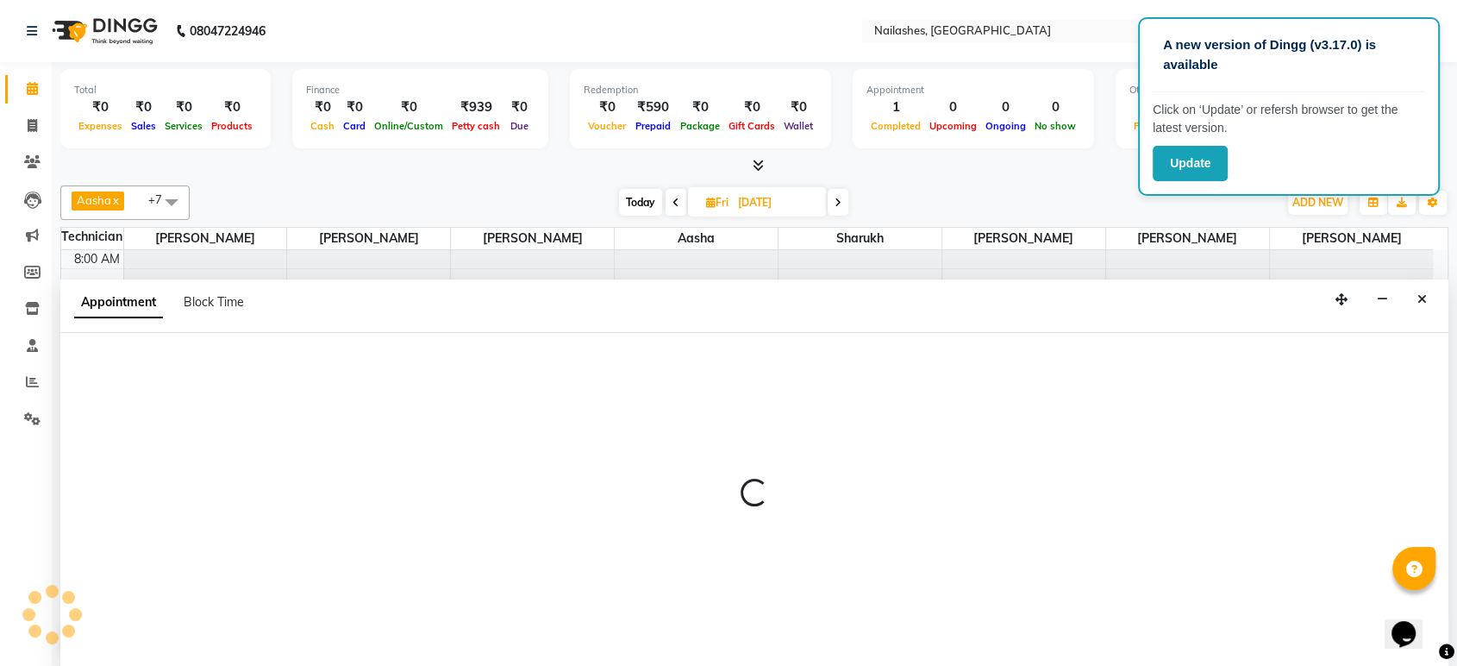
select select "540"
select select "tentative"
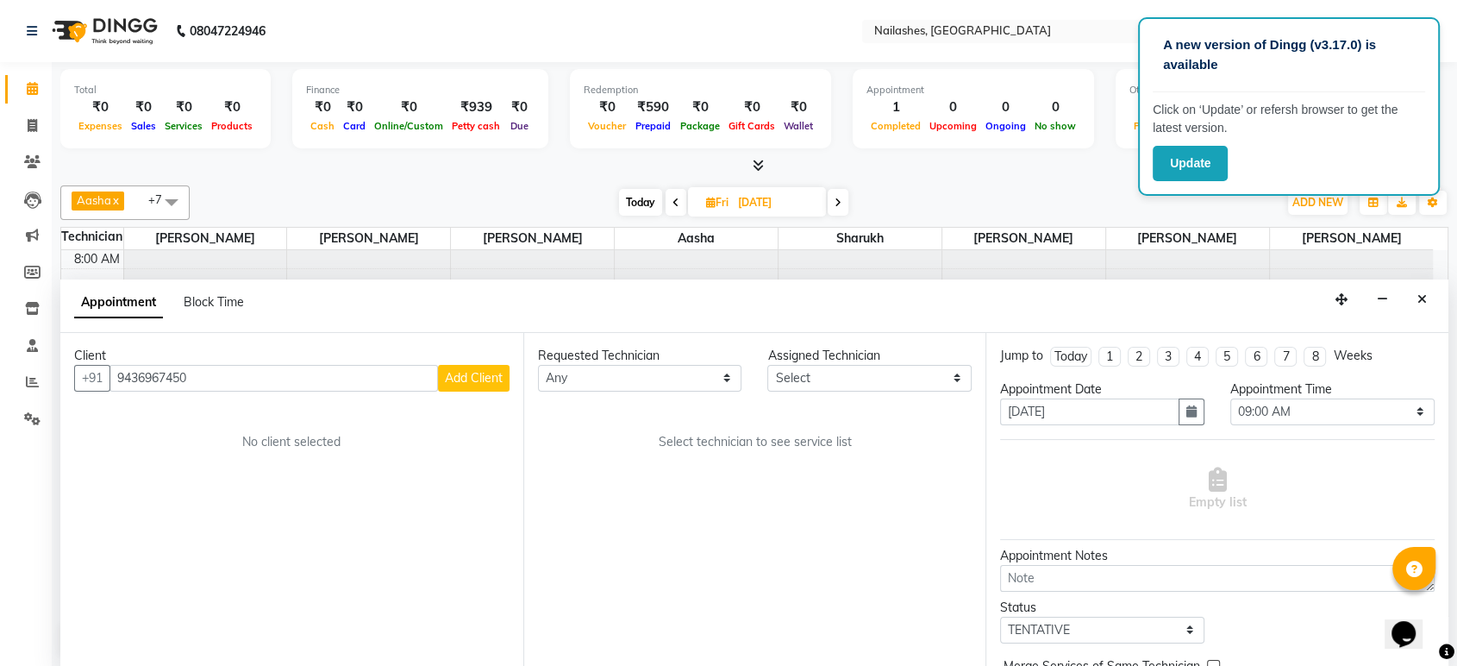
type input "9436967450"
click at [492, 378] on span "Add Client" at bounding box center [474, 378] width 58 height 16
select select "21"
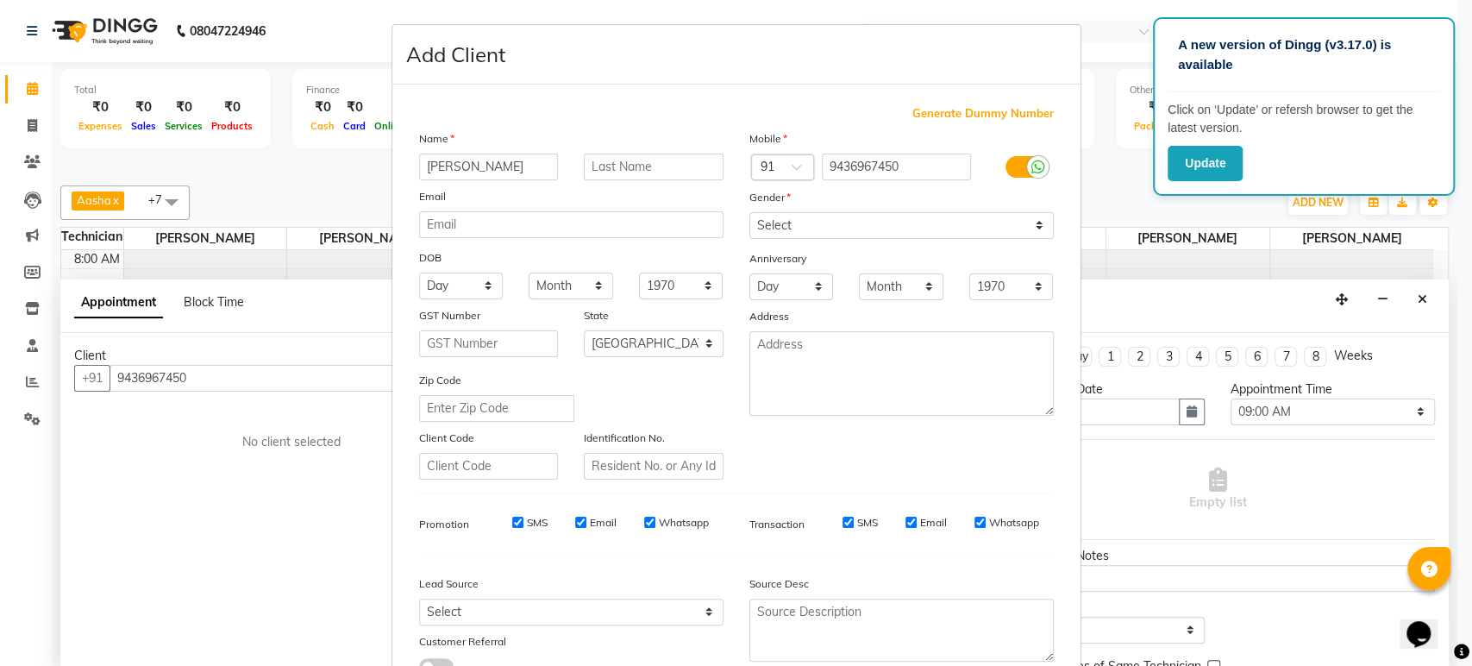
type input "[PERSON_NAME]"
click at [878, 212] on select "Select [DEMOGRAPHIC_DATA] [DEMOGRAPHIC_DATA] Other Prefer Not To Say" at bounding box center [901, 225] width 304 height 27
select select "[DEMOGRAPHIC_DATA]"
click at [749, 212] on select "Select [DEMOGRAPHIC_DATA] [DEMOGRAPHIC_DATA] Other Prefer Not To Say" at bounding box center [901, 225] width 304 height 27
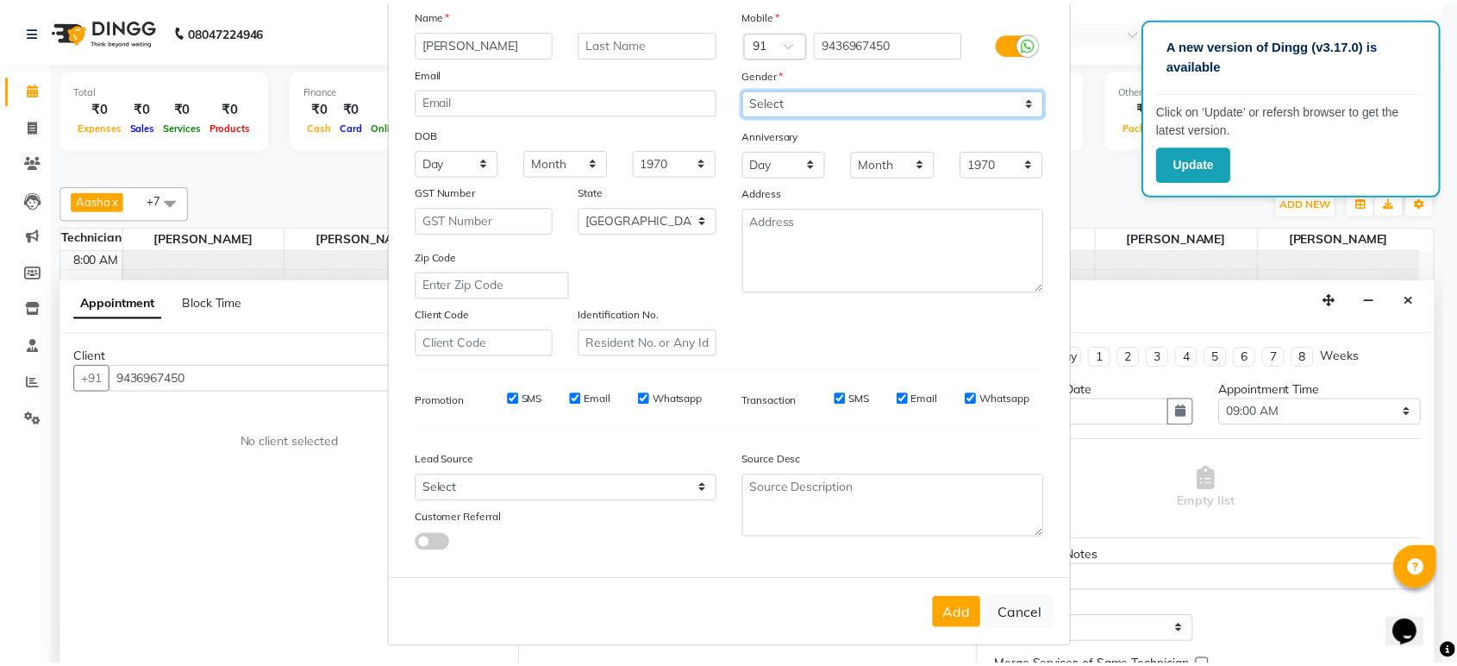
scroll to position [126, 0]
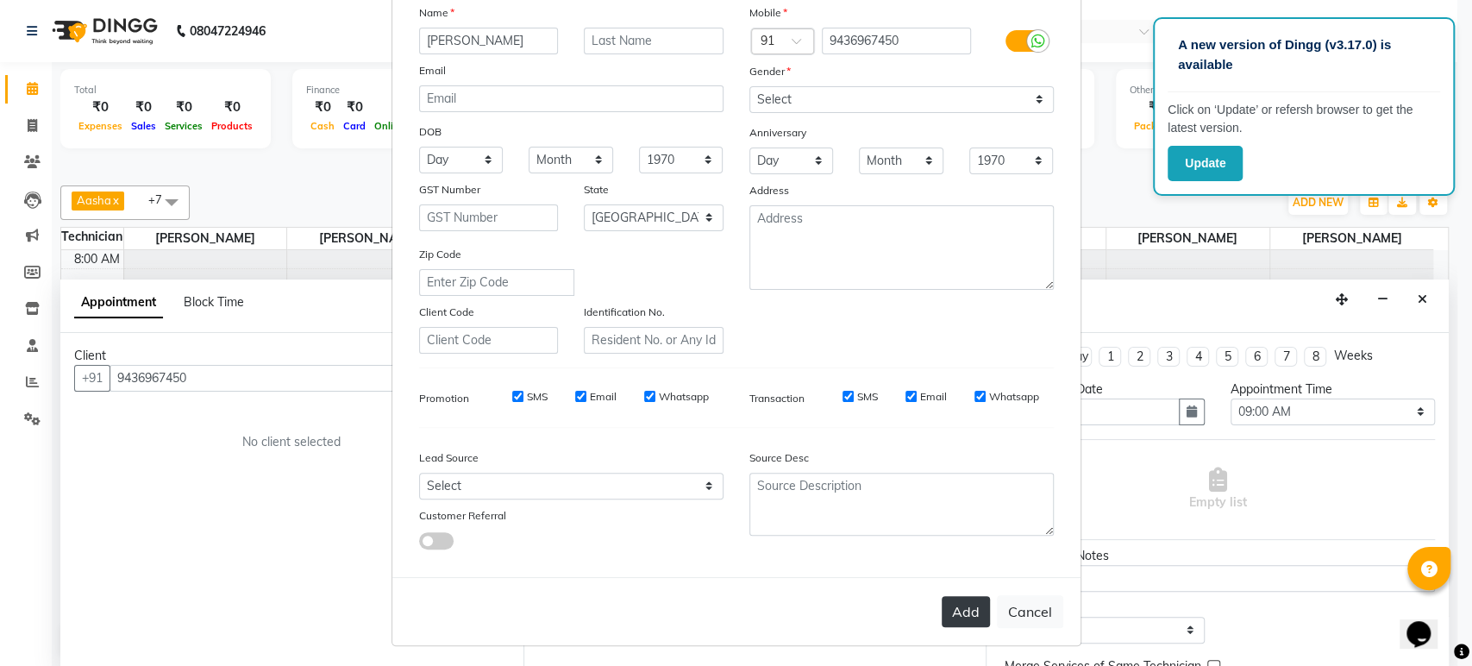
click at [951, 596] on button "Add" at bounding box center [965, 611] width 48 height 31
type input "94******50"
select select
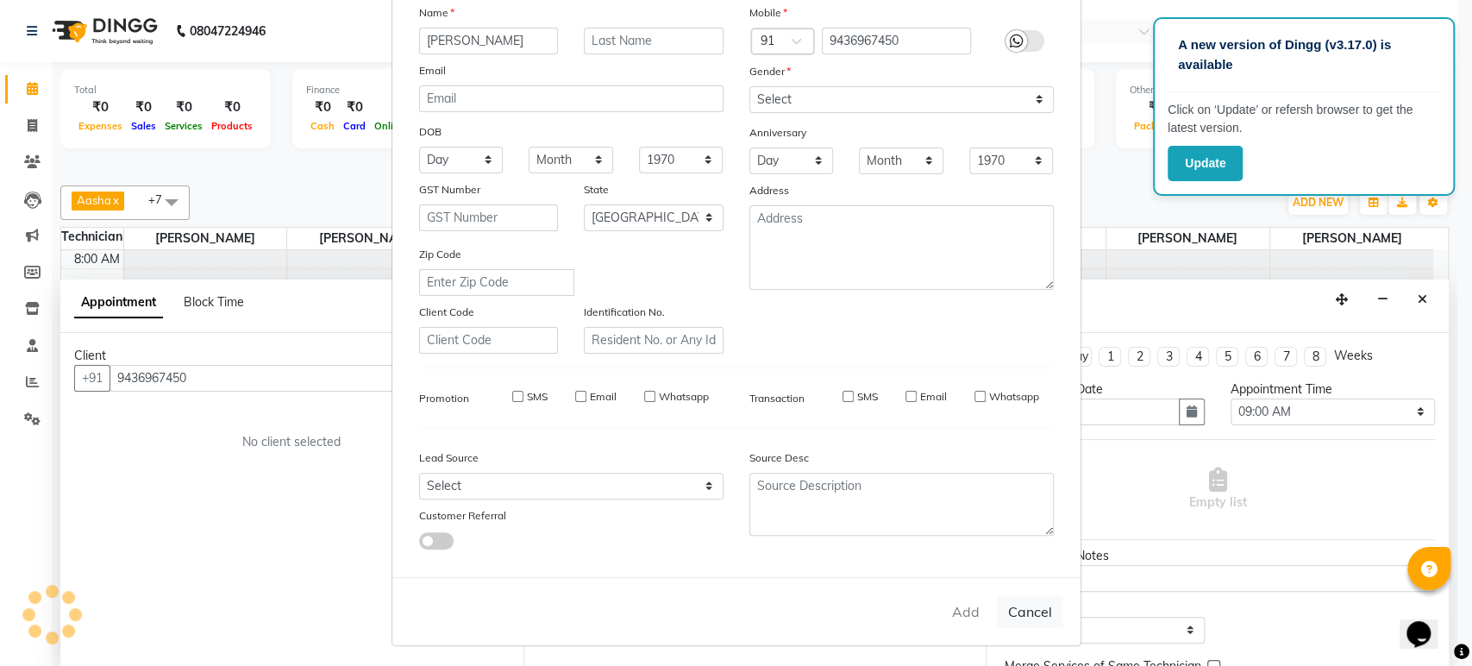
select select "null"
select select
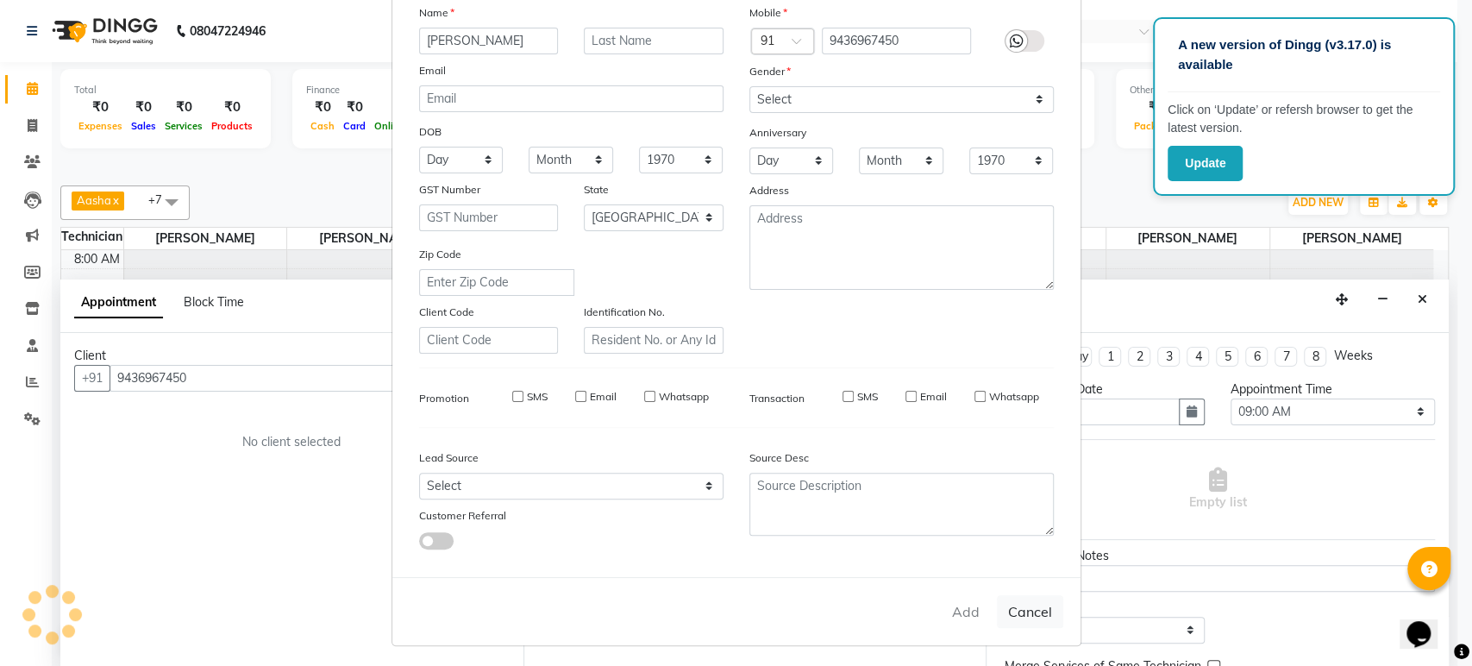
checkbox input "false"
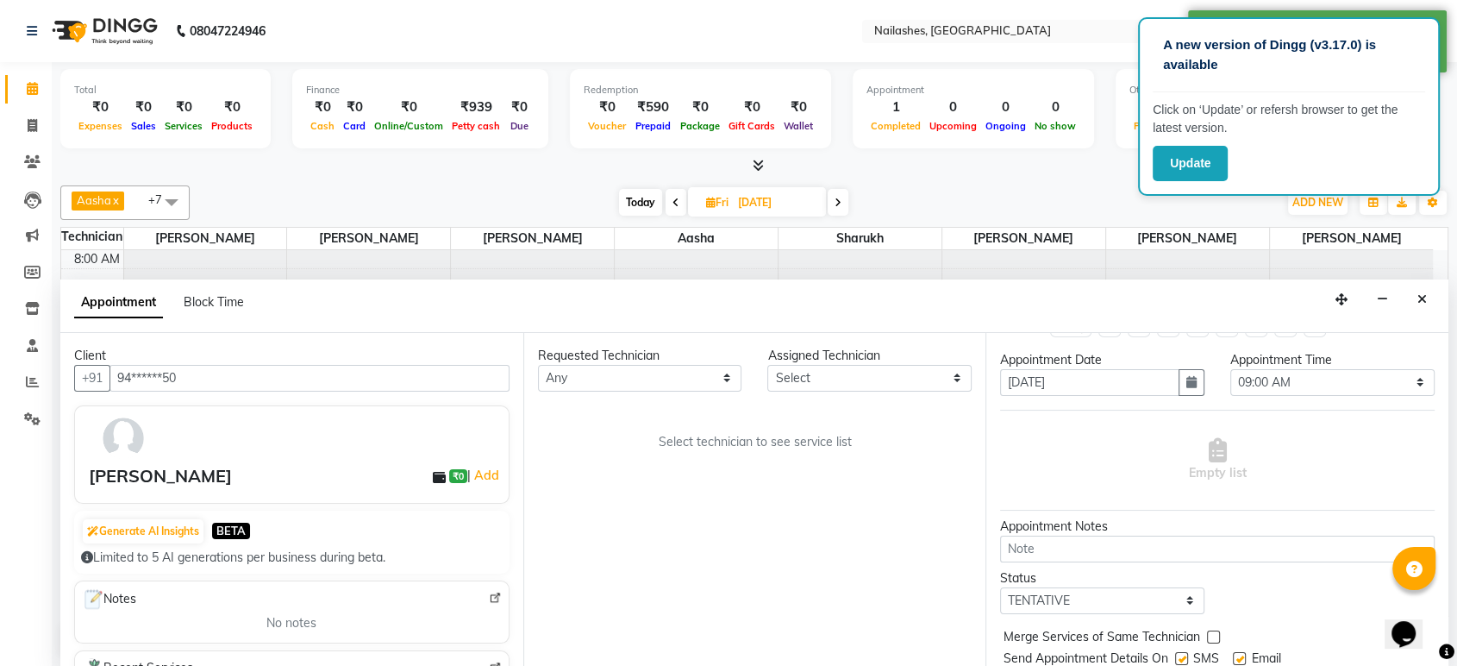
scroll to position [0, 0]
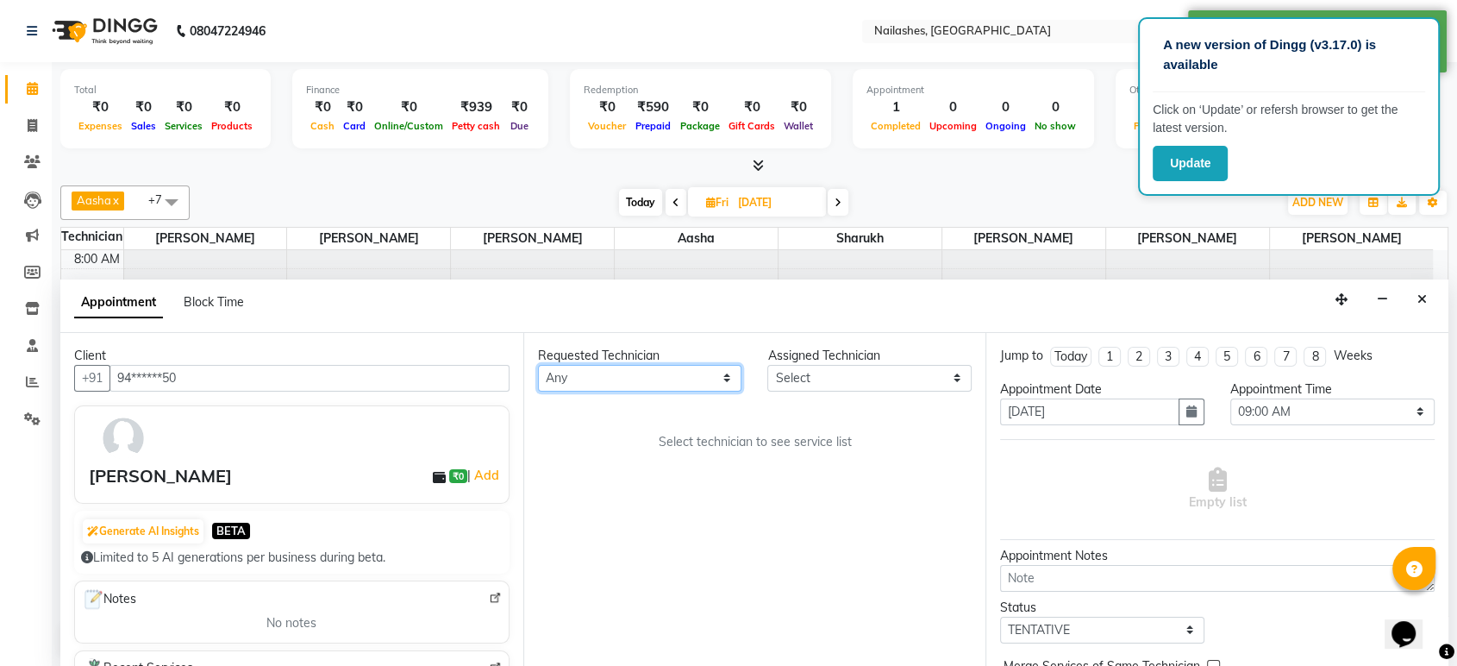
click at [648, 372] on select "Any [PERSON_NAME] [PERSON_NAME] Asid [PERSON_NAME] [PERSON_NAME] Sarjapur [PERS…" at bounding box center [640, 378] width 204 height 27
select select "43566"
click at [538, 365] on select "Any [PERSON_NAME] [PERSON_NAME] Asid [PERSON_NAME] [PERSON_NAME] Sarjapur [PERS…" at bounding box center [640, 378] width 204 height 27
select select "43566"
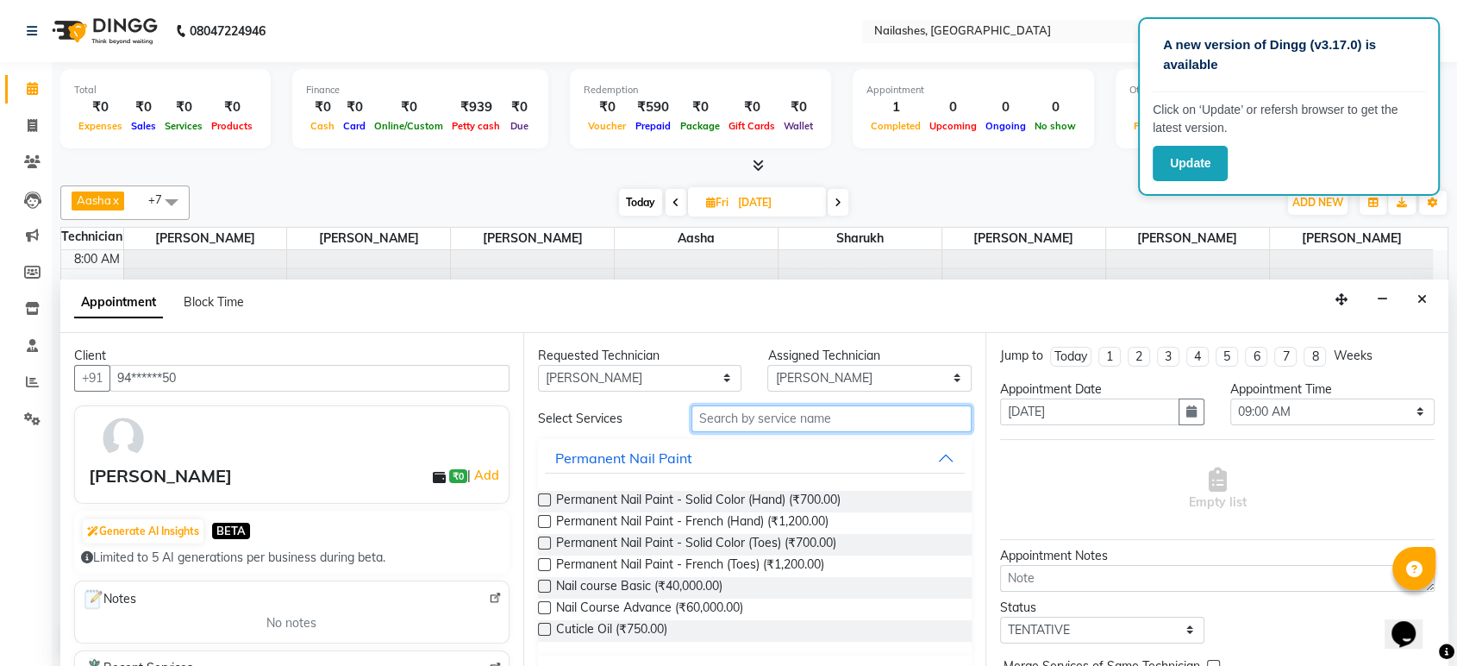
click at [768, 418] on input "text" at bounding box center [831, 418] width 281 height 27
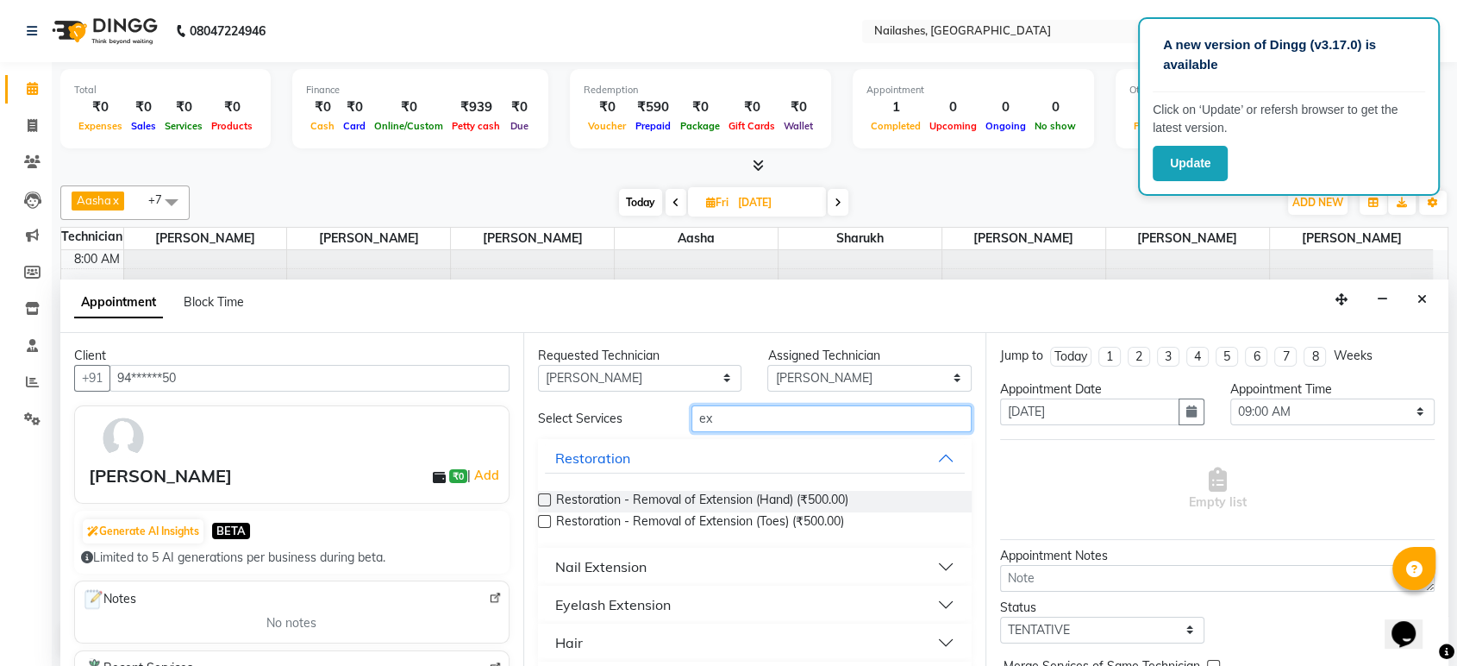
type input "e"
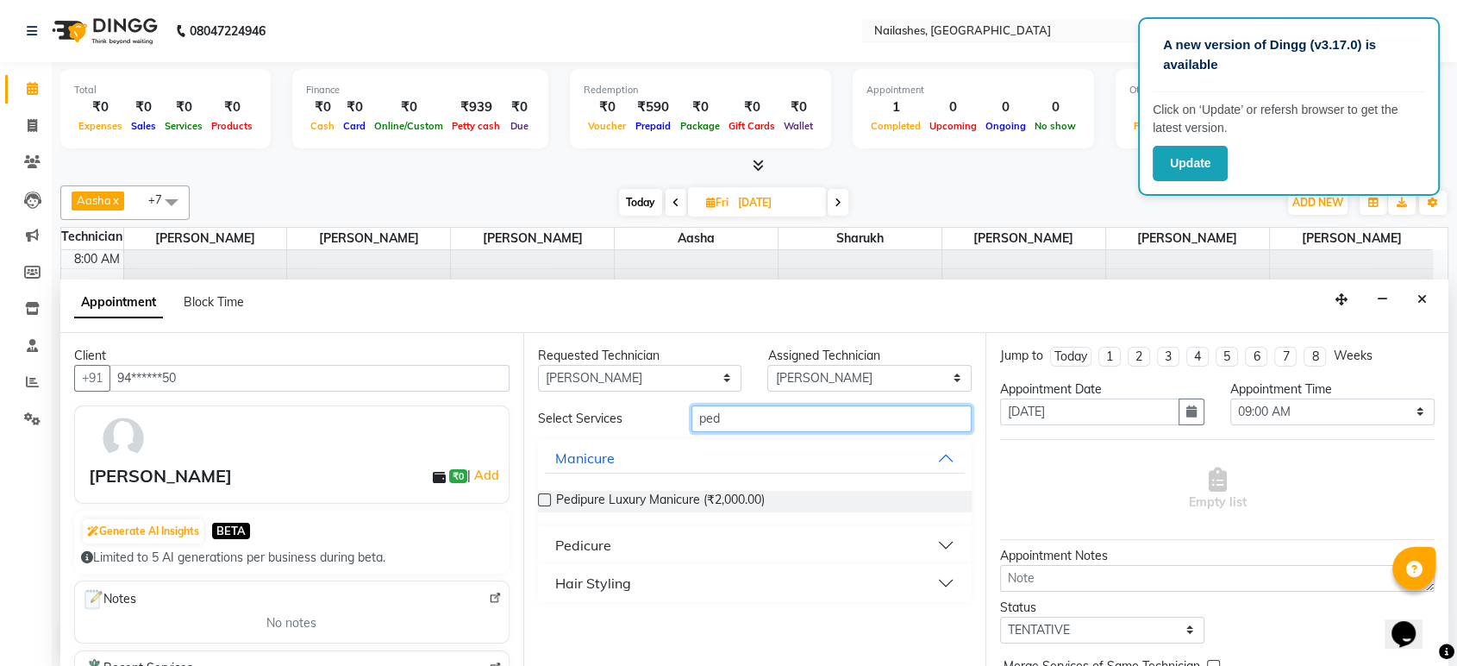
type input "ped"
click at [943, 540] on button "Pedicure" at bounding box center [755, 544] width 421 height 31
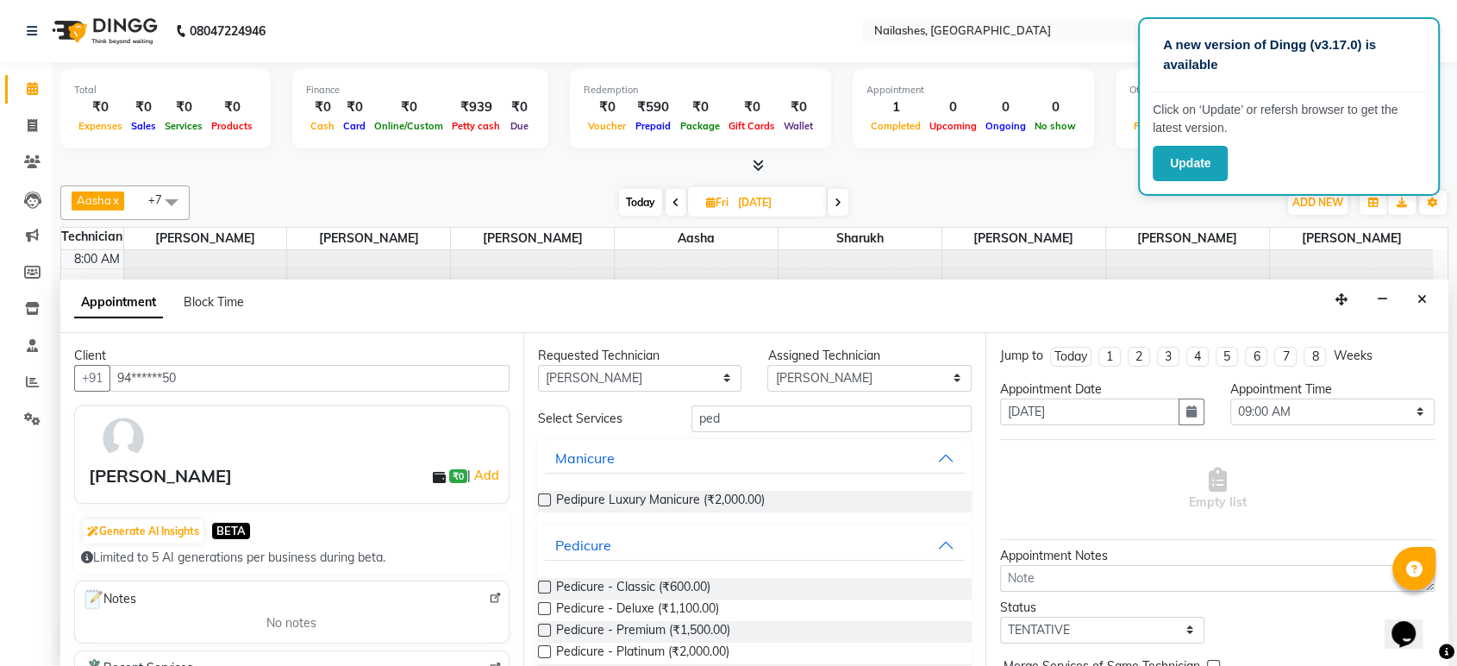
click at [548, 581] on label at bounding box center [544, 586] width 13 height 13
click at [548, 583] on input "checkbox" at bounding box center [543, 588] width 11 height 11
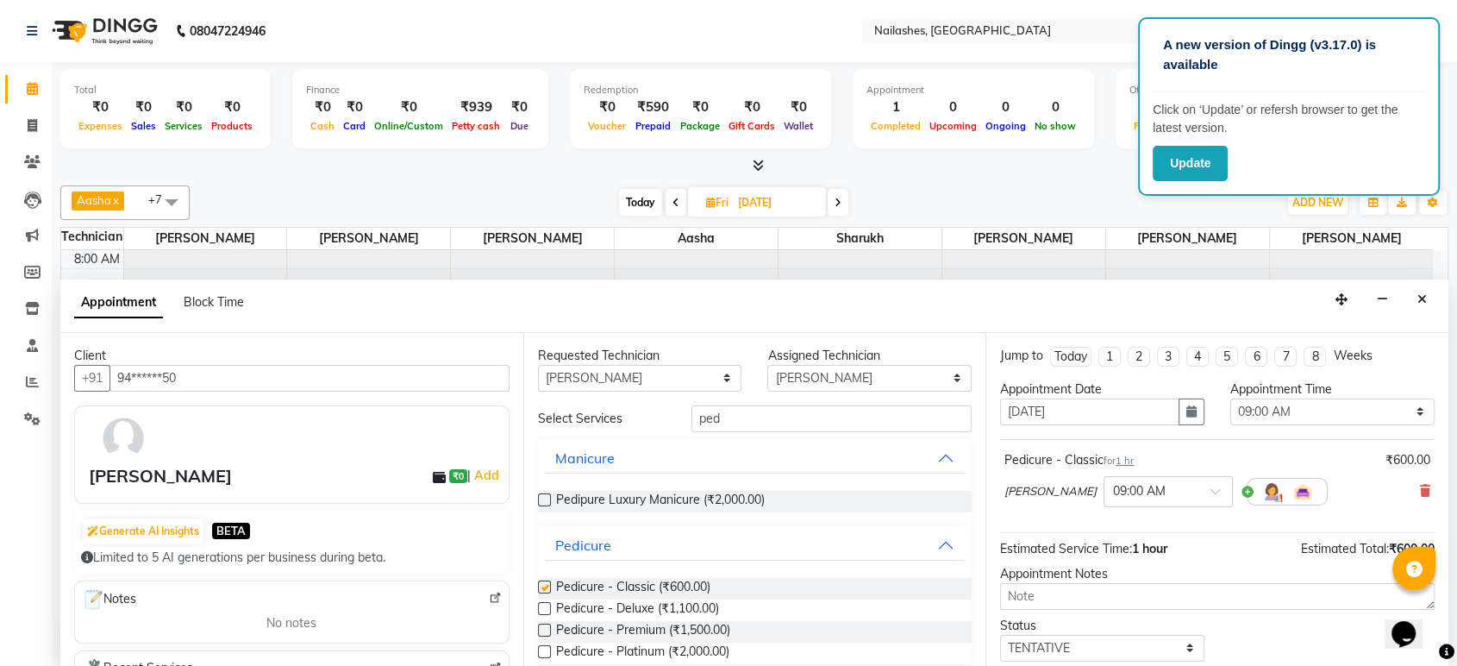
checkbox input "false"
click at [1113, 493] on input "text" at bounding box center [1151, 490] width 76 height 18
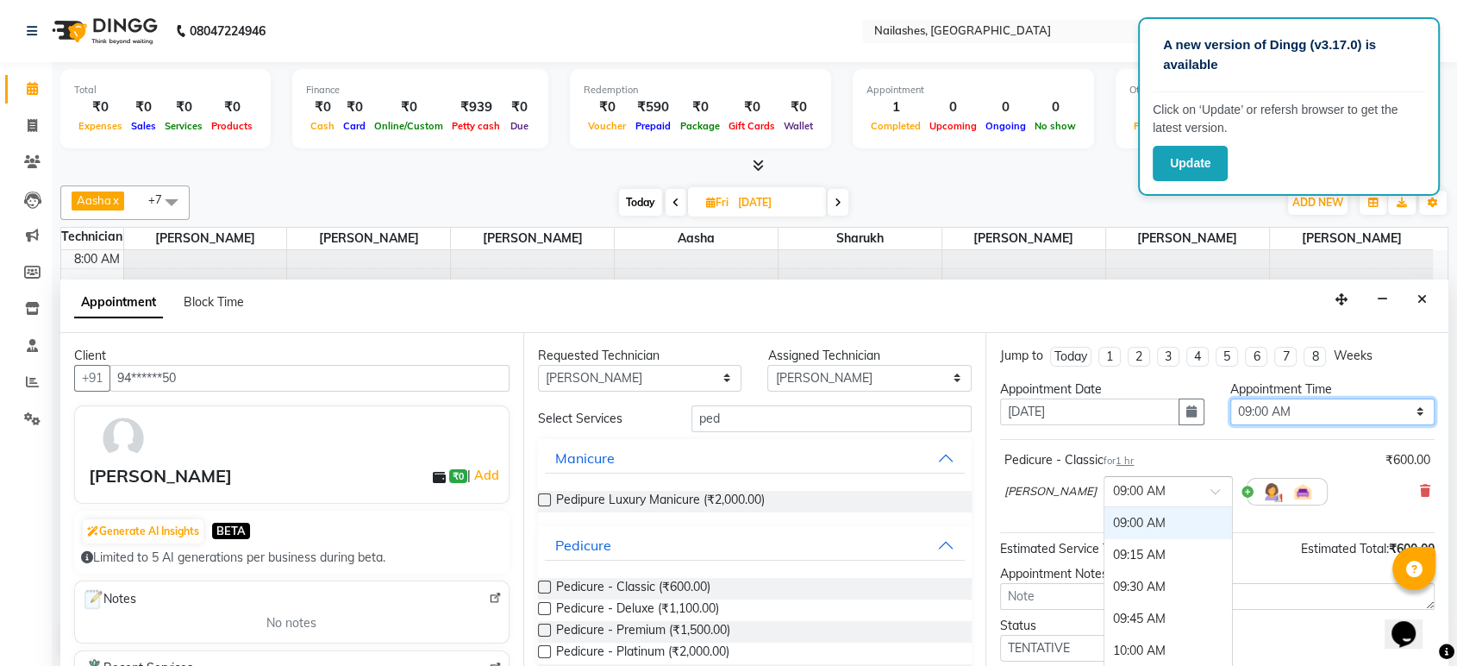
click at [1277, 412] on select "Select 09:00 AM 09:15 AM 09:30 AM 09:45 AM 10:00 AM 10:15 AM 10:30 AM 10:45 AM …" at bounding box center [1332, 411] width 204 height 27
select select "900"
click at [1230, 398] on select "Select 09:00 AM 09:15 AM 09:30 AM 09:45 AM 10:00 AM 10:15 AM 10:30 AM 10:45 AM …" at bounding box center [1332, 411] width 204 height 27
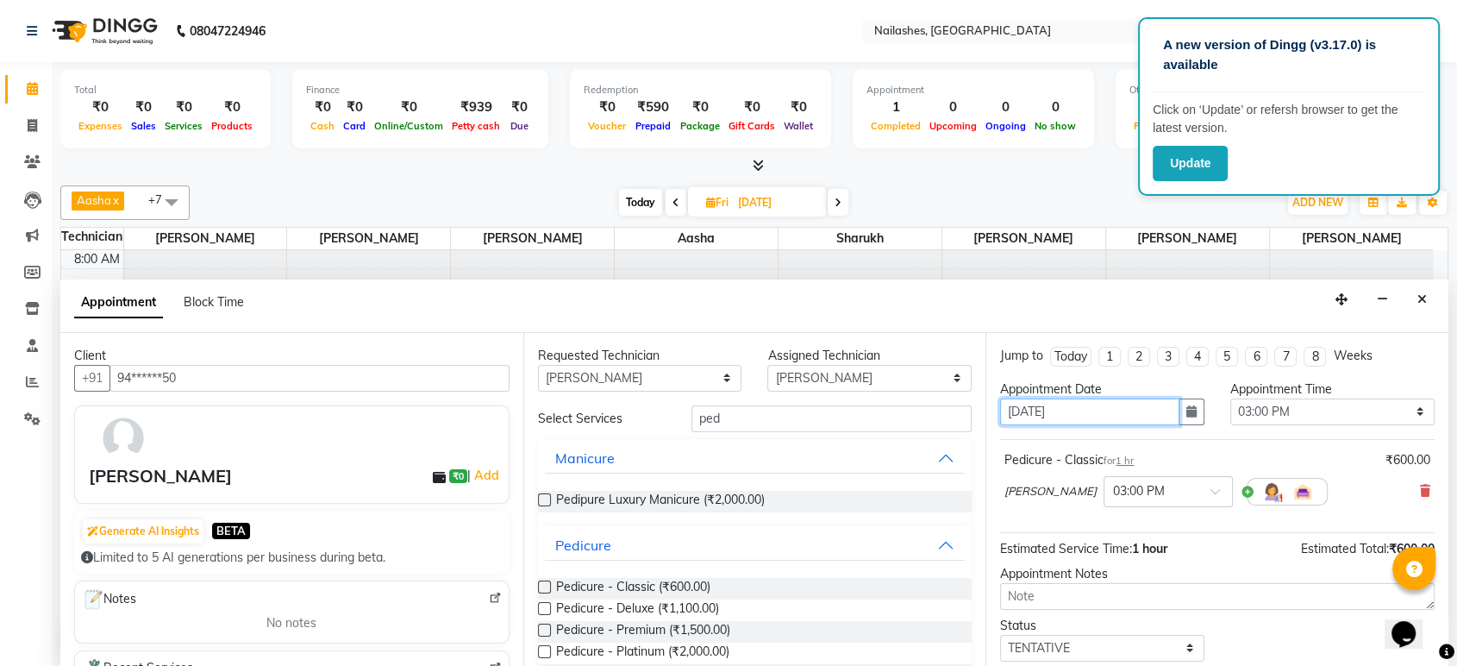
click at [1087, 412] on input "[DATE]" at bounding box center [1089, 411] width 179 height 27
click at [1186, 409] on icon "button" at bounding box center [1191, 411] width 10 height 12
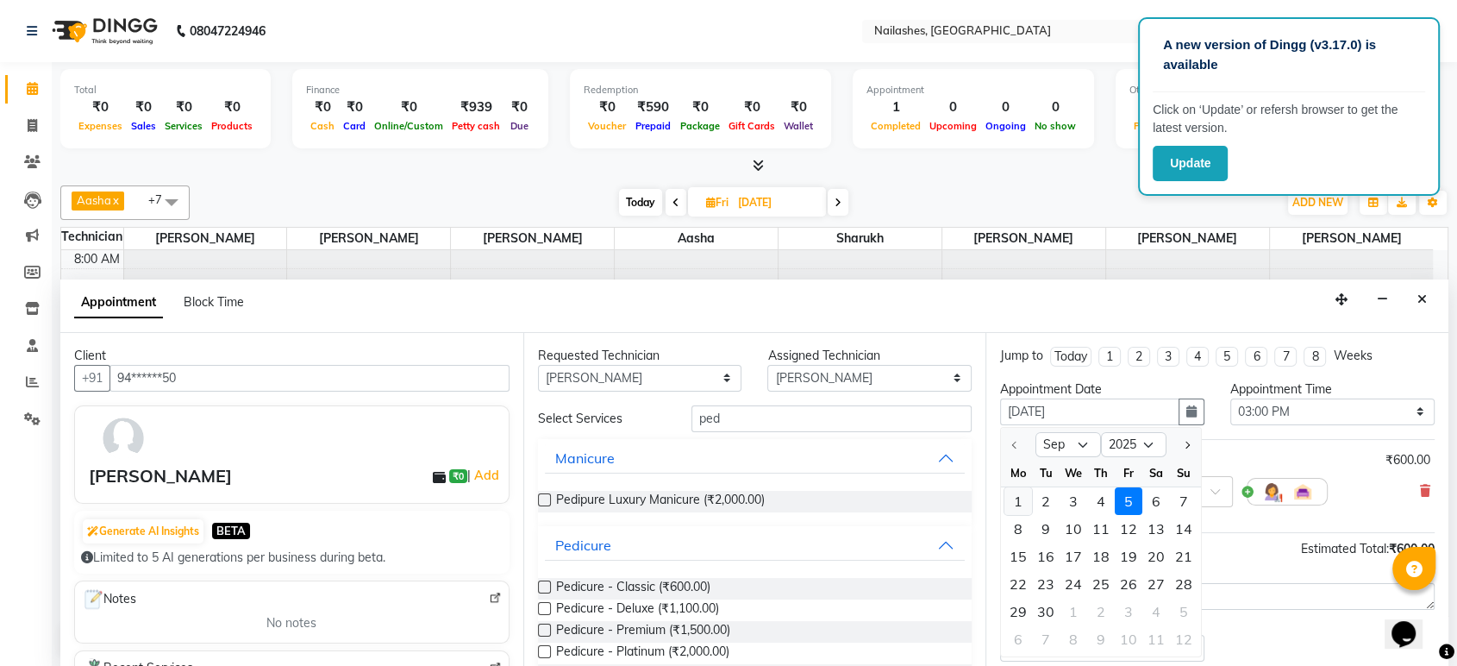
click at [1015, 494] on div "1" at bounding box center [1018, 500] width 28 height 28
type input "[DATE]"
select select "900"
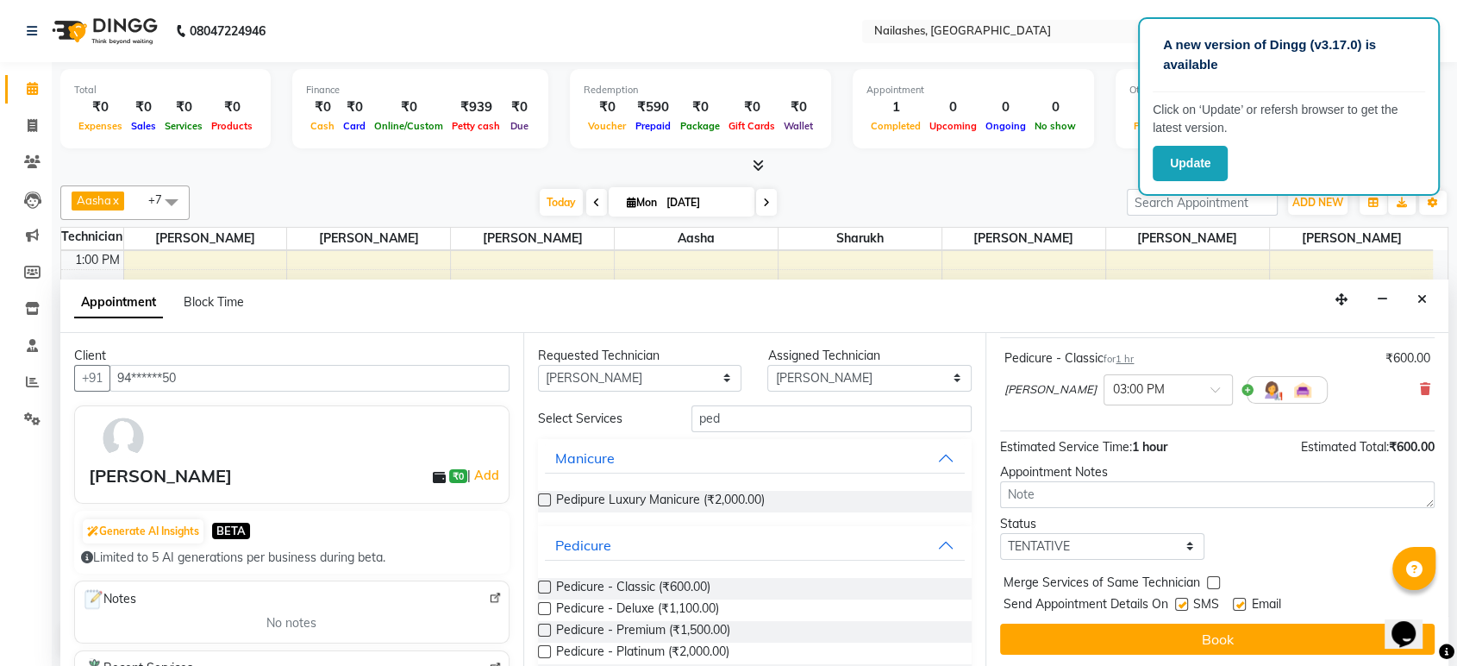
click at [545, 581] on label at bounding box center [544, 586] width 13 height 13
click at [545, 583] on input "checkbox" at bounding box center [543, 588] width 11 height 11
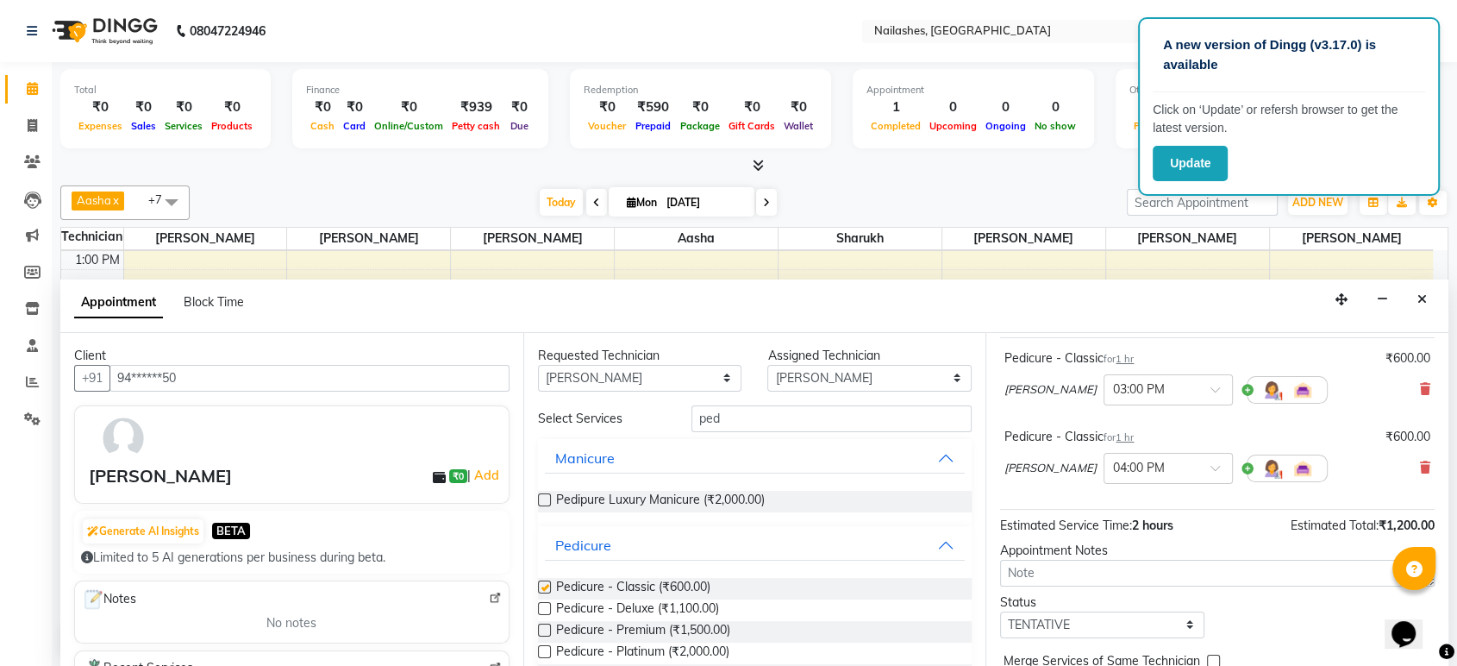
checkbox input "false"
click at [1420, 466] on icon at bounding box center [1425, 467] width 10 height 12
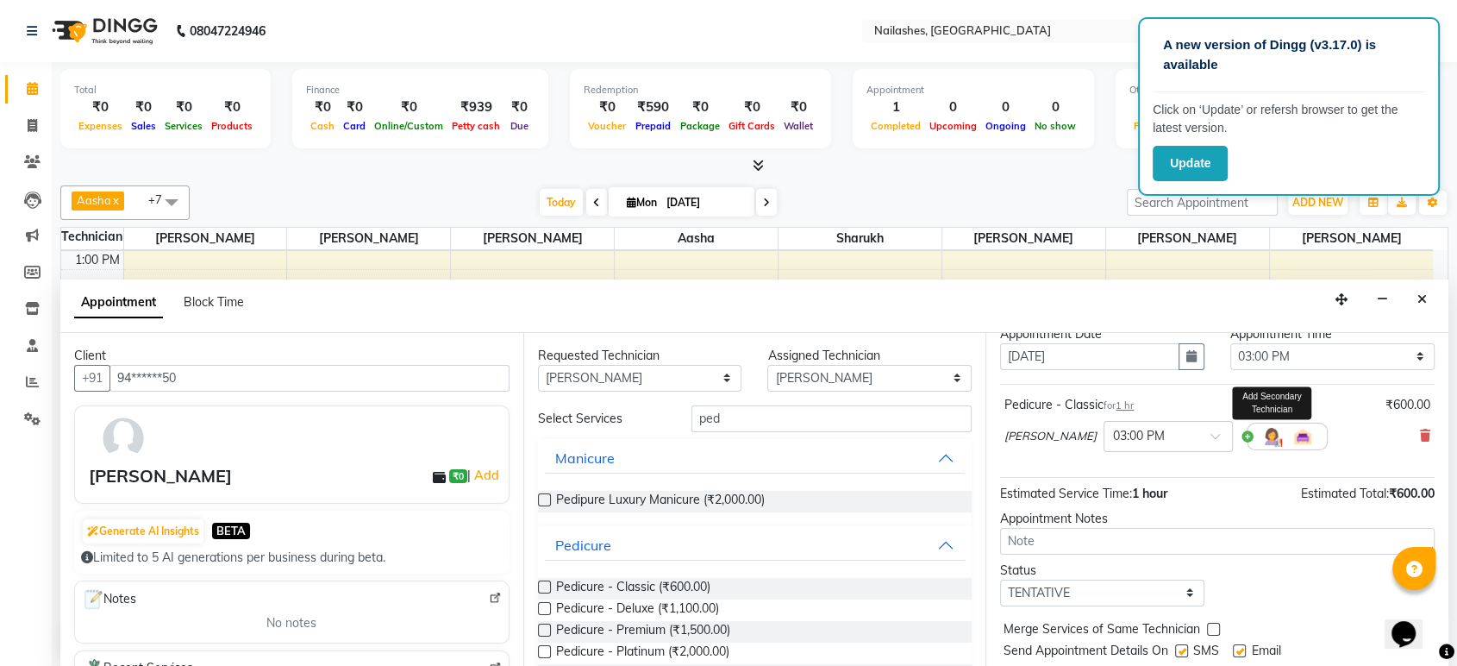
scroll to position [102, 0]
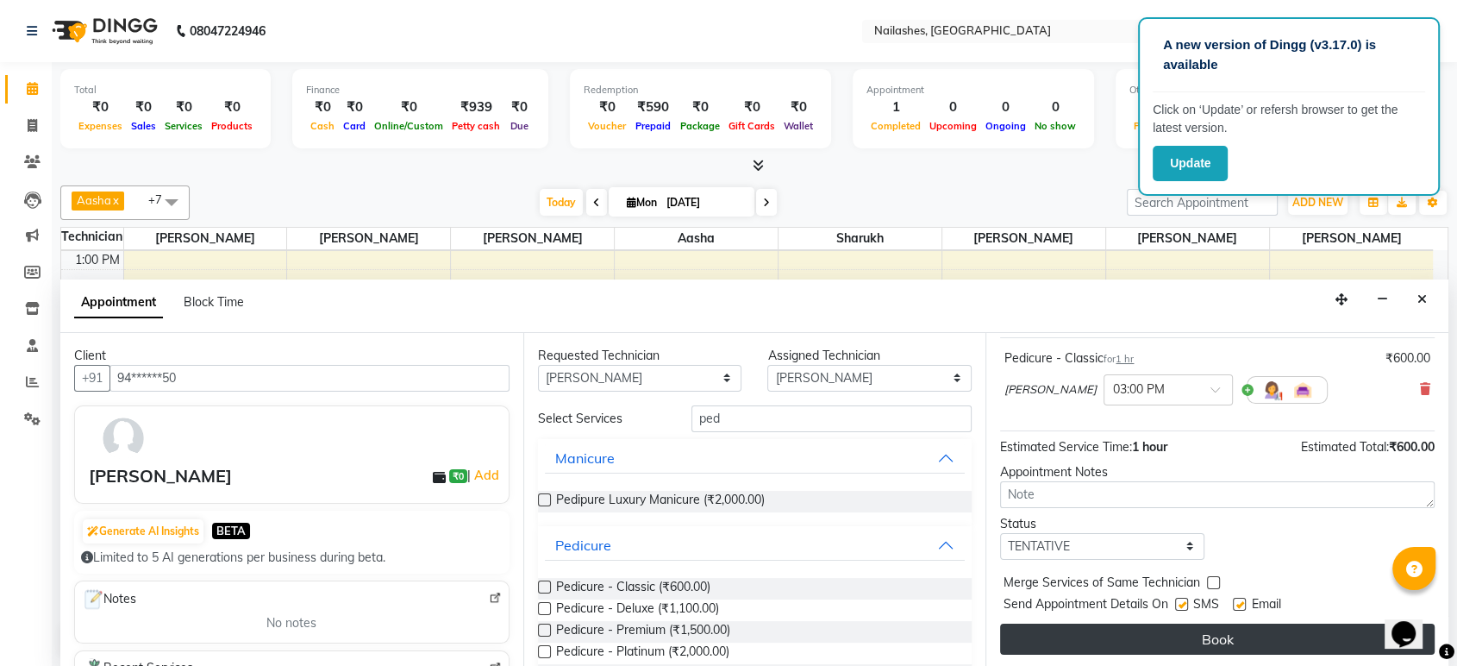
click at [1237, 640] on button "Book" at bounding box center [1217, 638] width 434 height 31
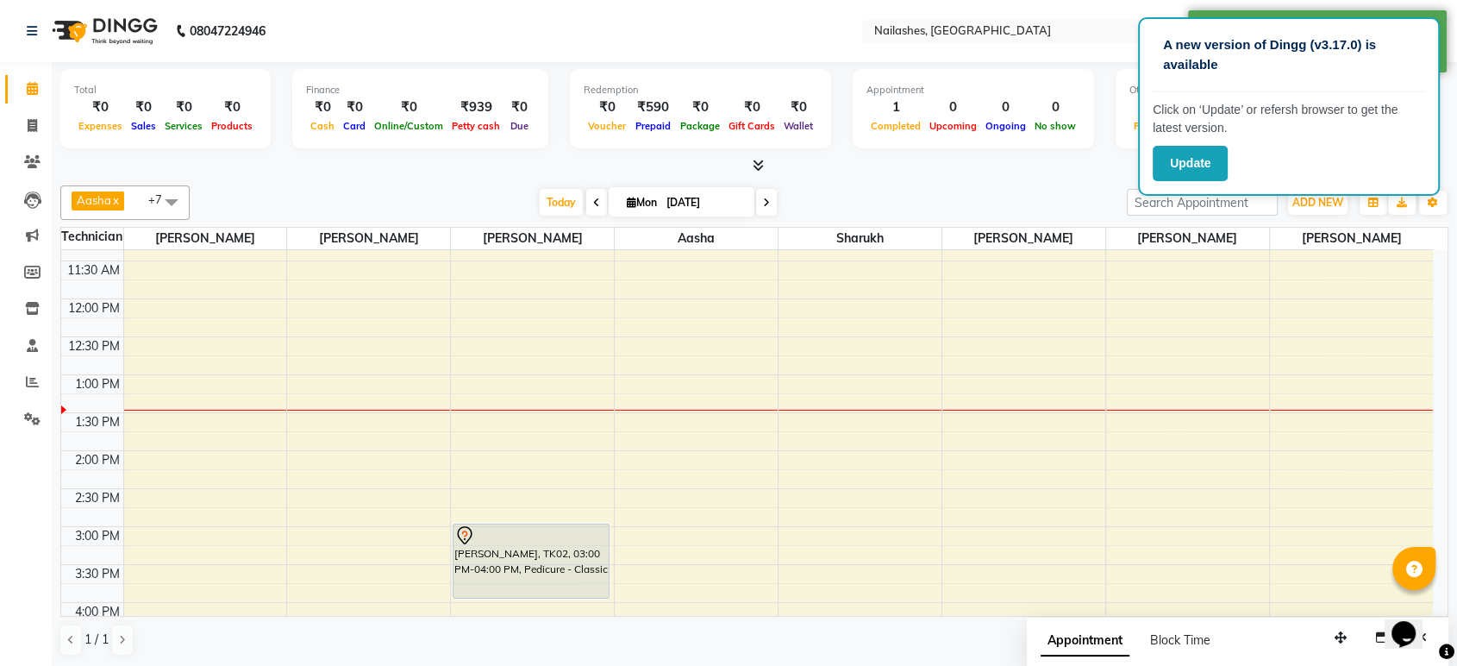
scroll to position [287, 0]
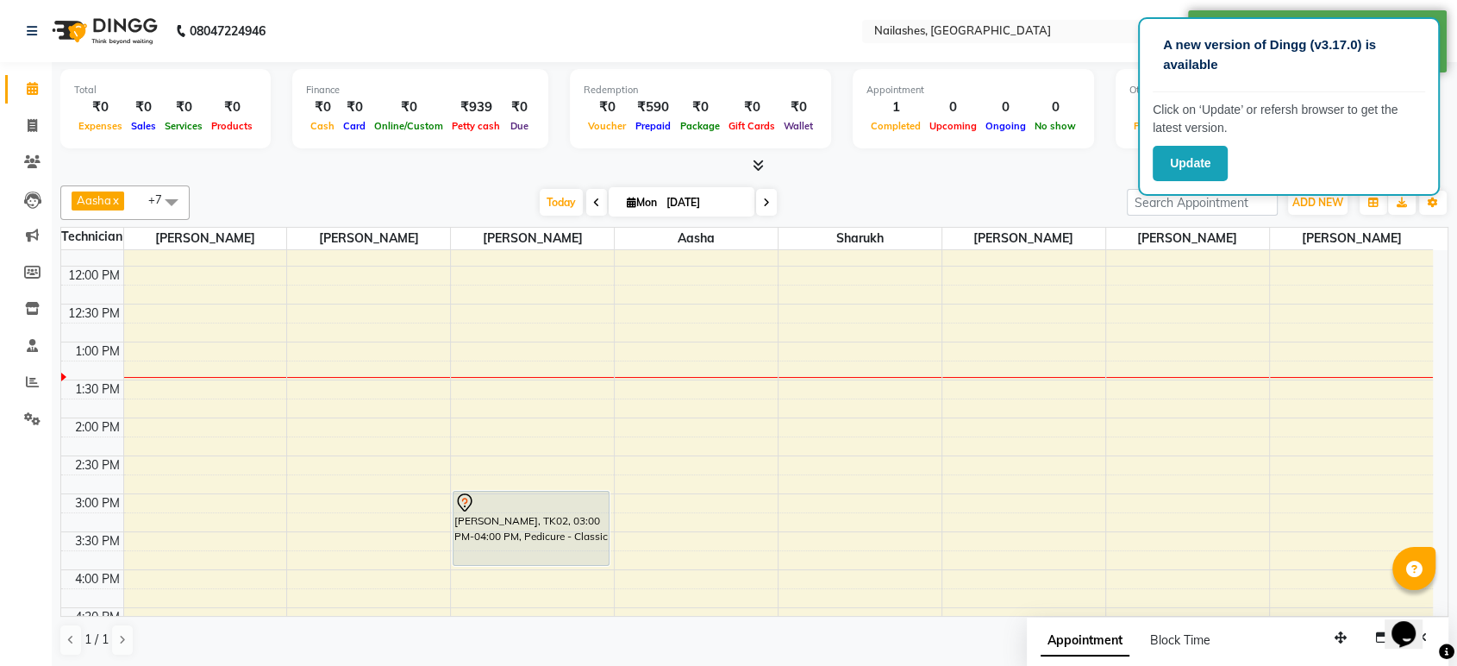
click at [782, 395] on div "8:00 AM 8:30 AM 9:00 AM 9:30 AM 10:00 AM 10:30 AM 11:00 AM 11:30 AM 12:00 PM 12…" at bounding box center [747, 455] width 1372 height 985
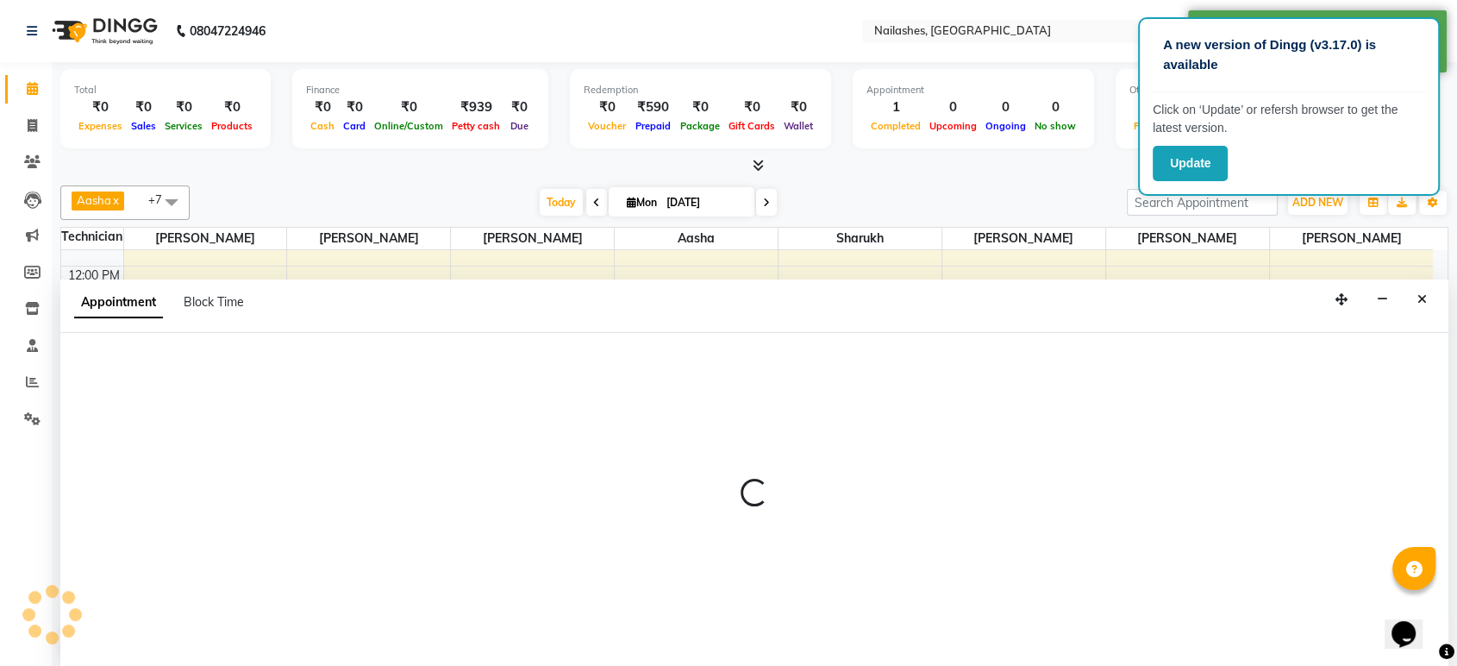
scroll to position [0, 0]
select select "78013"
select select "810"
select select "tentative"
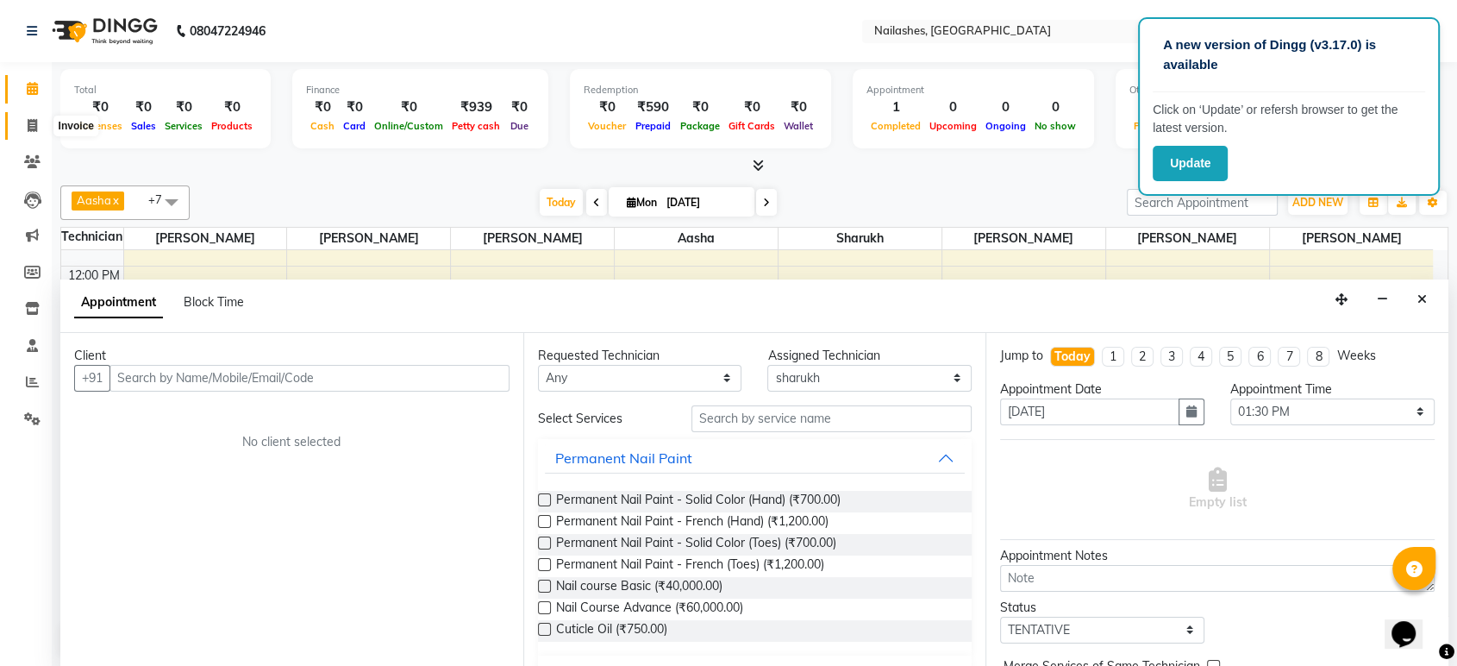
click at [41, 128] on span at bounding box center [32, 126] width 30 height 20
select select "4251"
select select "service"
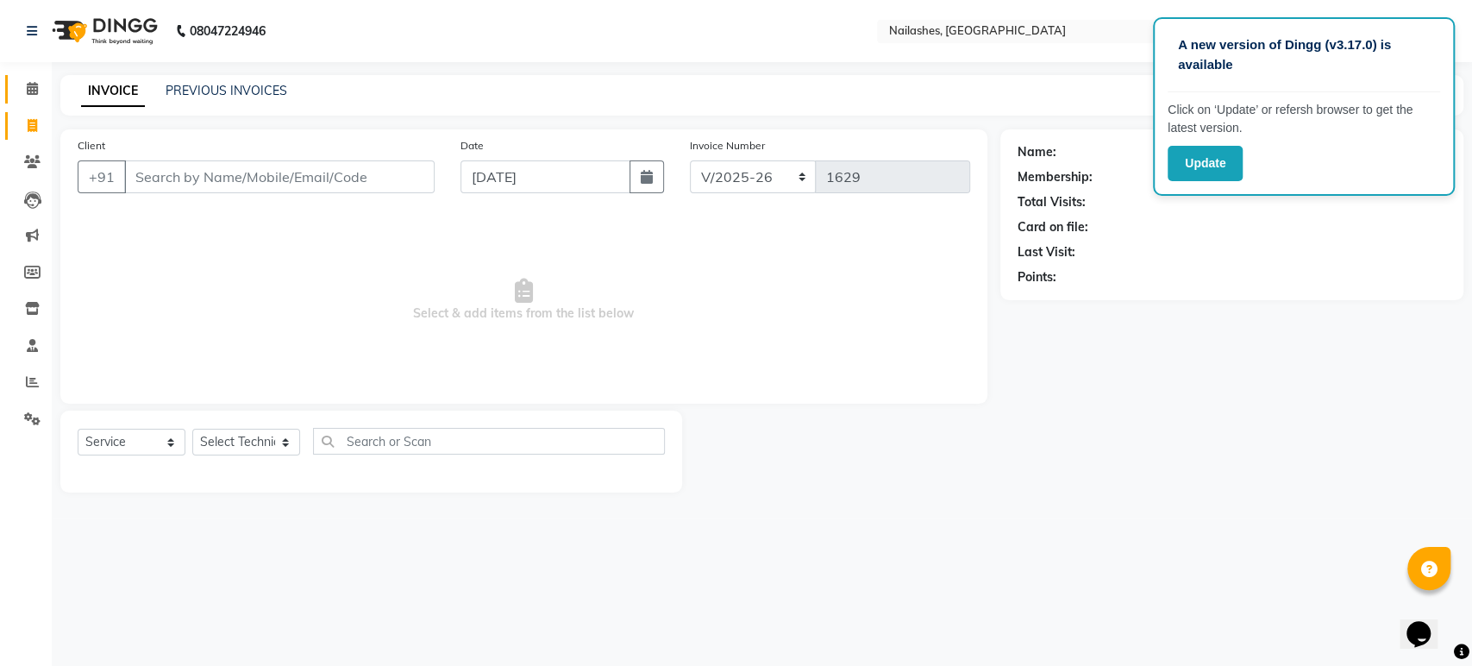
click at [35, 101] on link "Calendar" at bounding box center [25, 89] width 41 height 28
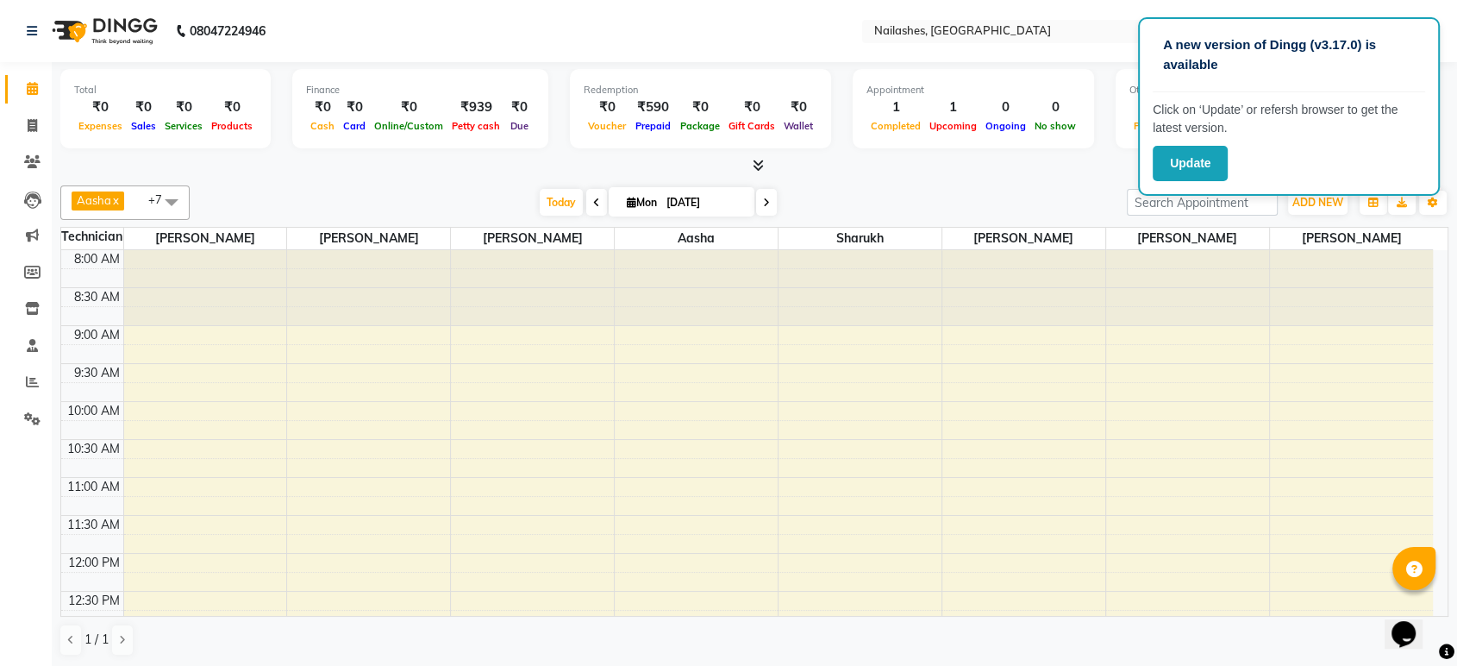
click at [750, 163] on span at bounding box center [755, 166] width 18 height 18
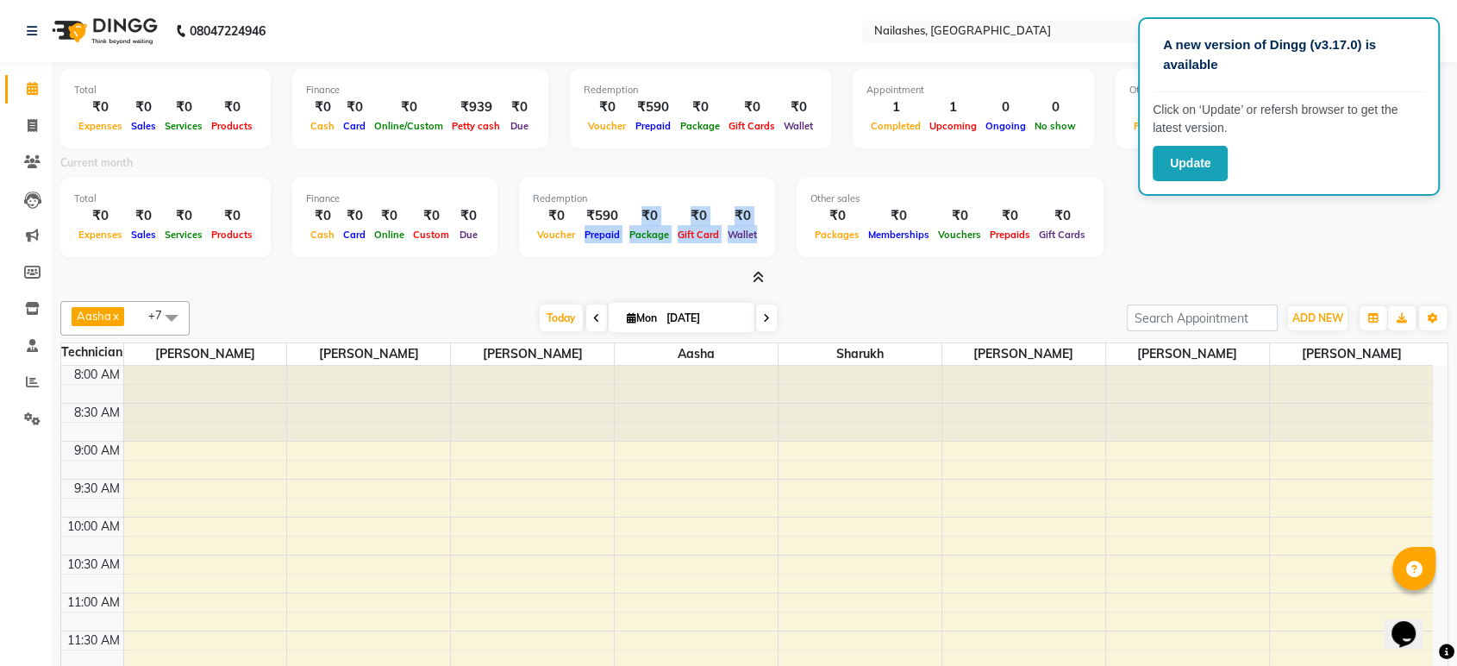
drag, startPoint x: 575, startPoint y: 230, endPoint x: 607, endPoint y: 259, distance: 42.7
click at [607, 259] on div "Total ₹0 Expenses ₹0 Sales ₹0 Services ₹0 Products Finance ₹0 Cash ₹0 Card ₹0 O…" at bounding box center [754, 220] width 1388 height 84
click at [621, 259] on div "Total ₹0 Expenses ₹0 Sales ₹0 Services ₹0 Products Finance ₹0 Cash ₹0 Card ₹0 O…" at bounding box center [754, 220] width 1388 height 84
click at [20, 128] on span at bounding box center [32, 126] width 30 height 20
select select "service"
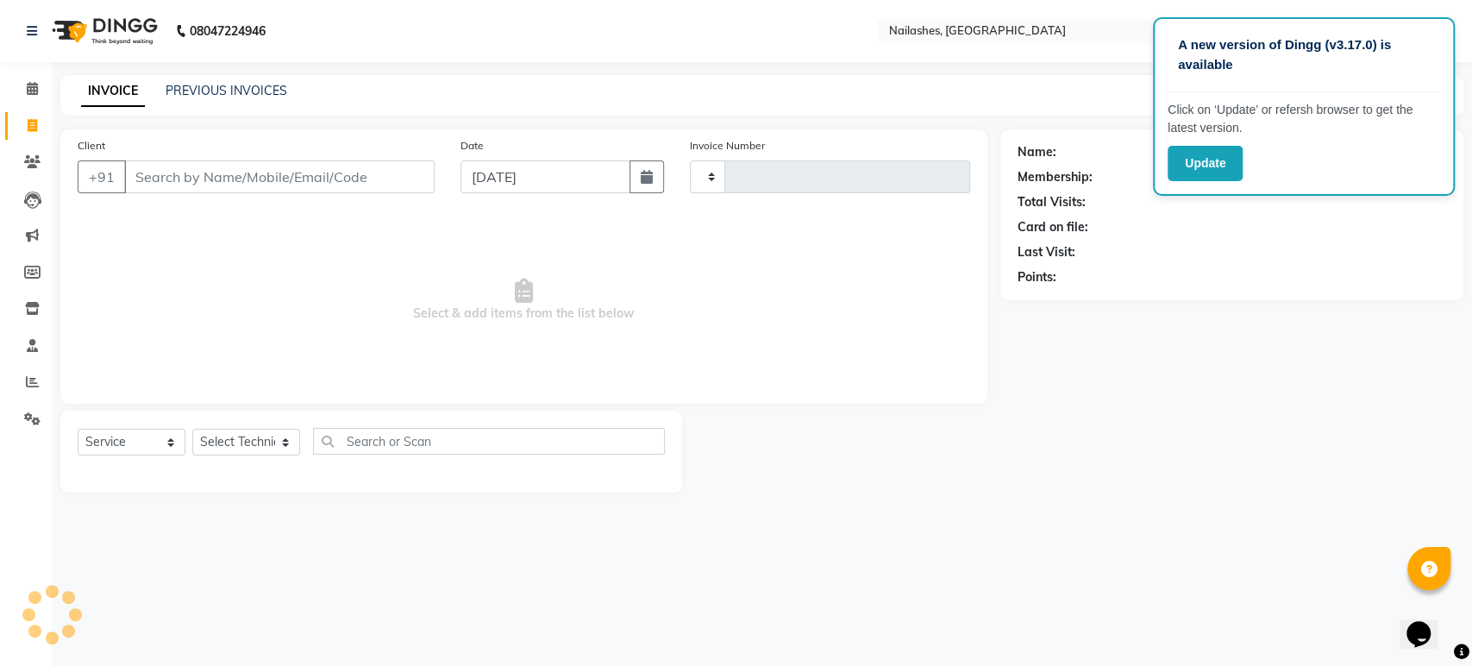
type input "1629"
select select "4251"
click at [282, 438] on select "Select Technician" at bounding box center [246, 441] width 108 height 27
select select "80924"
click at [192, 428] on select "Select Technician [PERSON_NAME] [PERSON_NAME] Asid deepak HANMI [PERSON_NAME] M…" at bounding box center [246, 441] width 108 height 27
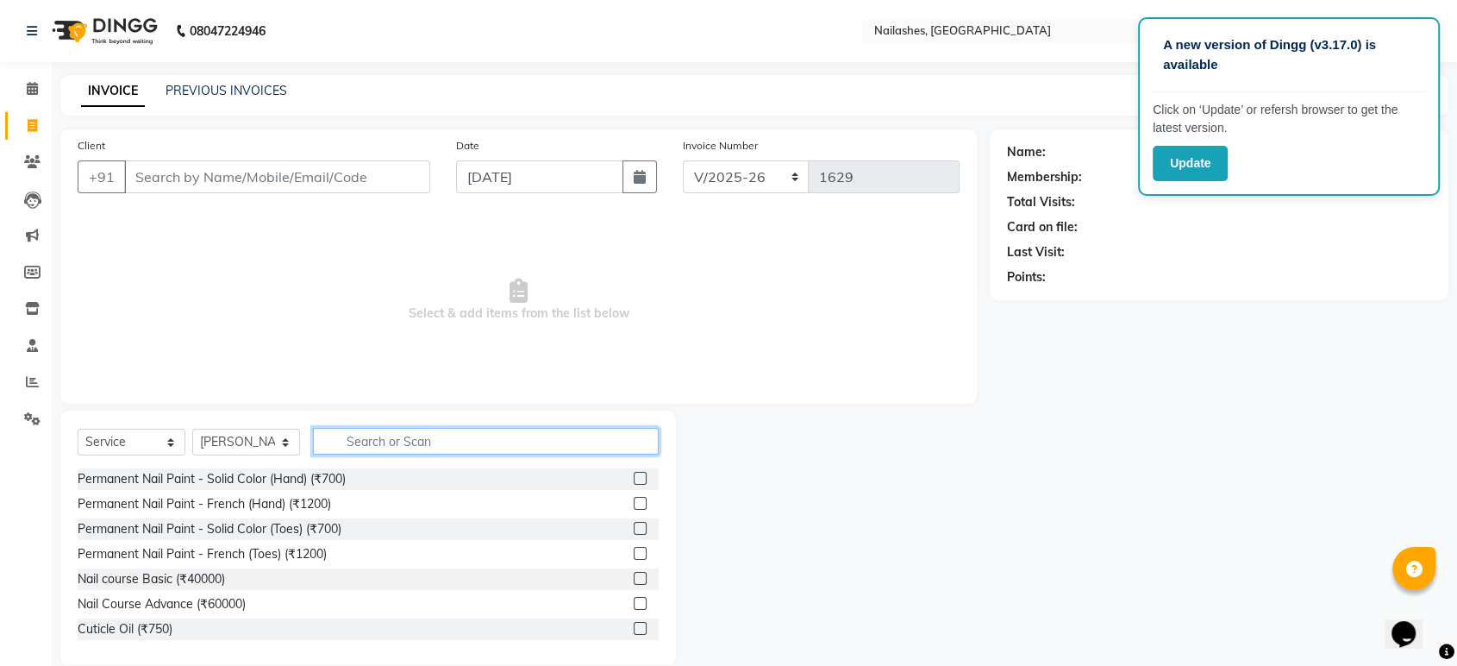
click at [517, 446] on input "text" at bounding box center [486, 441] width 346 height 27
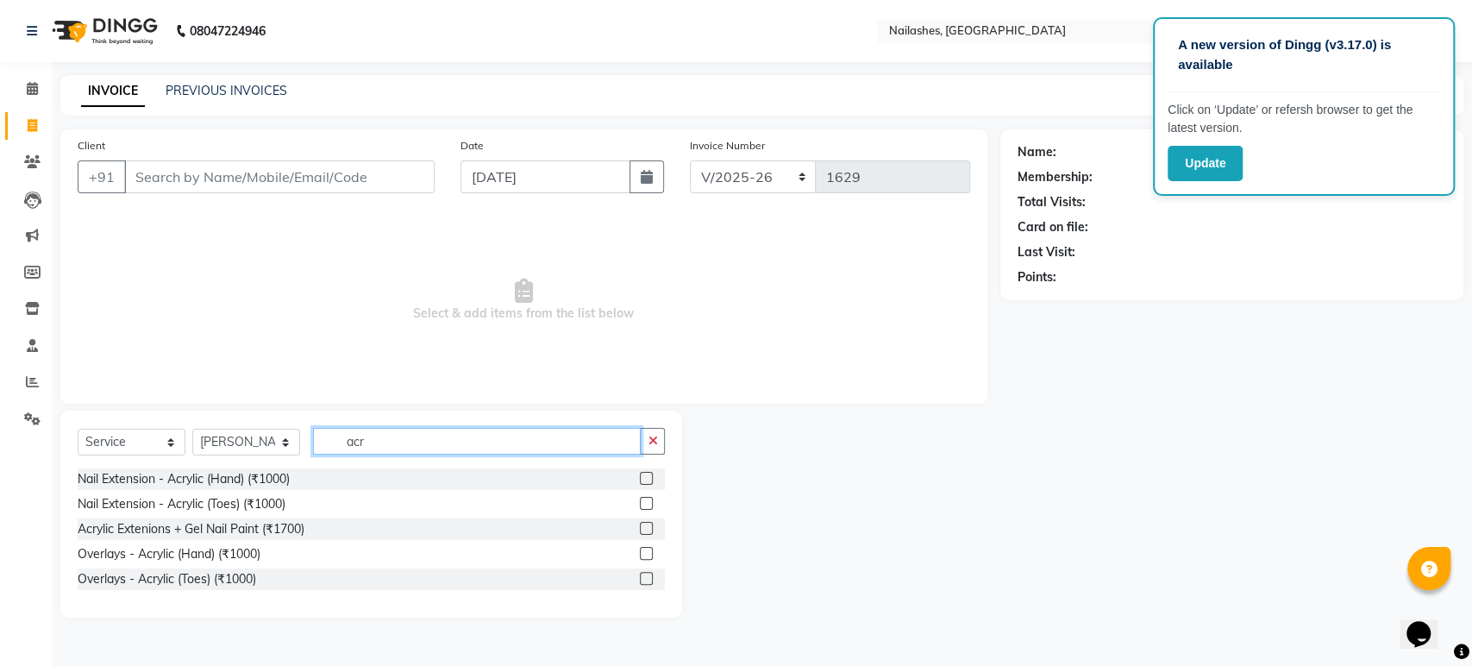
type input "acr"
click at [650, 481] on label at bounding box center [646, 478] width 13 height 13
click at [650, 481] on input "checkbox" at bounding box center [645, 478] width 11 height 11
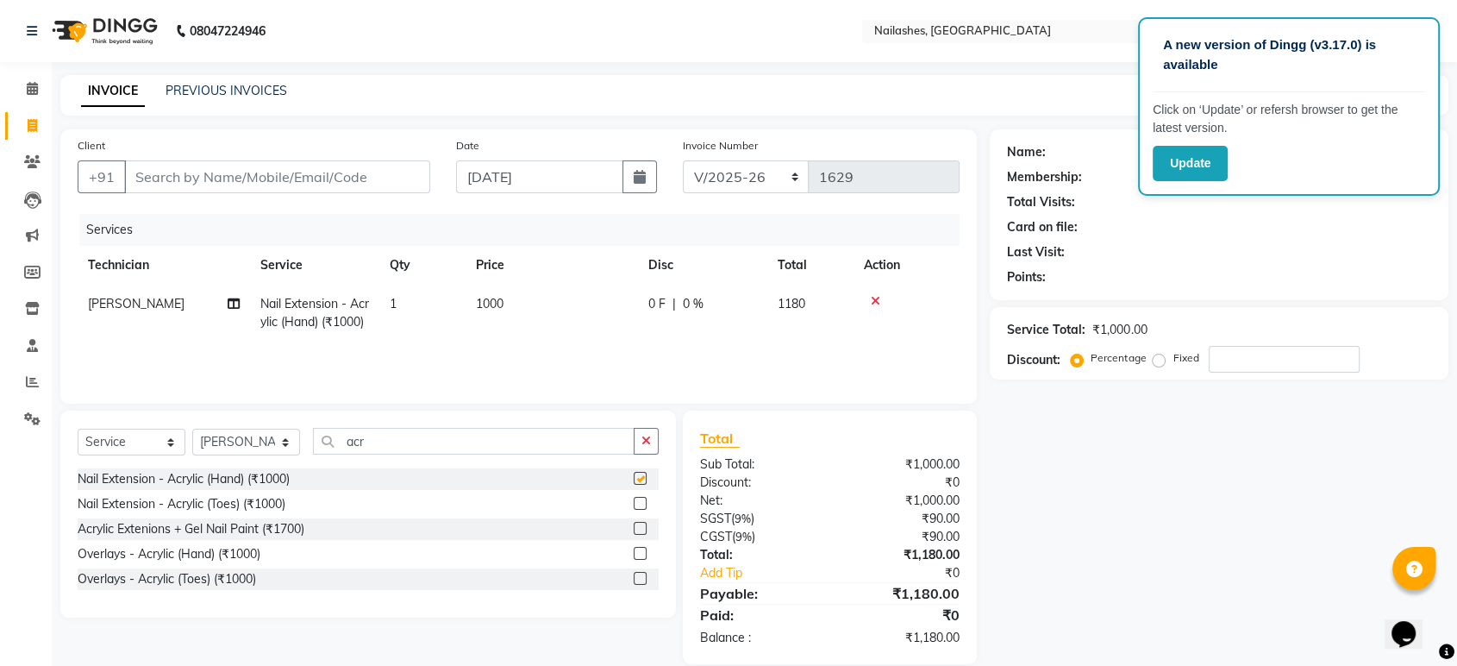
checkbox input "false"
click at [529, 441] on input "acr" at bounding box center [474, 441] width 322 height 27
type input "a"
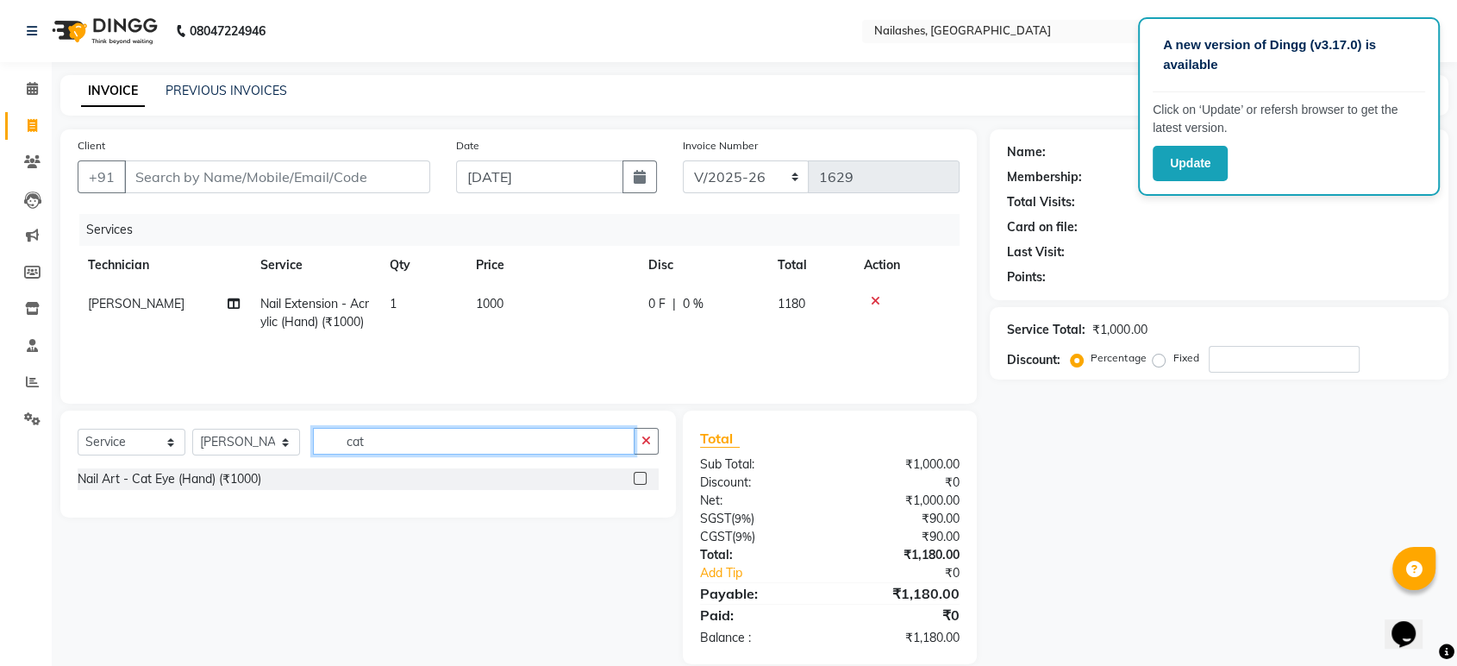
type input "cat"
click at [636, 480] on label at bounding box center [640, 478] width 13 height 13
click at [636, 480] on input "checkbox" at bounding box center [639, 478] width 11 height 11
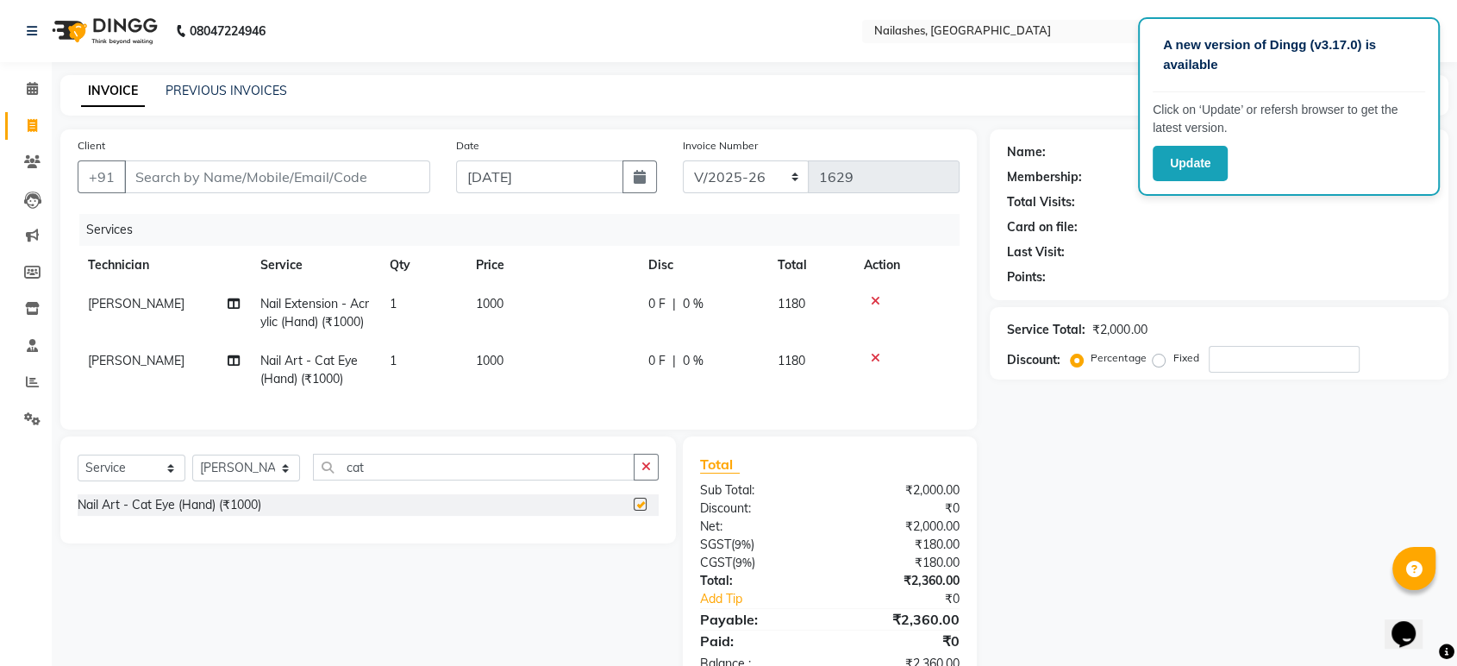
checkbox input "false"
click at [523, 480] on input "cat" at bounding box center [474, 466] width 322 height 27
type input "c"
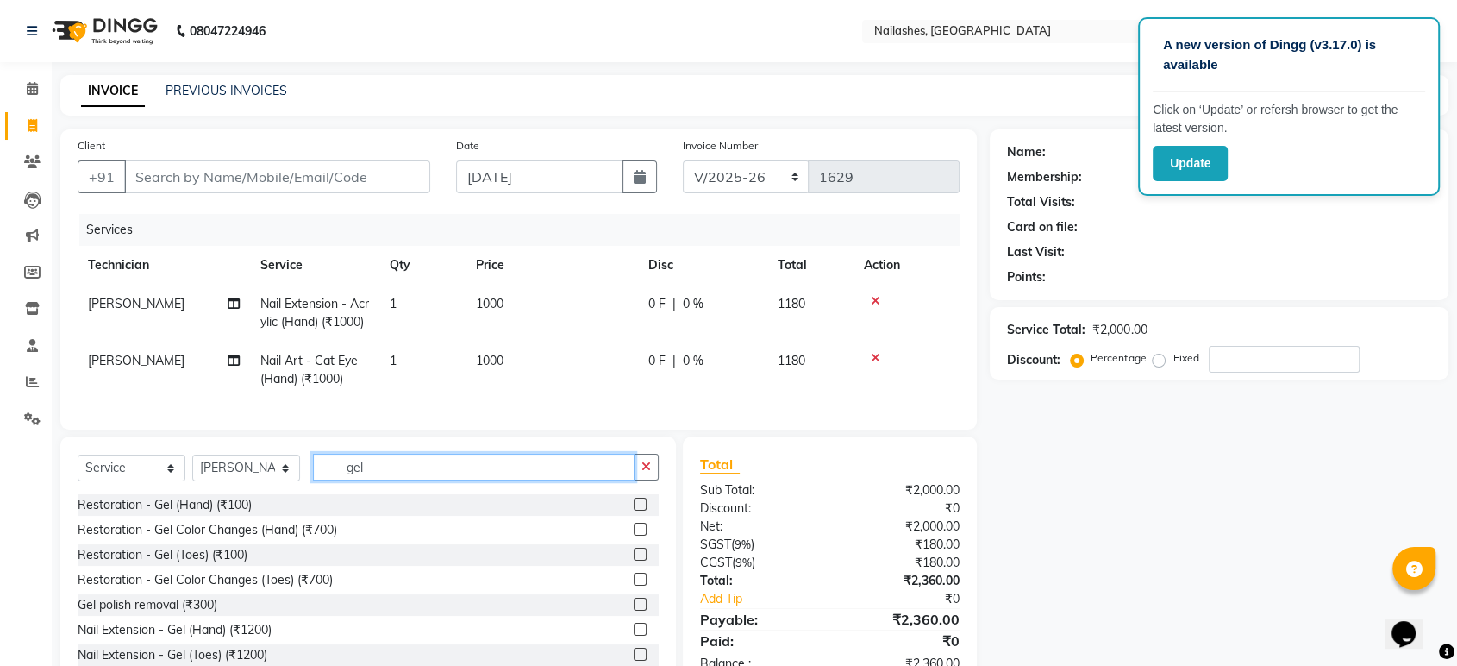
type input "gel"
click at [634, 610] on label at bounding box center [640, 603] width 13 height 13
click at [634, 610] on input "checkbox" at bounding box center [639, 604] width 11 height 11
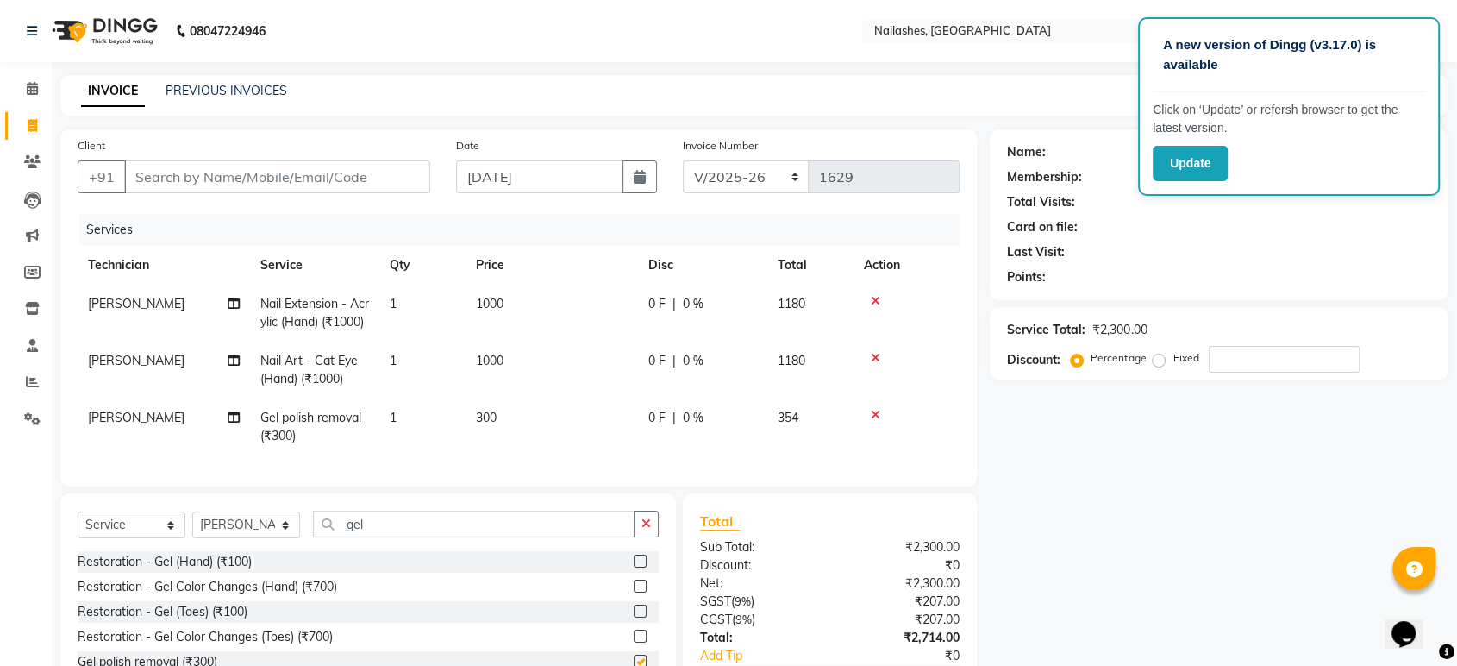
checkbox input "false"
click at [491, 537] on input "gel" at bounding box center [474, 523] width 322 height 27
type input "g"
click at [634, 567] on label at bounding box center [640, 560] width 13 height 13
click at [634, 567] on input "checkbox" at bounding box center [639, 561] width 11 height 11
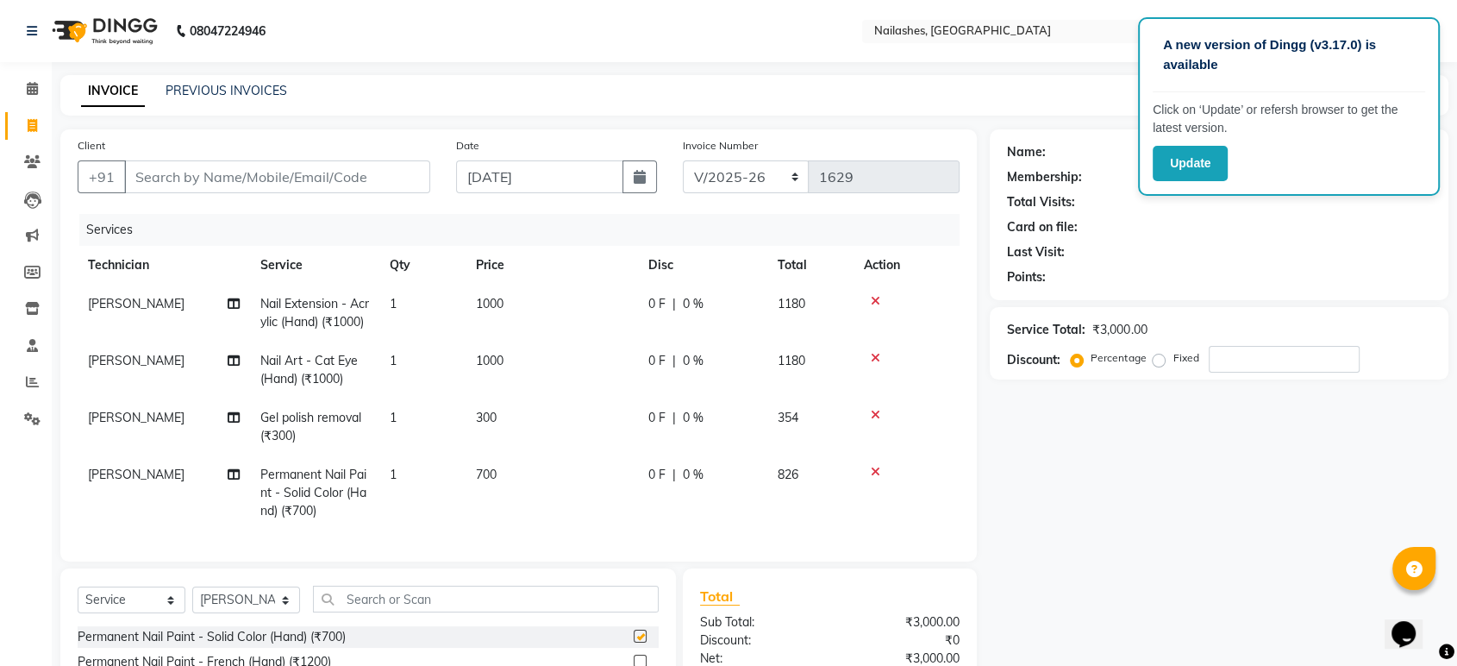
checkbox input "false"
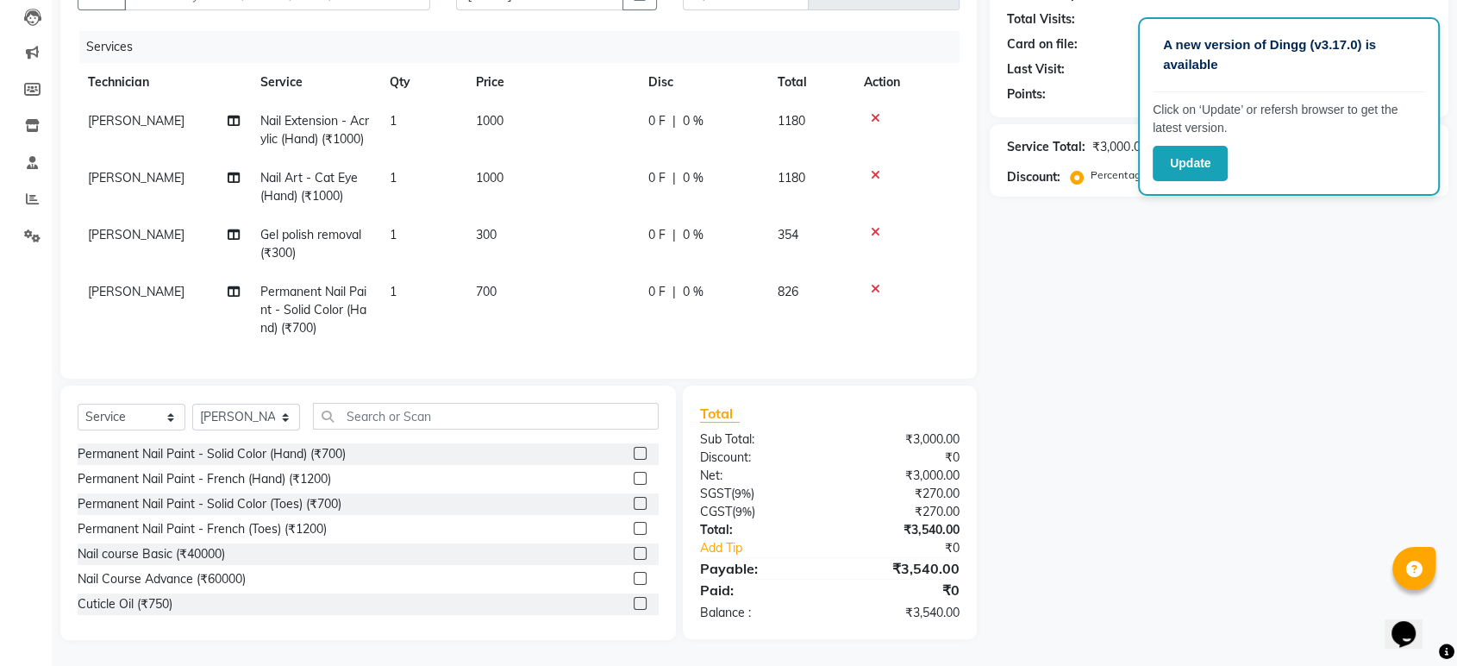
scroll to position [214, 0]
drag, startPoint x: 160, startPoint y: 276, endPoint x: 147, endPoint y: 281, distance: 14.7
click at [159, 276] on td "[PERSON_NAME]" at bounding box center [164, 309] width 172 height 75
select select "80924"
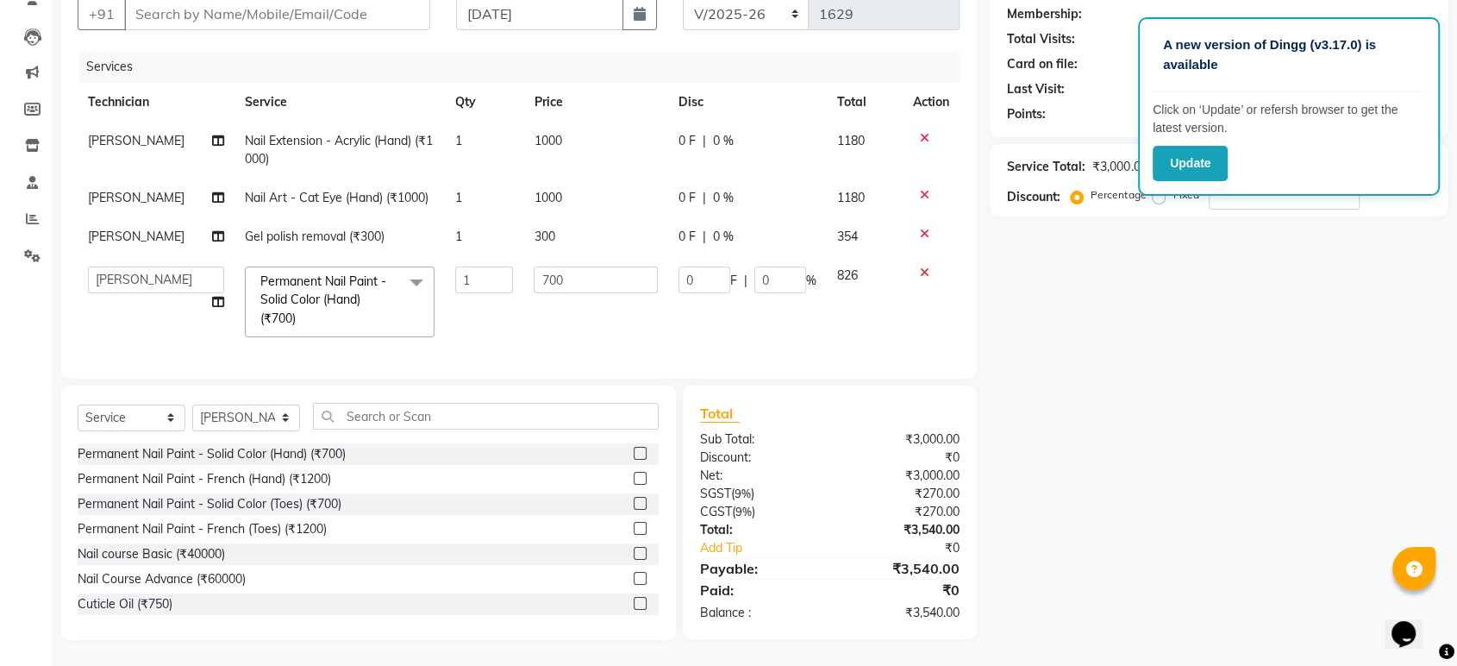
scroll to position [177, 0]
click at [147, 272] on select "[PERSON_NAME] [PERSON_NAME] Asid deepak HANMI [PERSON_NAME] Manager [PERSON_NAM…" at bounding box center [156, 279] width 136 height 27
select select "43566"
click at [523, 311] on td "700" at bounding box center [595, 301] width 145 height 91
click at [768, 307] on td "0 F | 0 %" at bounding box center [747, 301] width 159 height 91
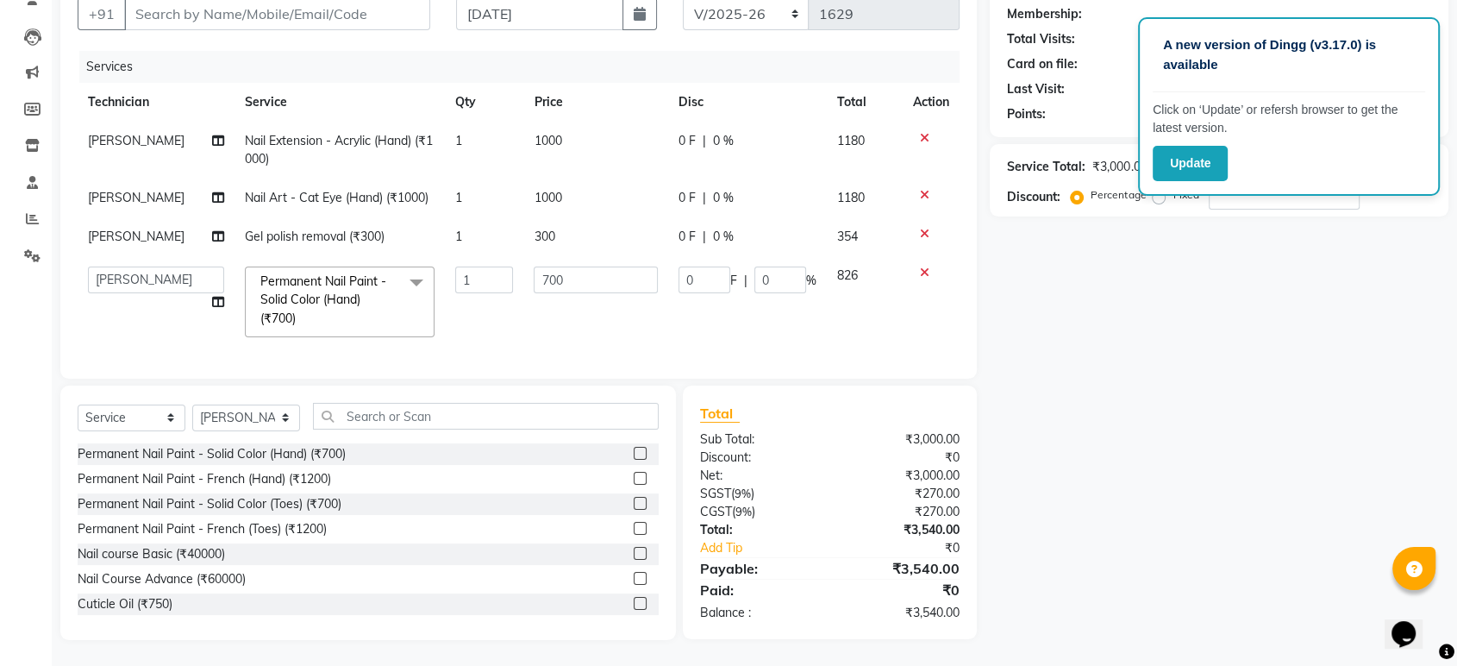
click at [1028, 288] on div "Name: Membership: Total Visits: Card on file: Last Visit: Points: Service Total…" at bounding box center [1226, 302] width 472 height 673
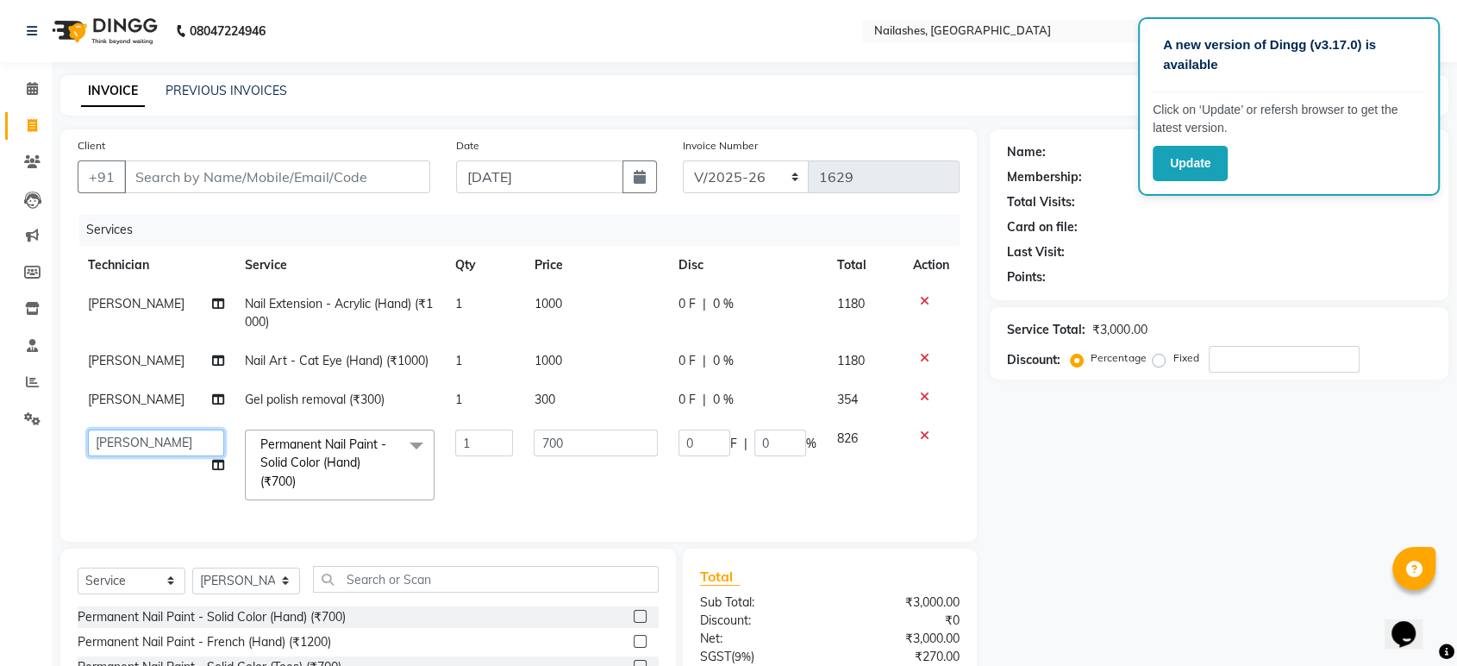
click at [168, 443] on select "[PERSON_NAME] [PERSON_NAME] Asid deepak HANMI [PERSON_NAME] Manager [PERSON_NAM…" at bounding box center [156, 442] width 136 height 27
click at [88, 429] on select "[PERSON_NAME] [PERSON_NAME] Asid deepak HANMI [PERSON_NAME] Manager [PERSON_NAM…" at bounding box center [156, 442] width 136 height 27
click at [142, 490] on td "[PERSON_NAME] [PERSON_NAME] Asid deepak HANMI [PERSON_NAME] Manager [PERSON_NAM…" at bounding box center [156, 464] width 157 height 91
select select "43566"
click at [157, 397] on td "[PERSON_NAME]" at bounding box center [156, 399] width 157 height 39
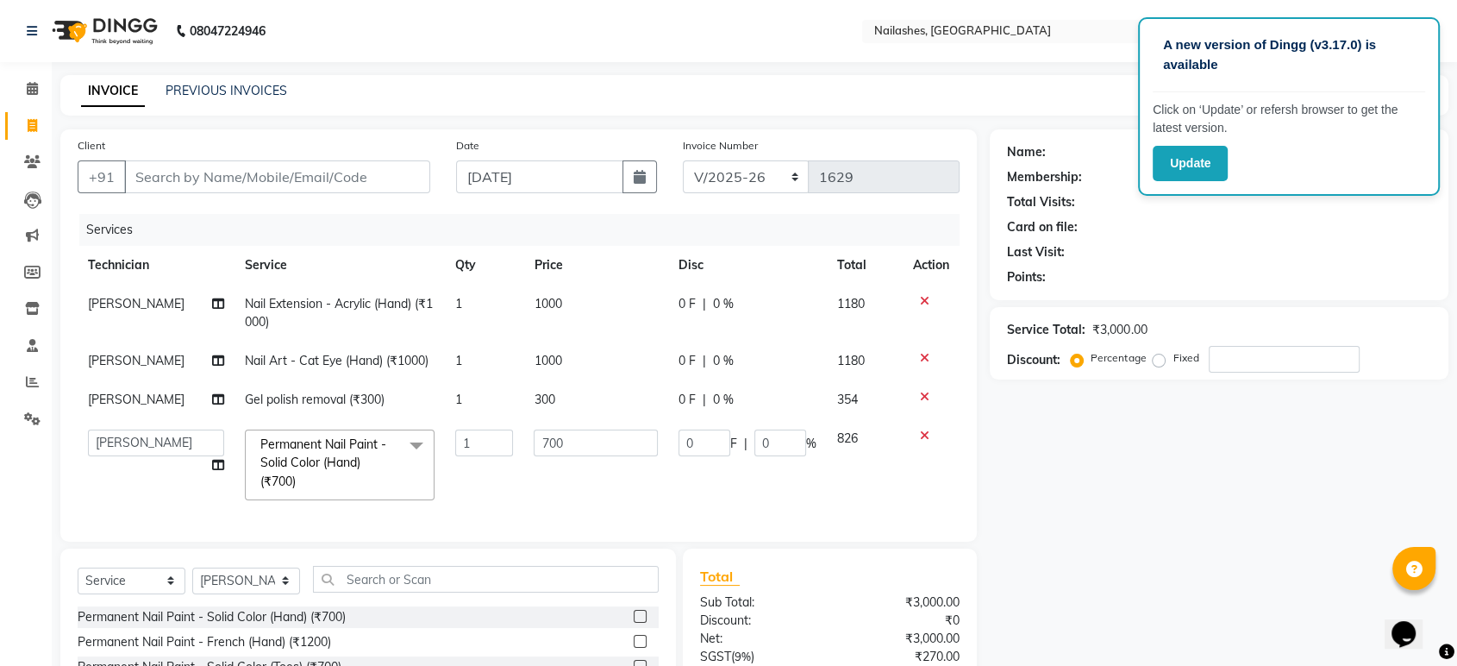
select select "80924"
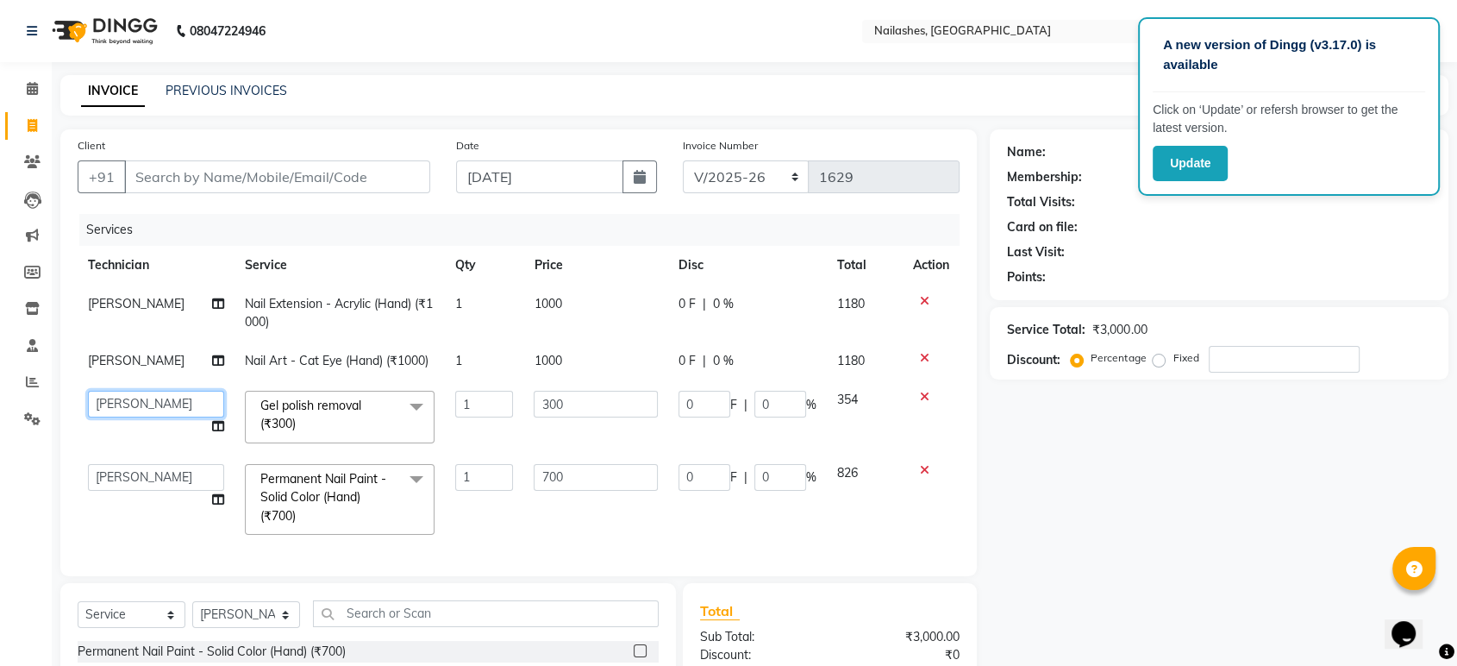
click at [173, 399] on select "[PERSON_NAME] [PERSON_NAME] Asid deepak HANMI [PERSON_NAME] Manager [PERSON_NAM…" at bounding box center [156, 404] width 136 height 27
select select "43566"
drag, startPoint x: 138, startPoint y: 527, endPoint x: 147, endPoint y: 527, distance: 9.5
click at [140, 527] on td "[PERSON_NAME] [PERSON_NAME] Asid deepak HANMI [PERSON_NAME] Manager [PERSON_NAM…" at bounding box center [156, 498] width 157 height 91
click at [319, 160] on input "Client" at bounding box center [277, 176] width 306 height 33
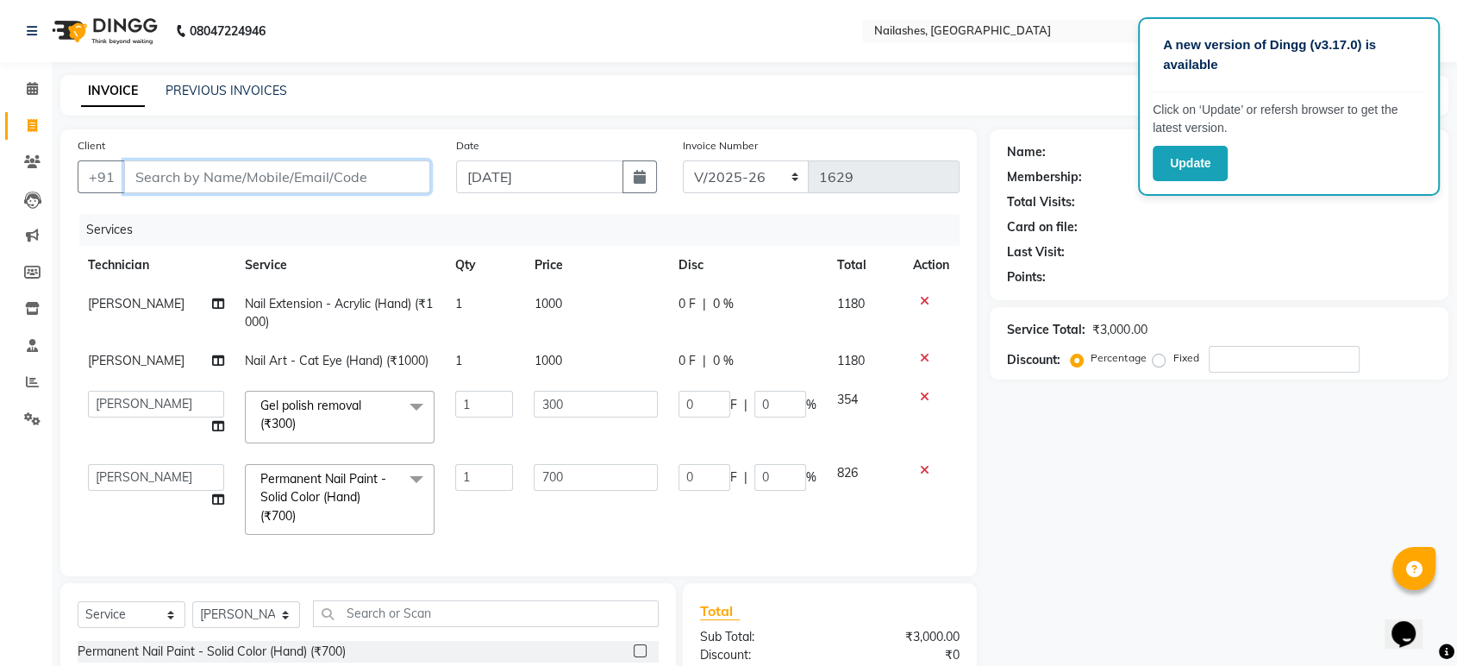
scroll to position [96, 0]
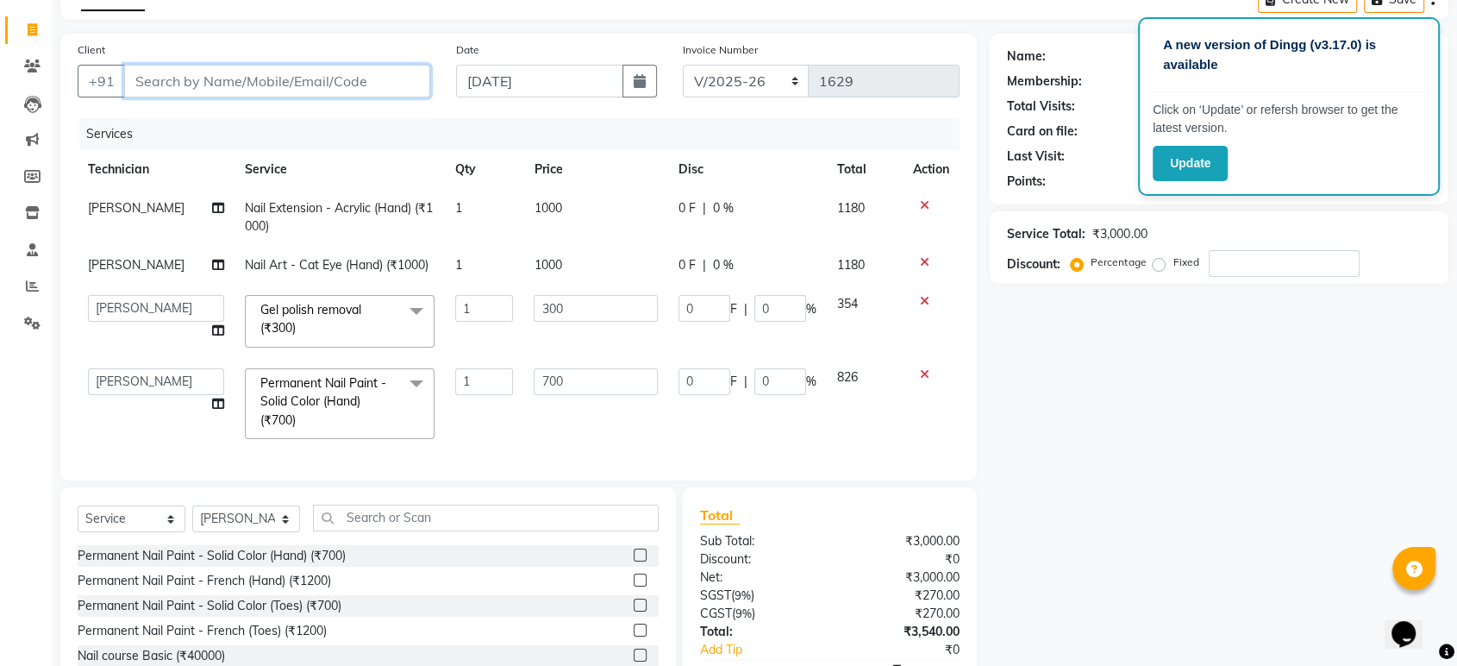
type input "7"
type input "0"
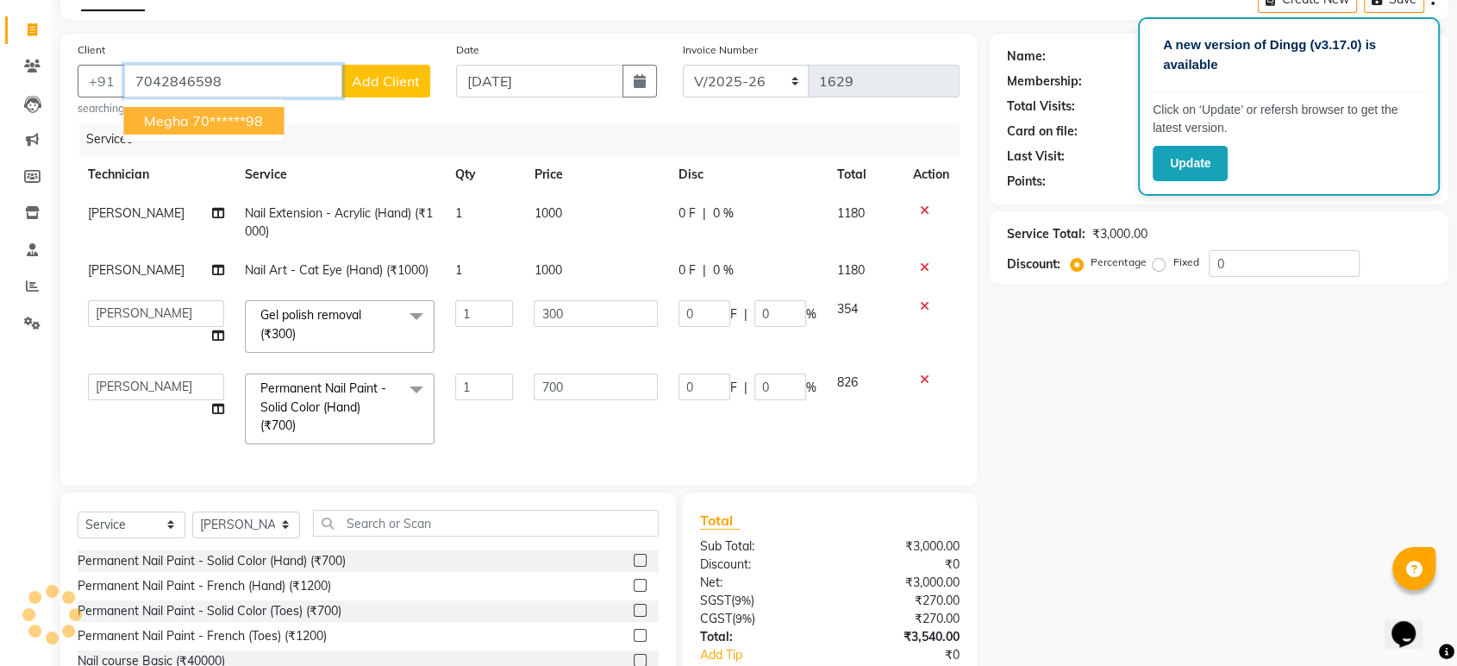
type input "7042846598"
click at [214, 122] on ngb-highlight "70******98" at bounding box center [227, 120] width 71 height 17
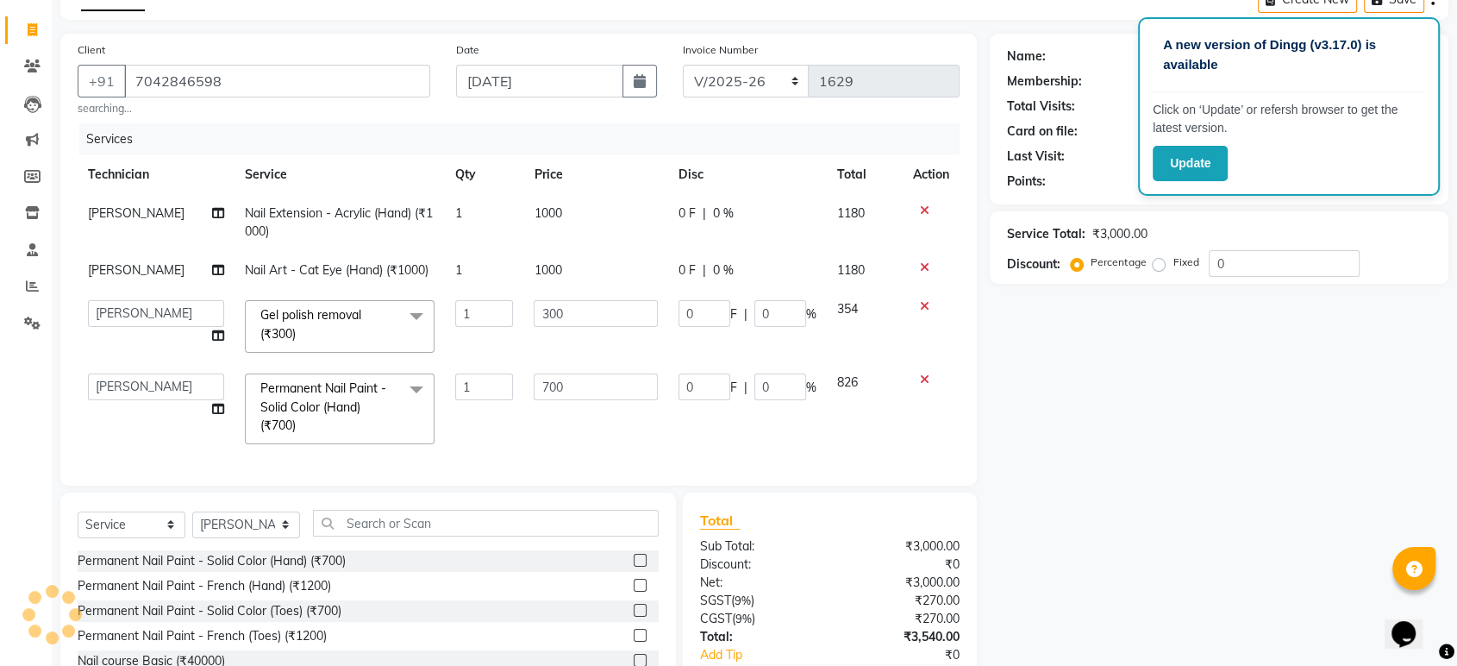
select select "1: Object"
type input "70******98"
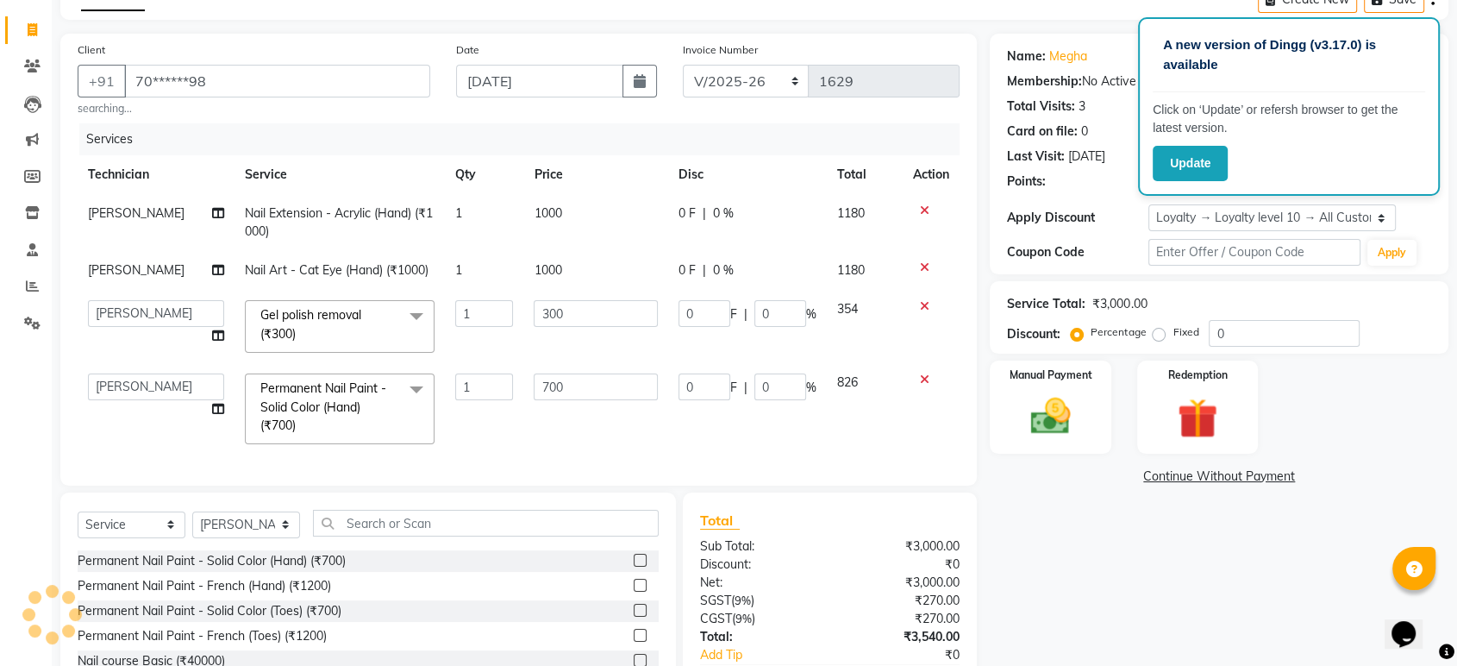
select select "1: Object"
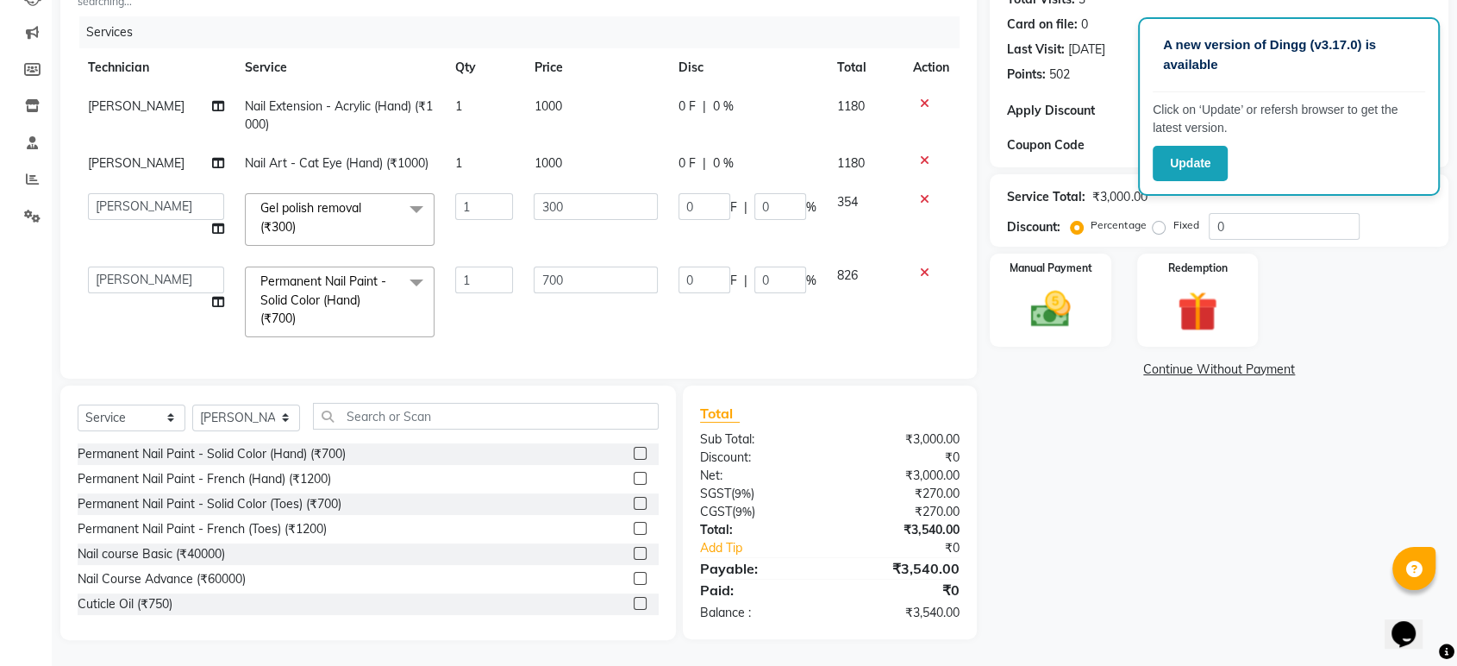
scroll to position [0, 0]
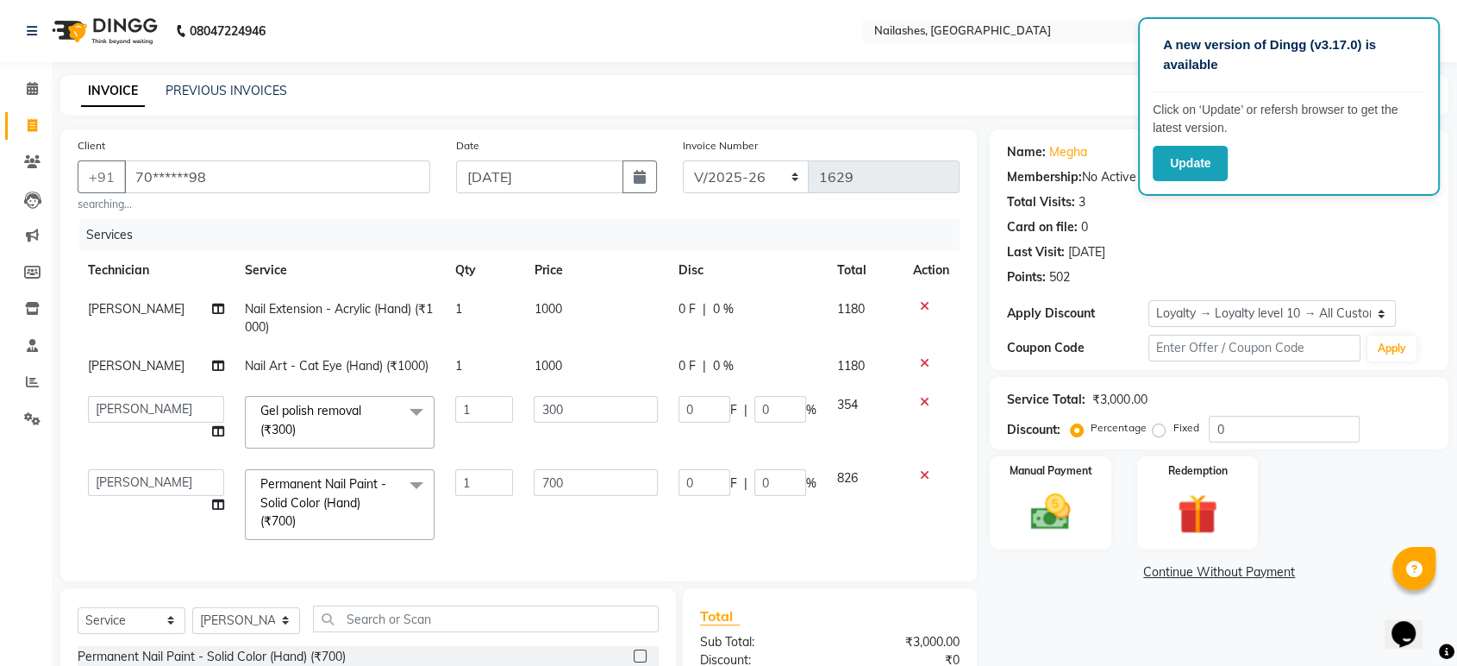
click at [1060, 279] on div "502" at bounding box center [1059, 277] width 21 height 18
click at [1046, 488] on img at bounding box center [1049, 512] width 67 height 48
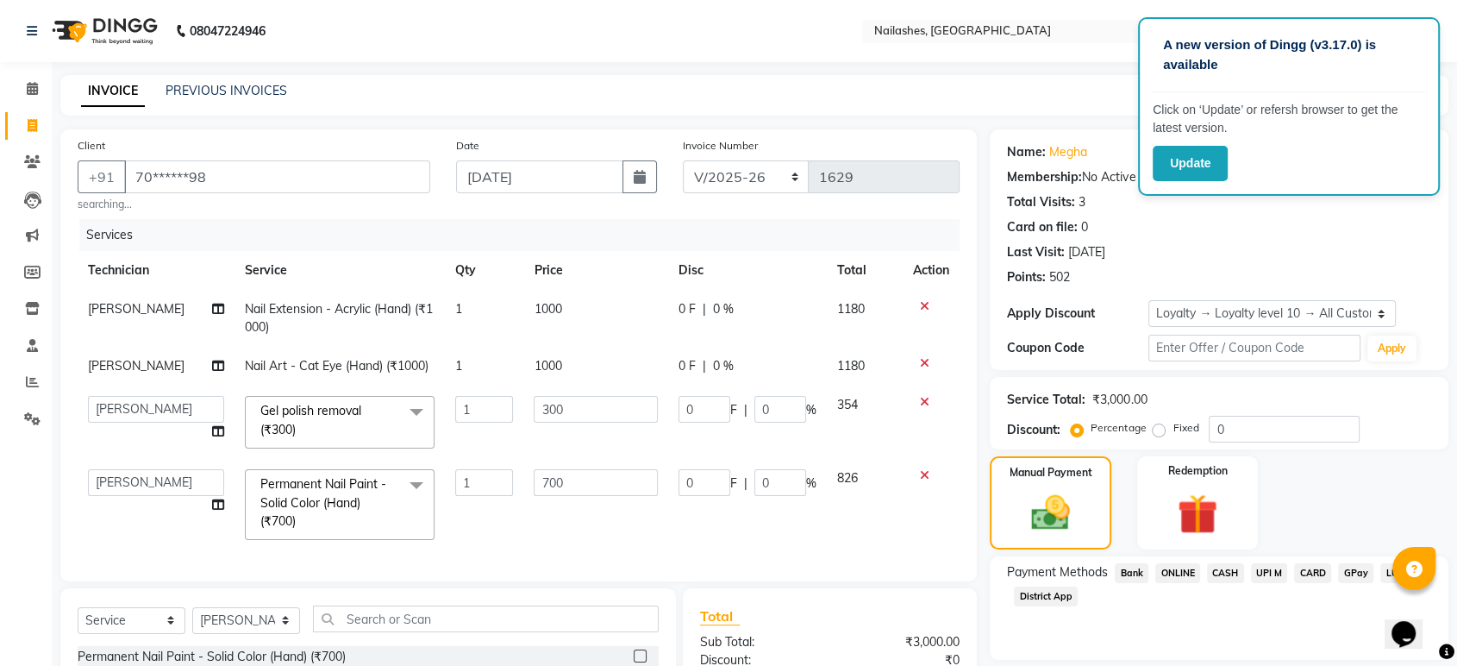
scroll to position [216, 0]
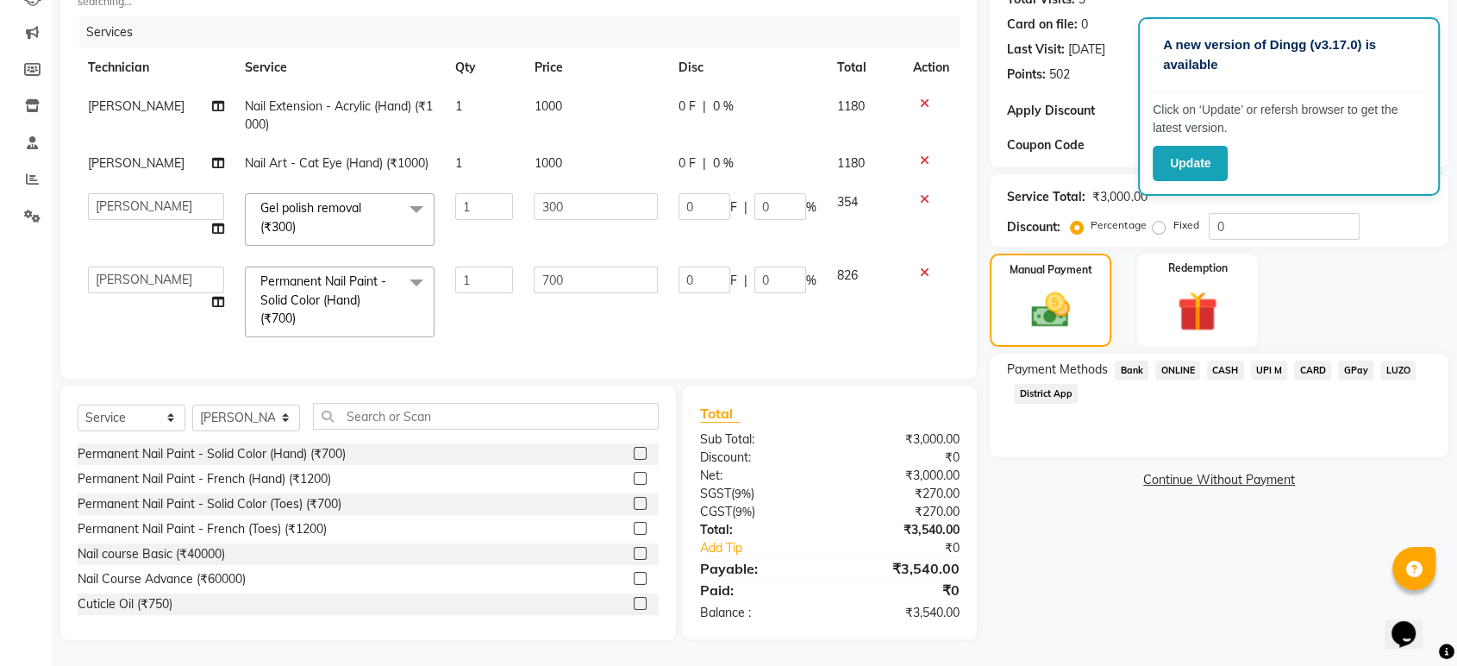
click at [1313, 360] on span "CARD" at bounding box center [1312, 370] width 37 height 20
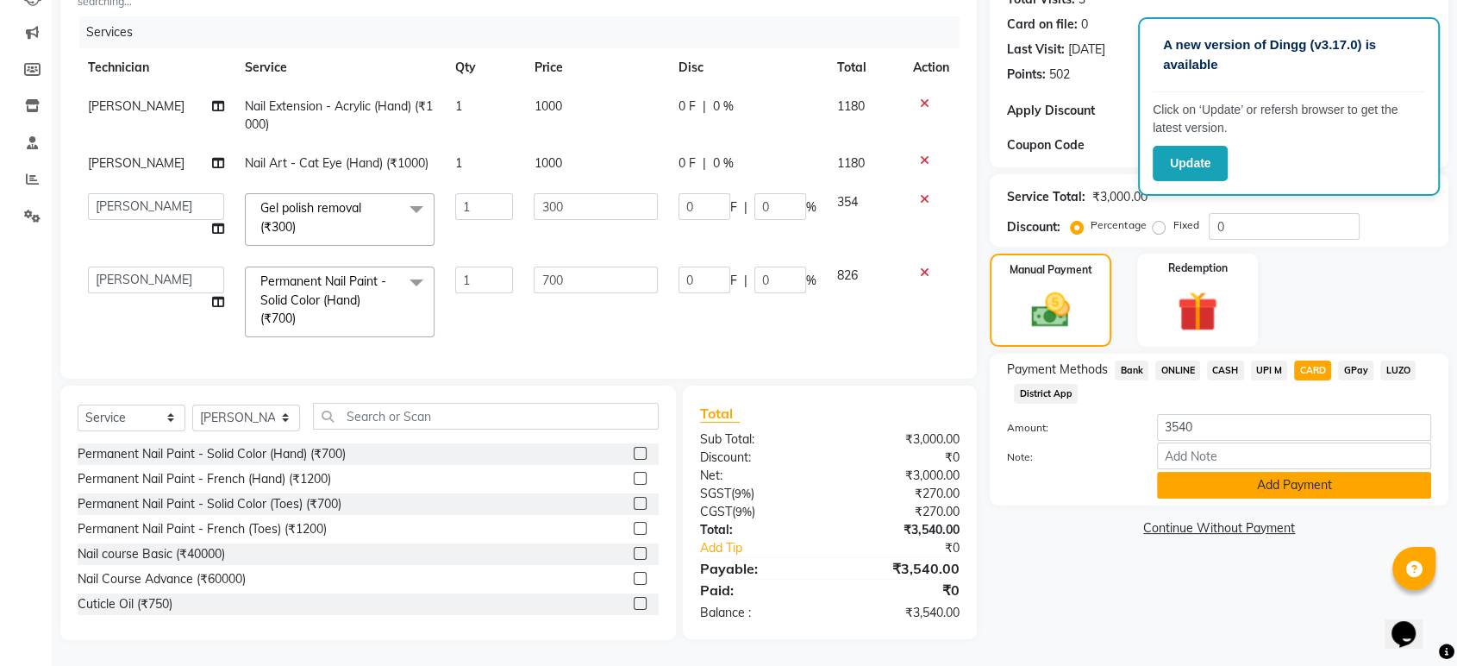
click at [1269, 475] on button "Add Payment" at bounding box center [1294, 485] width 274 height 27
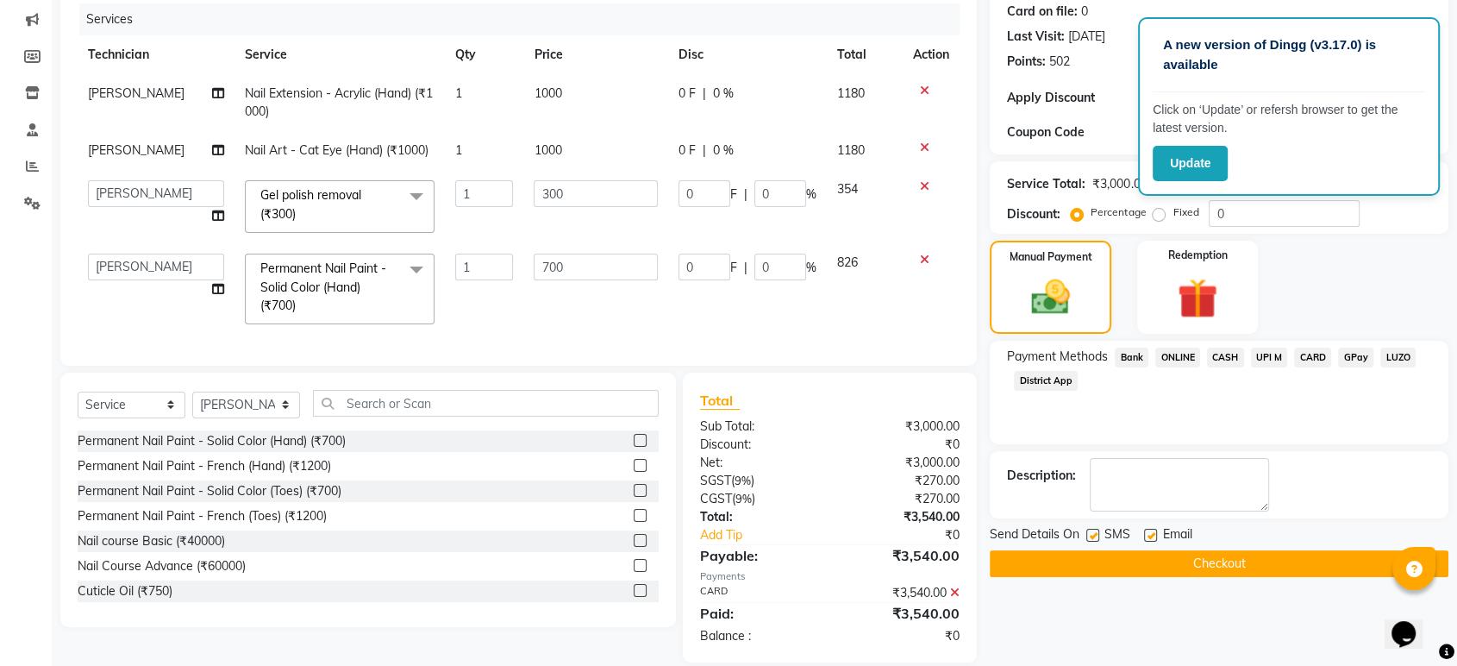
scroll to position [336, 0]
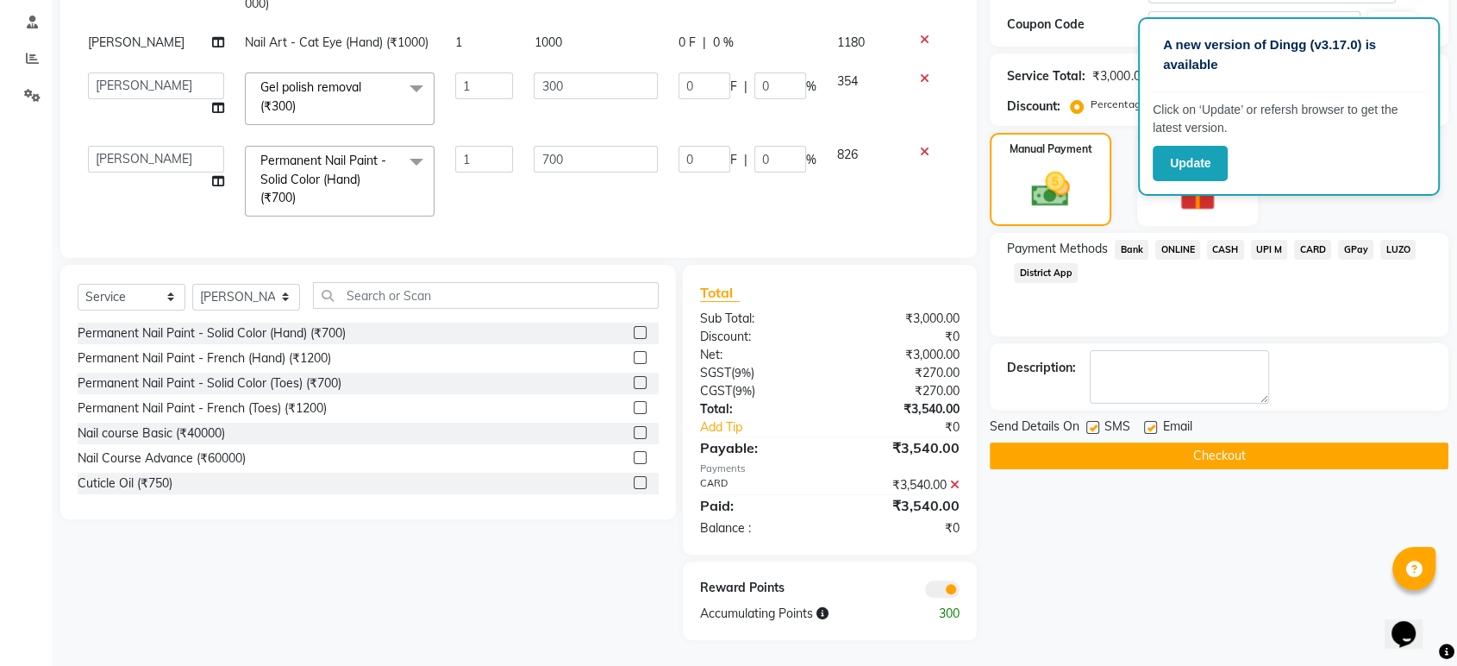
click at [1316, 259] on span "CARD" at bounding box center [1312, 250] width 37 height 20
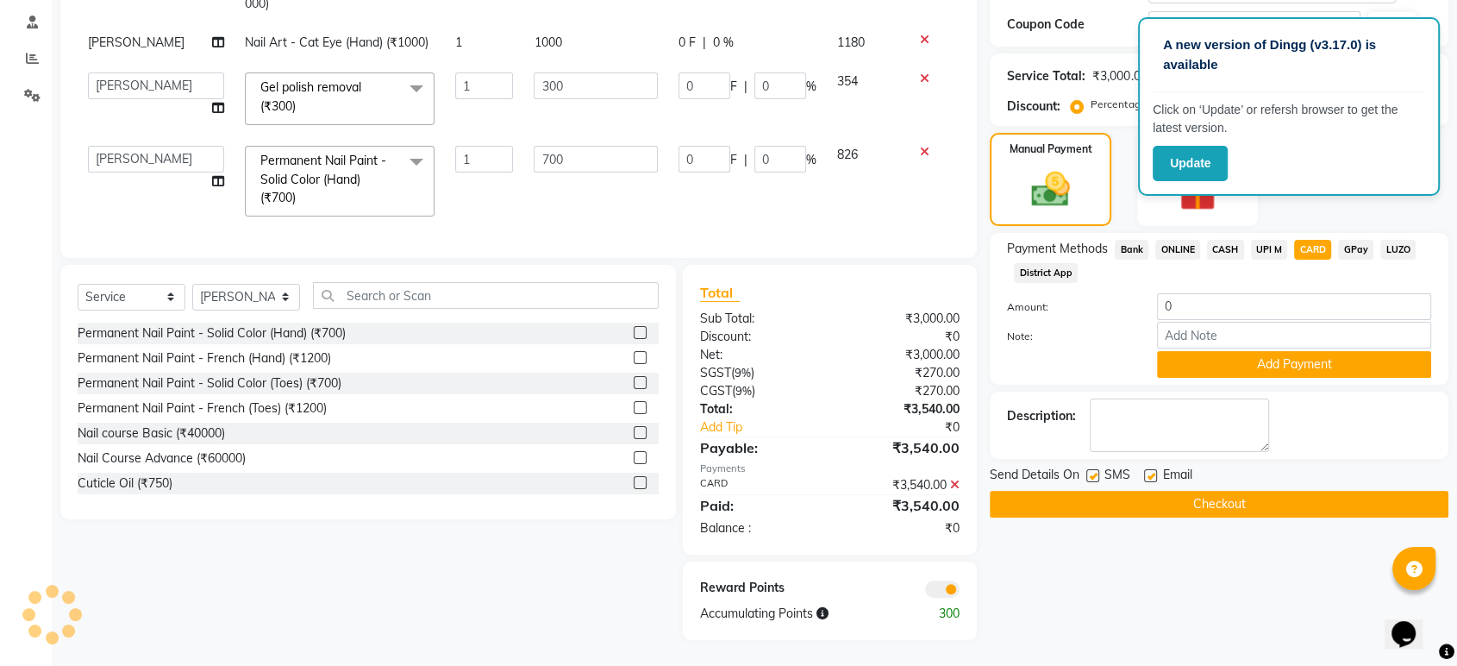
click at [1321, 240] on span "CARD" at bounding box center [1312, 250] width 37 height 20
click at [1267, 354] on button "Add Payment" at bounding box center [1294, 364] width 274 height 27
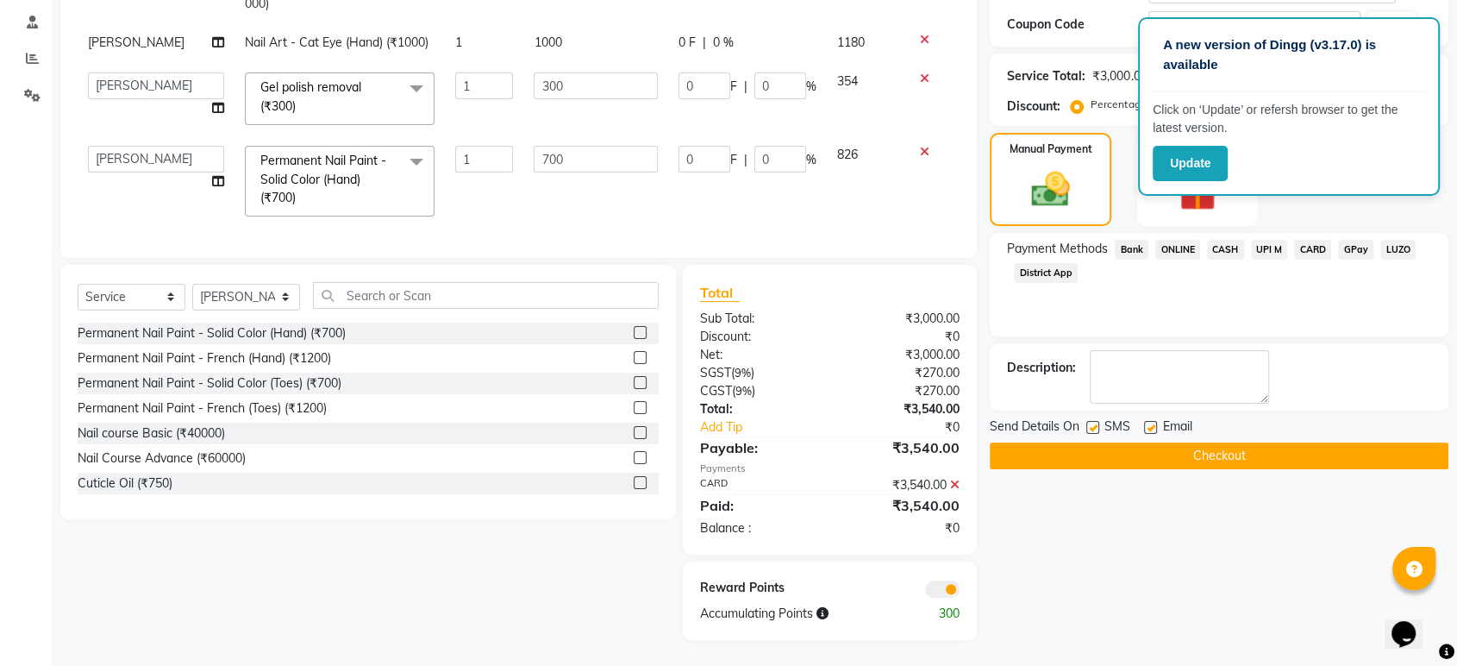
click at [1315, 240] on span "CARD" at bounding box center [1312, 250] width 37 height 20
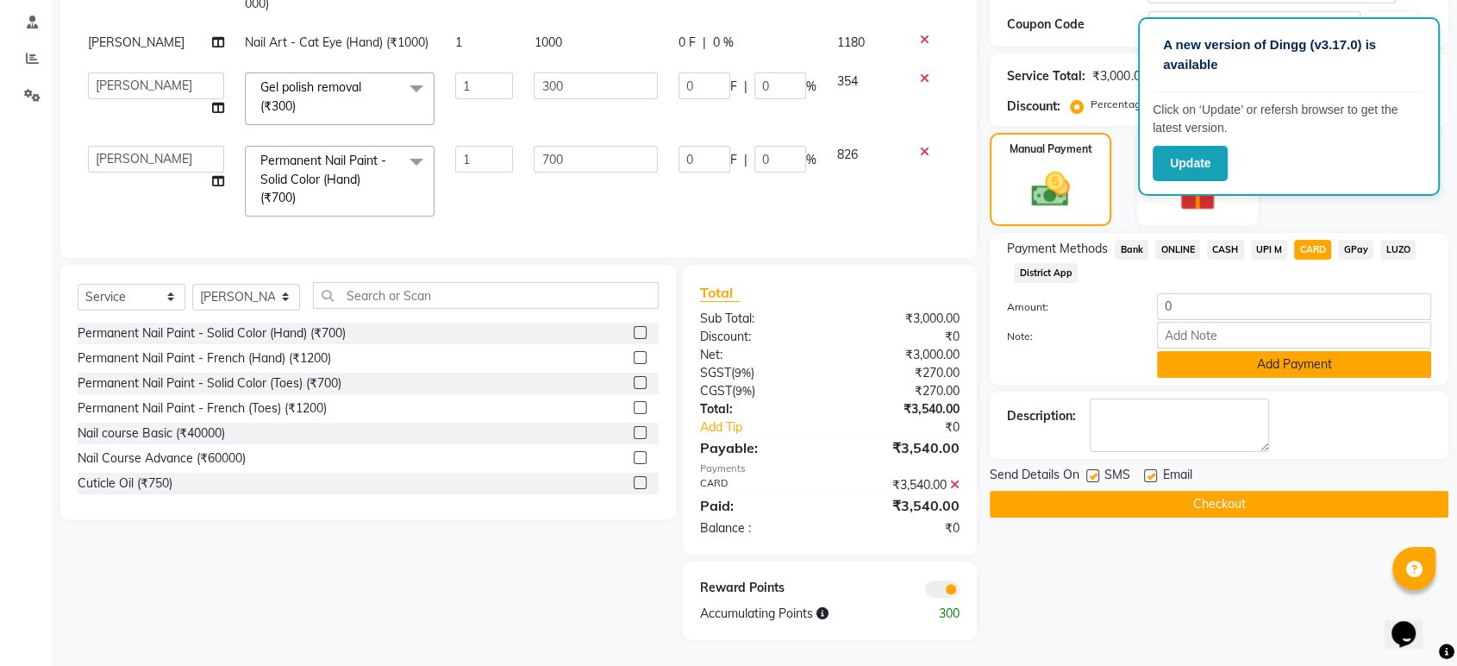
drag, startPoint x: 1290, startPoint y: 354, endPoint x: 1219, endPoint y: 495, distance: 157.3
click at [1290, 355] on button "Add Payment" at bounding box center [1294, 364] width 274 height 27
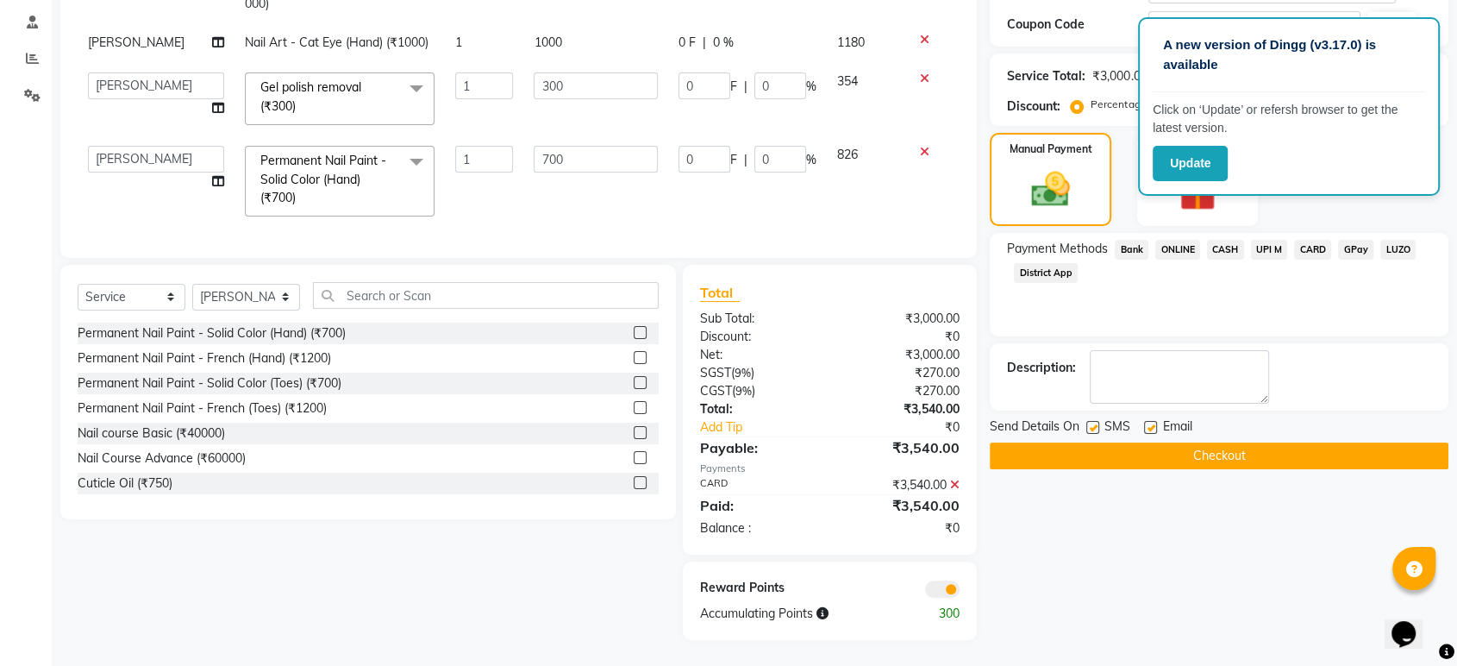
click at [1200, 443] on button "Checkout" at bounding box center [1219, 455] width 459 height 27
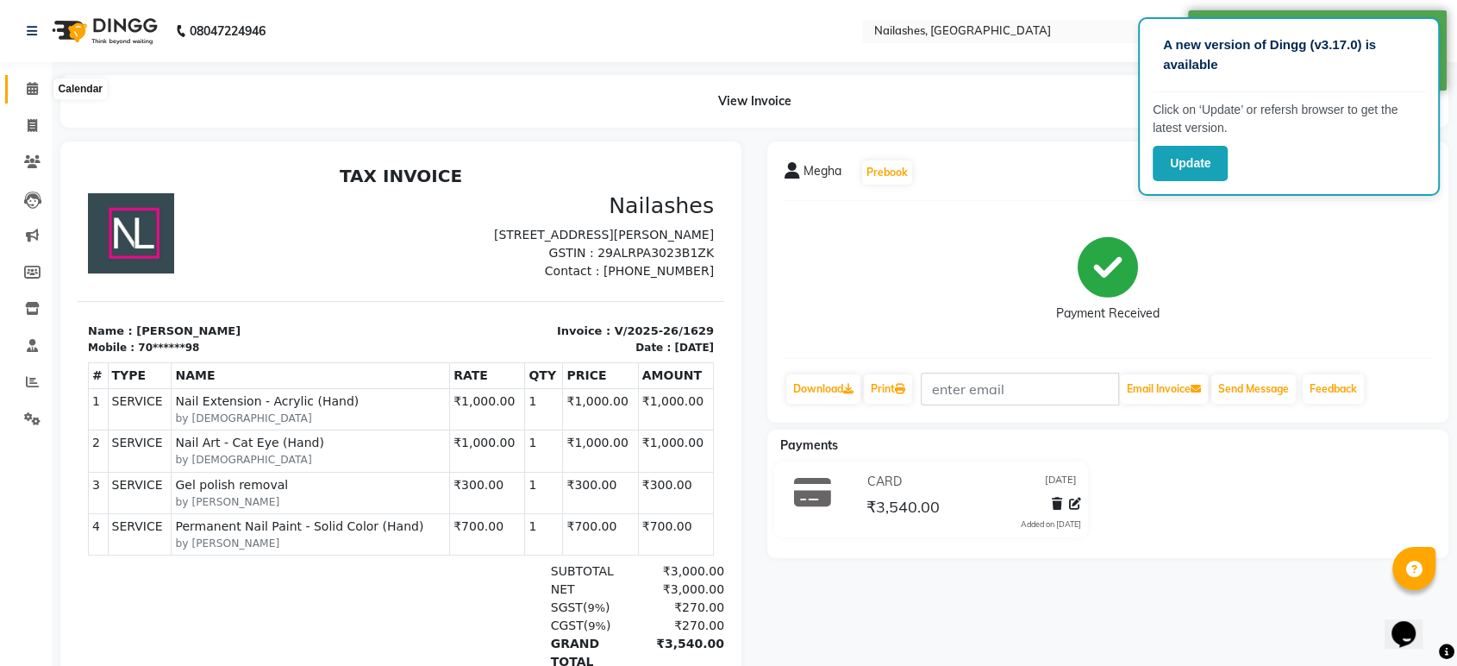
click at [28, 85] on icon at bounding box center [32, 88] width 11 height 13
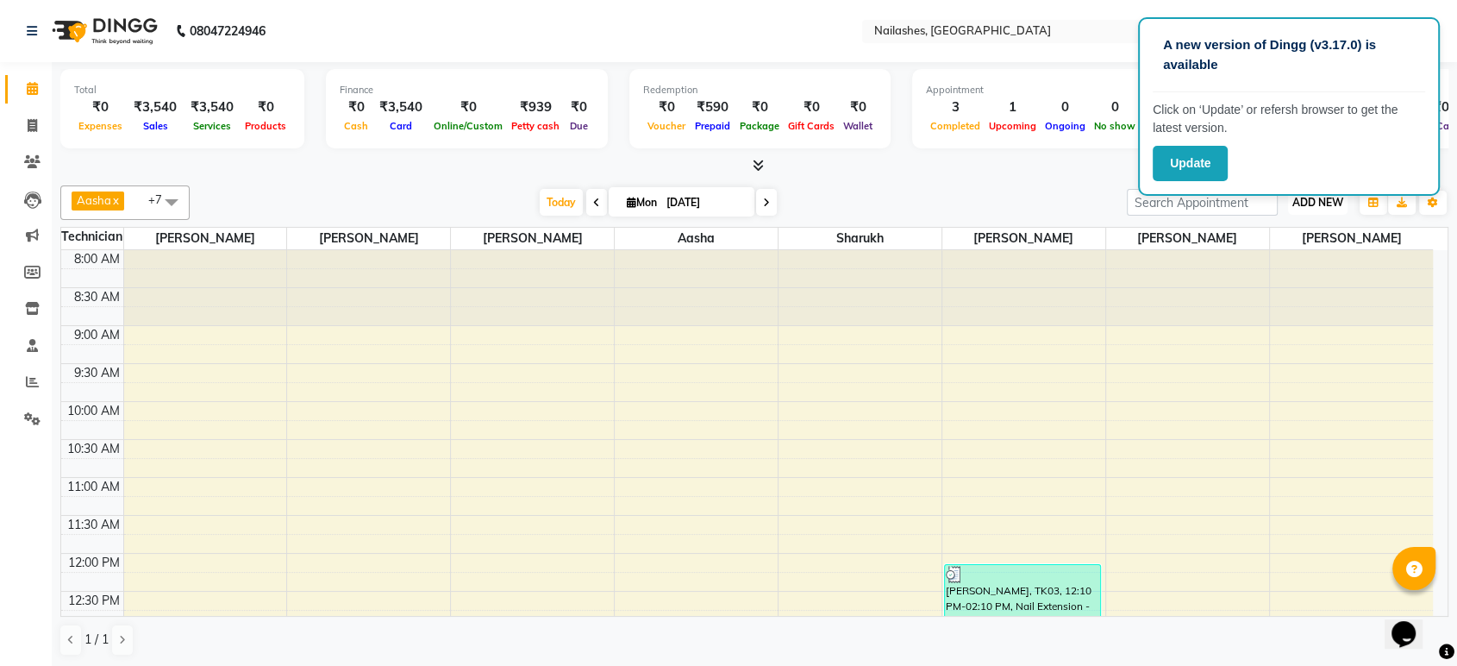
click at [1327, 197] on span "ADD NEW" at bounding box center [1317, 202] width 51 height 13
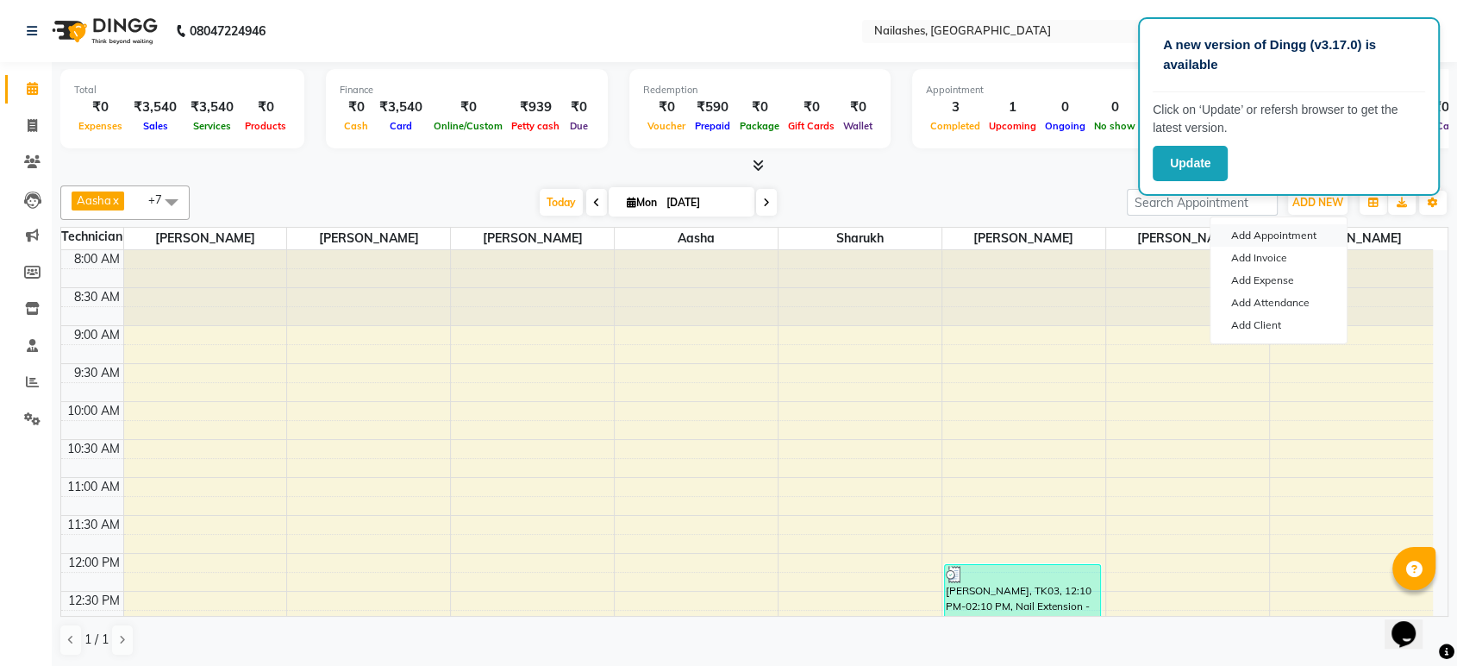
click at [1257, 232] on button "Add Appointment" at bounding box center [1278, 235] width 136 height 22
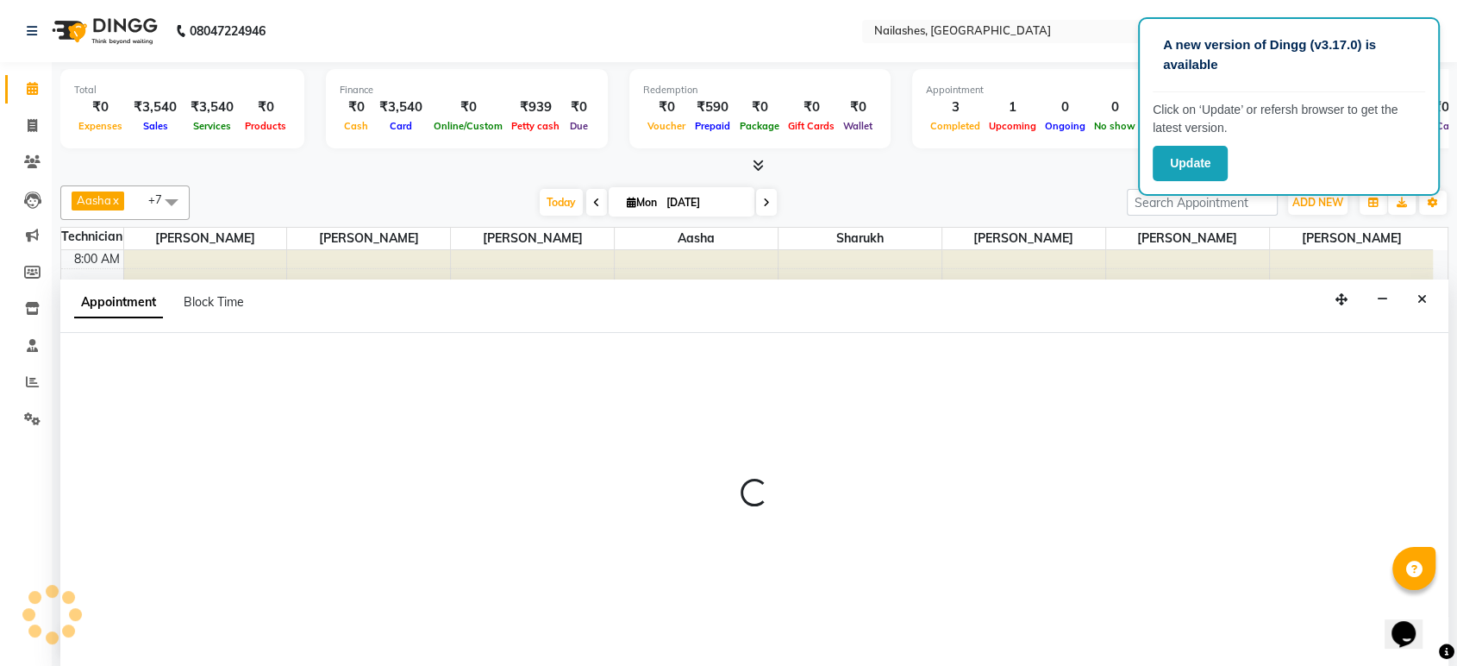
select select "540"
select select "tentative"
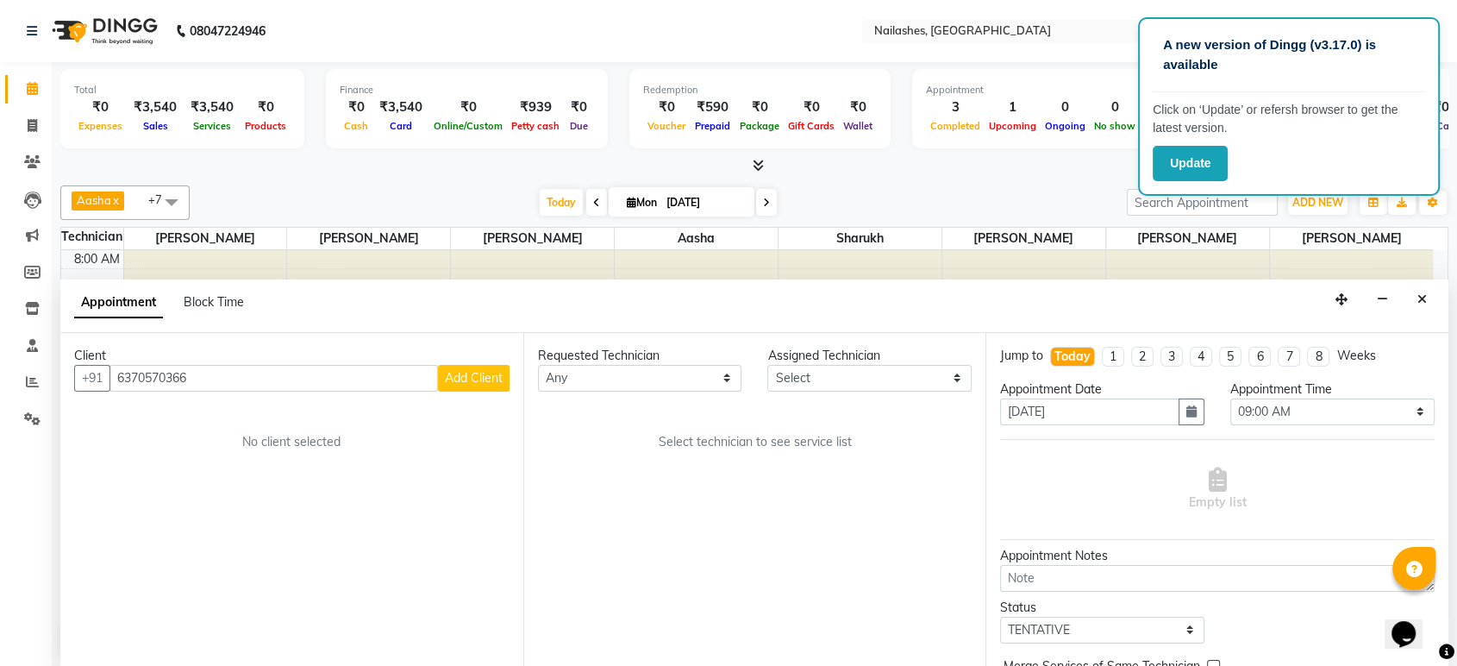
type input "6370570366"
click at [462, 370] on span "Add Client" at bounding box center [474, 378] width 58 height 16
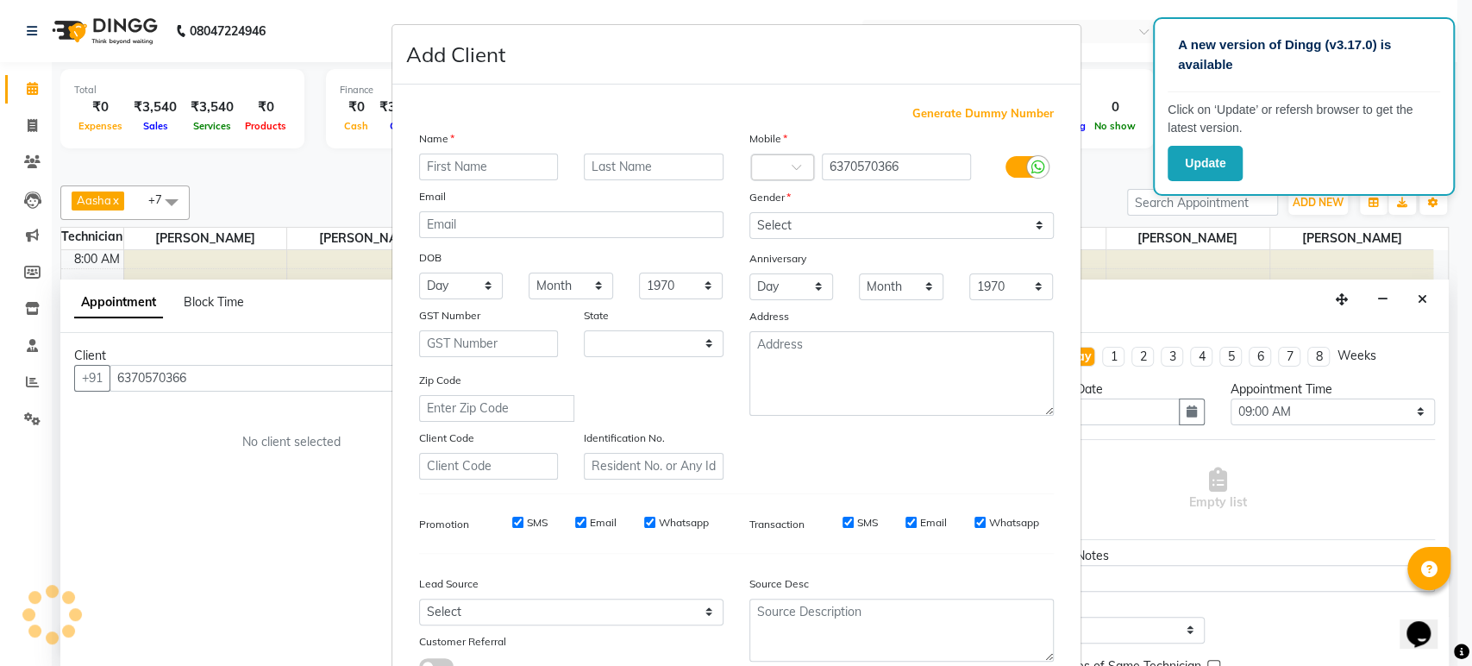
select select "21"
type input "[PERSON_NAME]"
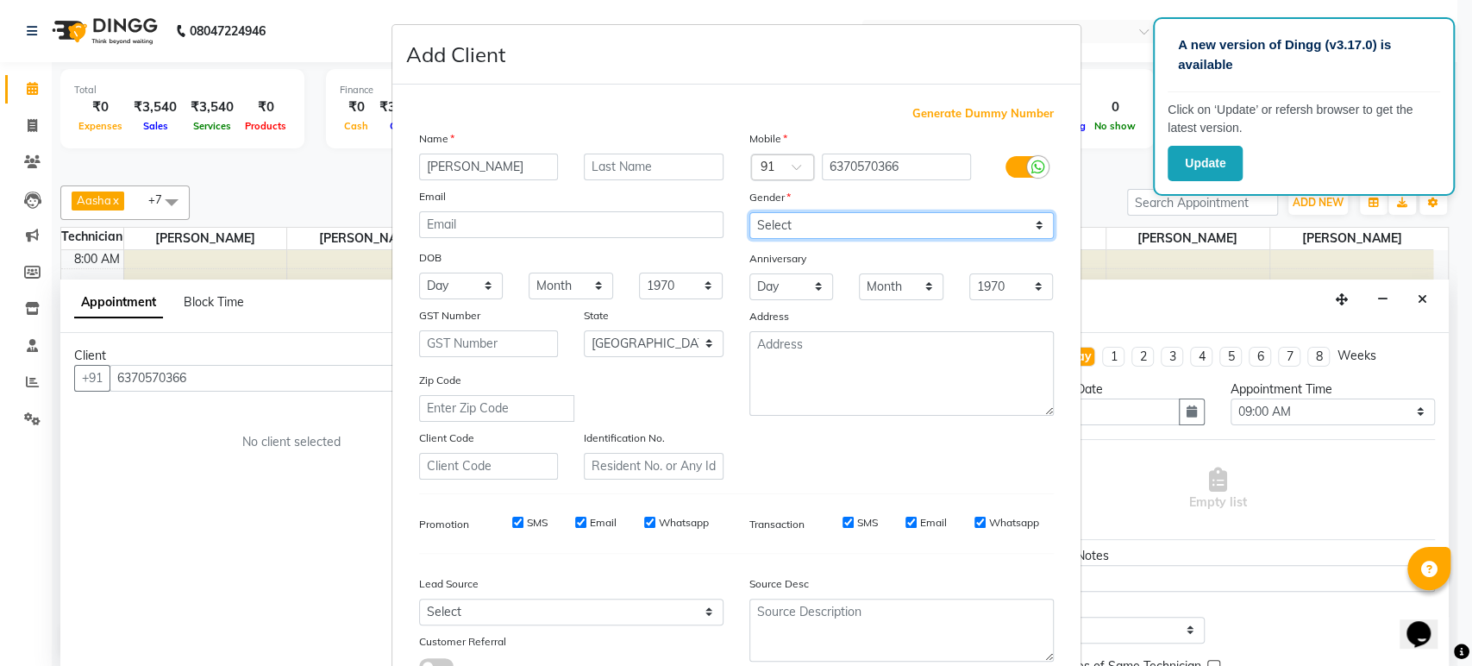
click at [843, 222] on select "Select [DEMOGRAPHIC_DATA] [DEMOGRAPHIC_DATA] Other Prefer Not To Say" at bounding box center [901, 225] width 304 height 27
select select "[DEMOGRAPHIC_DATA]"
click at [749, 212] on select "Select [DEMOGRAPHIC_DATA] [DEMOGRAPHIC_DATA] Other Prefer Not To Say" at bounding box center [901, 225] width 304 height 27
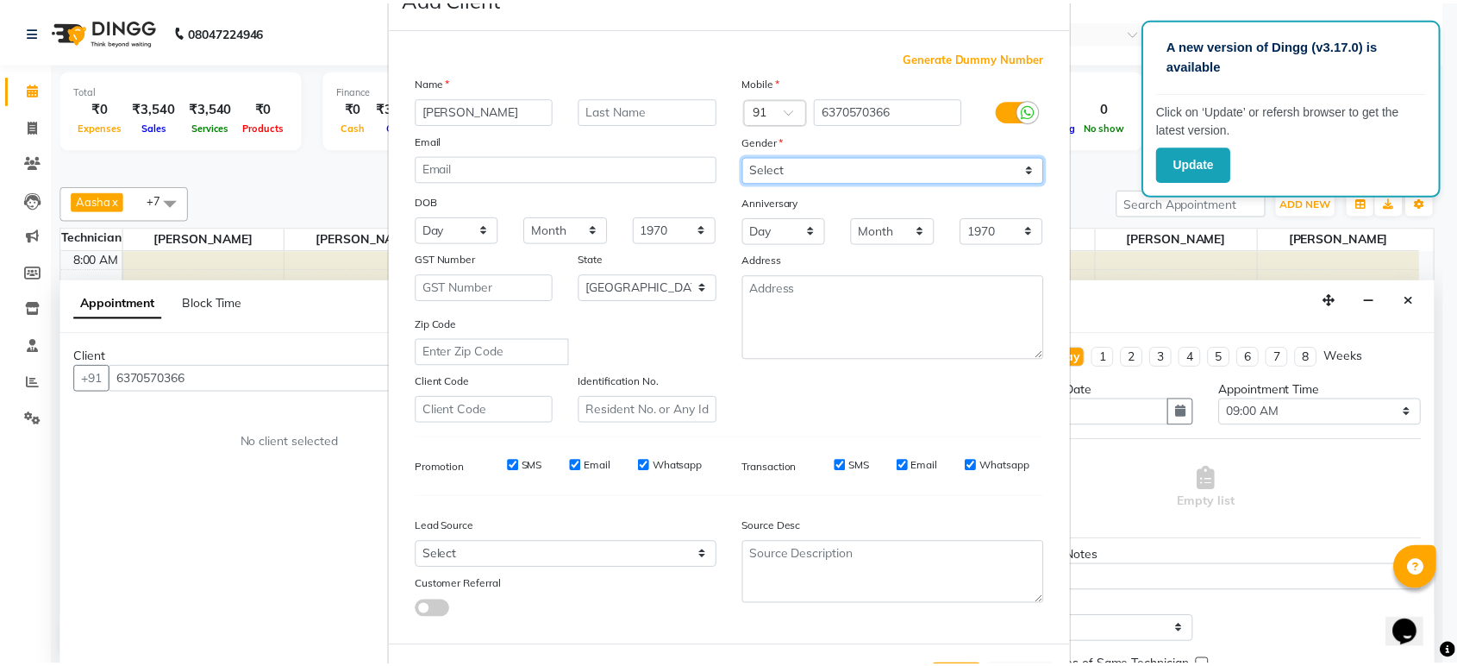
scroll to position [126, 0]
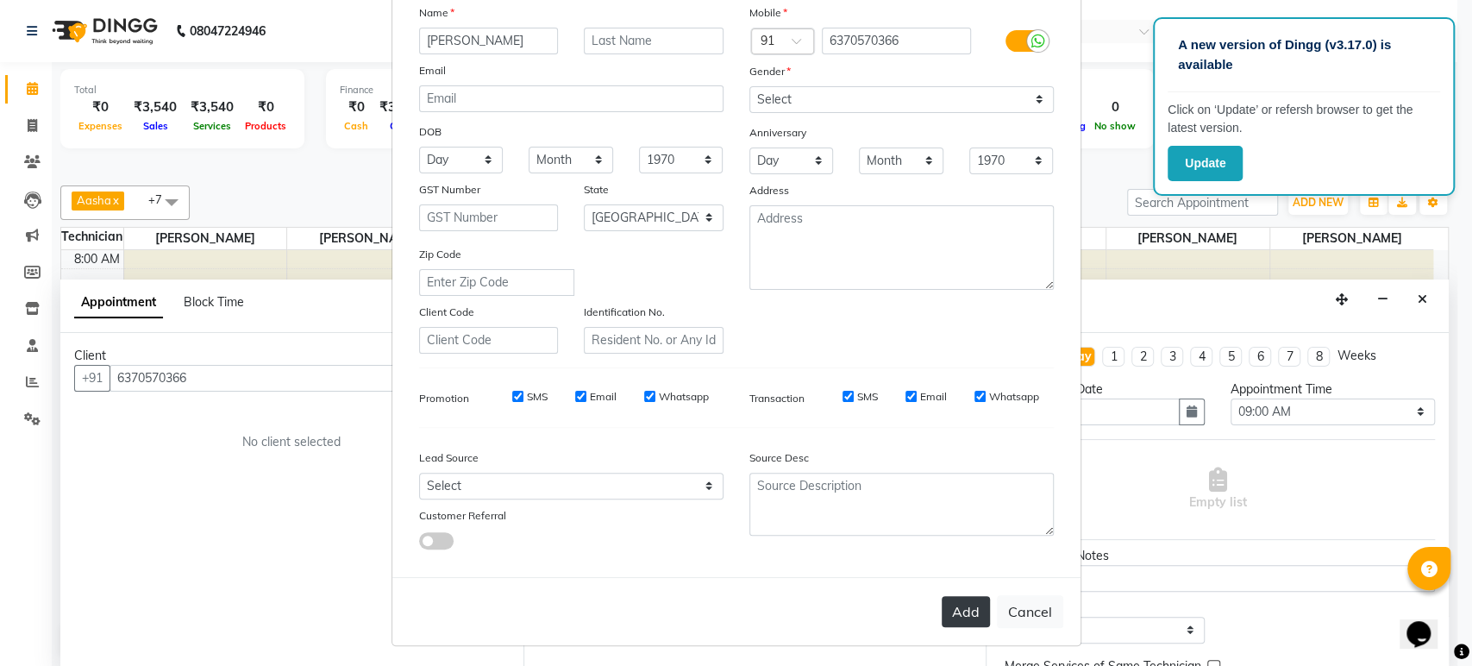
click at [957, 608] on button "Add" at bounding box center [965, 611] width 48 height 31
type input "63******66"
select select
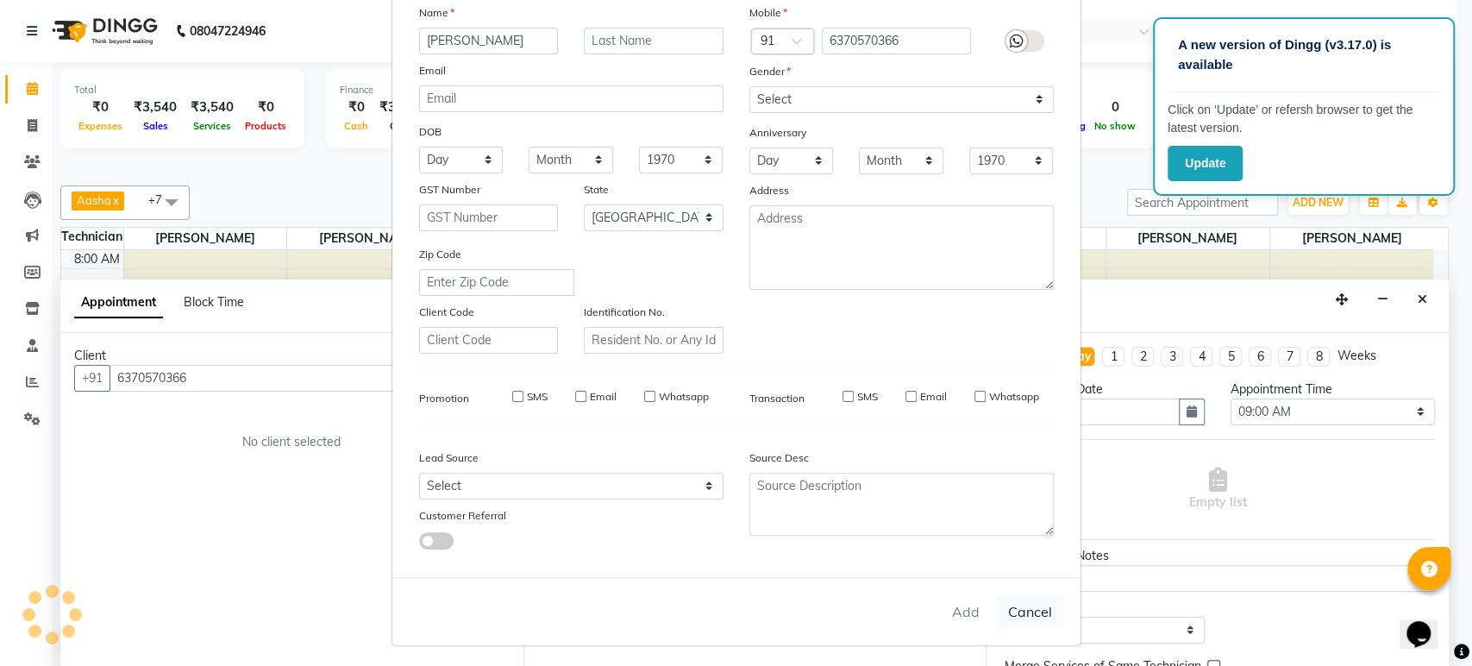
select select "null"
select select
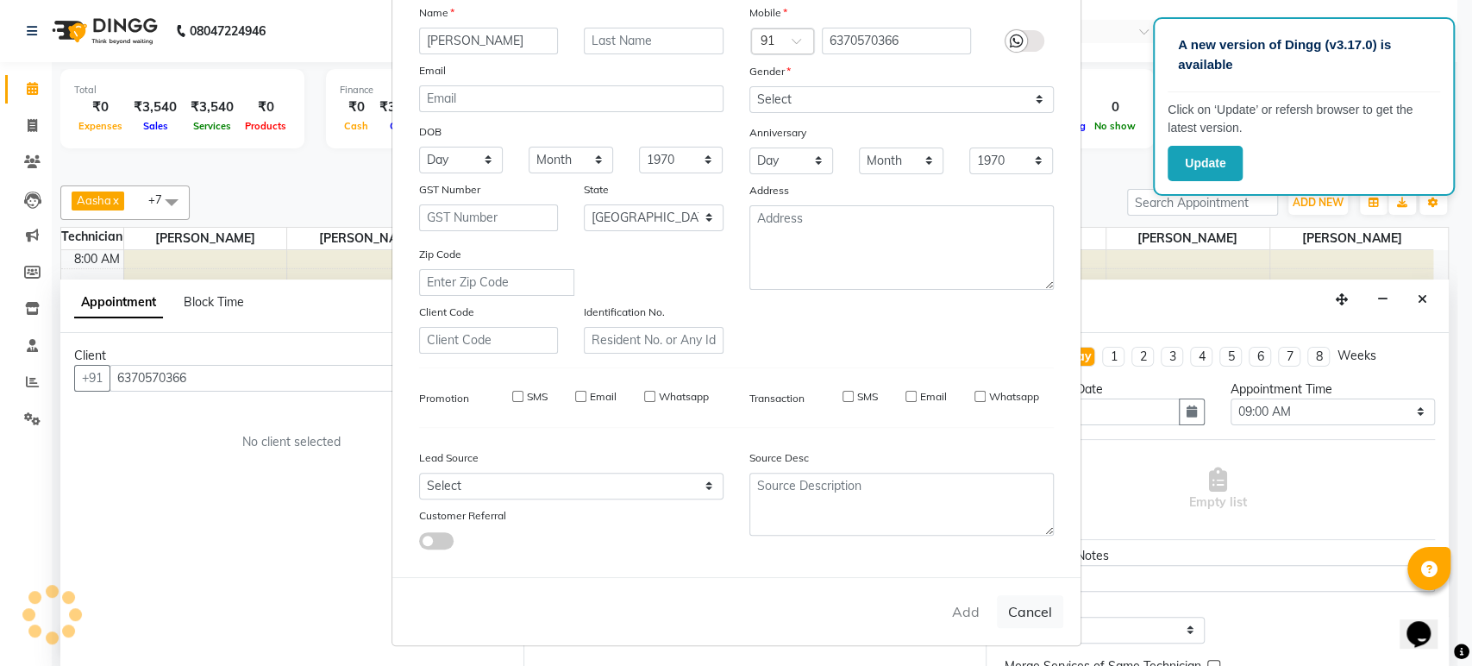
checkbox input "false"
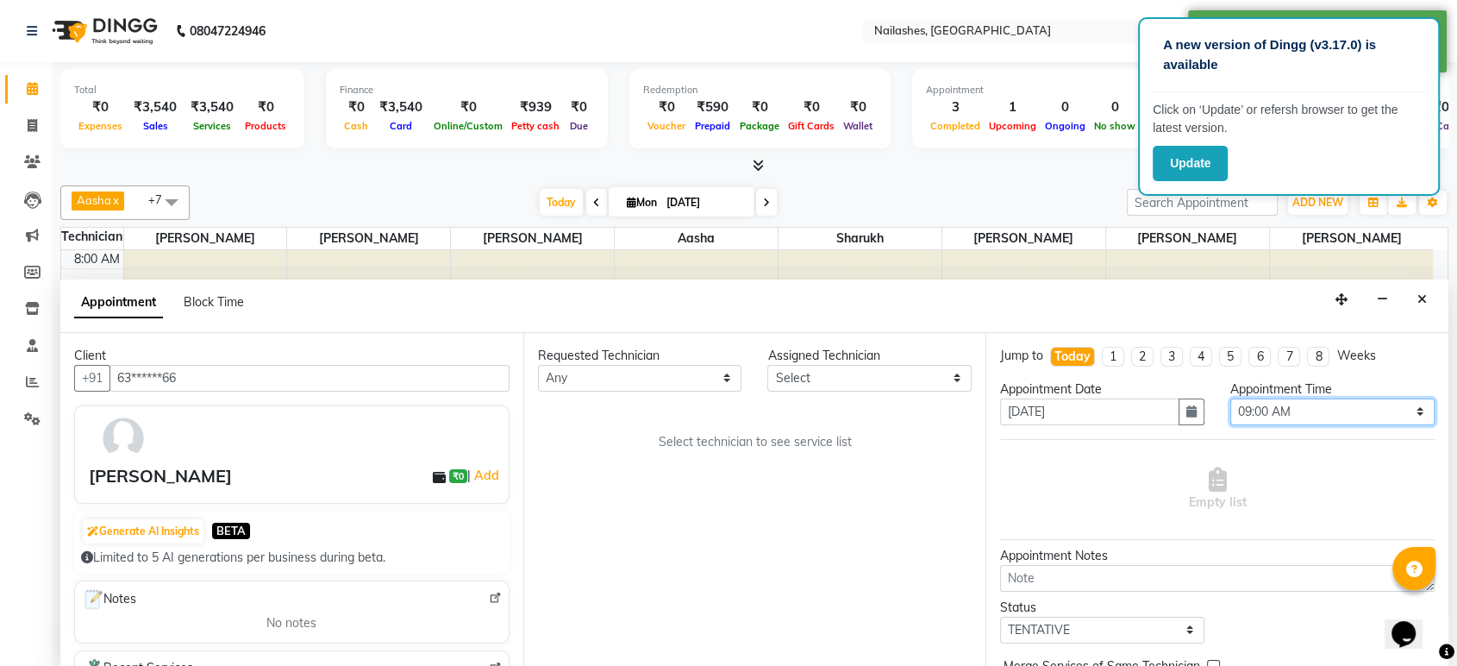
click at [1393, 407] on select "Select 09:00 AM 09:15 AM 09:30 AM 09:45 AM 10:00 AM 10:15 AM 10:30 AM 10:45 AM …" at bounding box center [1332, 411] width 204 height 27
select select "1020"
click at [1230, 398] on select "Select 09:00 AM 09:15 AM 09:30 AM 09:45 AM 10:00 AM 10:15 AM 10:30 AM 10:45 AM …" at bounding box center [1332, 411] width 204 height 27
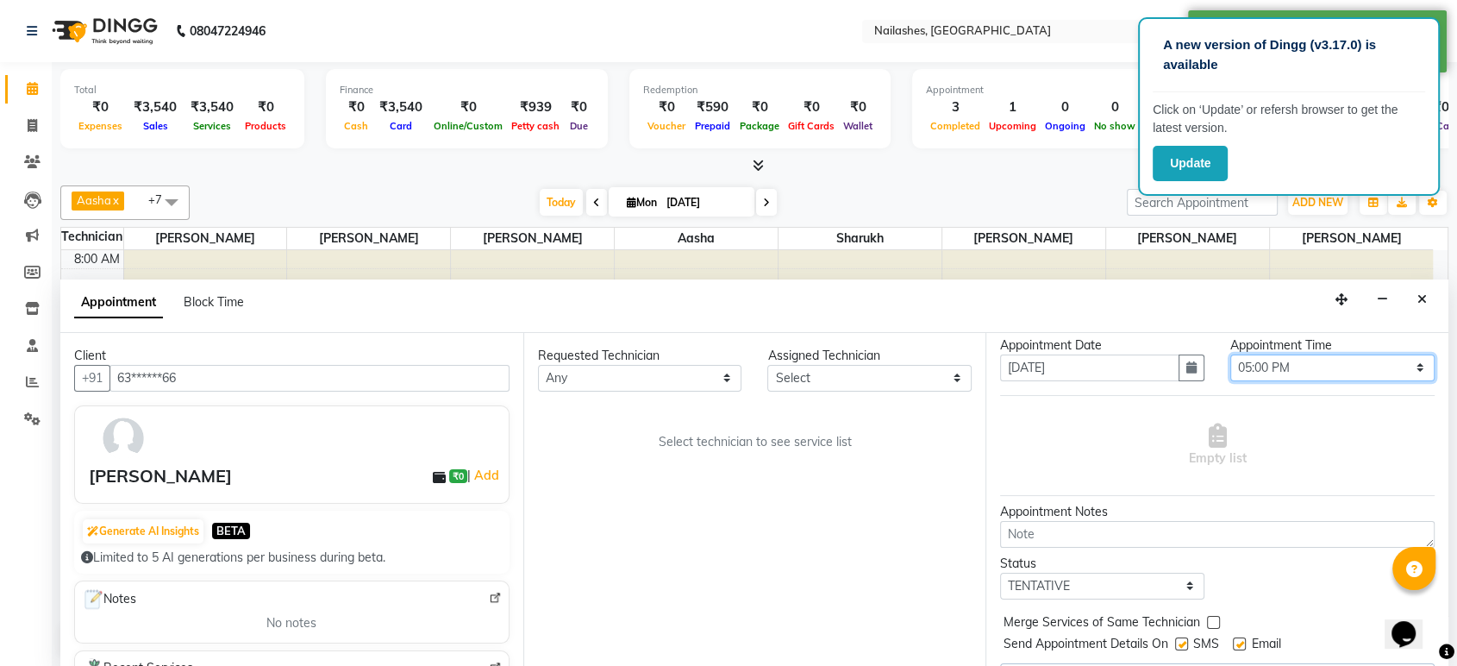
scroll to position [84, 0]
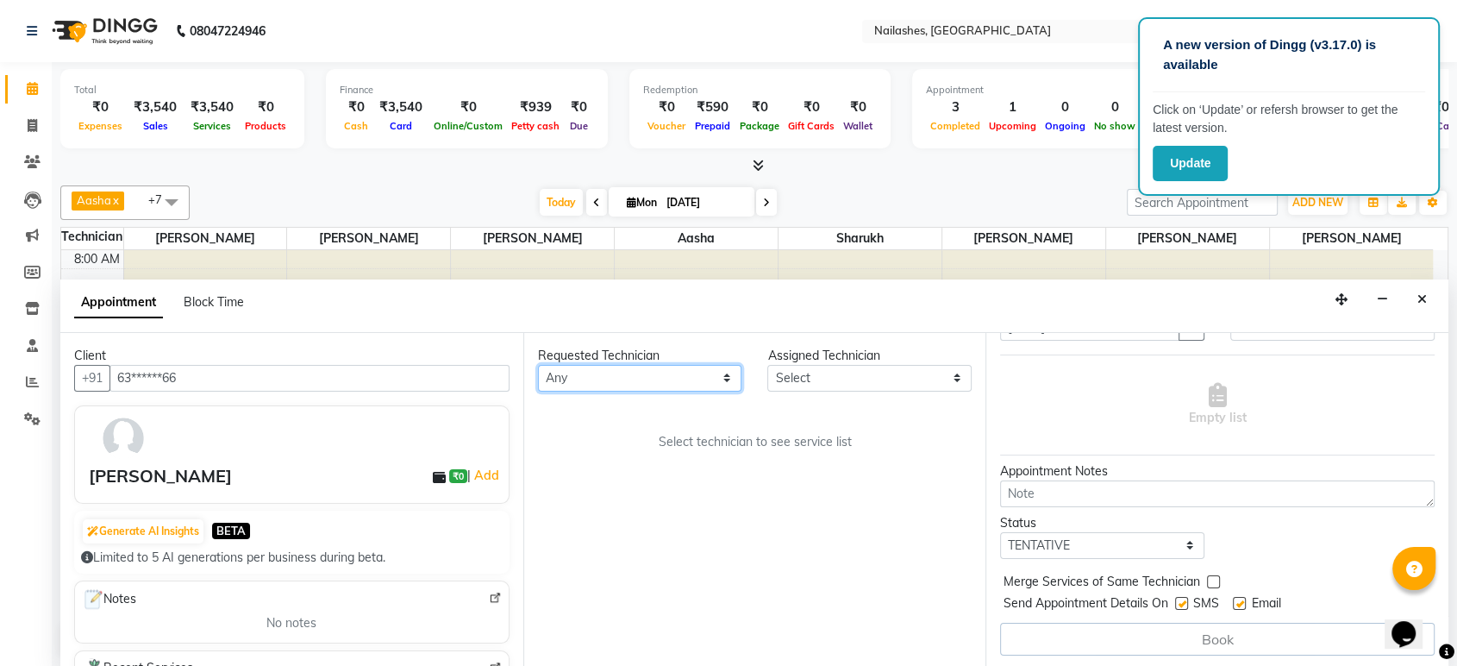
click at [602, 371] on select "Any [PERSON_NAME] [PERSON_NAME] Asid [PERSON_NAME] [PERSON_NAME] Sarjapur [PERS…" at bounding box center [640, 378] width 204 height 27
select select "80924"
click at [538, 365] on select "Any [PERSON_NAME] [PERSON_NAME] Asid [PERSON_NAME] [PERSON_NAME] Sarjapur [PERS…" at bounding box center [640, 378] width 204 height 27
select select "80924"
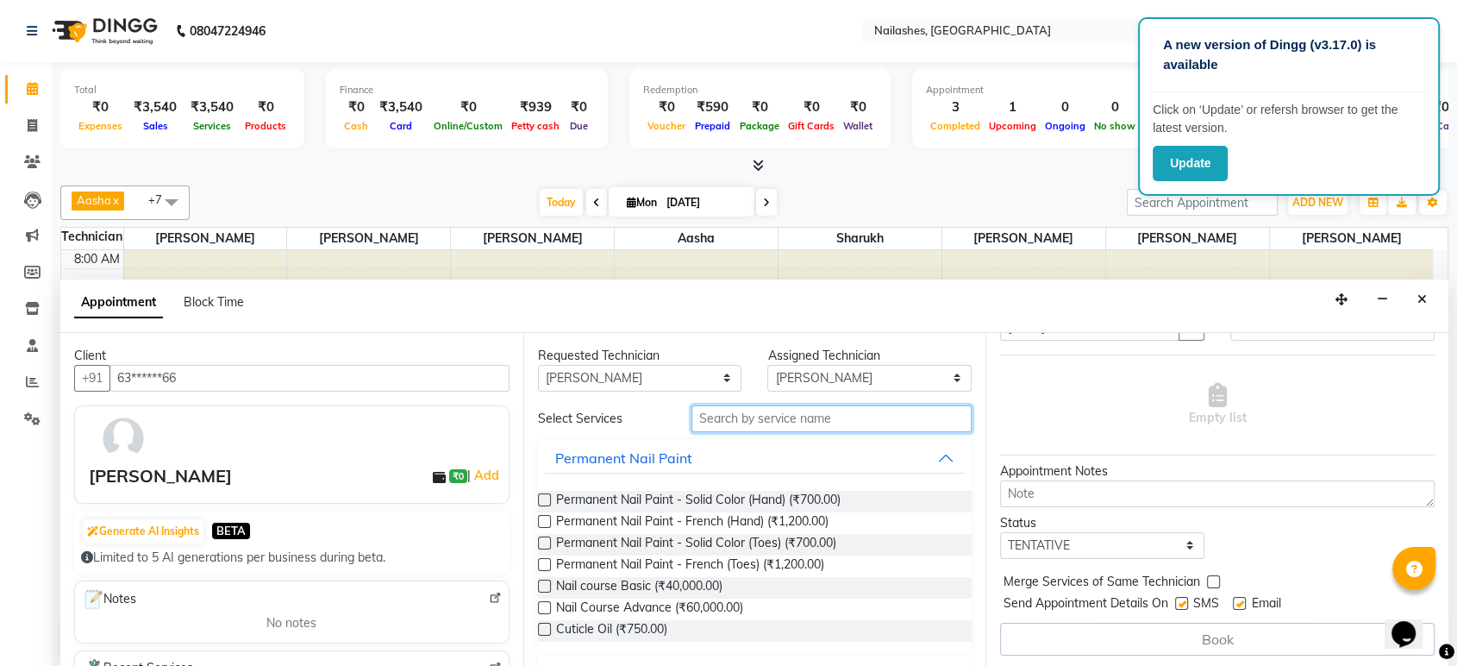
click at [772, 413] on input "text" at bounding box center [831, 418] width 281 height 27
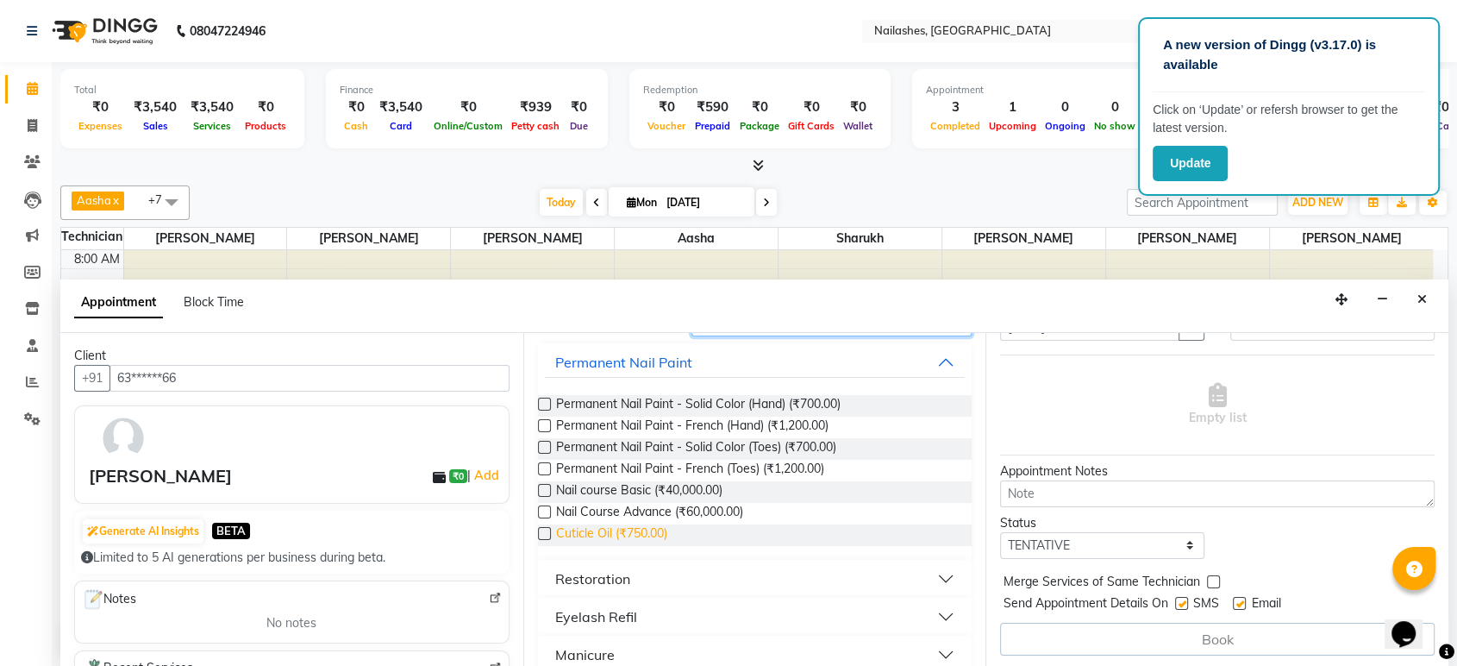
scroll to position [0, 0]
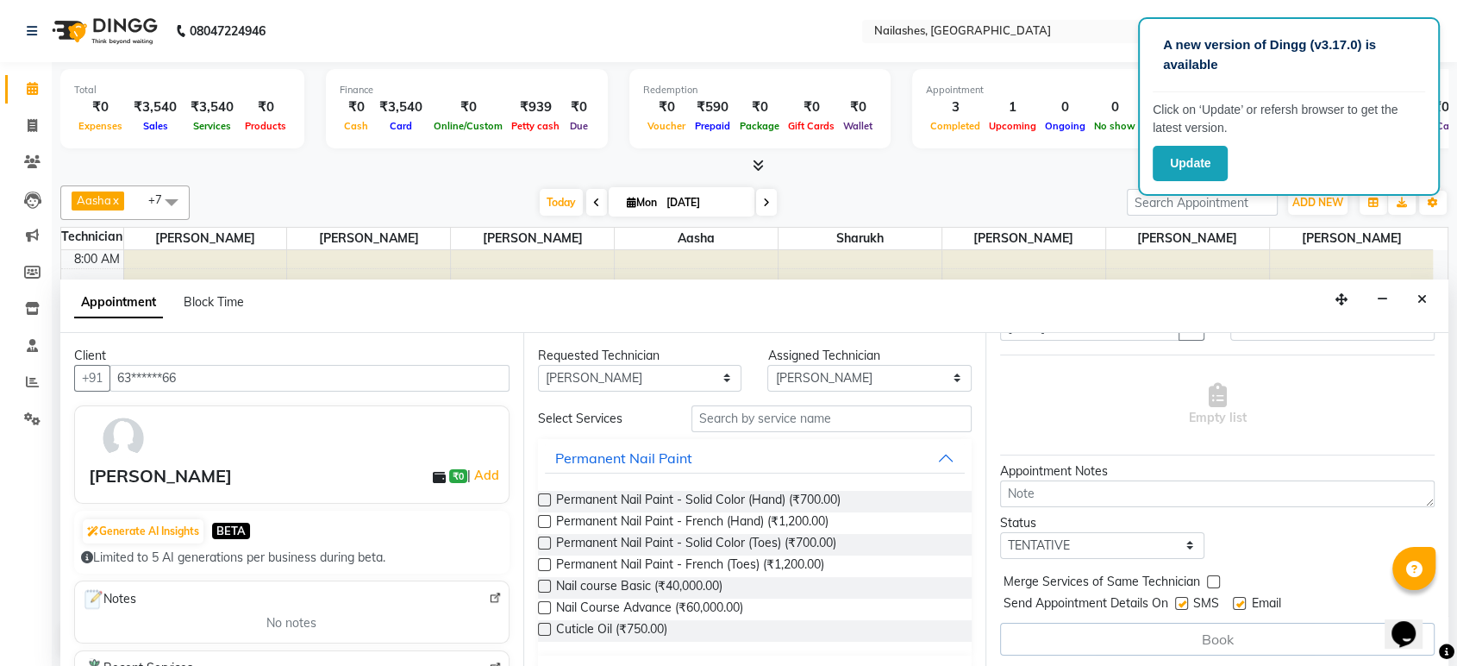
click at [553, 497] on div "Permanent Nail Paint - Solid Color (Hand) (₹700.00)" at bounding box center [755, 502] width 434 height 22
click at [540, 493] on label at bounding box center [544, 499] width 13 height 13
click at [540, 496] on input "checkbox" at bounding box center [543, 501] width 11 height 11
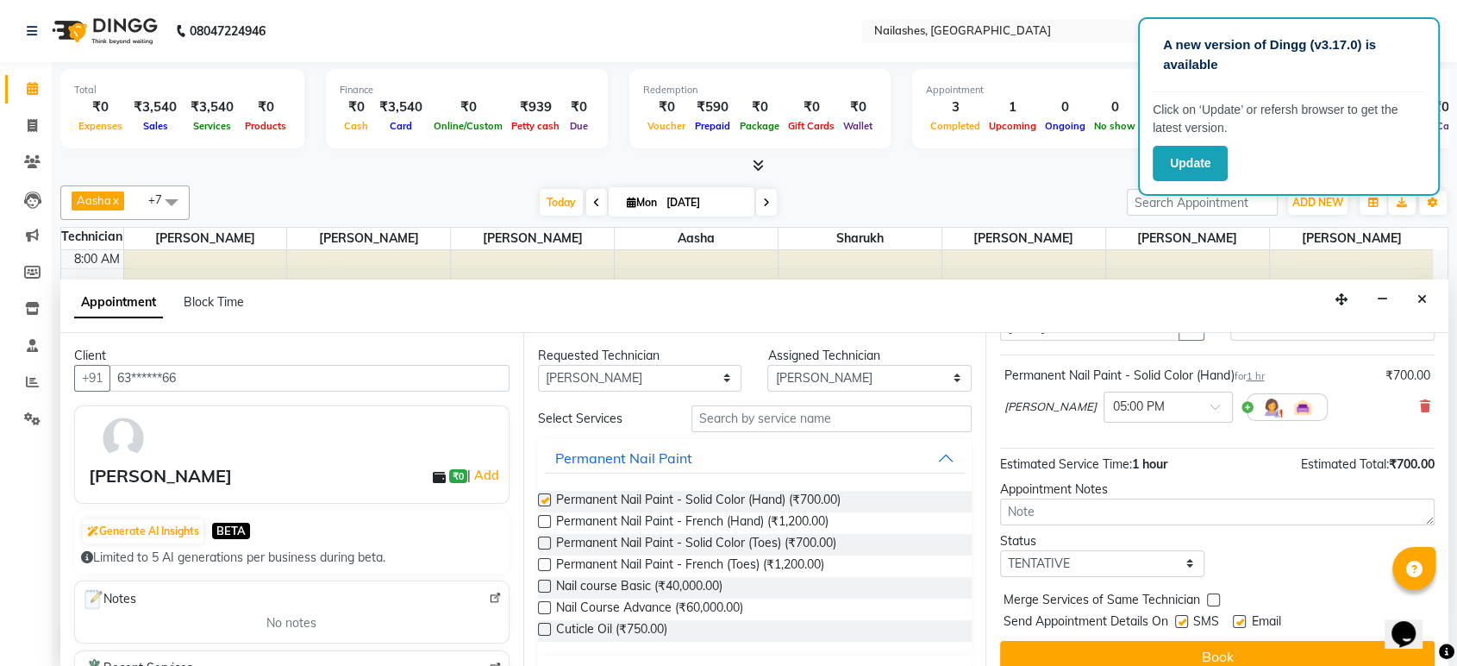
checkbox input "false"
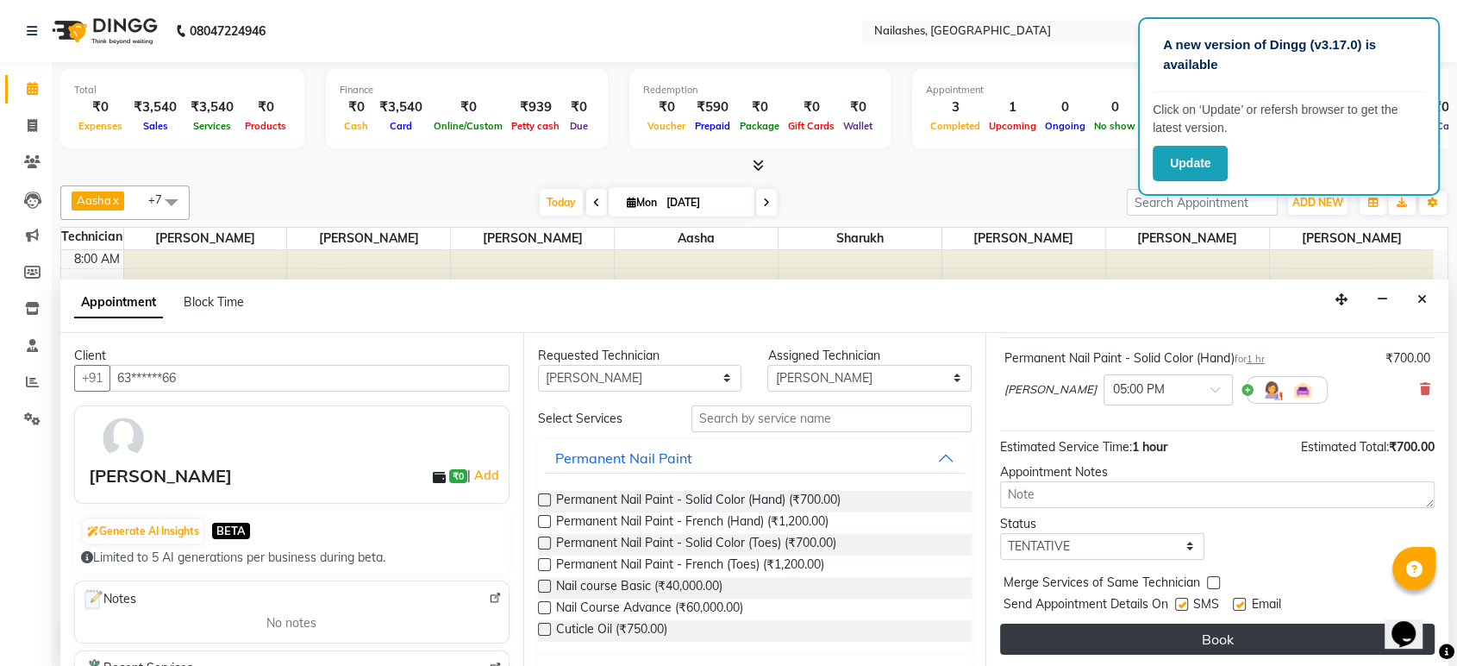
click at [1232, 634] on button "Book" at bounding box center [1217, 638] width 434 height 31
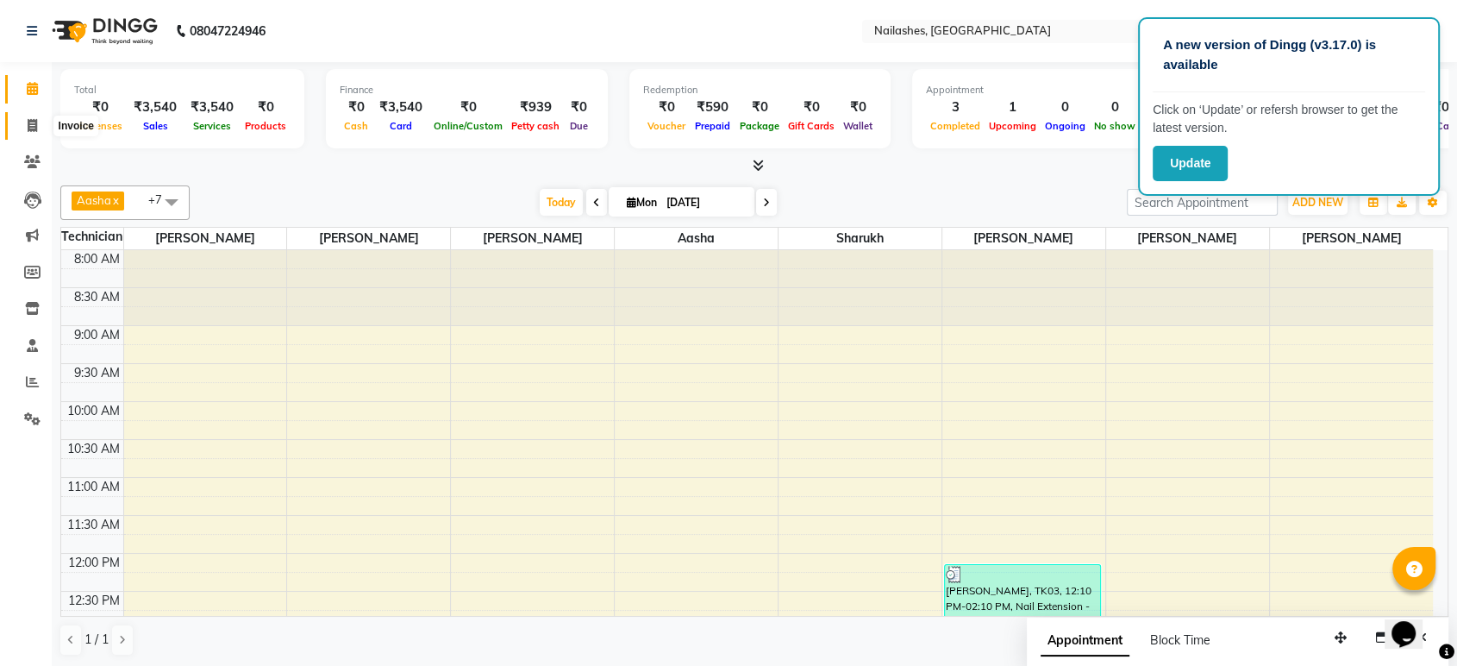
drag, startPoint x: 28, startPoint y: 123, endPoint x: 21, endPoint y: 138, distance: 16.2
click at [28, 123] on icon at bounding box center [32, 125] width 9 height 13
select select "service"
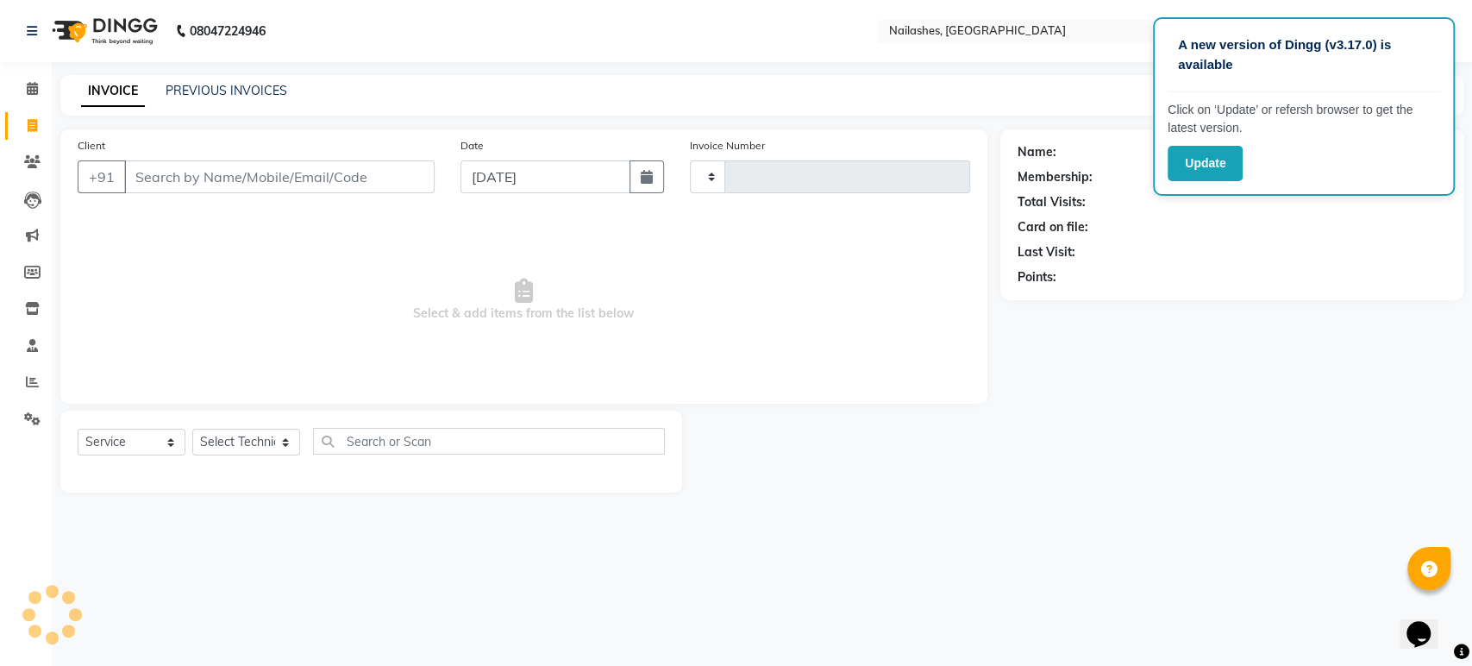
type input "1630"
select select "4251"
click at [260, 438] on select "Select Technician" at bounding box center [246, 441] width 108 height 27
select select "26128"
click at [192, 428] on select "Select Technician [PERSON_NAME] [PERSON_NAME] Asid deepak HANMI [PERSON_NAME] M…" at bounding box center [246, 441] width 108 height 27
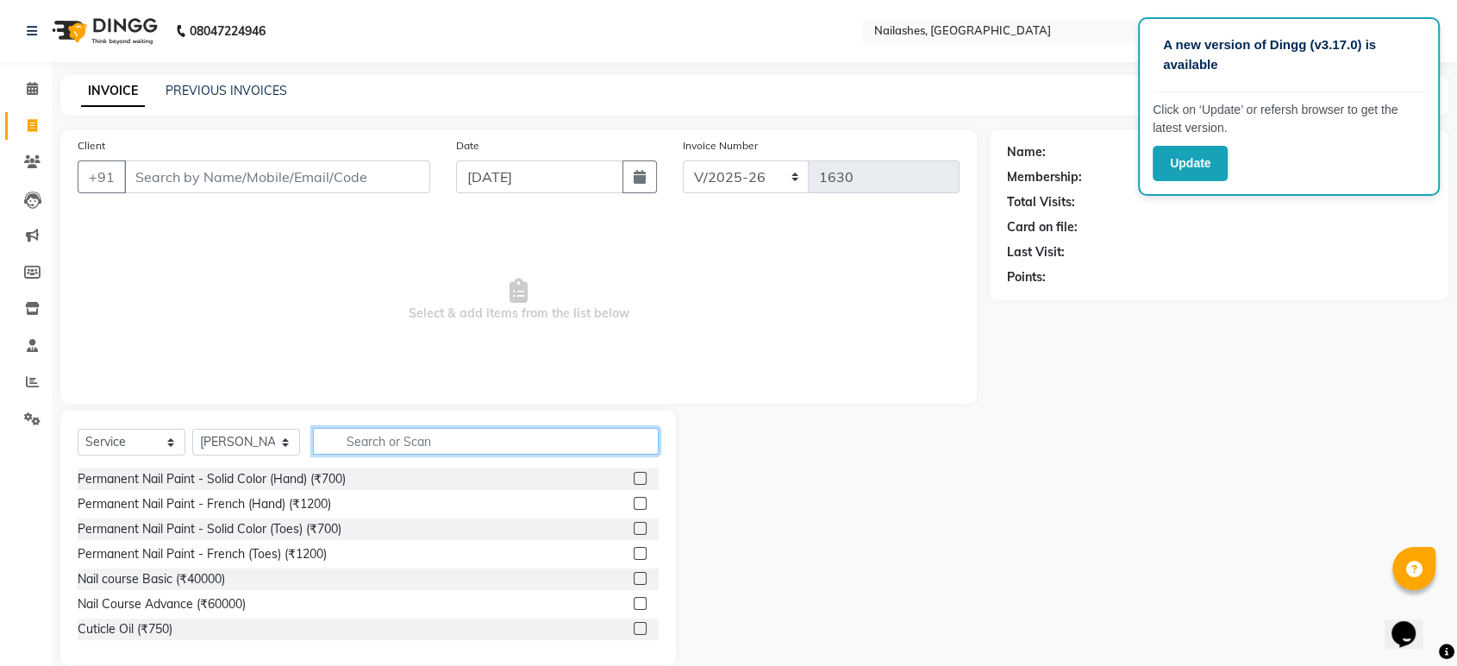
click at [431, 441] on input "text" at bounding box center [486, 441] width 346 height 27
type input "ac"
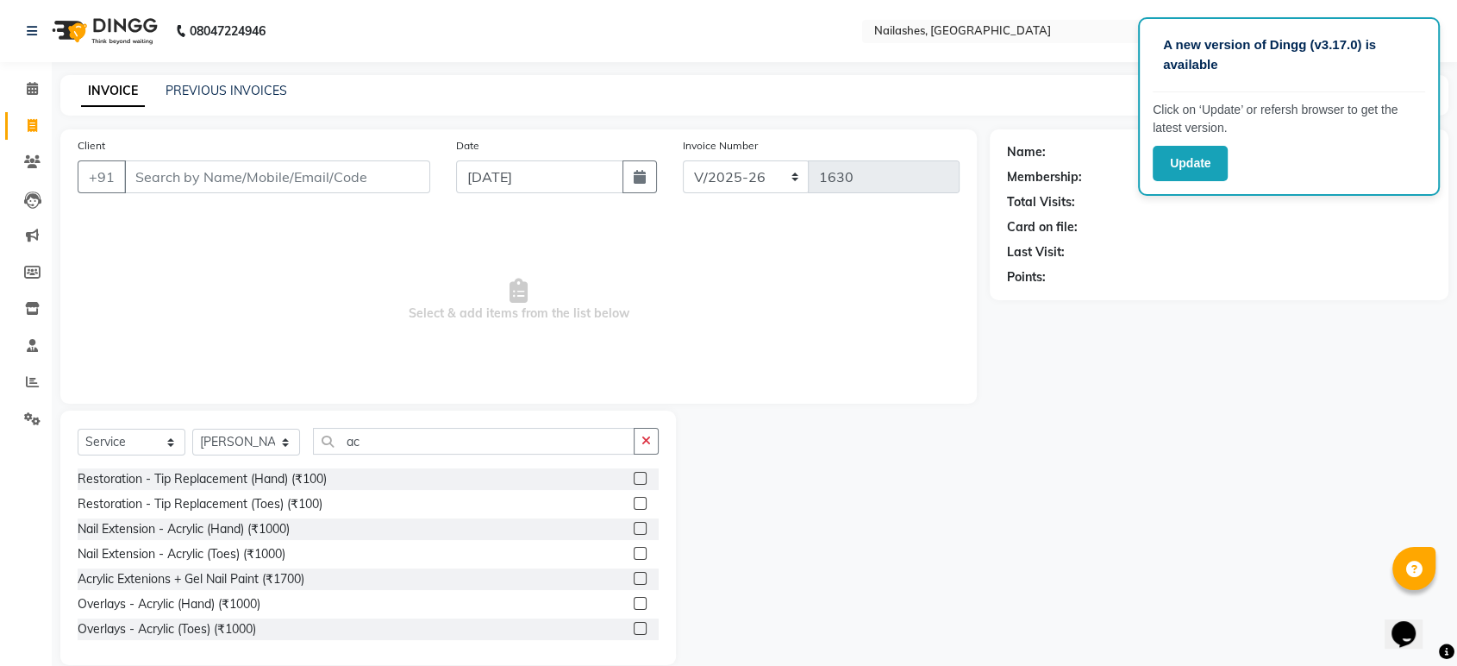
click at [634, 523] on label at bounding box center [640, 528] width 13 height 13
click at [634, 523] on input "checkbox" at bounding box center [639, 528] width 11 height 11
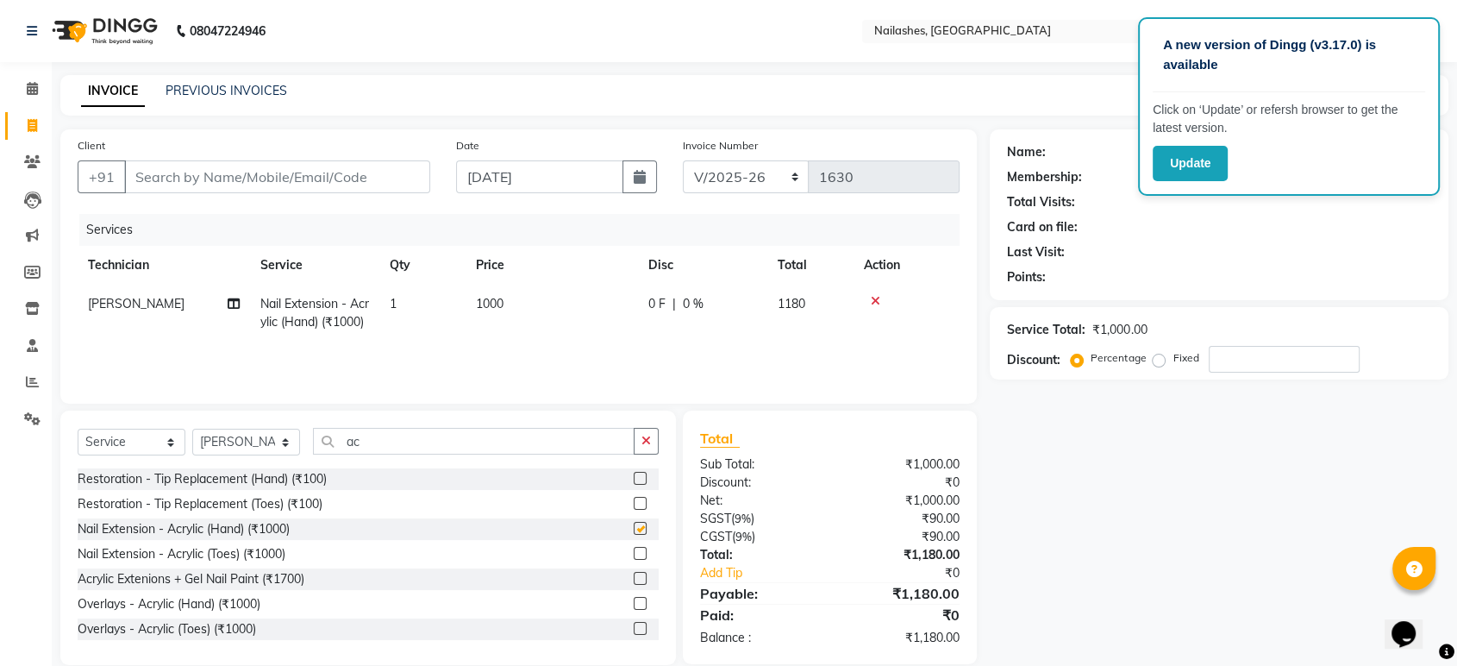
checkbox input "false"
click at [522, 441] on input "ac" at bounding box center [474, 441] width 322 height 27
type input "a"
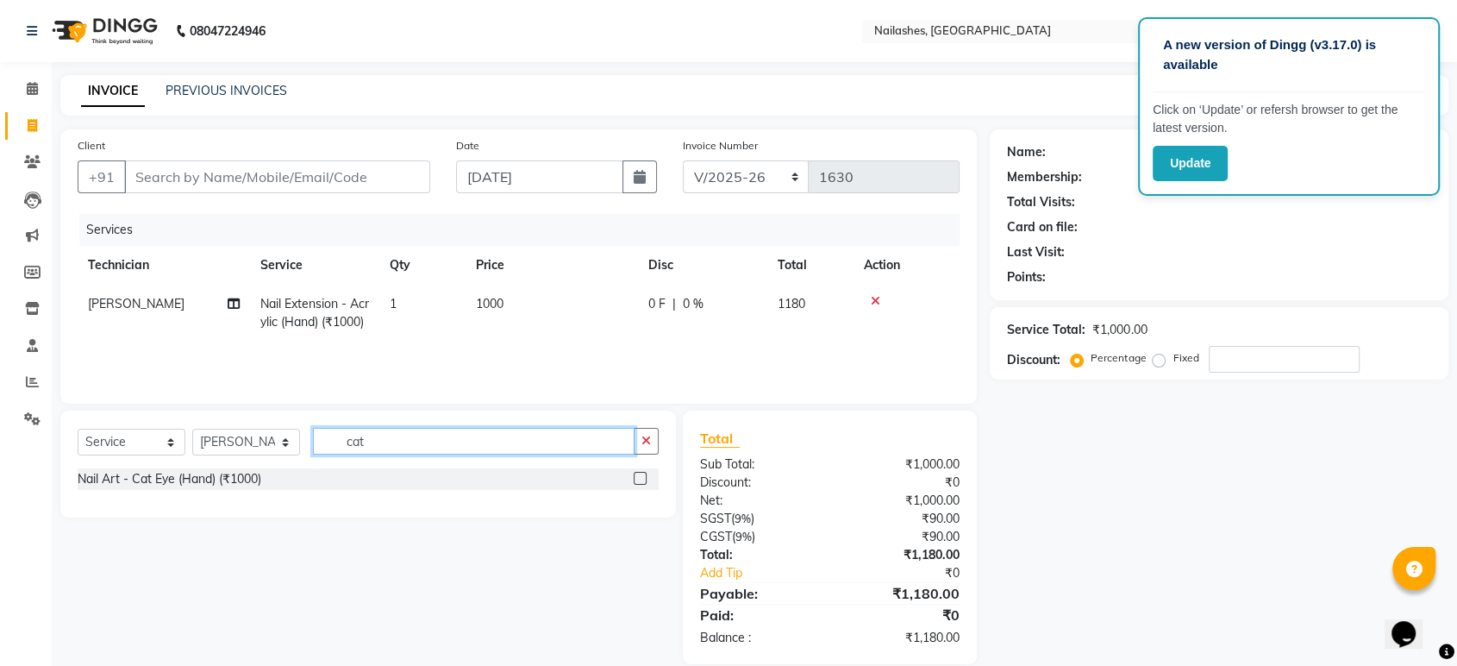
type input "cat"
click at [643, 478] on label at bounding box center [640, 478] width 13 height 13
click at [643, 478] on input "checkbox" at bounding box center [639, 478] width 11 height 11
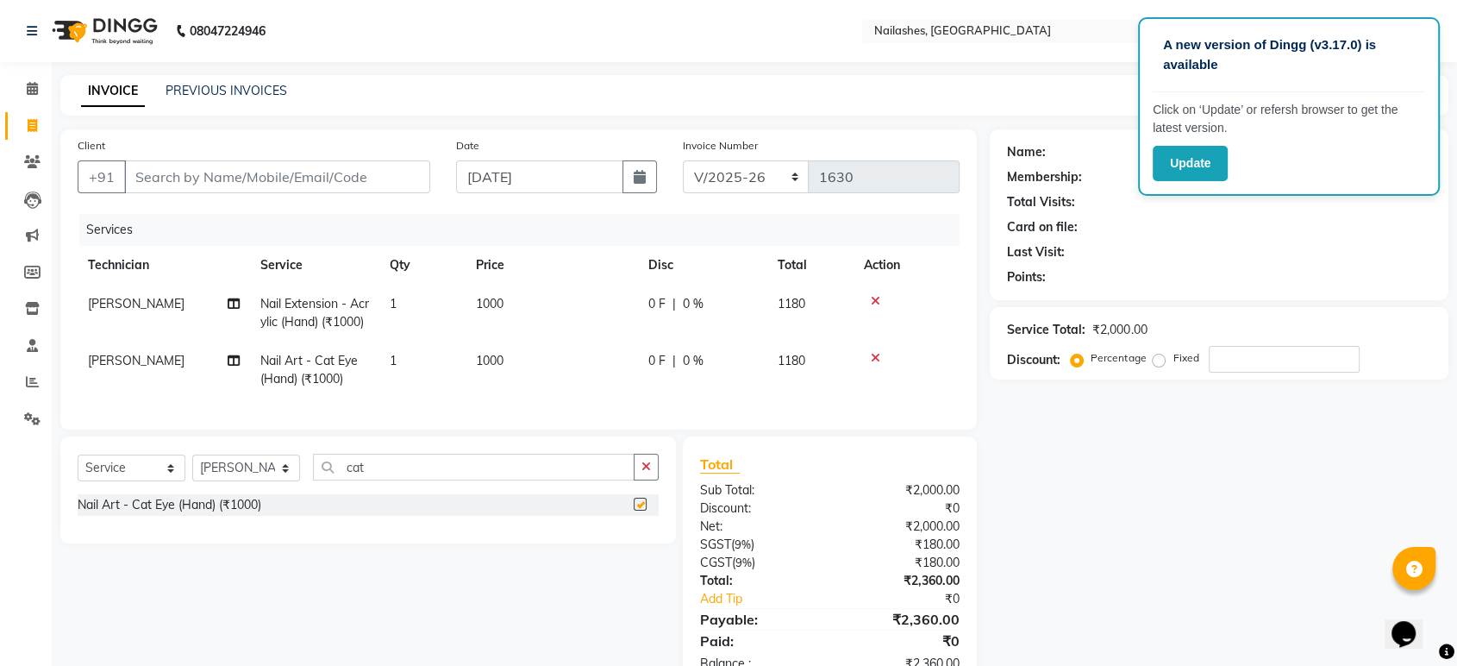
checkbox input "false"
click at [532, 480] on input "cat" at bounding box center [474, 466] width 322 height 27
type input "c"
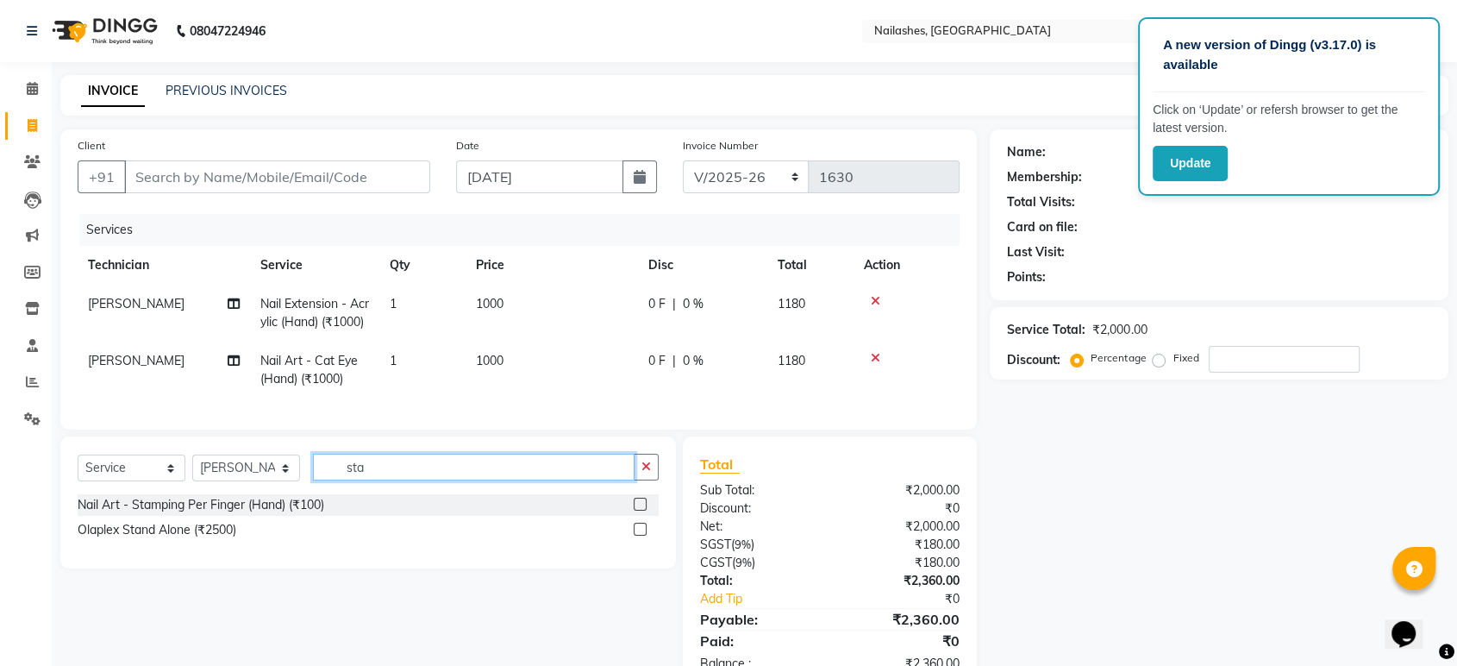
type input "sta"
click at [635, 510] on label at bounding box center [640, 503] width 13 height 13
click at [635, 510] on input "checkbox" at bounding box center [639, 504] width 11 height 11
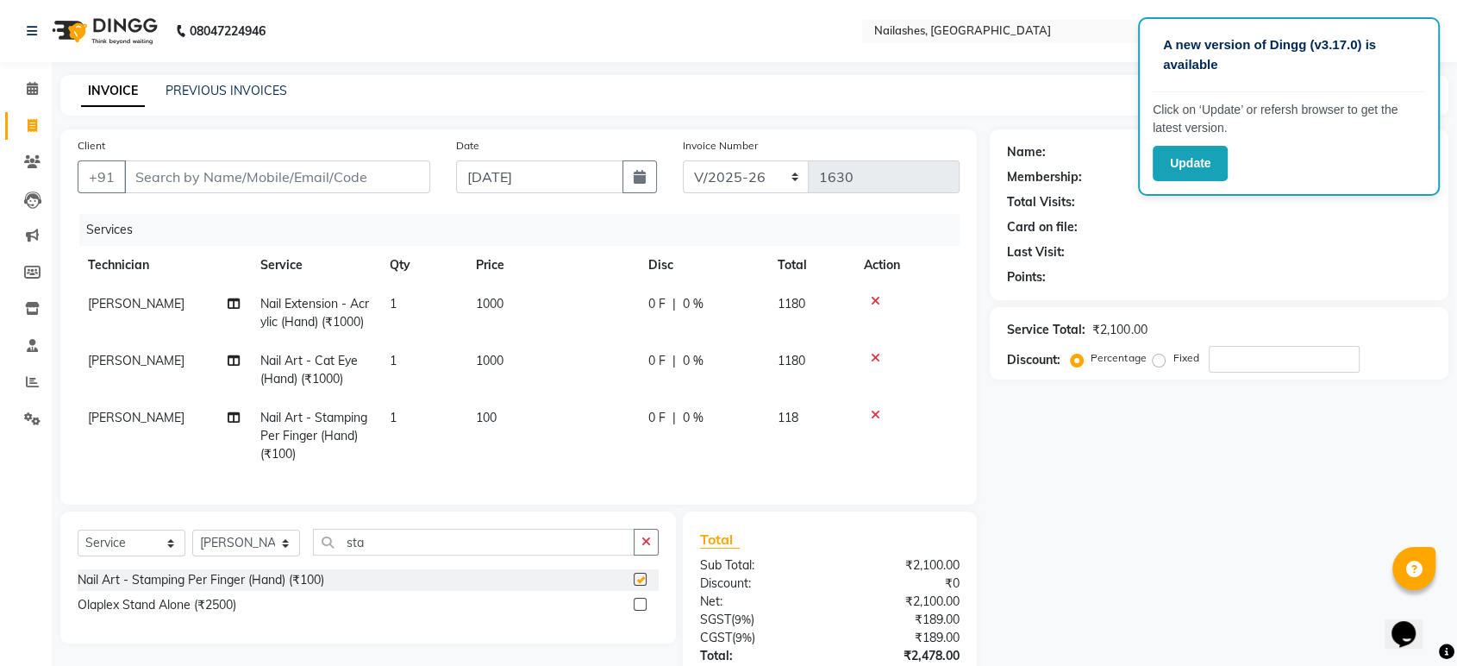
checkbox input "false"
click at [512, 445] on td "100" at bounding box center [552, 435] width 172 height 75
select select "26128"
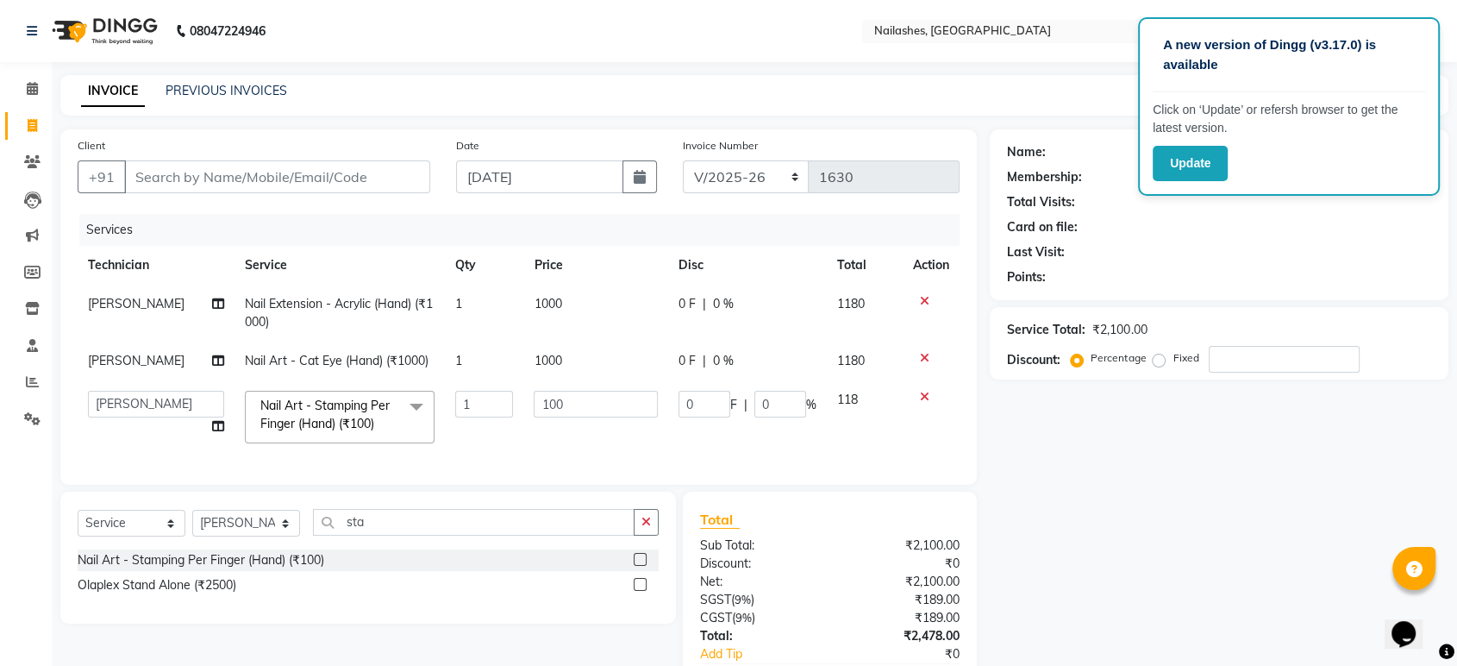
click at [502, 433] on td "1" at bounding box center [484, 416] width 78 height 73
click at [585, 397] on input "100" at bounding box center [596, 404] width 124 height 27
type input "1"
type input "200"
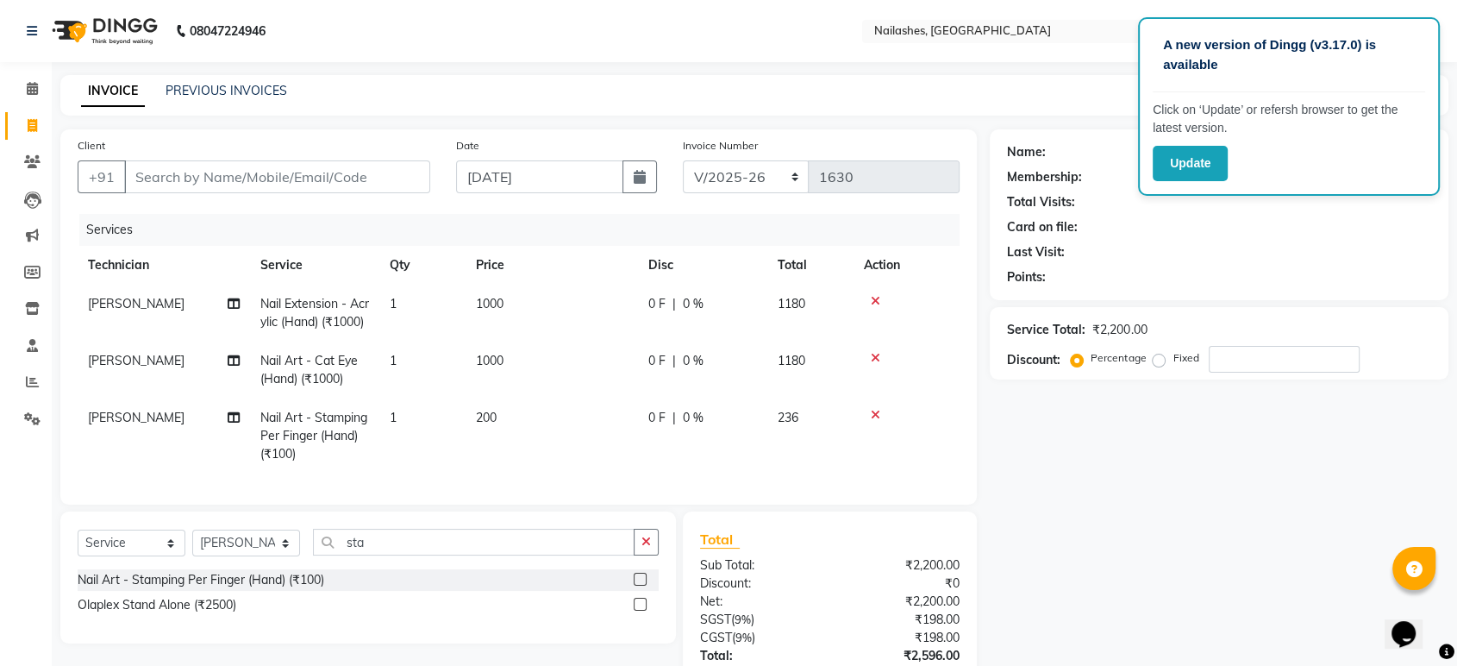
click at [644, 452] on tr "[PERSON_NAME] Art - Stamping Per Finger (Hand) (₹100) 1 200 0 F | 0 % 236" at bounding box center [519, 435] width 882 height 75
click at [586, 555] on input "sta" at bounding box center [474, 541] width 322 height 27
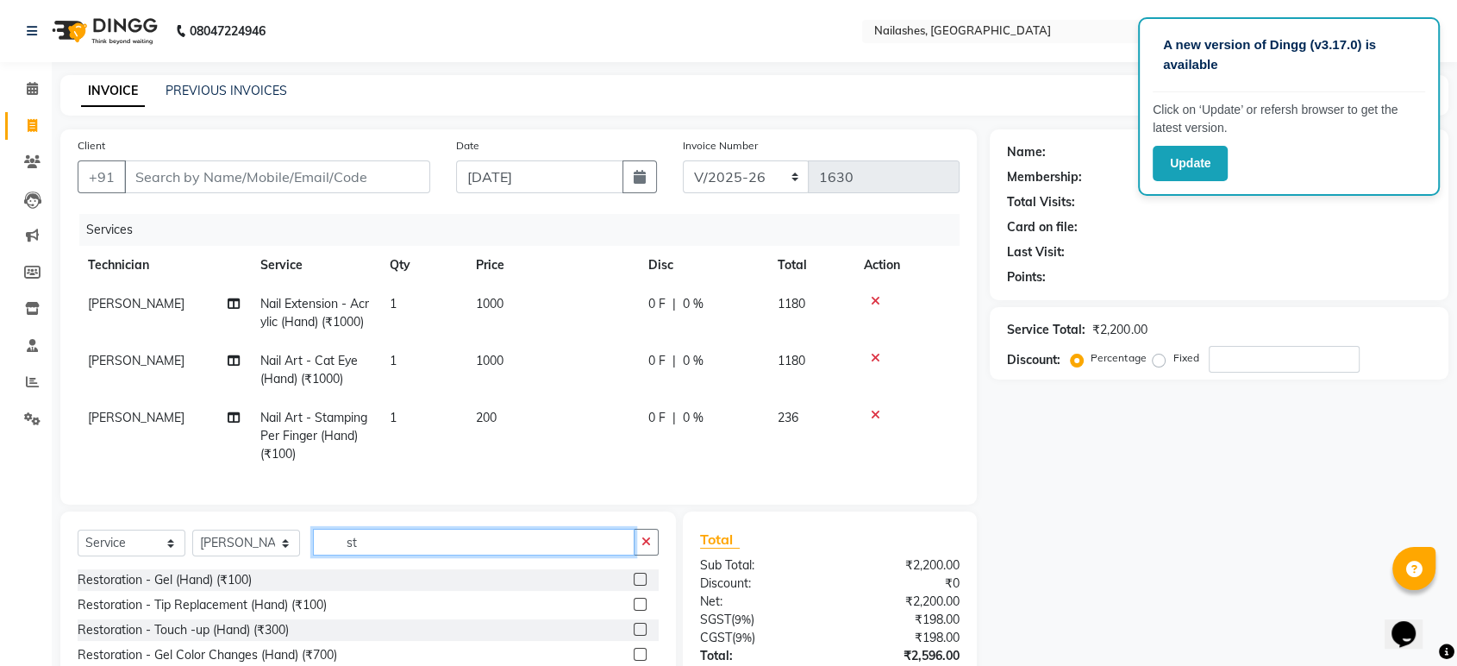
type input "sta"
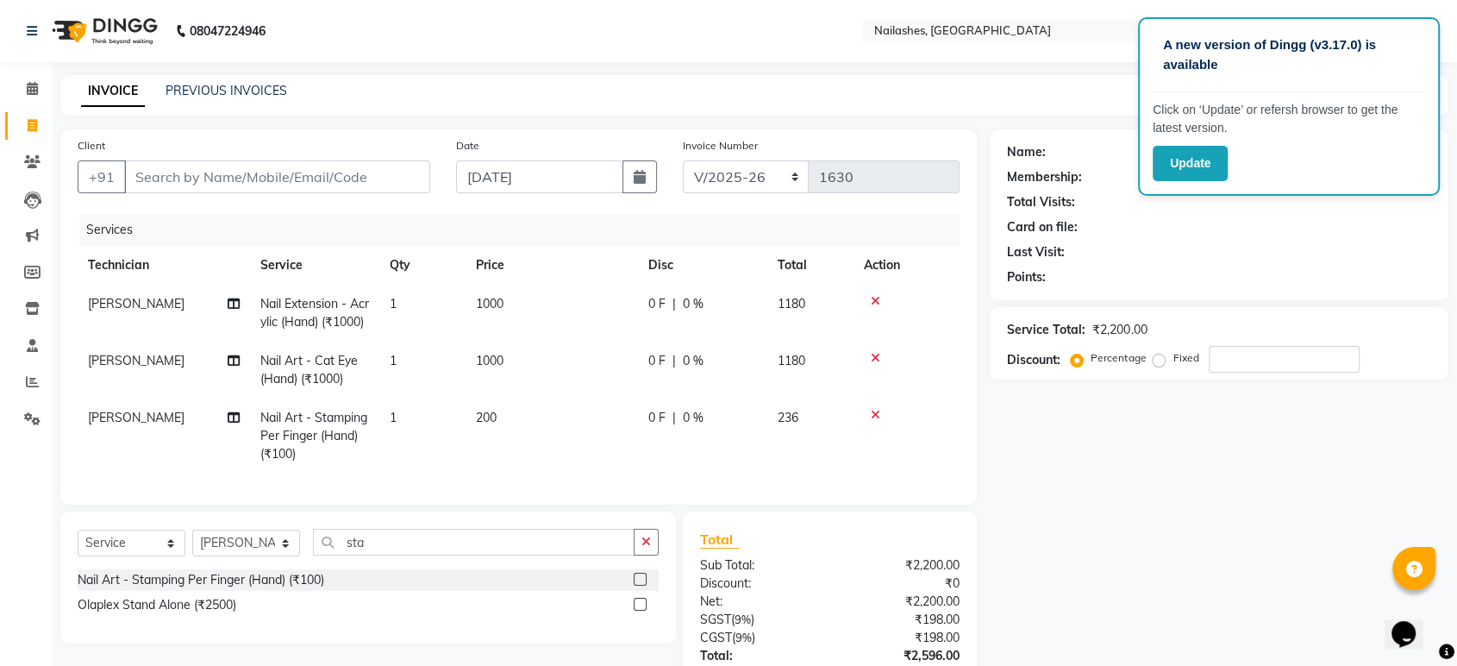
click at [641, 585] on label at bounding box center [640, 578] width 13 height 13
click at [641, 585] on input "checkbox" at bounding box center [639, 579] width 11 height 11
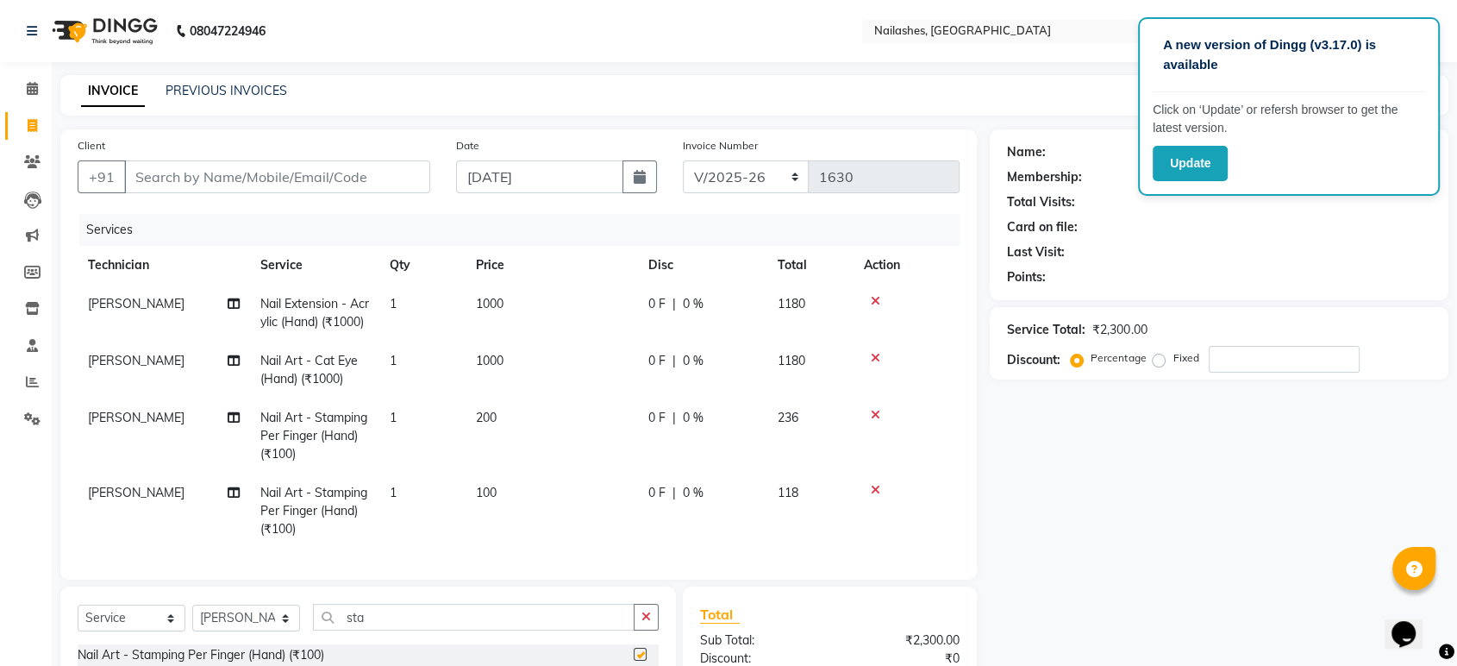
checkbox input "false"
click at [533, 512] on td "100" at bounding box center [552, 510] width 172 height 75
select select "26128"
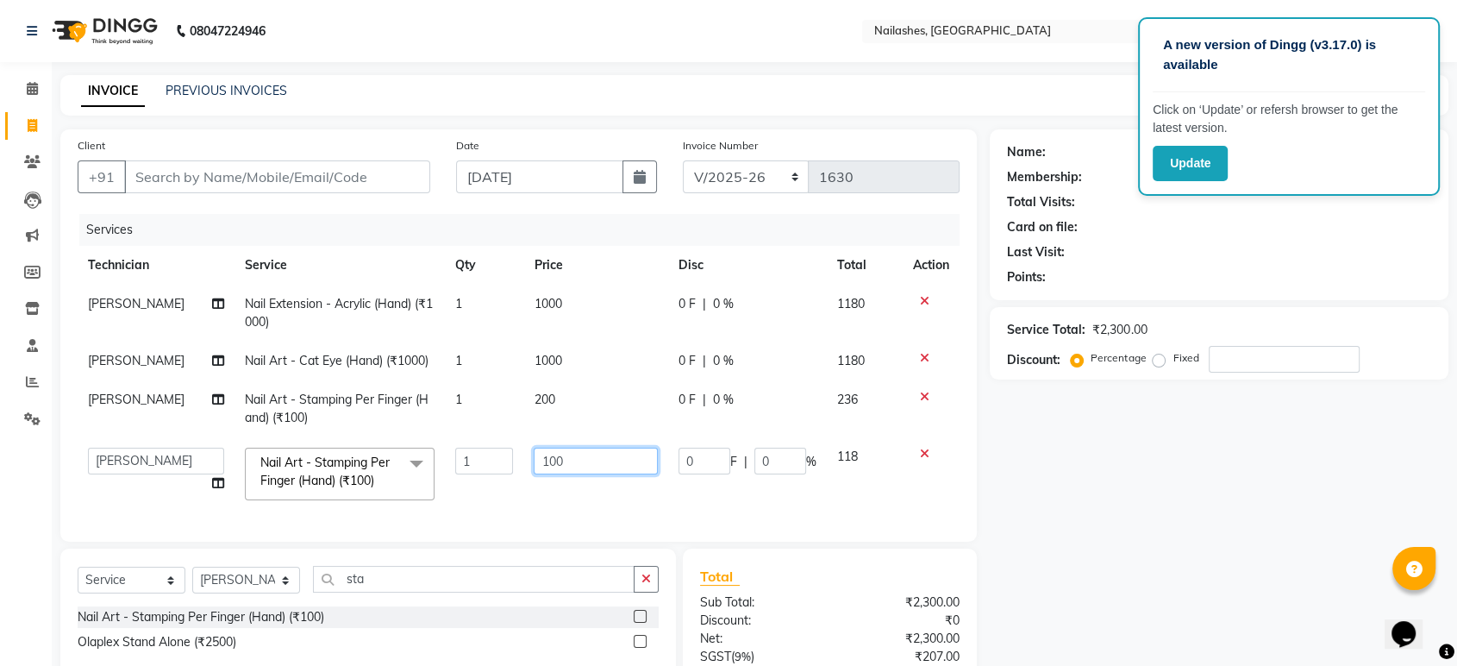
click at [594, 447] on input "100" at bounding box center [596, 460] width 124 height 27
type input "150"
click at [680, 515] on div "Services Technician Service Qty Price Disc Total Action [PERSON_NAME] Nail Exte…" at bounding box center [519, 369] width 882 height 310
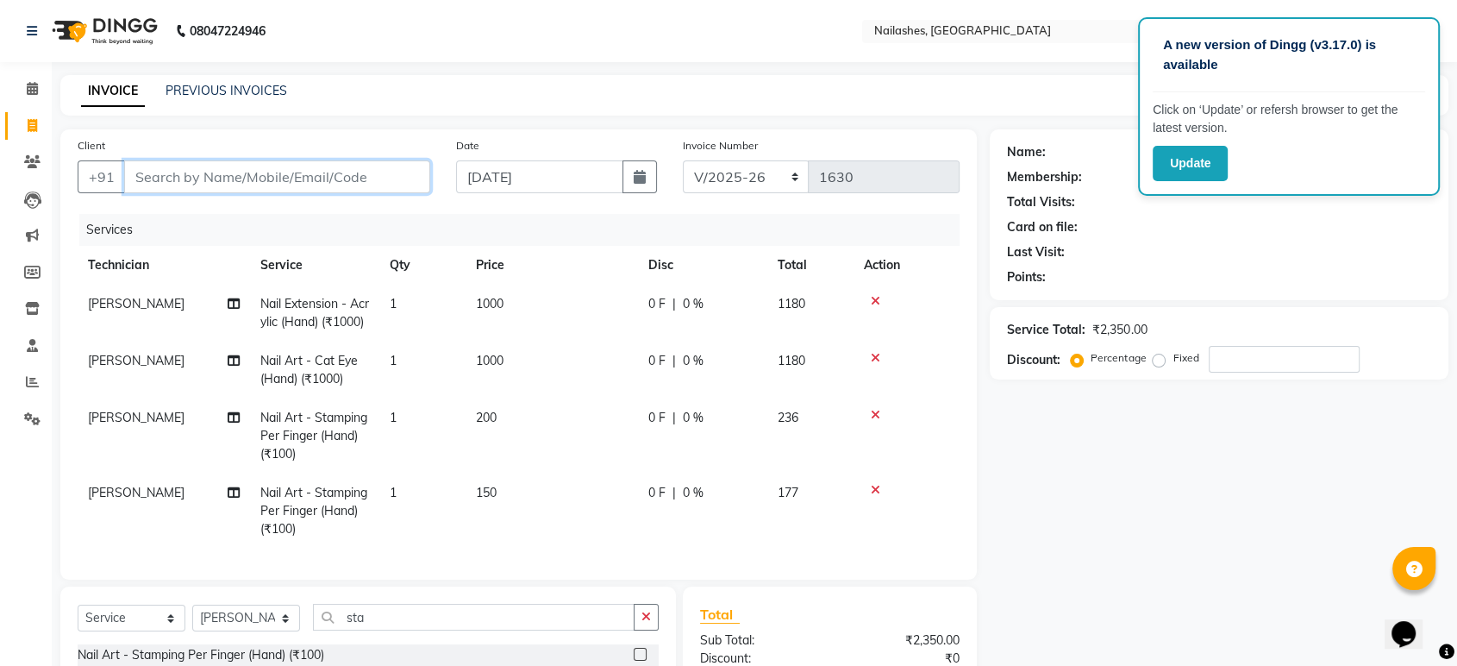
click at [331, 163] on input "Client" at bounding box center [277, 176] width 306 height 33
type input "9"
type input "0"
type input "9611724500"
click at [422, 181] on button "Add Client" at bounding box center [385, 176] width 89 height 33
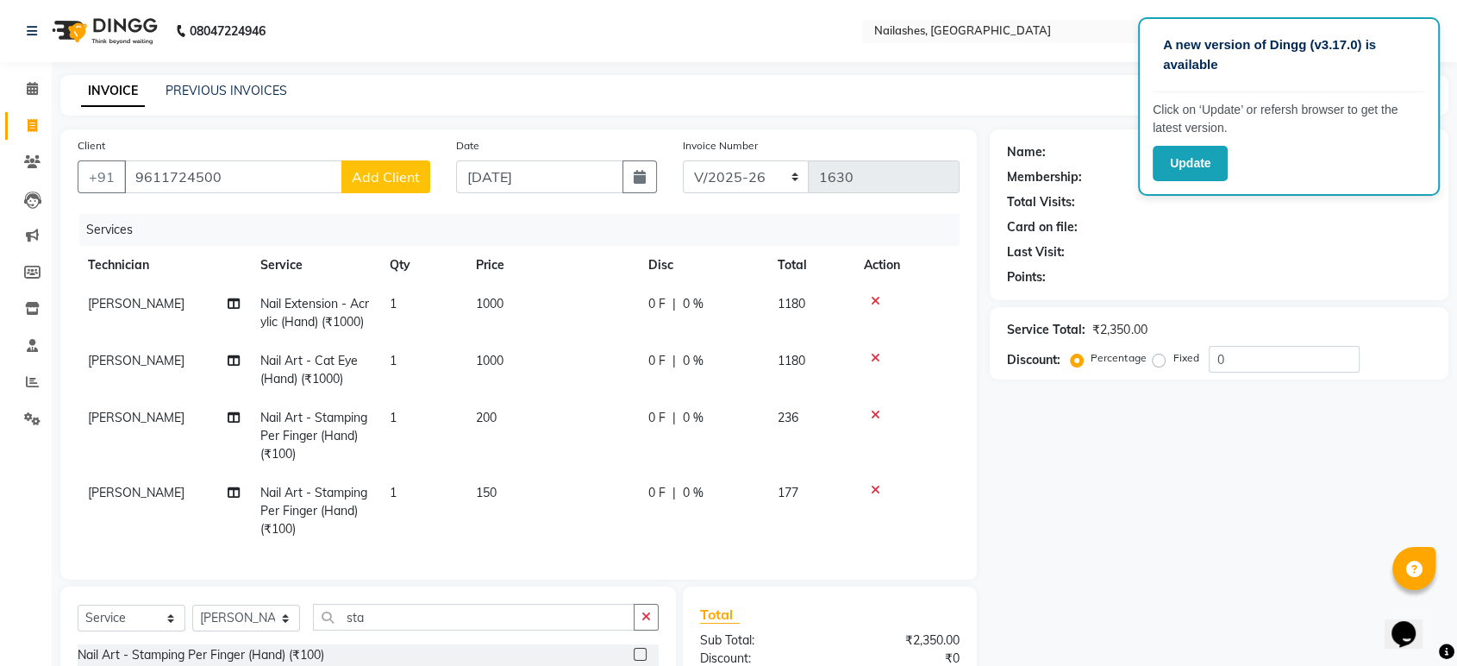
select select "21"
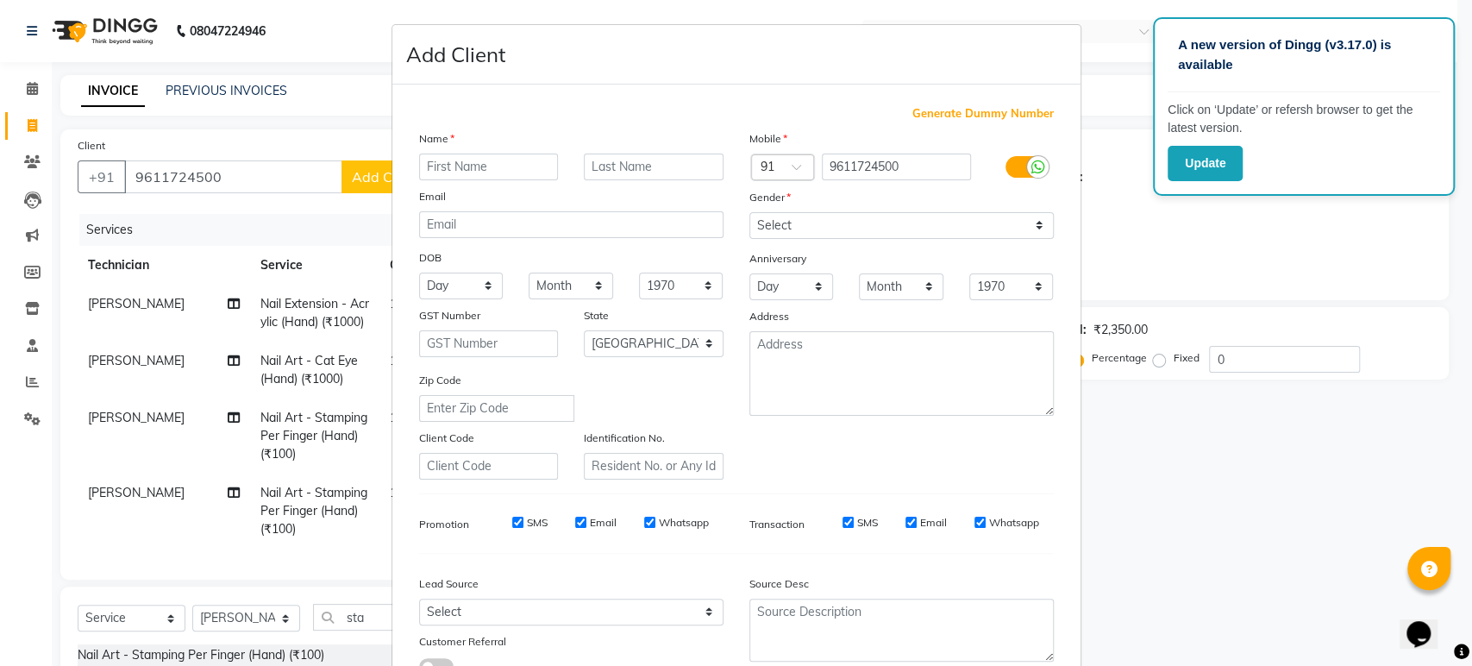
click at [524, 169] on input "text" at bounding box center [489, 166] width 140 height 27
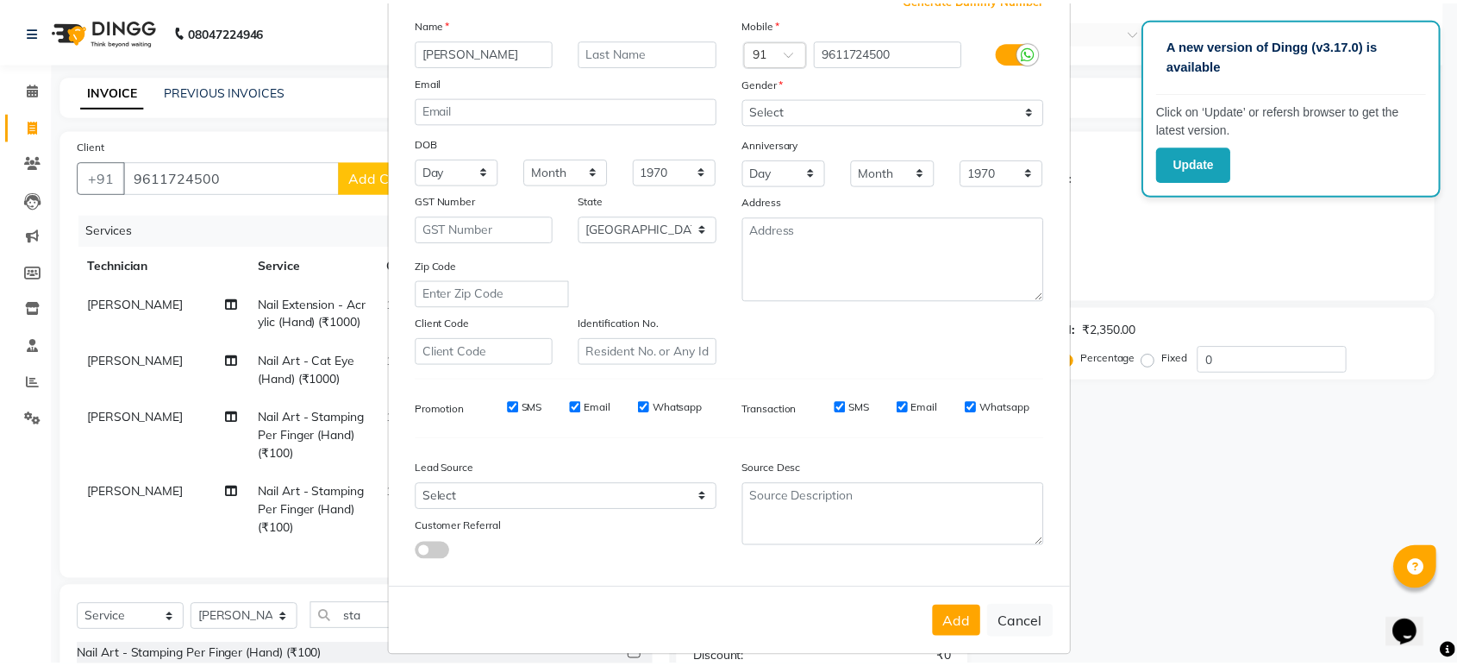
scroll to position [126, 0]
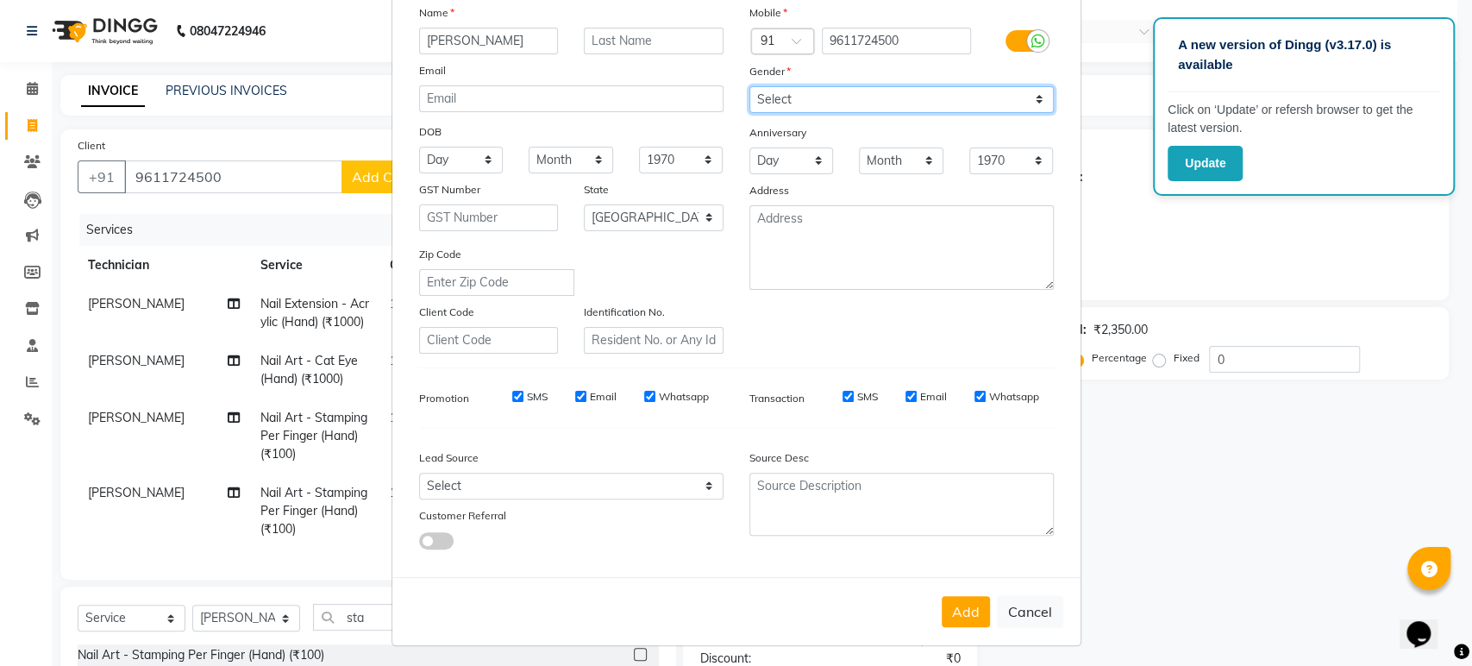
click at [860, 92] on select "Select [DEMOGRAPHIC_DATA] [DEMOGRAPHIC_DATA] Other Prefer Not To Say" at bounding box center [901, 99] width 304 height 27
click at [749, 86] on select "Select [DEMOGRAPHIC_DATA] [DEMOGRAPHIC_DATA] Other Prefer Not To Say" at bounding box center [901, 99] width 304 height 27
click at [962, 608] on button "Add" at bounding box center [965, 611] width 48 height 31
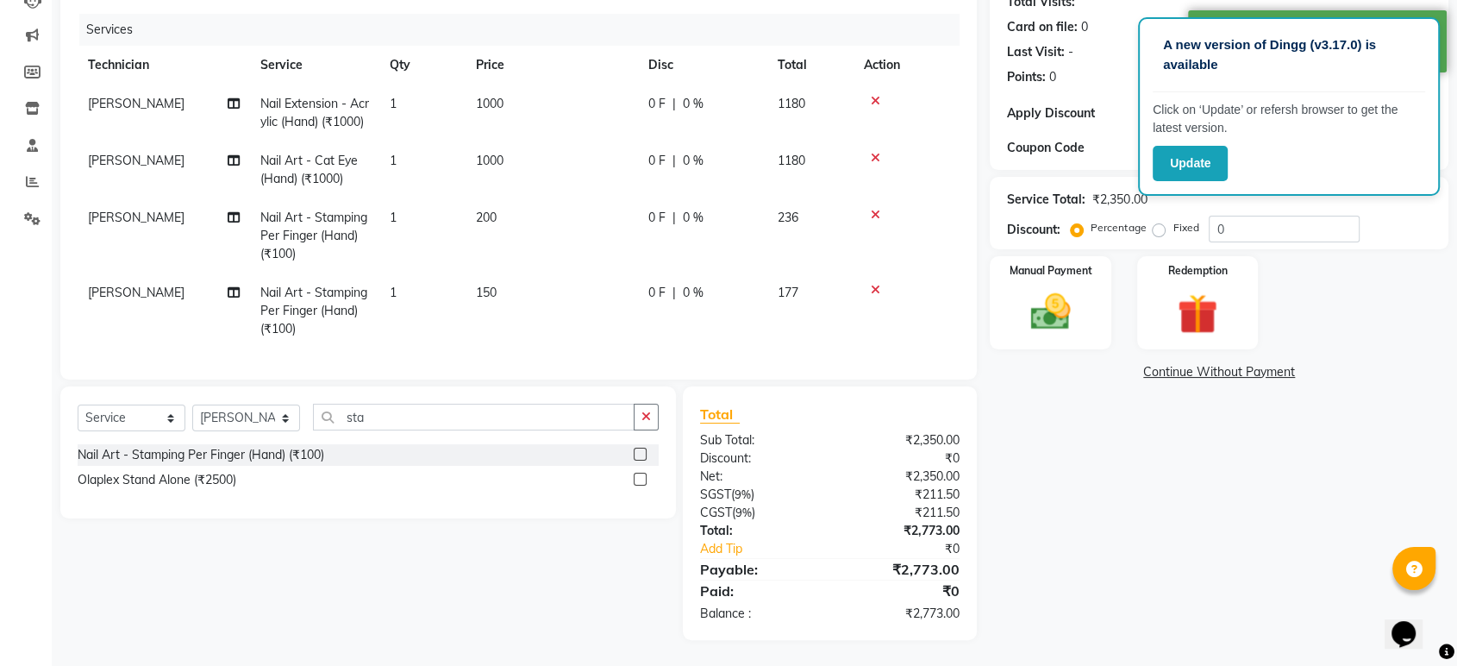
scroll to position [0, 0]
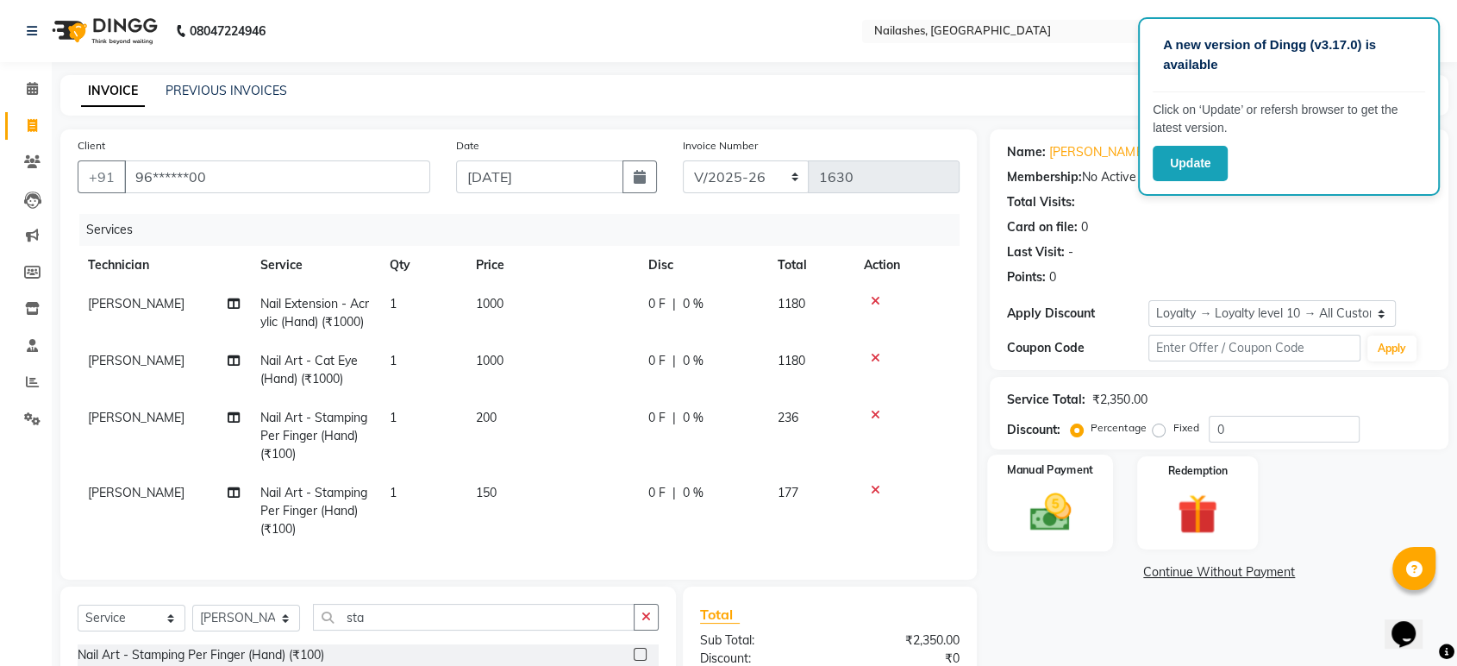
click at [1058, 490] on img at bounding box center [1049, 512] width 67 height 48
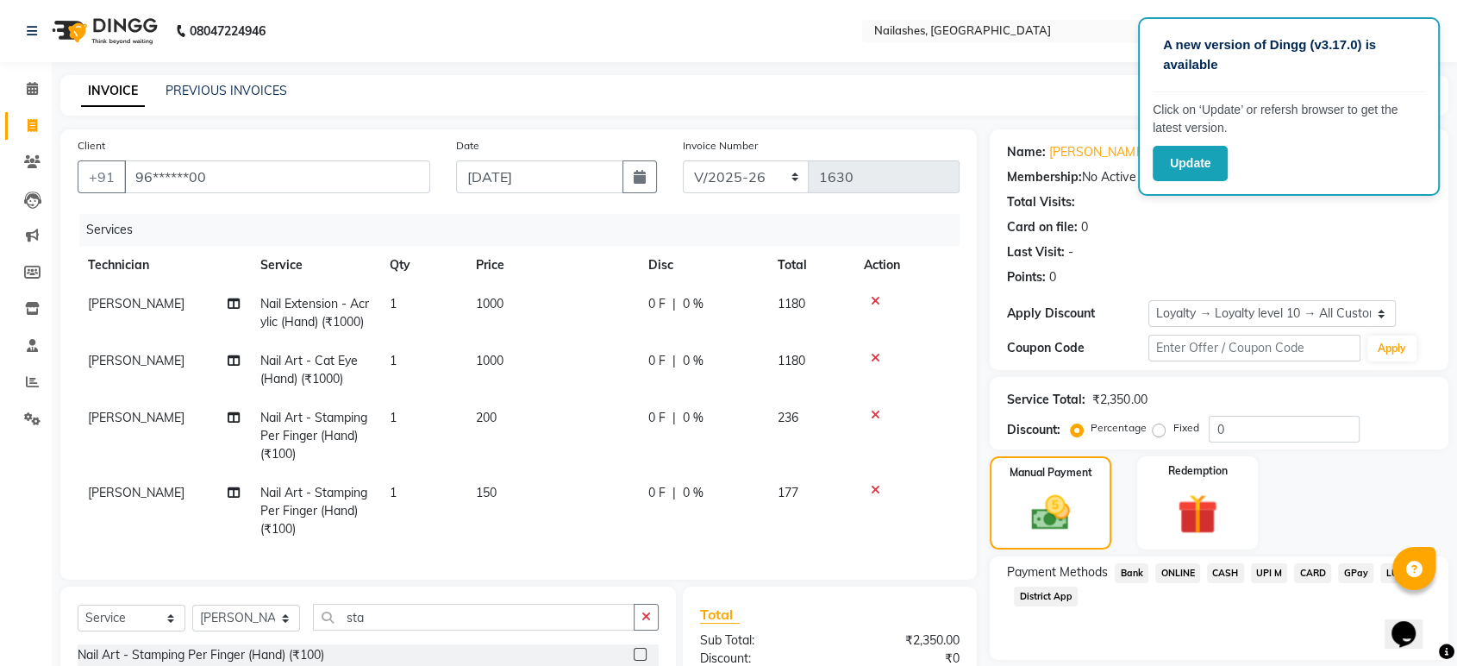
click at [1226, 567] on span "CASH" at bounding box center [1225, 573] width 37 height 20
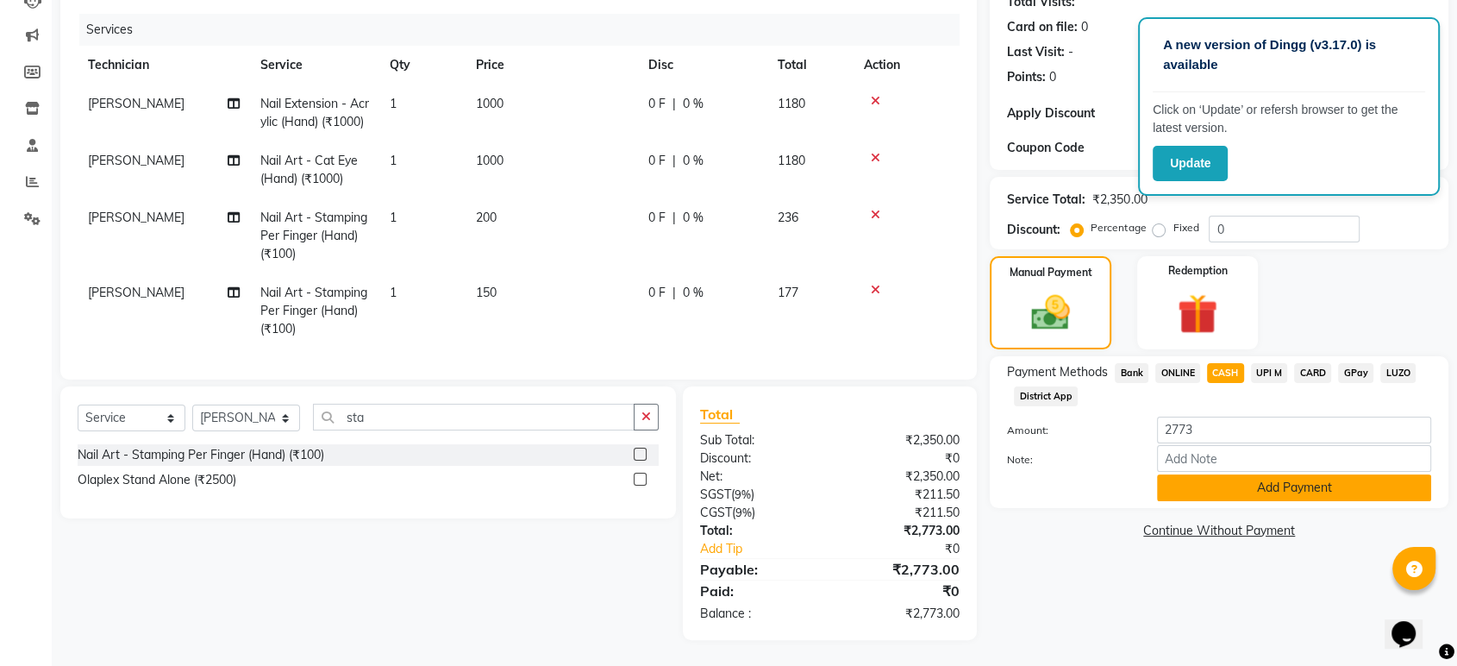
click at [1256, 474] on button "Add Payment" at bounding box center [1294, 487] width 274 height 27
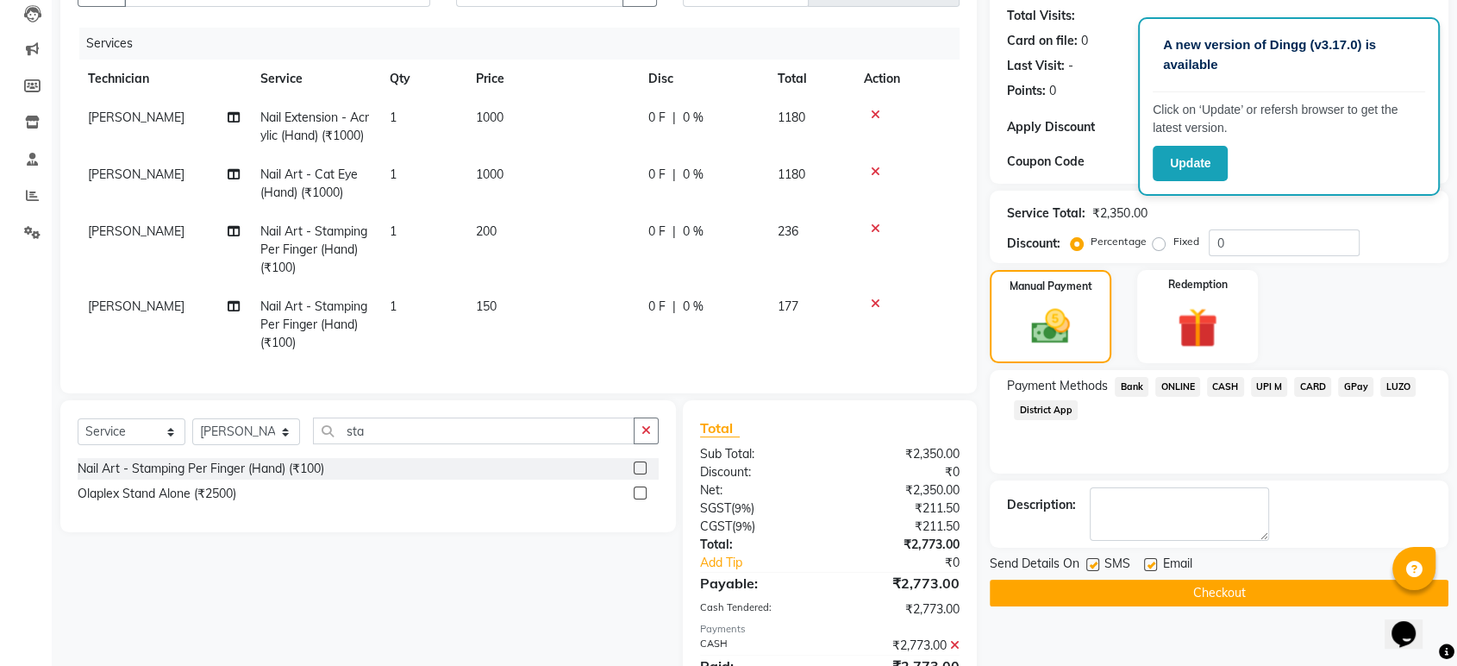
scroll to position [90, 0]
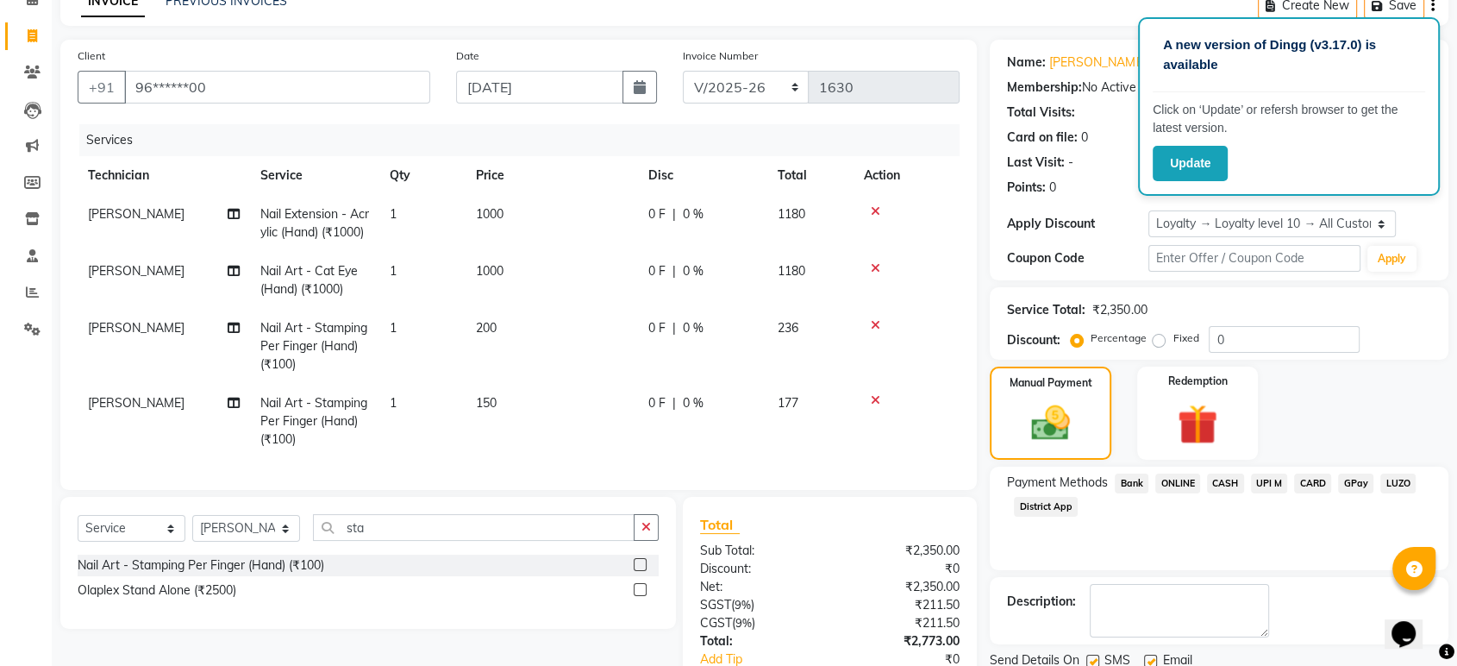
click at [1222, 483] on span "CASH" at bounding box center [1225, 483] width 37 height 20
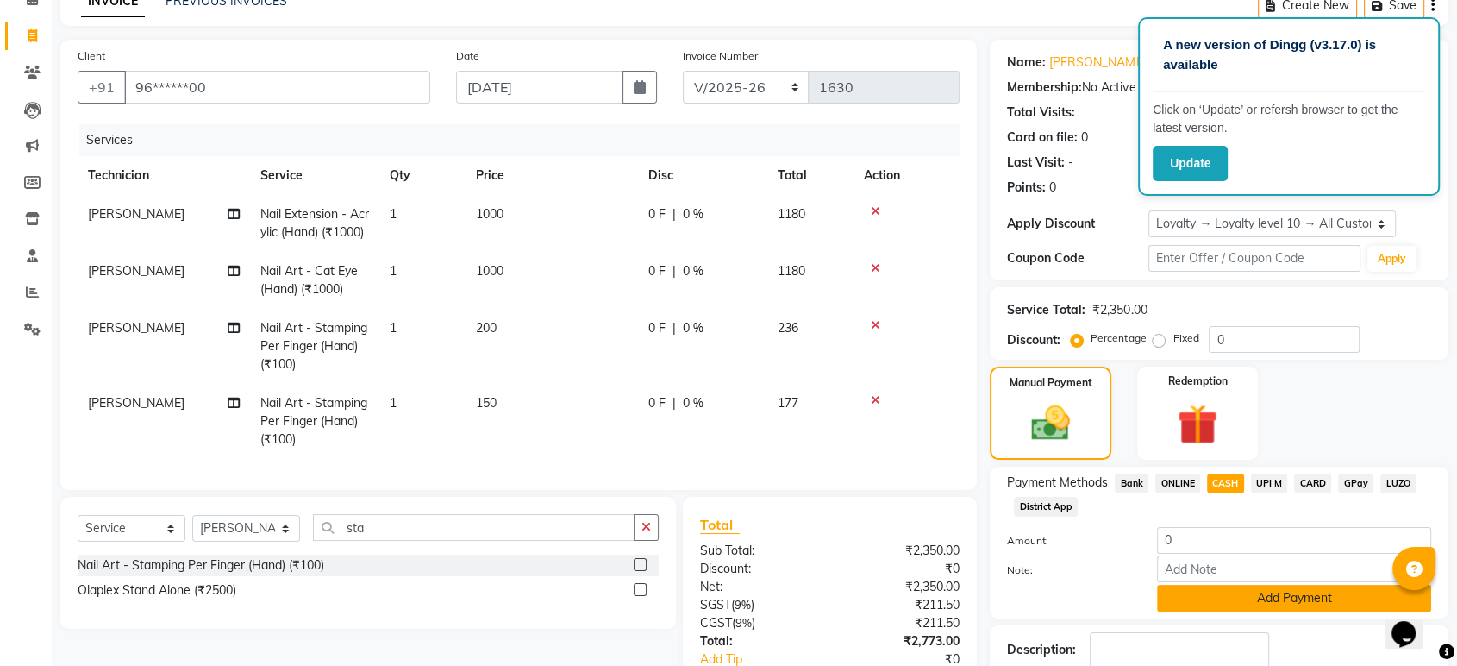
click at [1269, 584] on button "Add Payment" at bounding box center [1294, 597] width 274 height 27
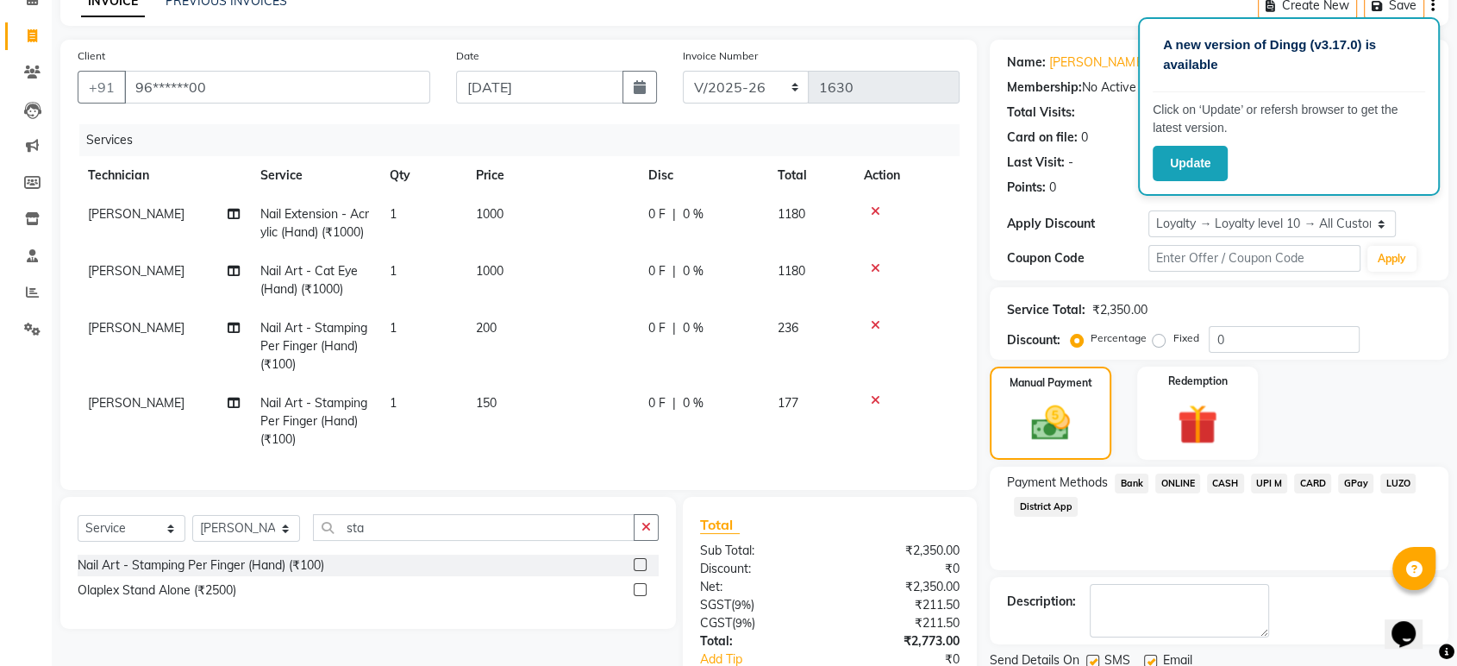
scroll to position [378, 0]
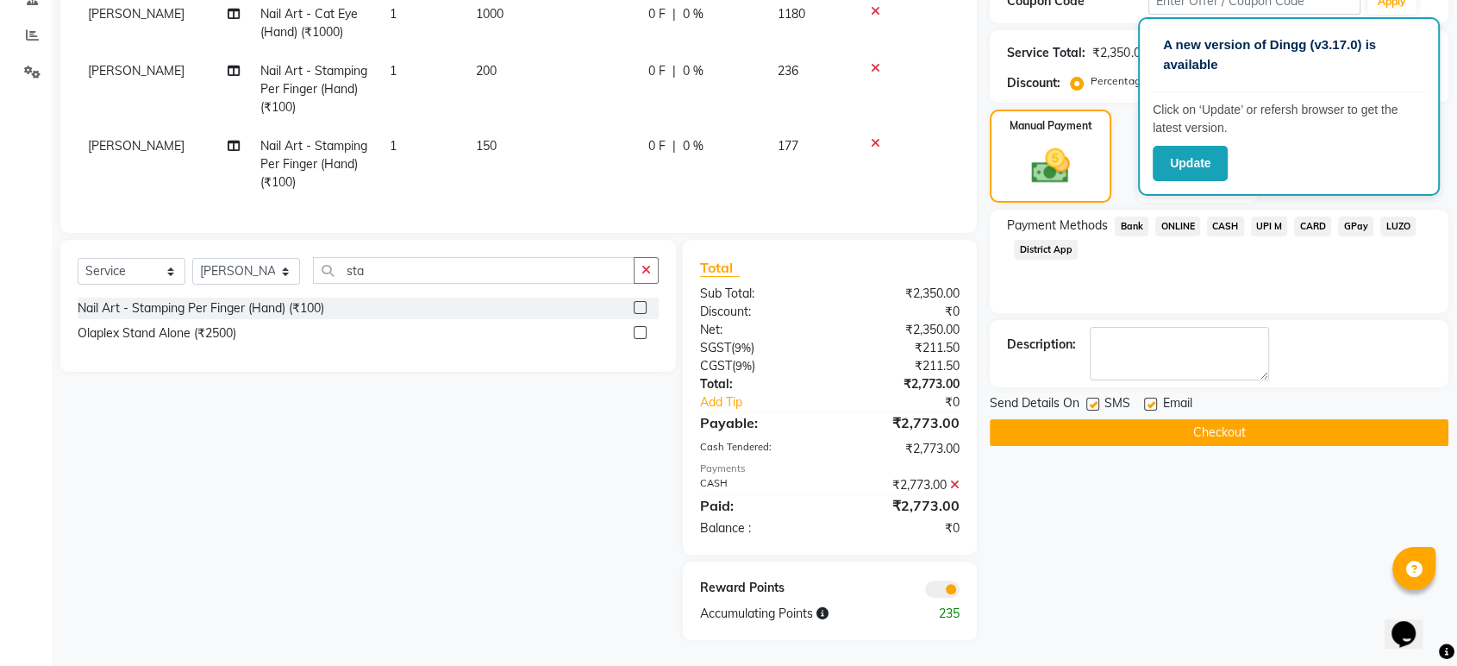
click at [1137, 419] on button "Checkout" at bounding box center [1219, 432] width 459 height 27
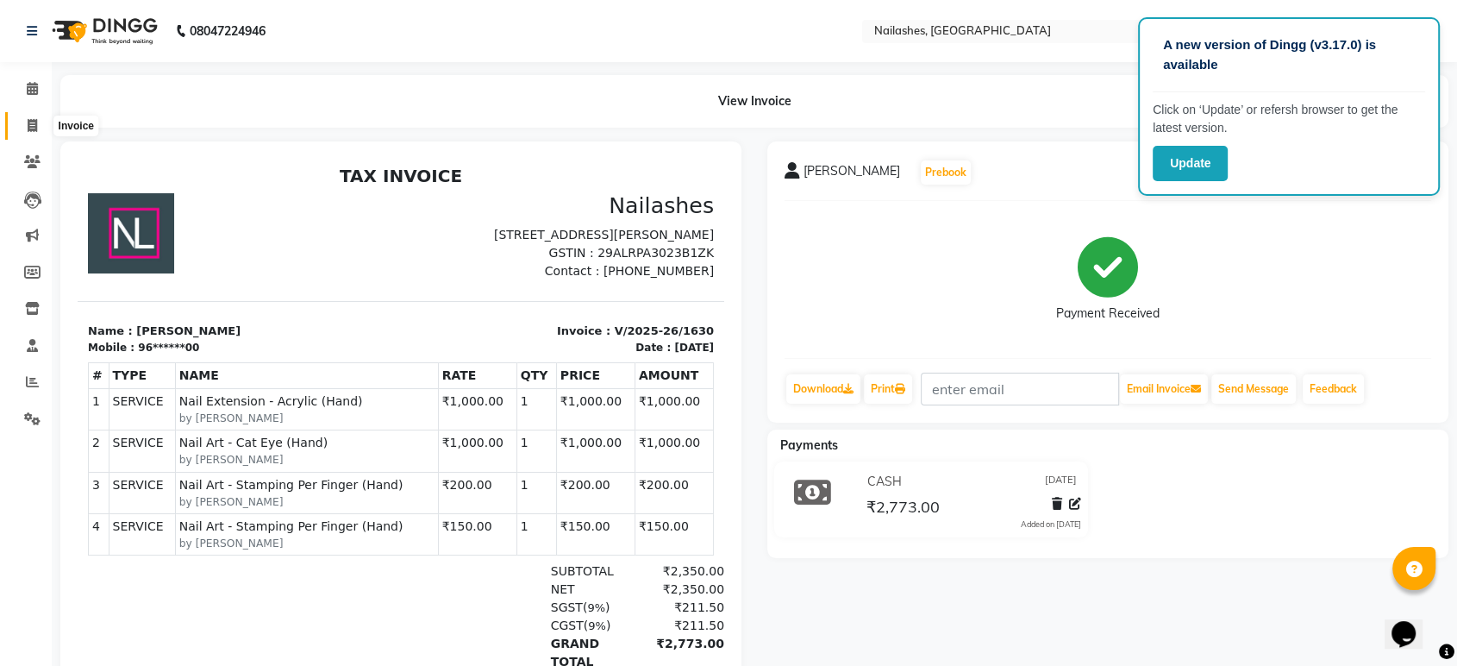
click at [36, 124] on icon at bounding box center [32, 125] width 9 height 13
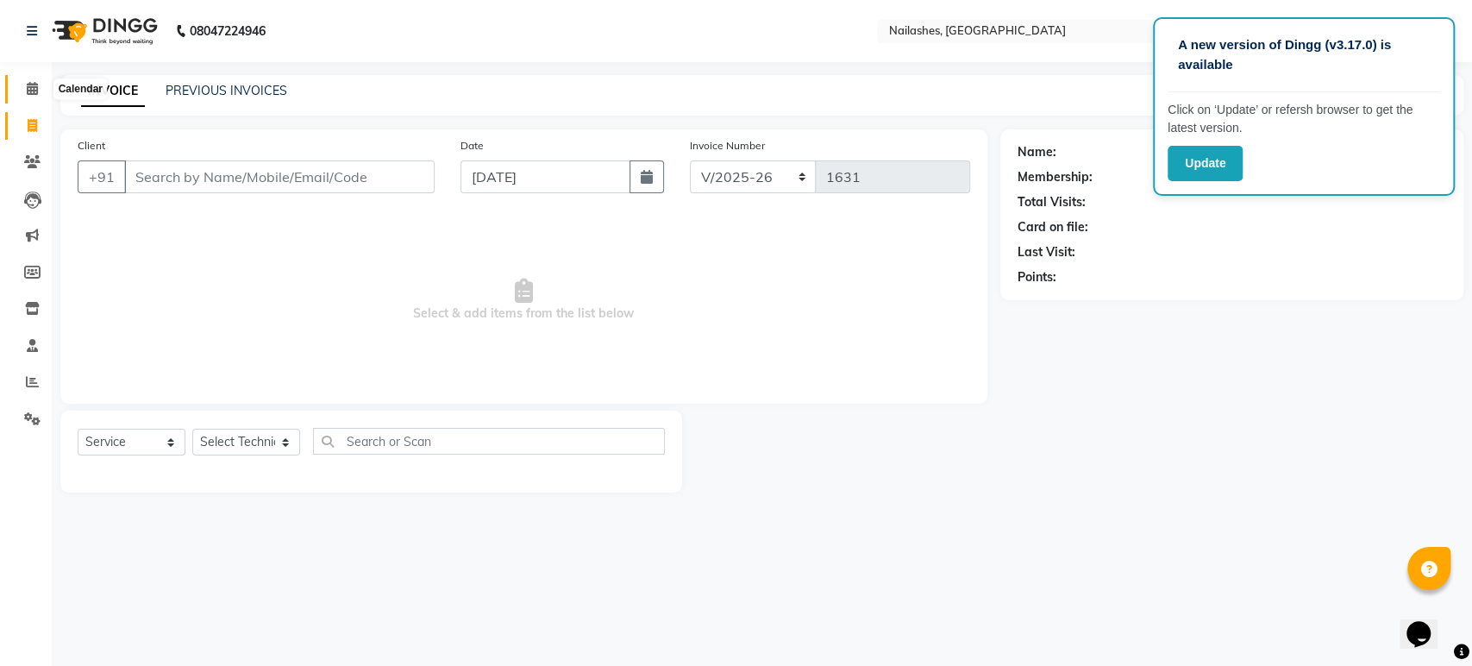
click at [34, 87] on icon at bounding box center [32, 88] width 11 height 13
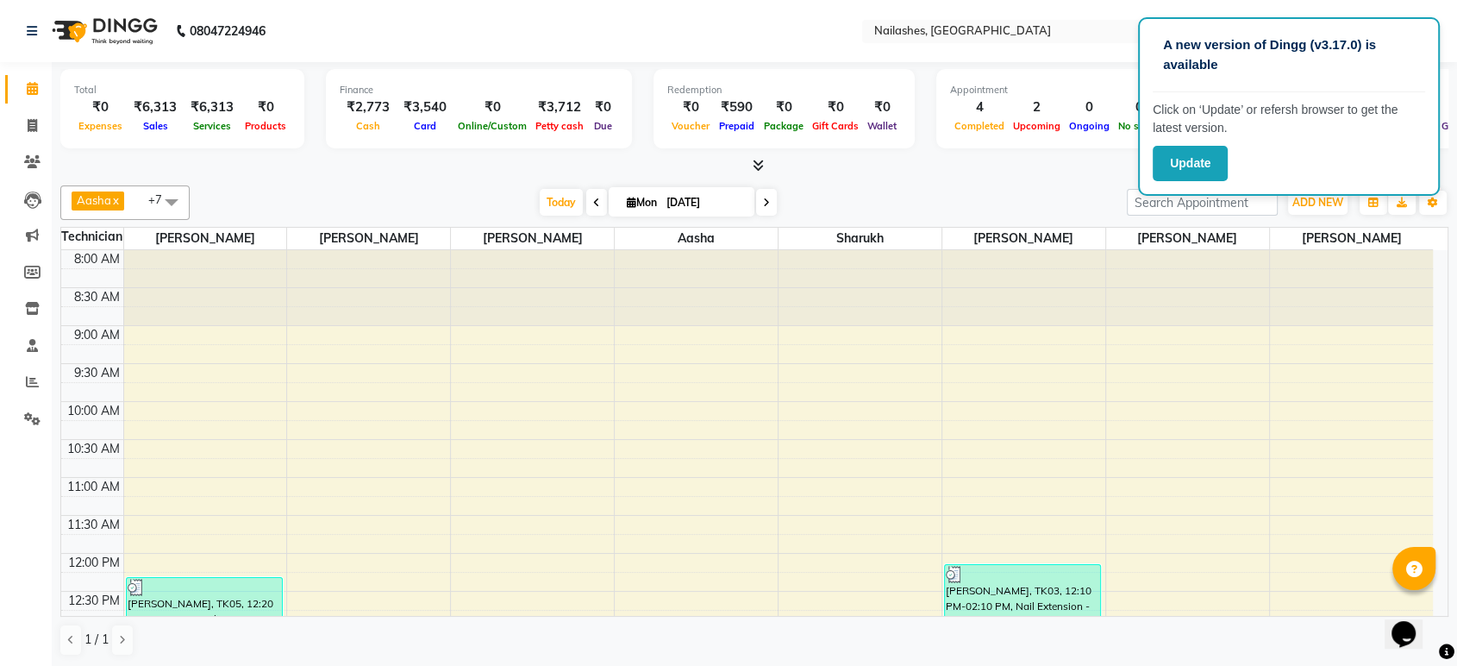
click at [759, 170] on icon at bounding box center [758, 165] width 11 height 13
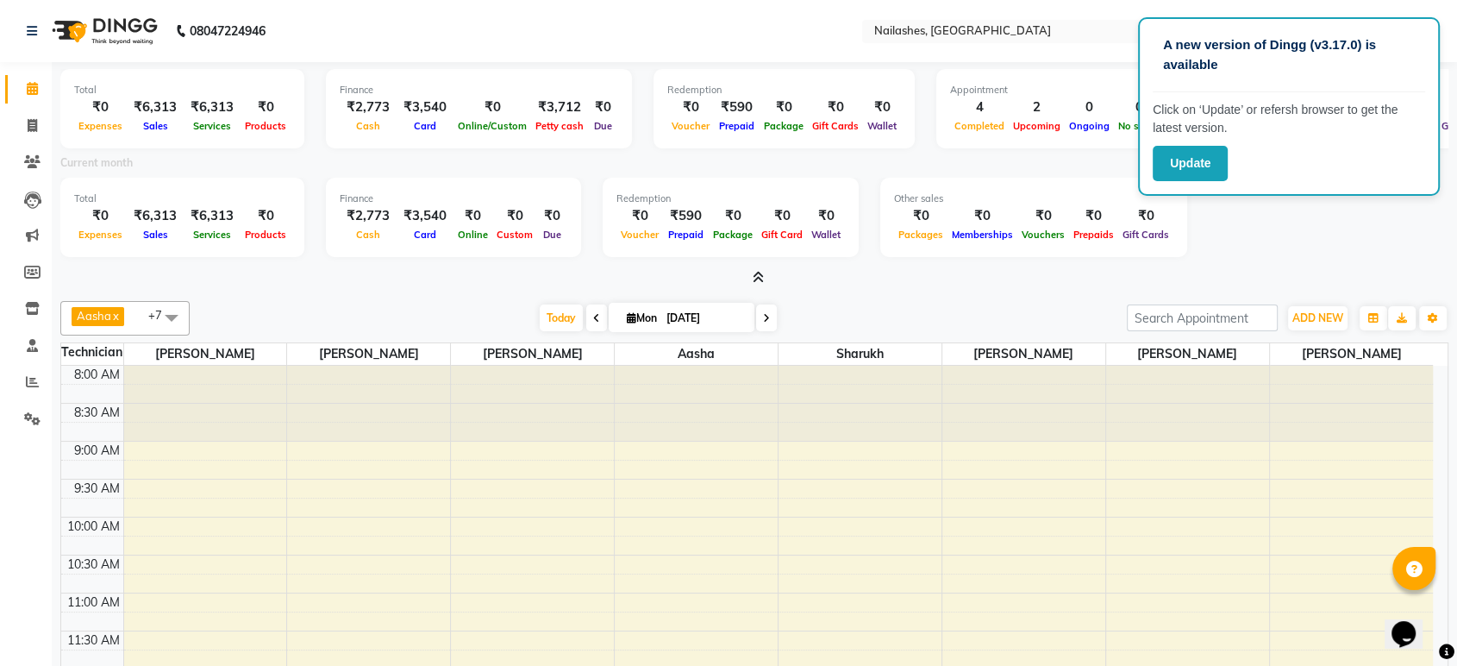
click at [1259, 222] on div "Total ₹0 Expenses ₹6,313 Sales ₹6,313 Services ₹0 Products Finance ₹2,773 Cash …" at bounding box center [754, 220] width 1388 height 84
click at [1207, 161] on button "Update" at bounding box center [1190, 163] width 75 height 35
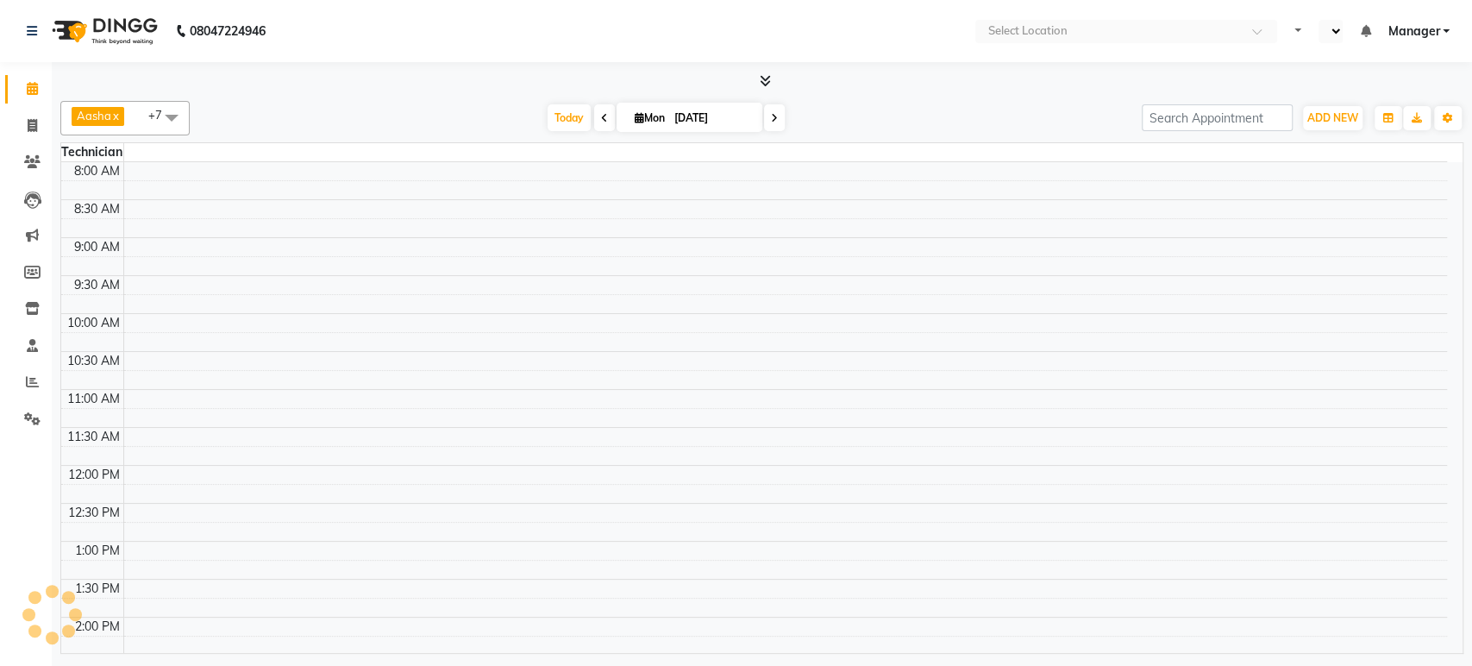
select select "en"
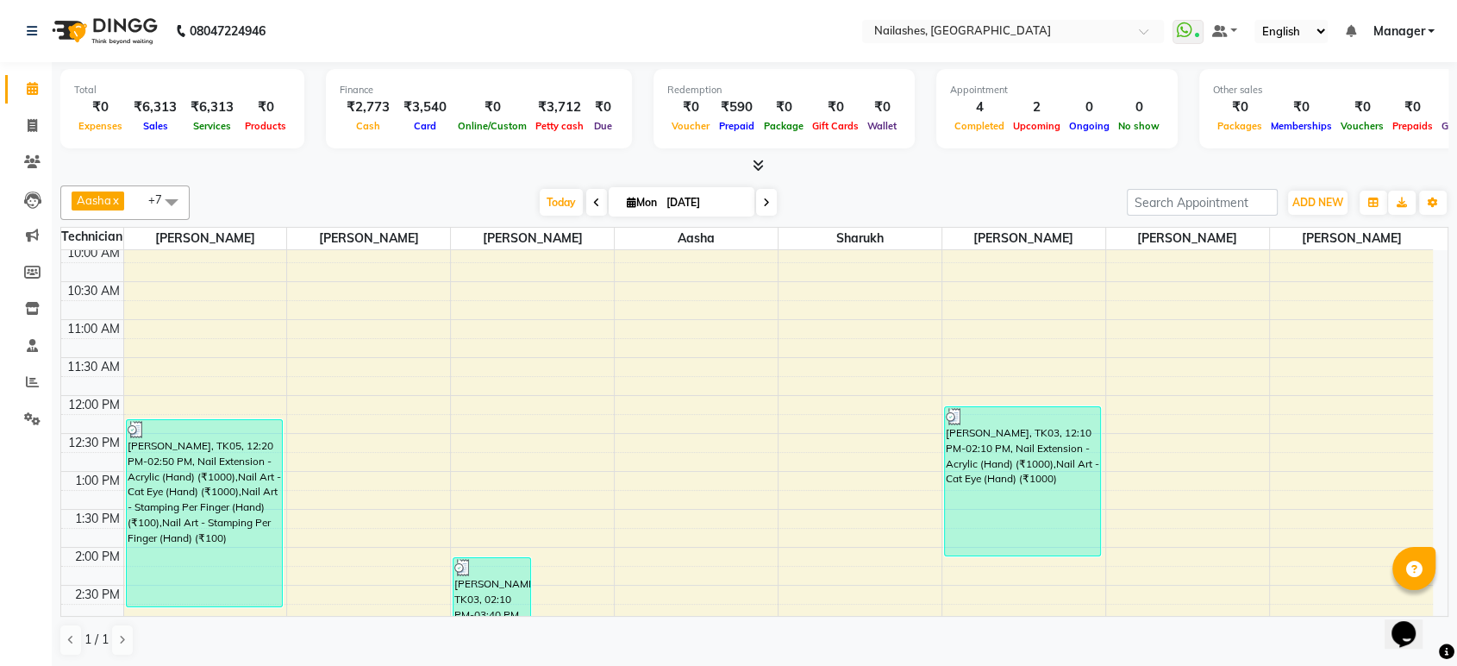
scroll to position [155, 0]
